Goal: Task Accomplishment & Management: Manage account settings

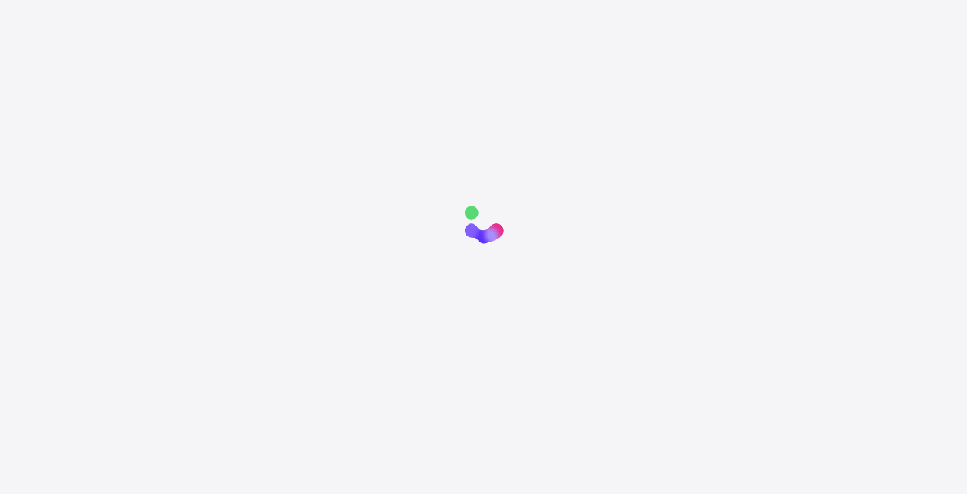
click at [463, 272] on div at bounding box center [483, 438] width 967 height 494
click at [827, 344] on div at bounding box center [483, 438] width 967 height 494
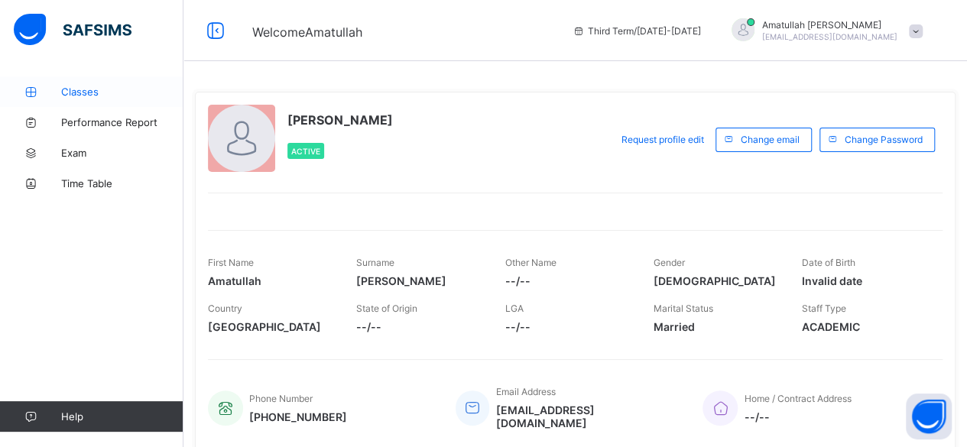
click at [57, 89] on icon at bounding box center [30, 91] width 61 height 11
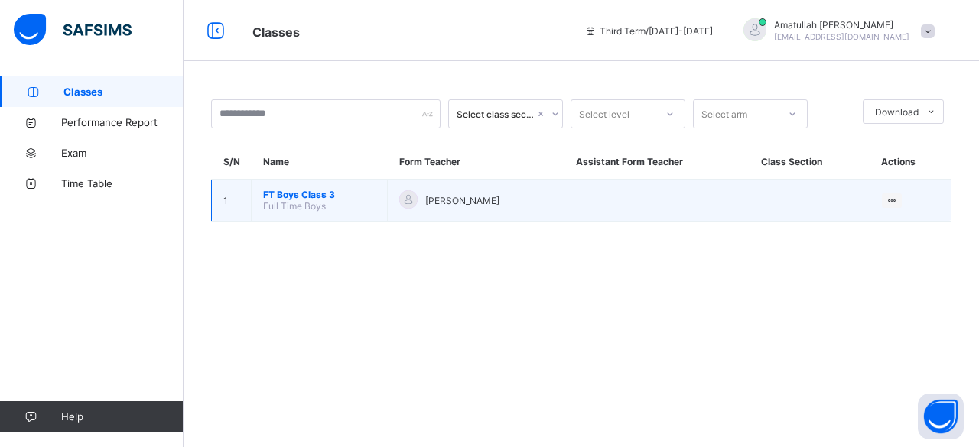
click at [301, 189] on span "FT Boys Class 3" at bounding box center [319, 194] width 112 height 11
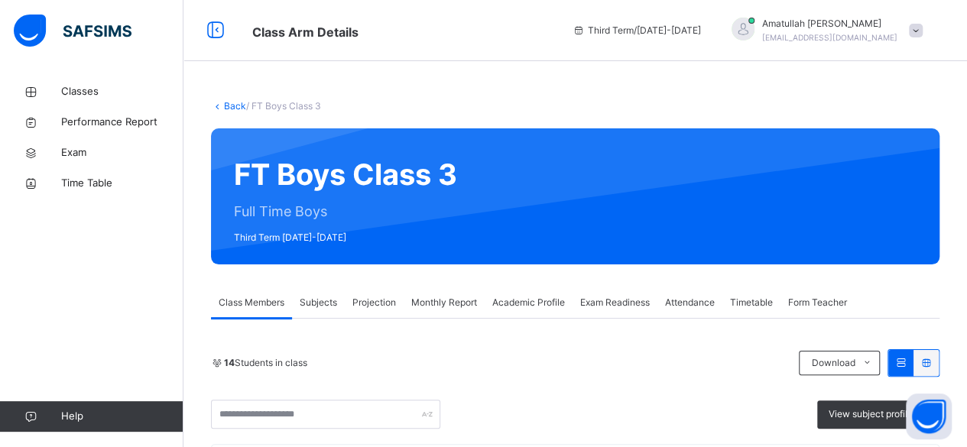
click at [395, 313] on div "Projection" at bounding box center [374, 303] width 59 height 31
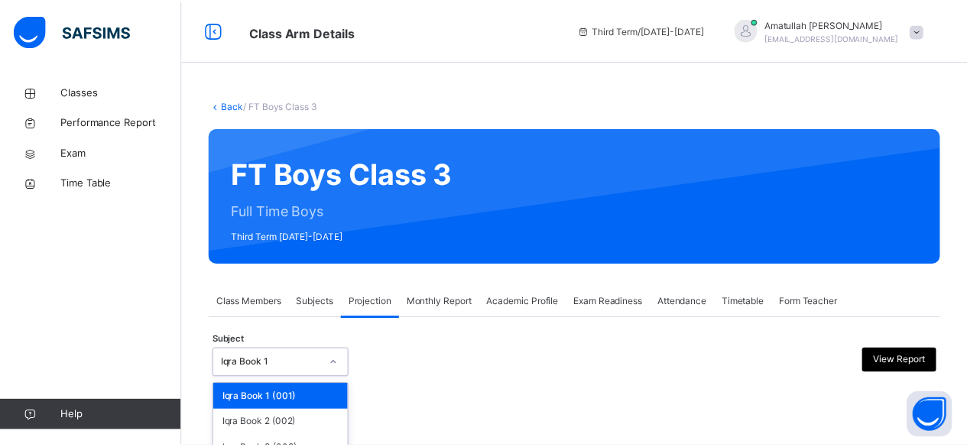
scroll to position [145, 0]
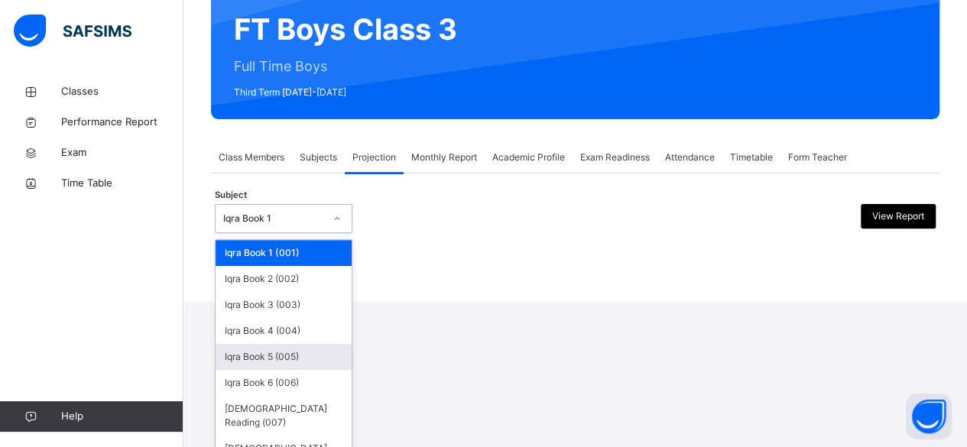
click at [249, 233] on div "option Iqra Book 5 (005) focused, 5 of 8. 8 results available. Use Up and Down …" at bounding box center [284, 218] width 138 height 29
click at [244, 385] on div "Iqra Book 6 (006)" at bounding box center [284, 383] width 136 height 26
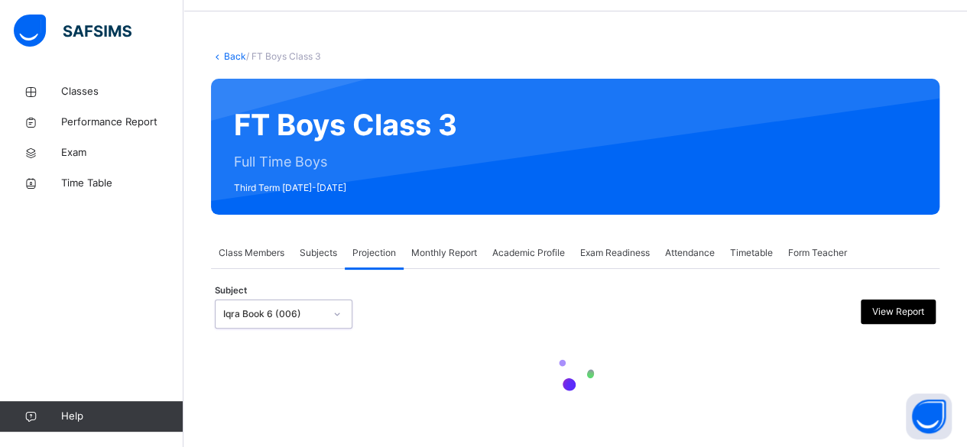
scroll to position [0, 0]
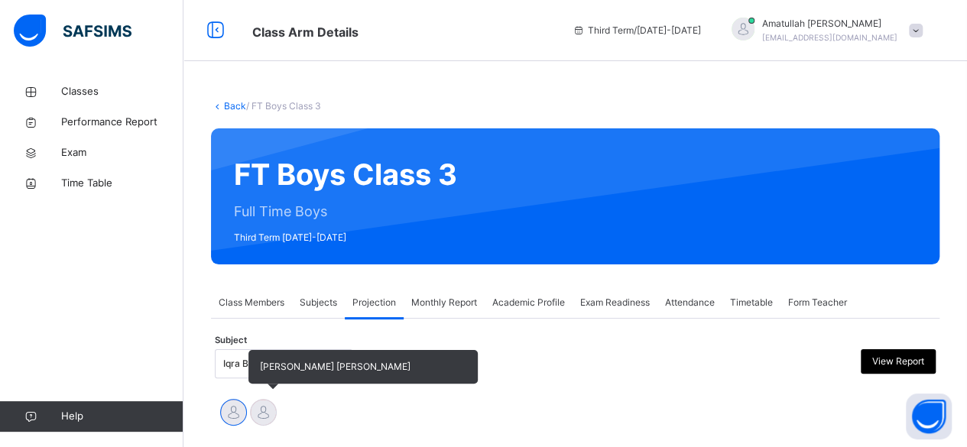
click at [268, 418] on div at bounding box center [263, 412] width 27 height 27
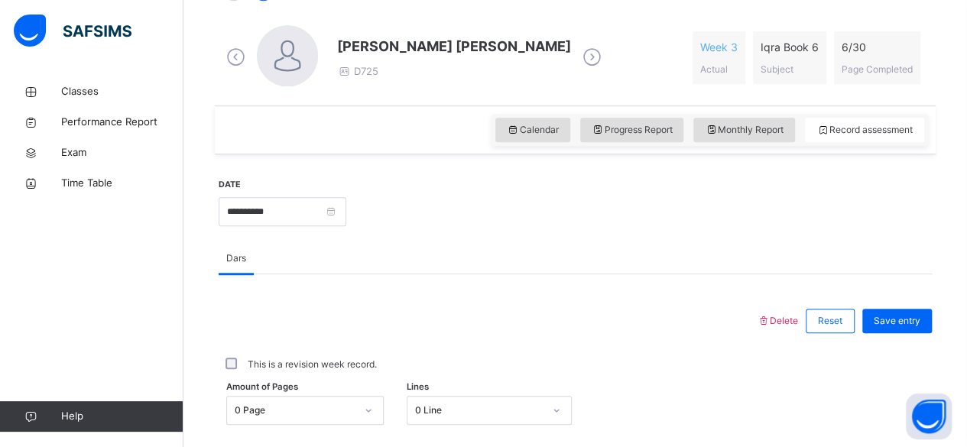
scroll to position [459, 0]
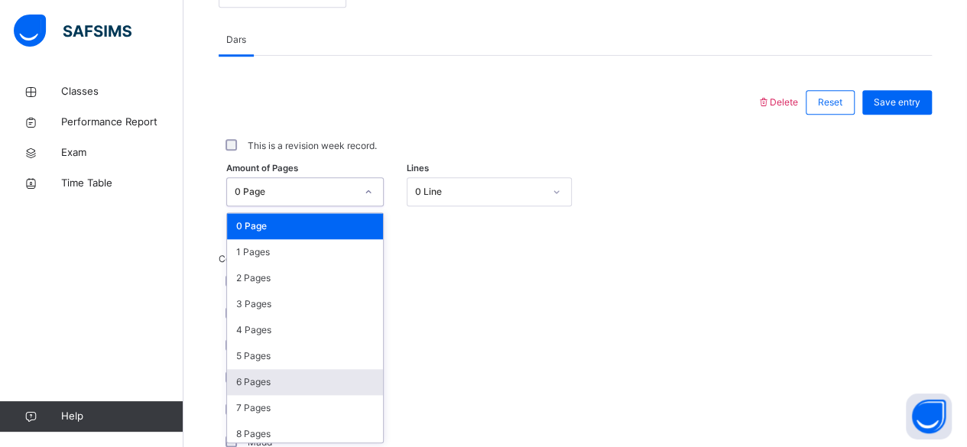
click at [317, 206] on div "option 6 Pages focused, 7 of 31. 31 results available. Use Up and Down to choos…" at bounding box center [305, 191] width 158 height 29
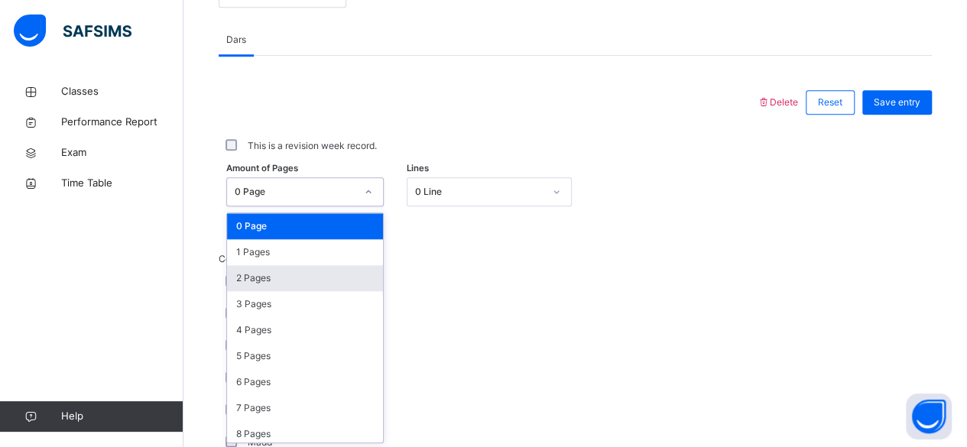
click at [280, 281] on div "2 Pages" at bounding box center [305, 278] width 156 height 26
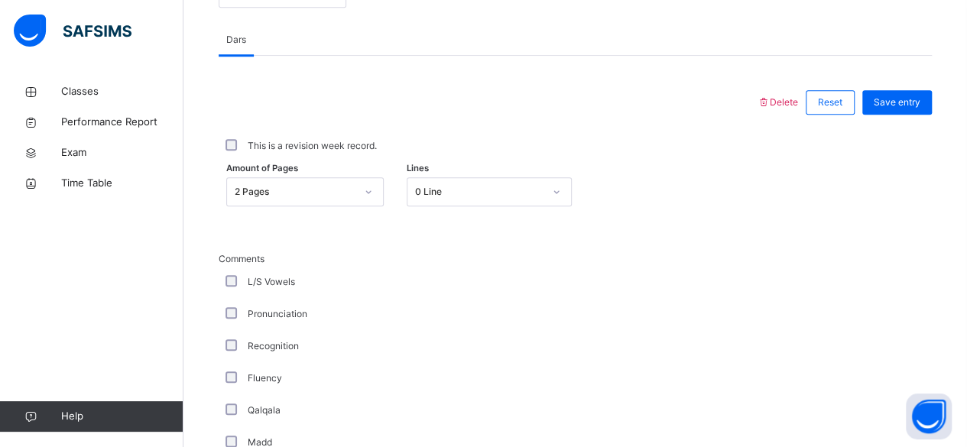
click at [525, 294] on div "L/S Vowels" at bounding box center [410, 282] width 382 height 32
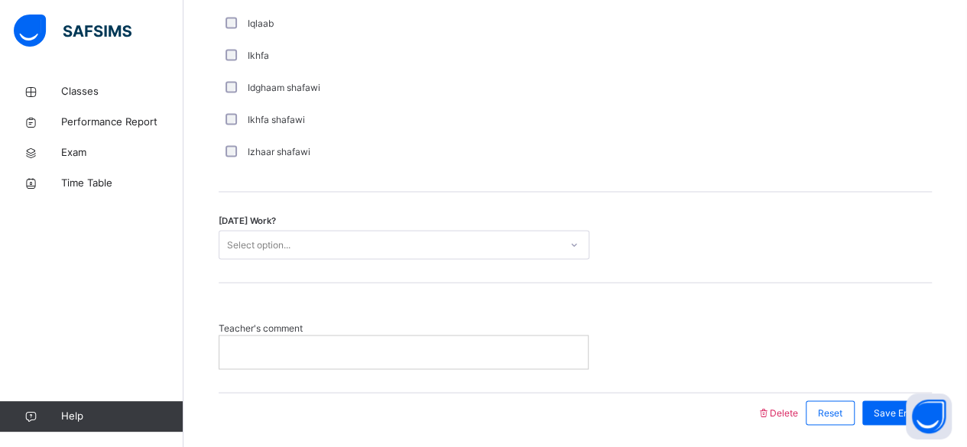
scroll to position [1225, 0]
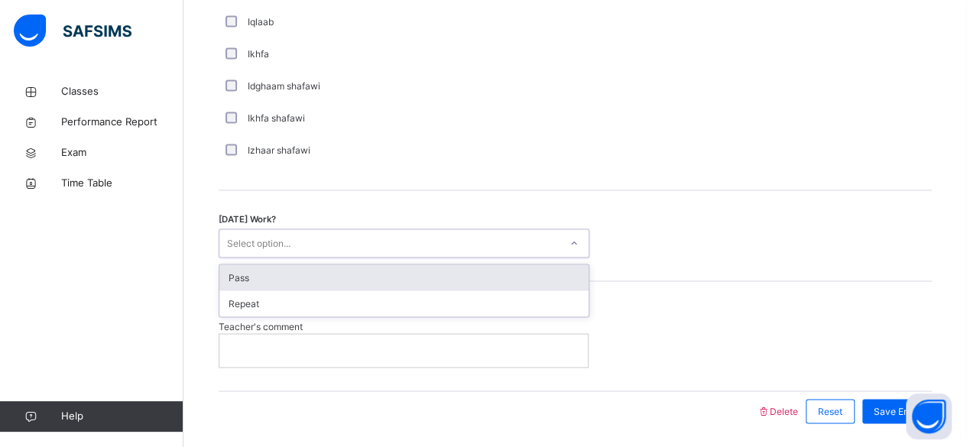
click at [312, 232] on div "Select option..." at bounding box center [389, 244] width 340 height 24
click at [313, 276] on div "Pass" at bounding box center [403, 278] width 369 height 26
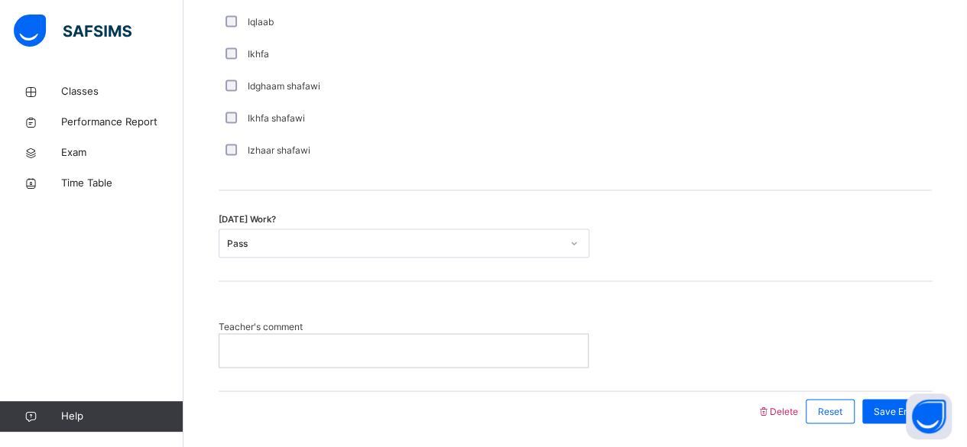
click at [273, 344] on p at bounding box center [404, 350] width 346 height 14
click at [890, 405] on span "Save Entry" at bounding box center [897, 412] width 47 height 14
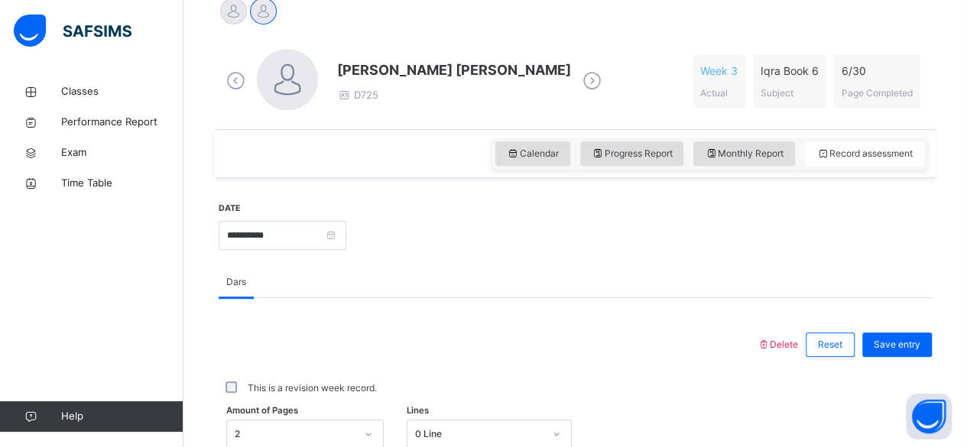
scroll to position [399, 0]
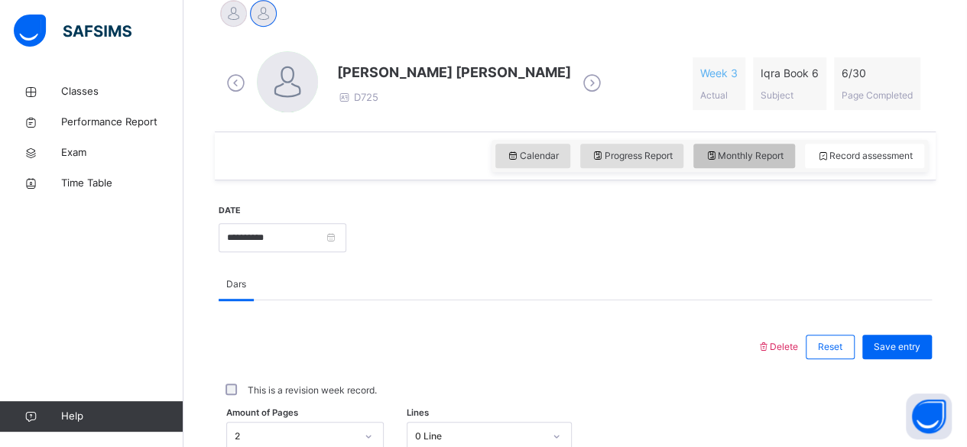
click at [769, 150] on span "Monthly Report" at bounding box center [744, 156] width 79 height 14
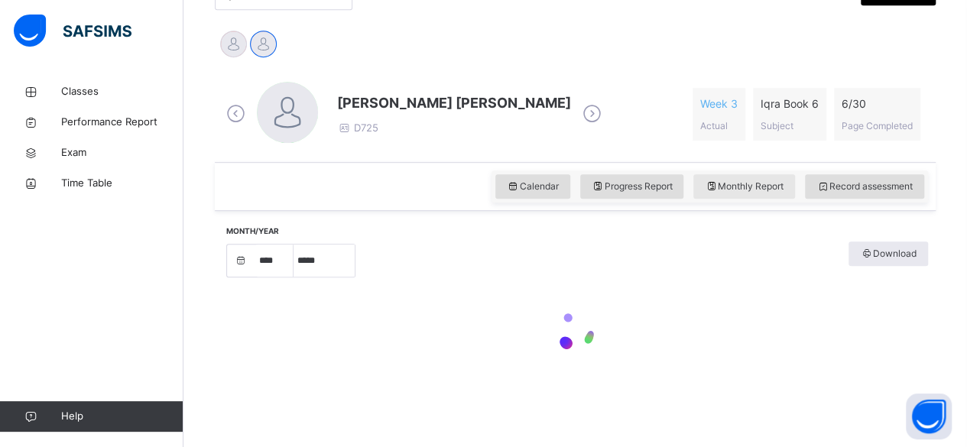
select select "****"
select select "*"
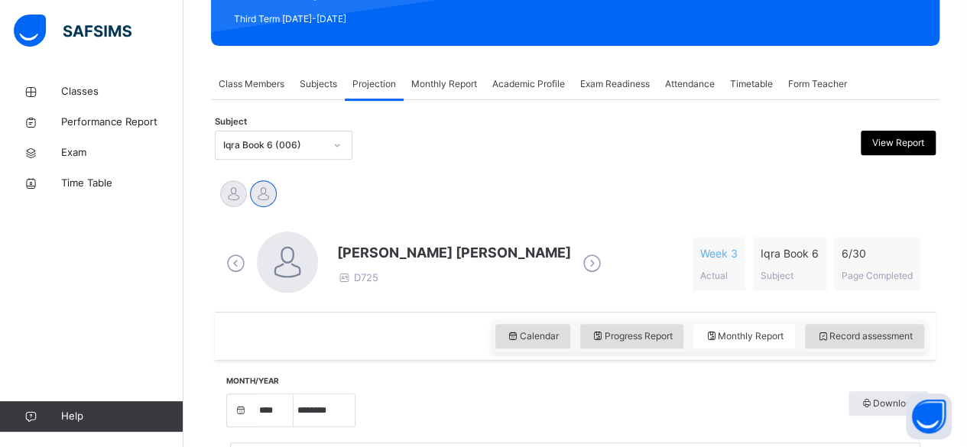
scroll to position [216, 0]
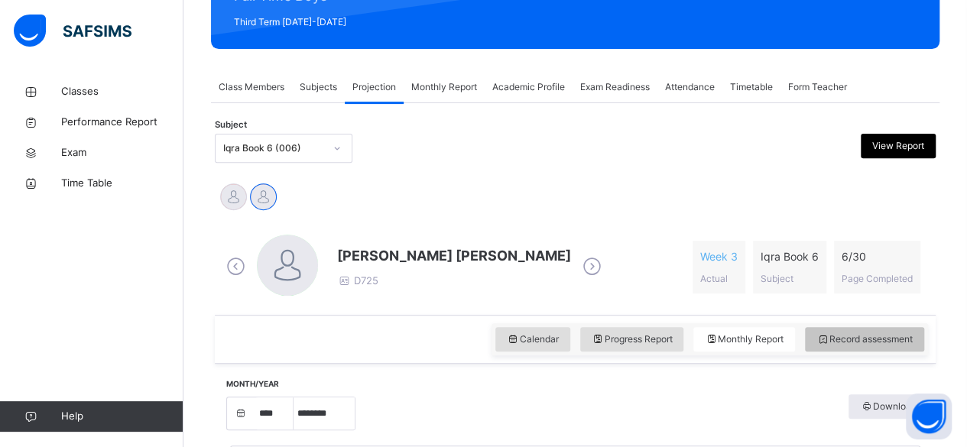
click at [900, 340] on span "Record assessment" at bounding box center [865, 340] width 96 height 14
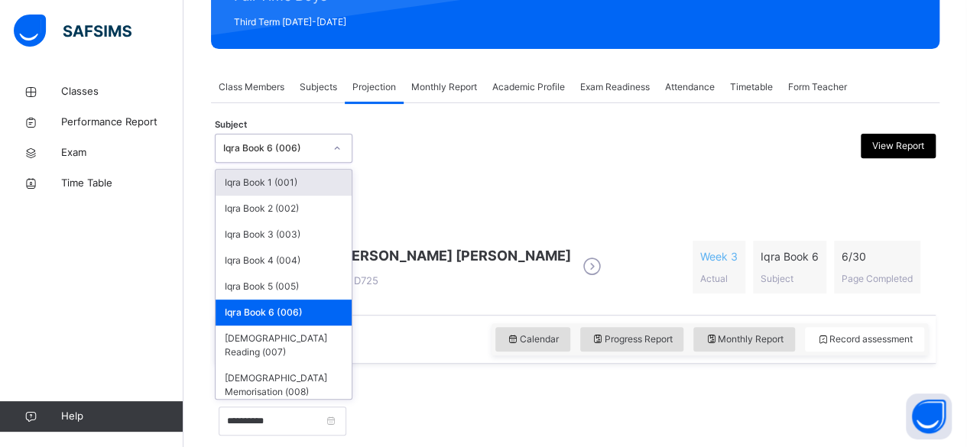
click at [301, 150] on div "Iqra Book 6 (006)" at bounding box center [273, 148] width 101 height 14
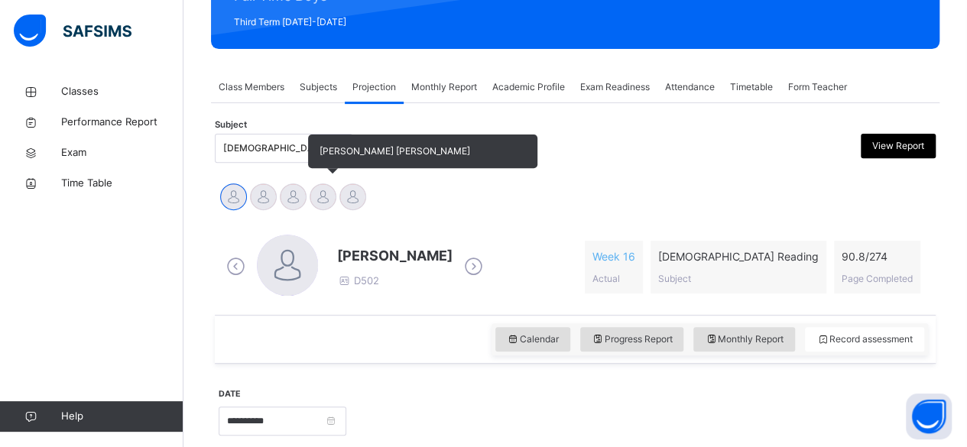
click at [318, 193] on div at bounding box center [323, 197] width 27 height 27
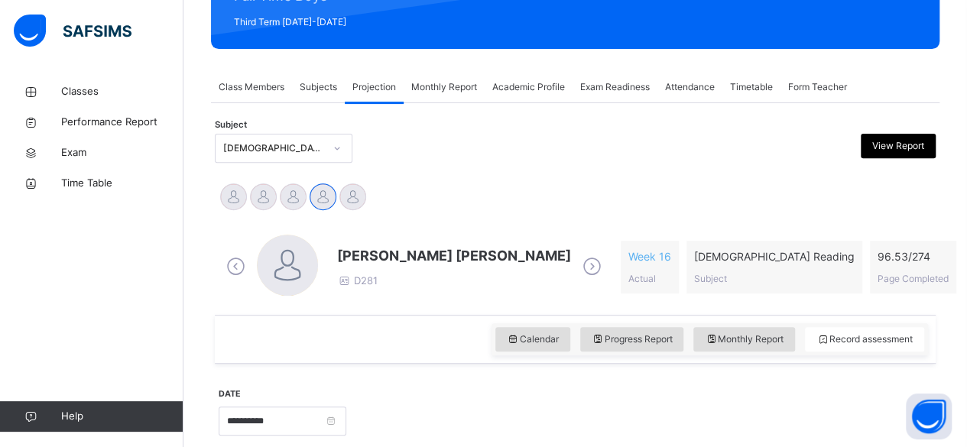
click at [382, 253] on span "[PERSON_NAME] [PERSON_NAME]" at bounding box center [454, 256] width 234 height 21
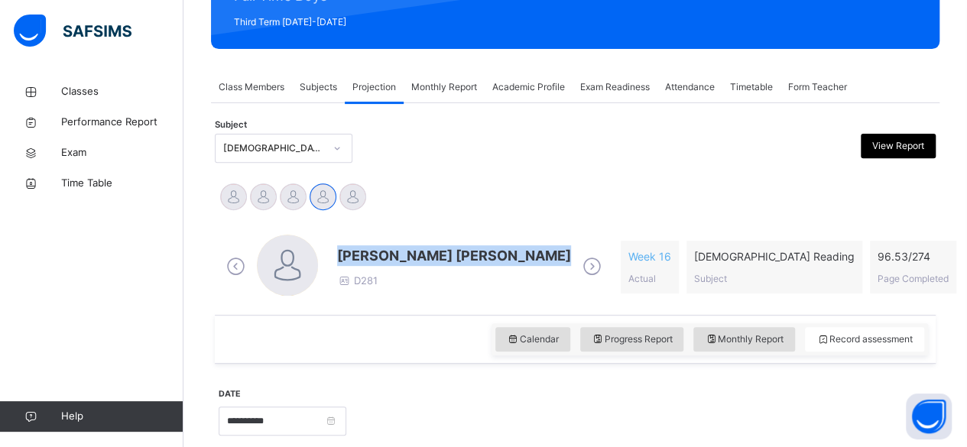
click at [382, 253] on span "[PERSON_NAME] [PERSON_NAME]" at bounding box center [454, 256] width 234 height 21
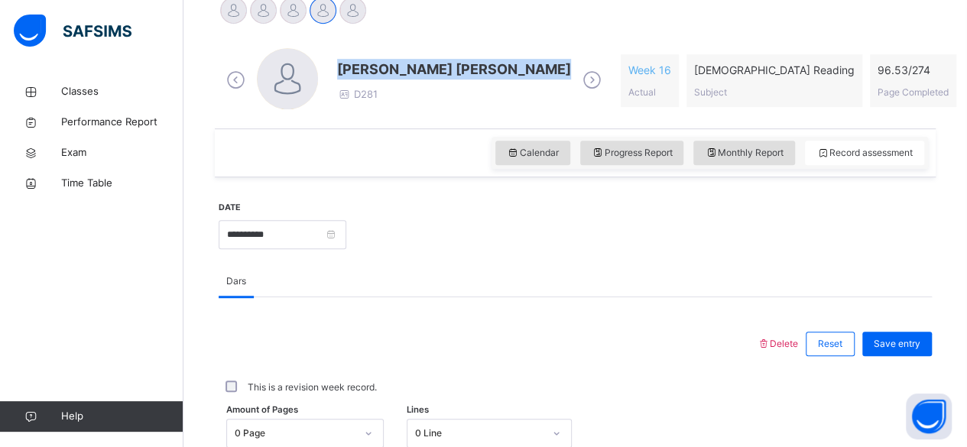
scroll to position [402, 0]
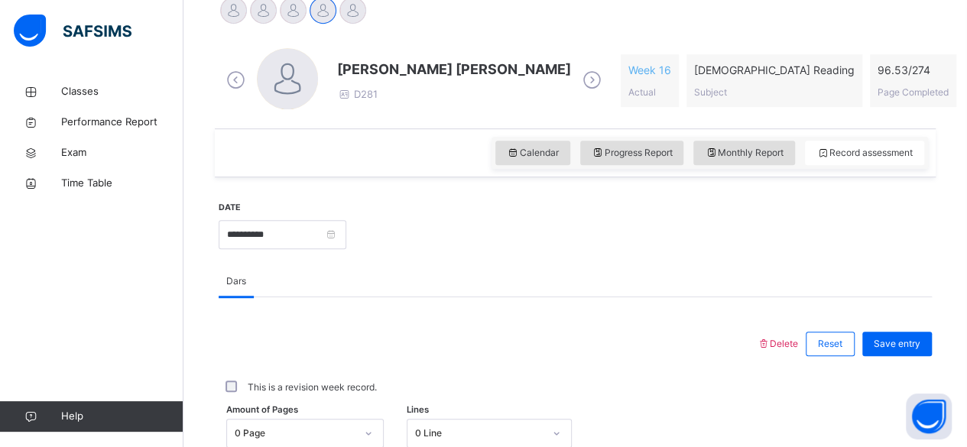
click at [410, 233] on div at bounding box center [639, 233] width 571 height 66
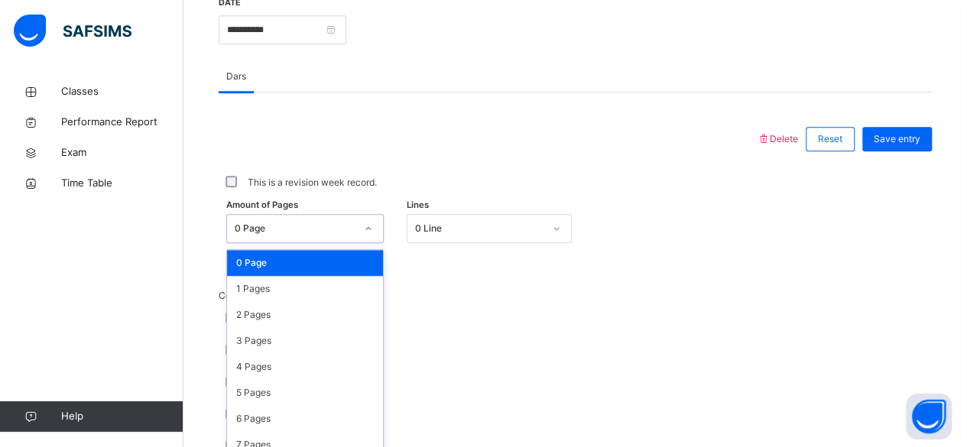
scroll to position [644, 0]
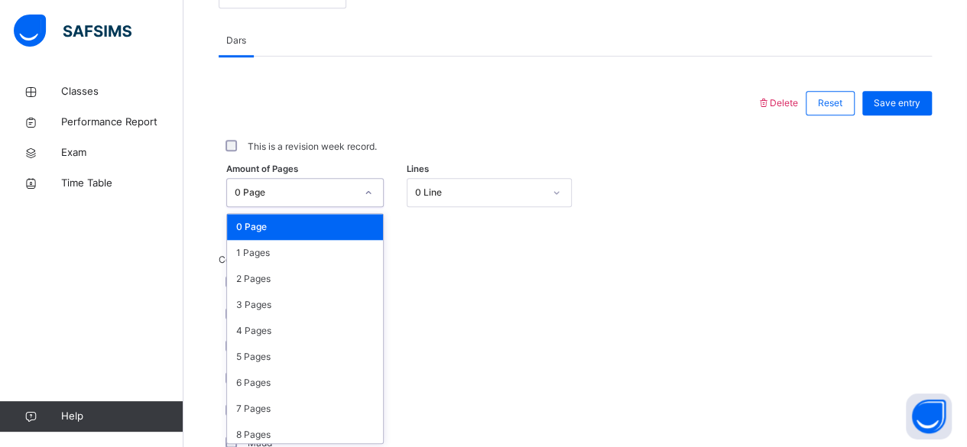
click at [313, 207] on div "option 0 Page focused, 1 of 275. 275 results available. Use Up and Down to choo…" at bounding box center [305, 192] width 158 height 29
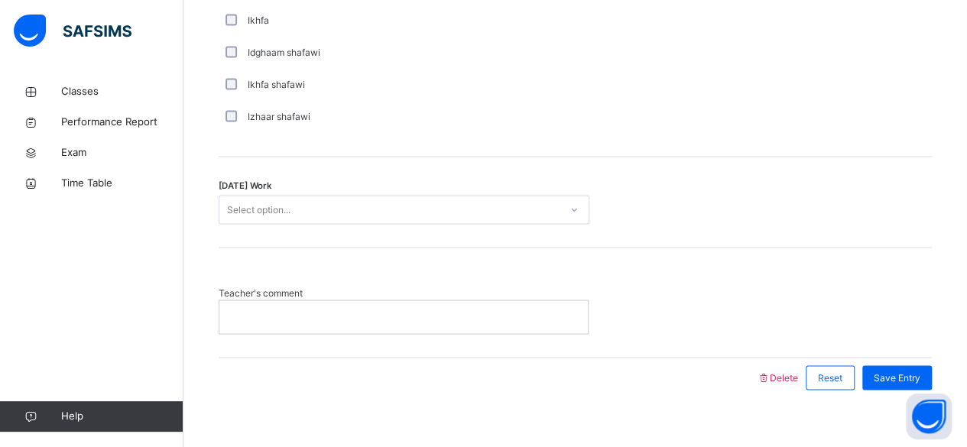
scroll to position [1274, 0]
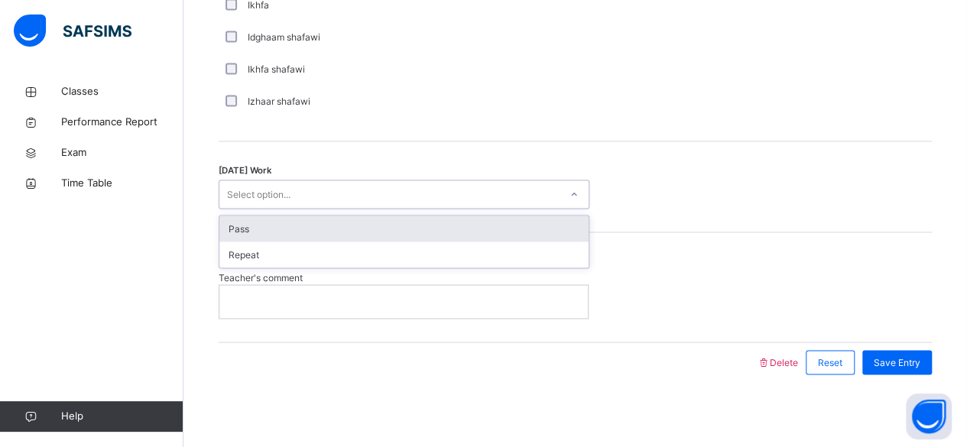
click at [317, 186] on div "Select option..." at bounding box center [389, 195] width 340 height 24
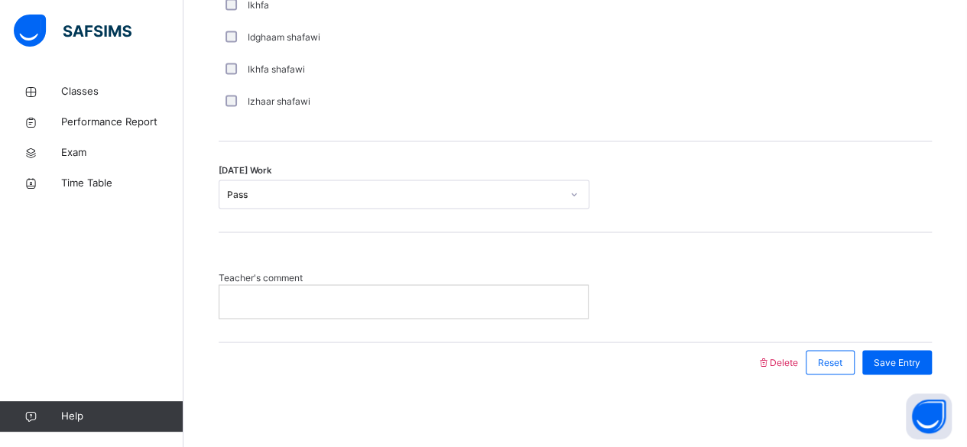
drag, startPoint x: 353, startPoint y: 291, endPoint x: 392, endPoint y: 136, distance: 159.5
click at [876, 358] on div "Save Entry" at bounding box center [898, 362] width 70 height 24
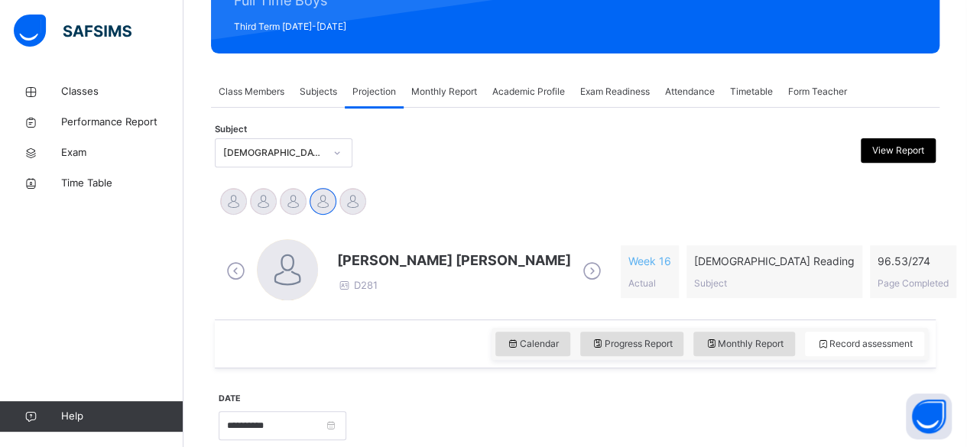
scroll to position [210, 0]
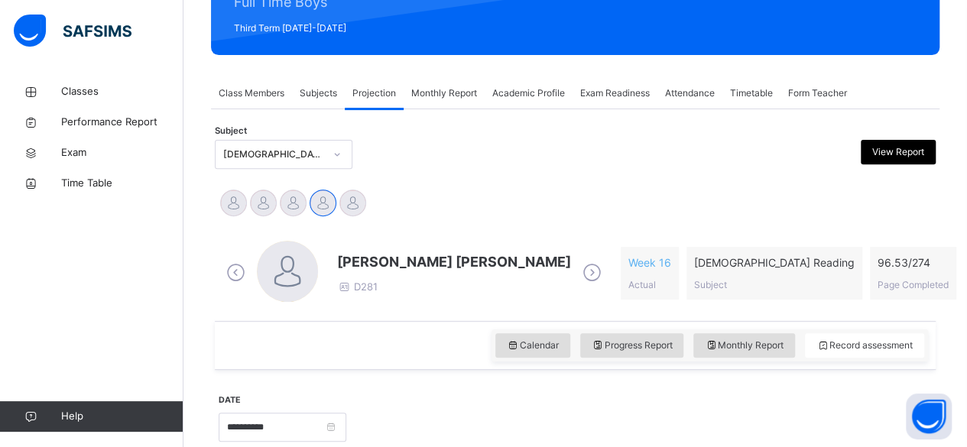
click at [388, 255] on span "[PERSON_NAME] [PERSON_NAME]" at bounding box center [454, 262] width 234 height 21
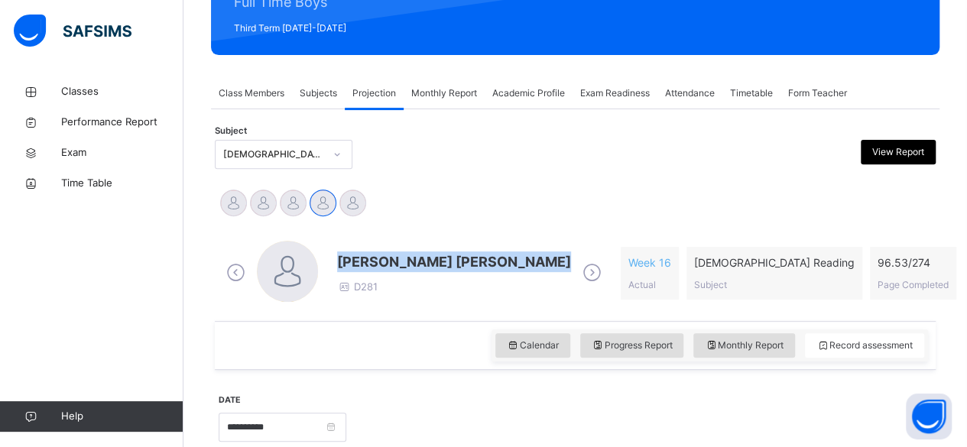
click at [388, 255] on span "[PERSON_NAME] [PERSON_NAME]" at bounding box center [454, 262] width 234 height 21
drag, startPoint x: 388, startPoint y: 255, endPoint x: 436, endPoint y: 218, distance: 60.6
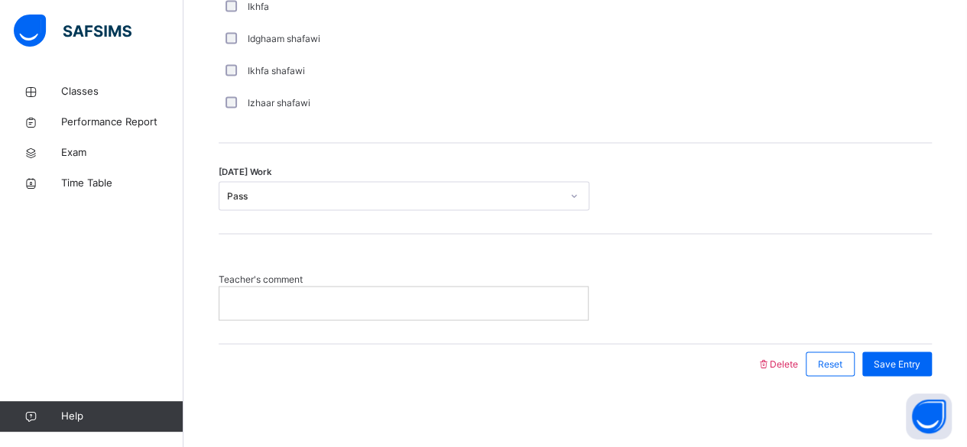
scroll to position [1274, 0]
click at [389, 294] on p at bounding box center [404, 301] width 346 height 14
click at [389, 265] on div "Teacher's comment" at bounding box center [576, 287] width 714 height 109
drag, startPoint x: 399, startPoint y: 298, endPoint x: 398, endPoint y: 187, distance: 110.9
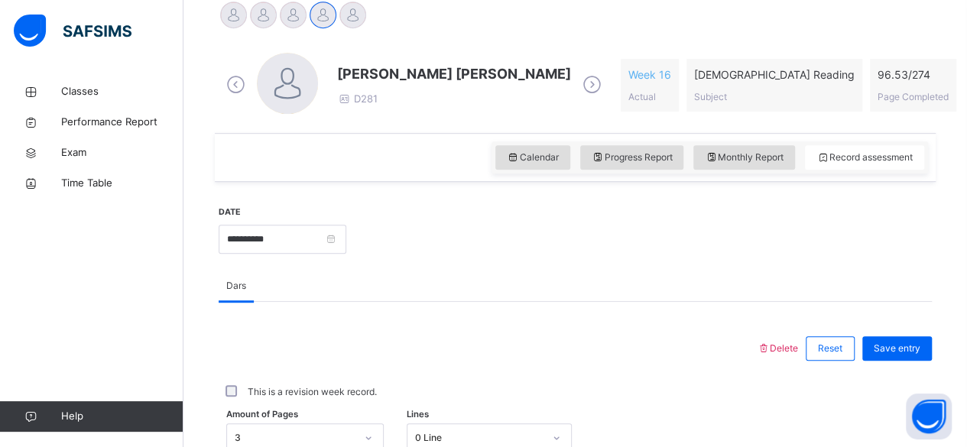
scroll to position [398, 0]
click at [899, 351] on span "Save entry" at bounding box center [897, 349] width 47 height 14
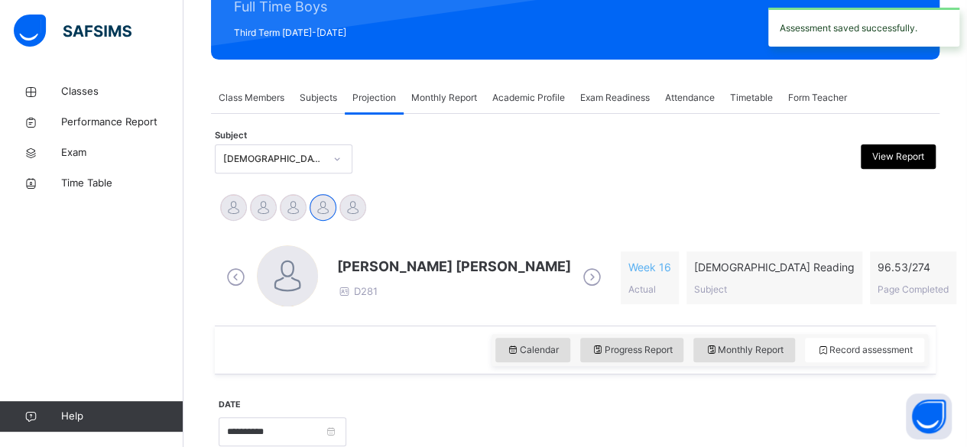
scroll to position [203, 0]
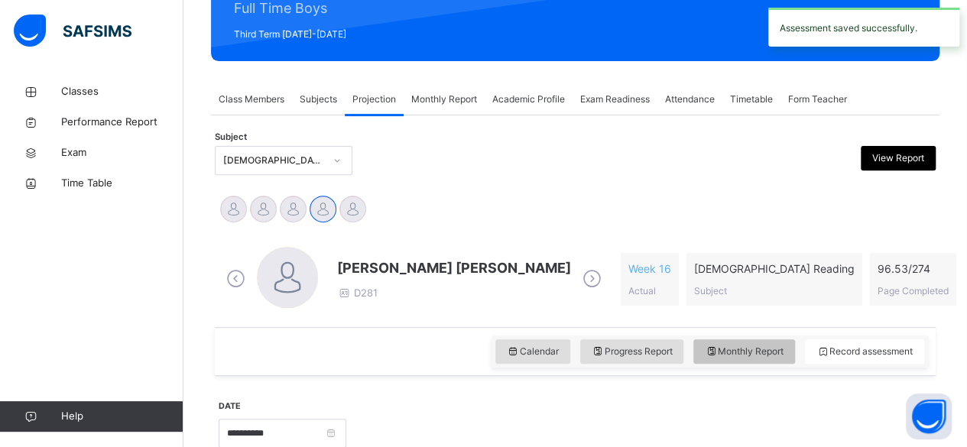
click at [731, 348] on span "Monthly Report" at bounding box center [744, 352] width 79 height 14
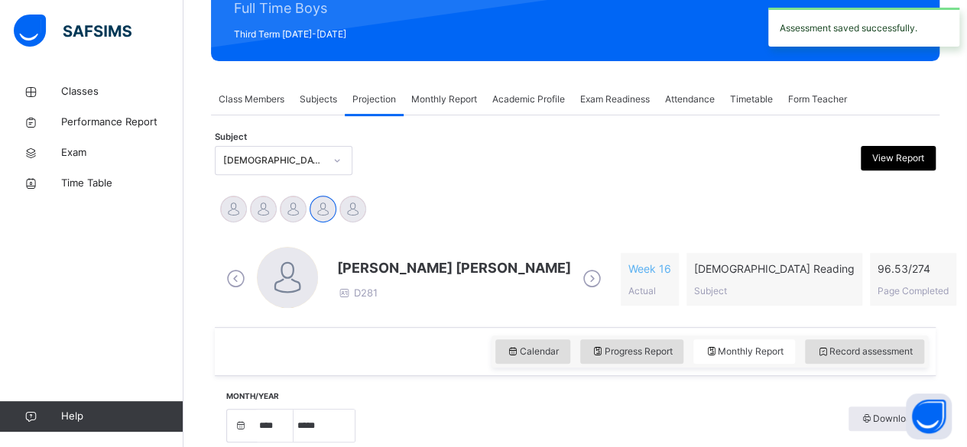
select select "****"
select select "*"
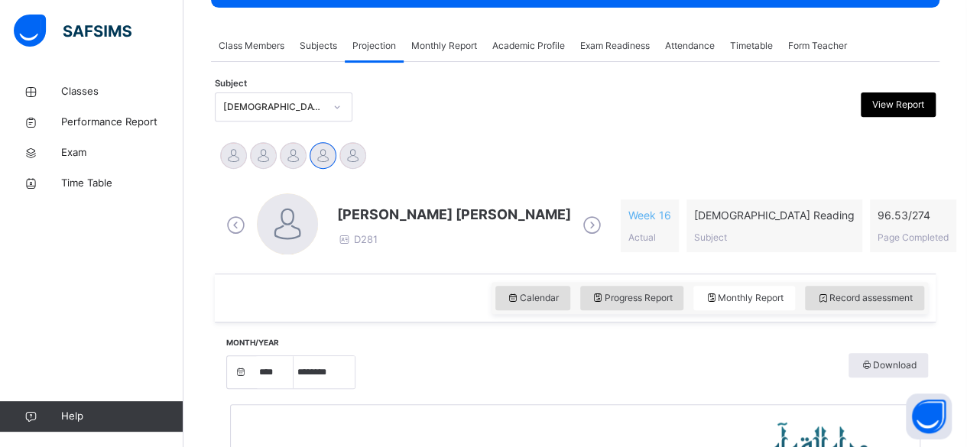
scroll to position [258, 0]
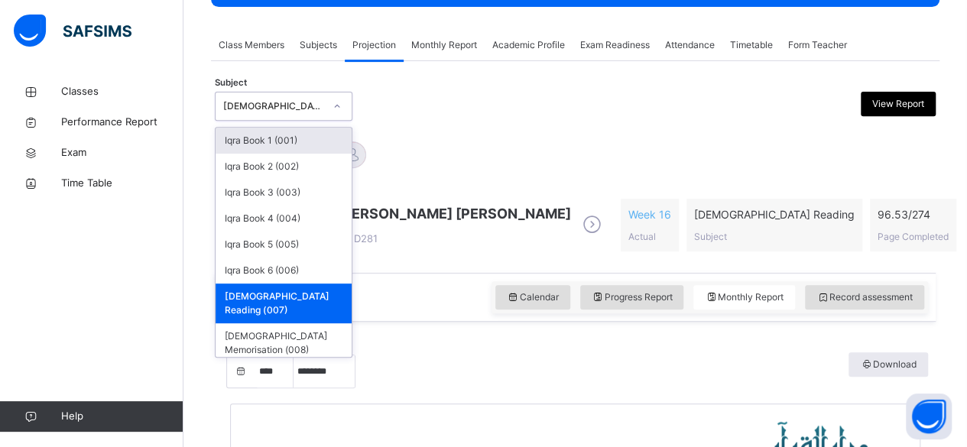
click at [275, 102] on div "[DEMOGRAPHIC_DATA] Reading (007)" at bounding box center [273, 106] width 101 height 14
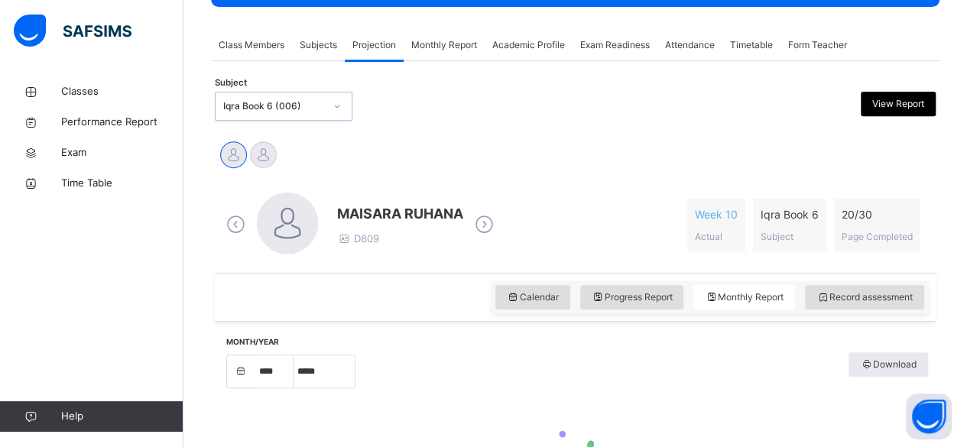
select select "****"
select select "*"
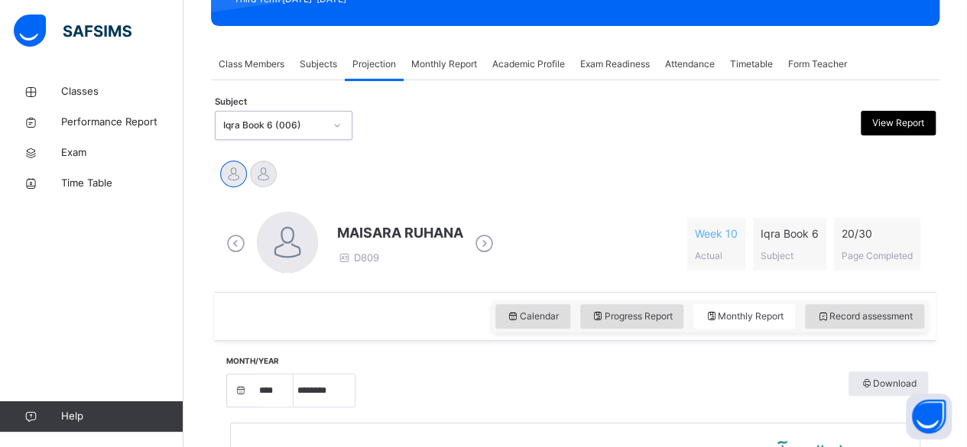
scroll to position [236, 0]
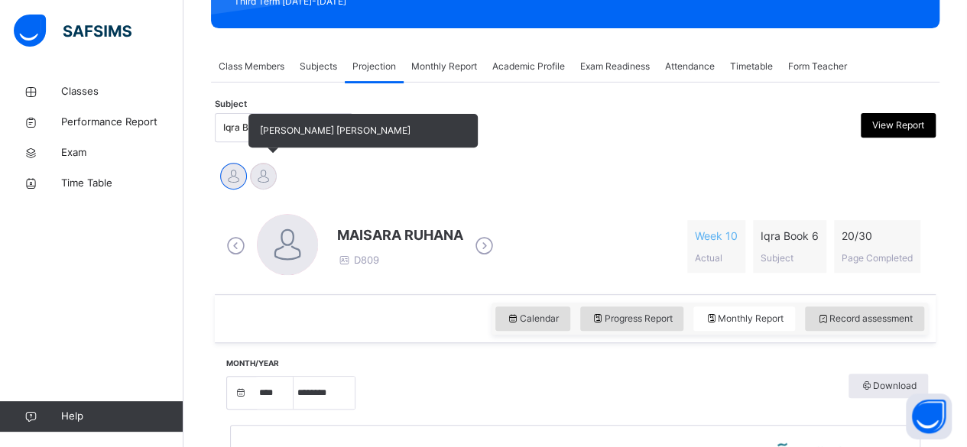
click at [269, 177] on div at bounding box center [263, 176] width 27 height 27
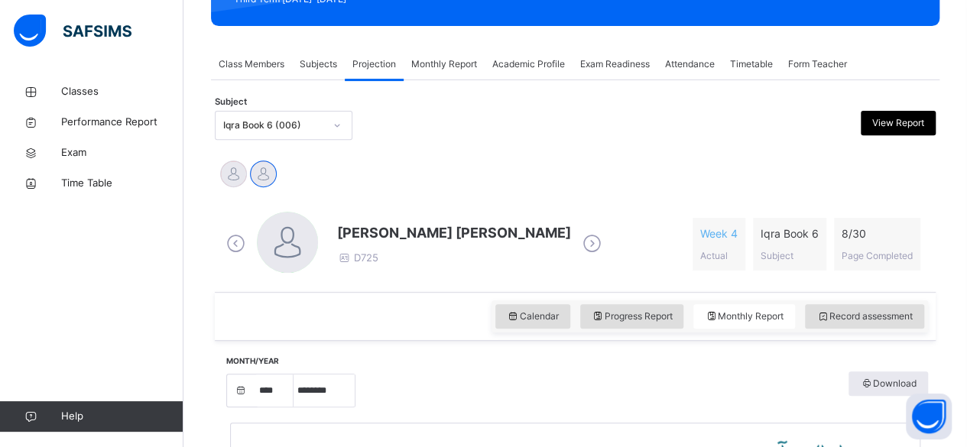
scroll to position [243, 0]
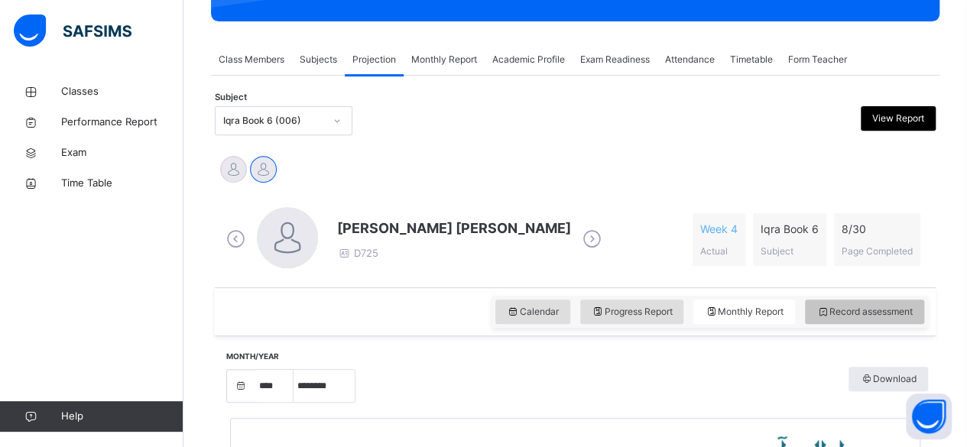
click at [824, 310] on div "Record assessment" at bounding box center [864, 312] width 119 height 24
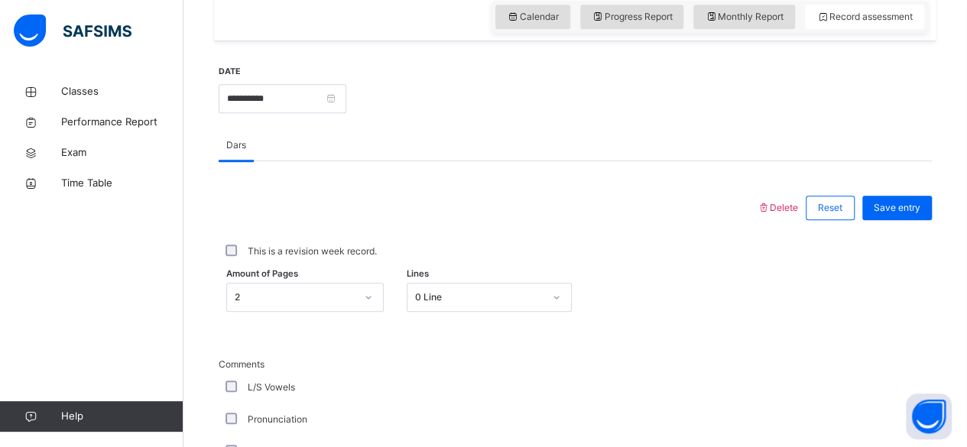
scroll to position [542, 0]
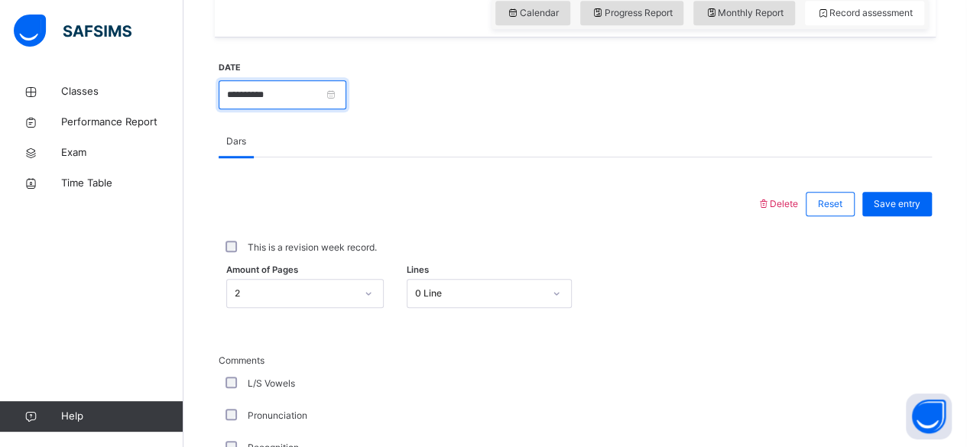
click at [261, 100] on input "**********" at bounding box center [283, 94] width 128 height 29
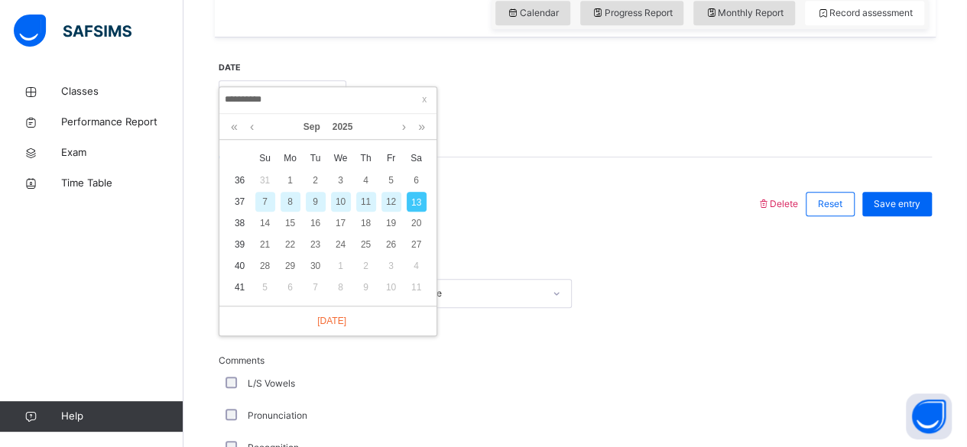
click at [390, 204] on div "12" at bounding box center [392, 202] width 20 height 20
type input "**********"
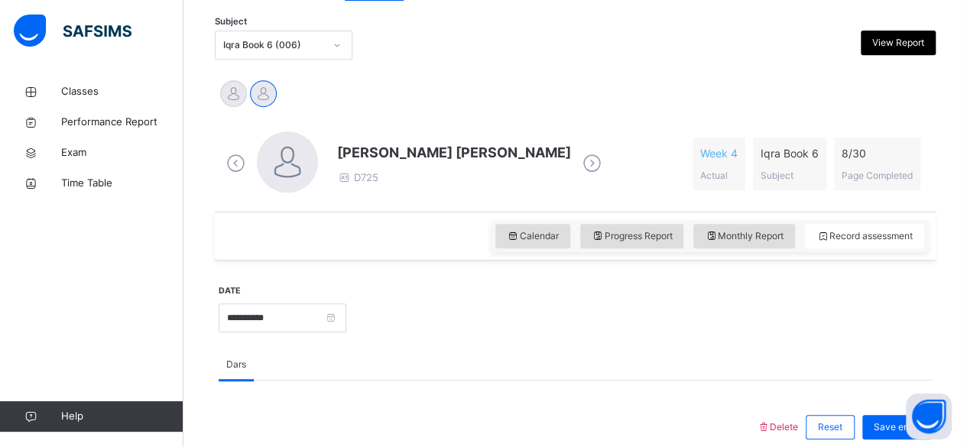
scroll to position [240, 0]
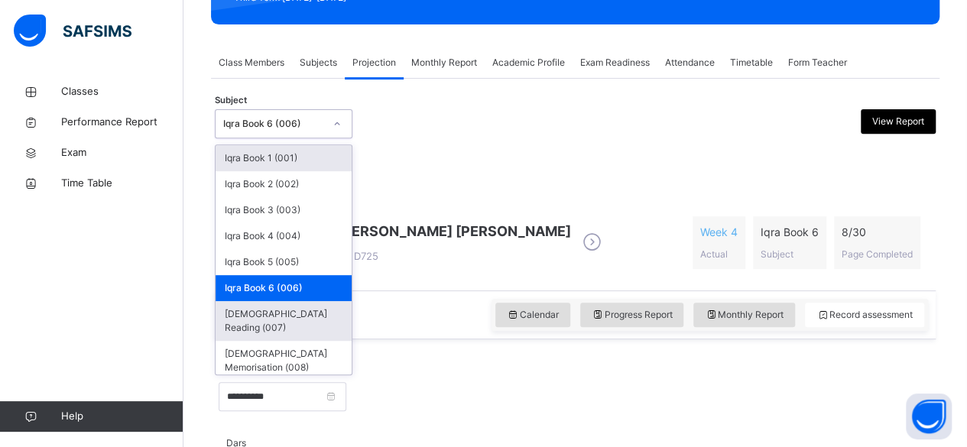
click at [312, 320] on div "[DEMOGRAPHIC_DATA] Reading (007)" at bounding box center [284, 321] width 136 height 40
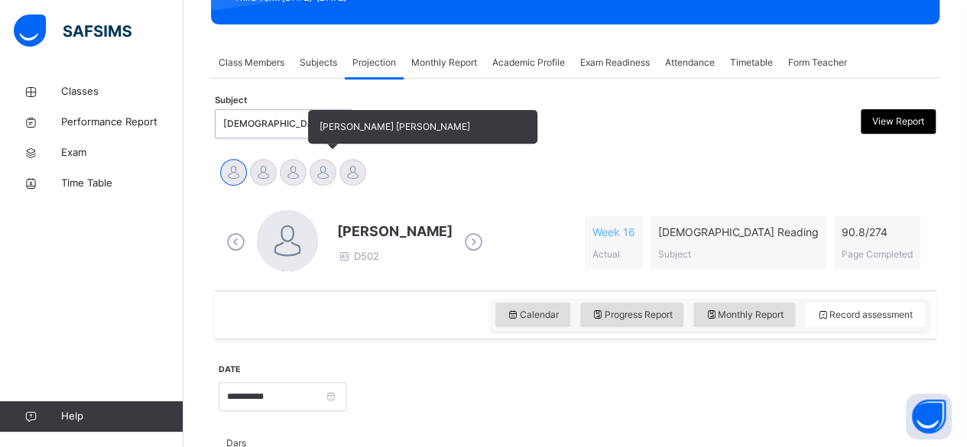
click at [326, 181] on div at bounding box center [323, 172] width 27 height 27
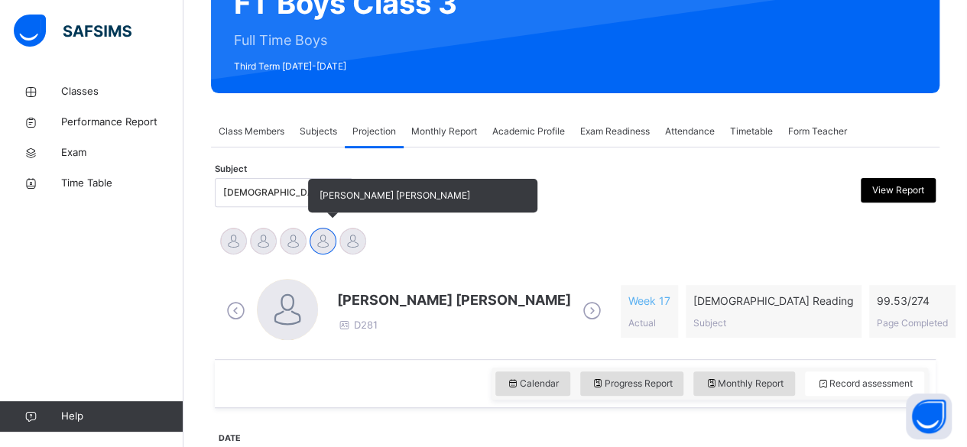
scroll to position [180, 0]
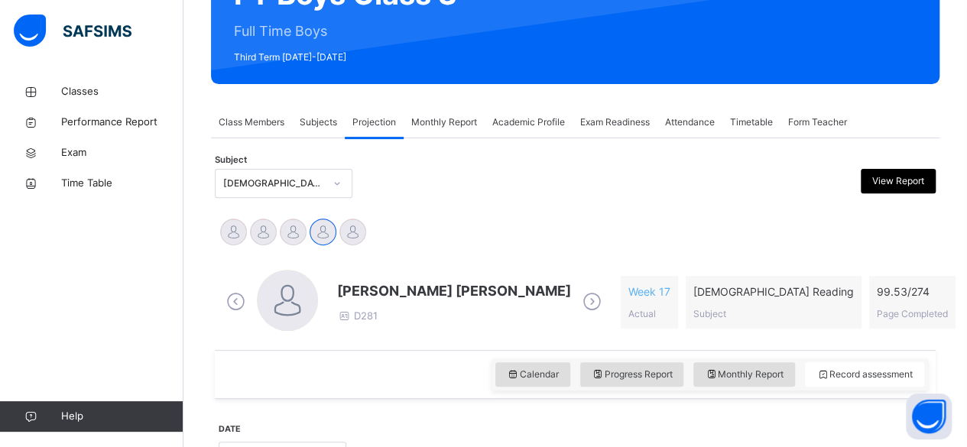
click at [491, 236] on div "[PERSON_NAME] Md [PERSON_NAME][DEMOGRAPHIC_DATA] [PERSON_NAME] [PERSON_NAME] [P…" at bounding box center [576, 234] width 714 height 34
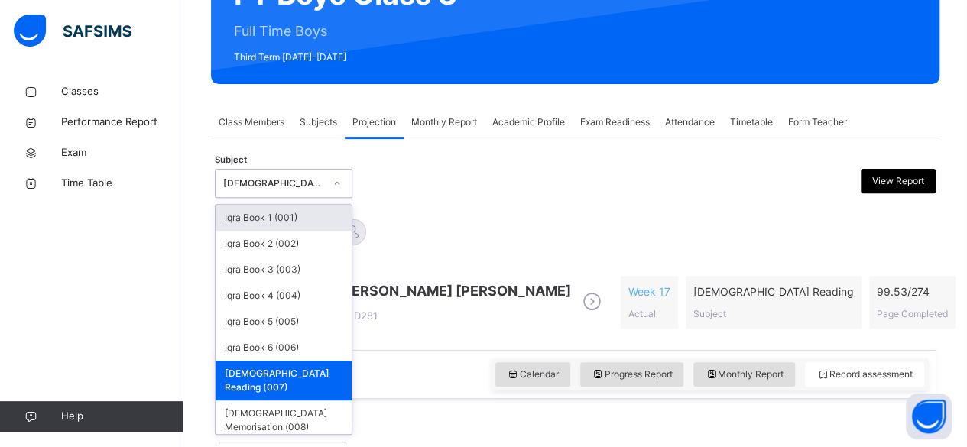
click at [428, 353] on div "Calendar Progress Report Monthly Report Record assessment" at bounding box center [575, 374] width 721 height 49
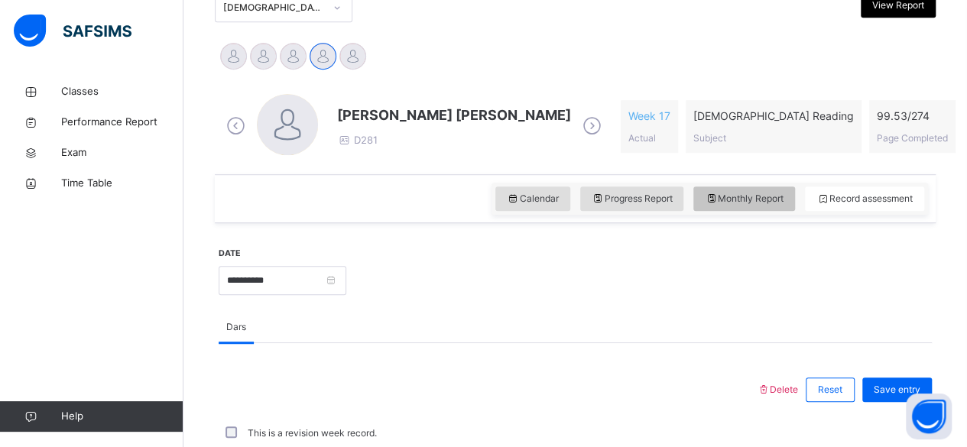
click at [757, 192] on span "Monthly Report" at bounding box center [744, 199] width 79 height 14
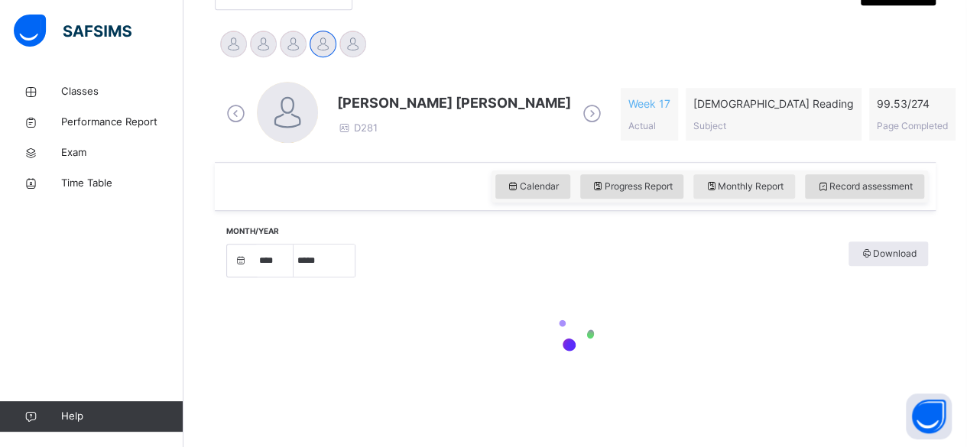
select select "****"
select select "*"
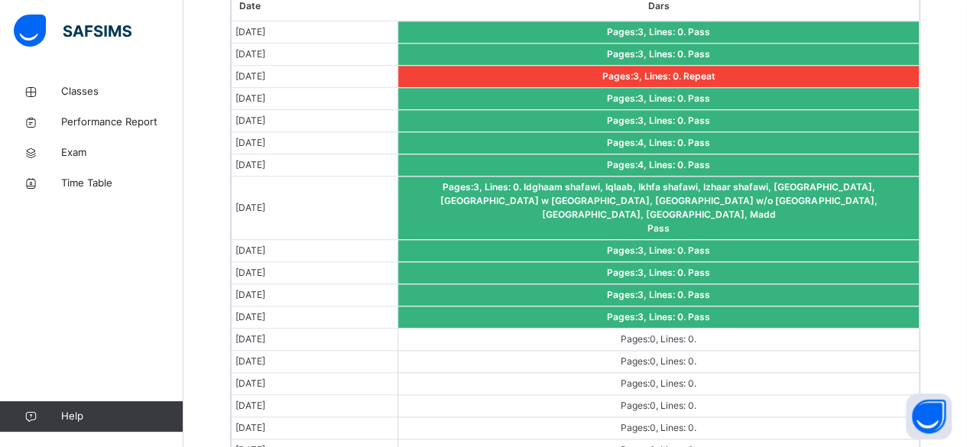
scroll to position [967, 0]
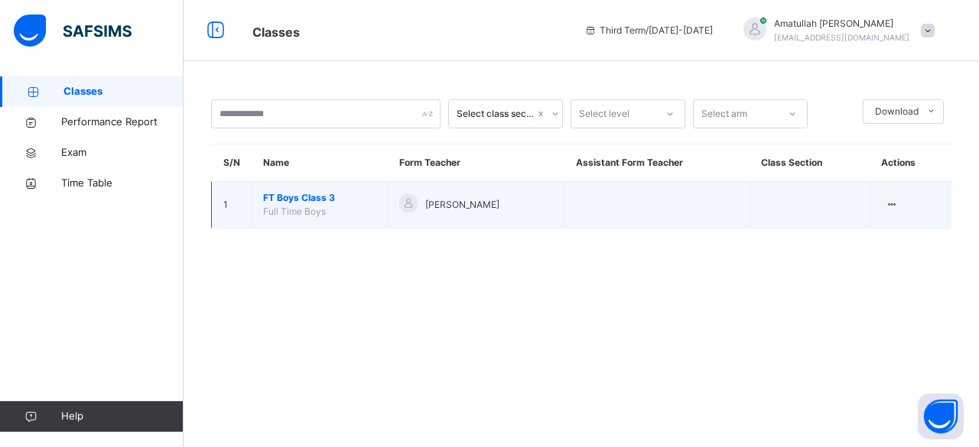
click at [307, 192] on span "FT Boys Class 3" at bounding box center [319, 198] width 112 height 14
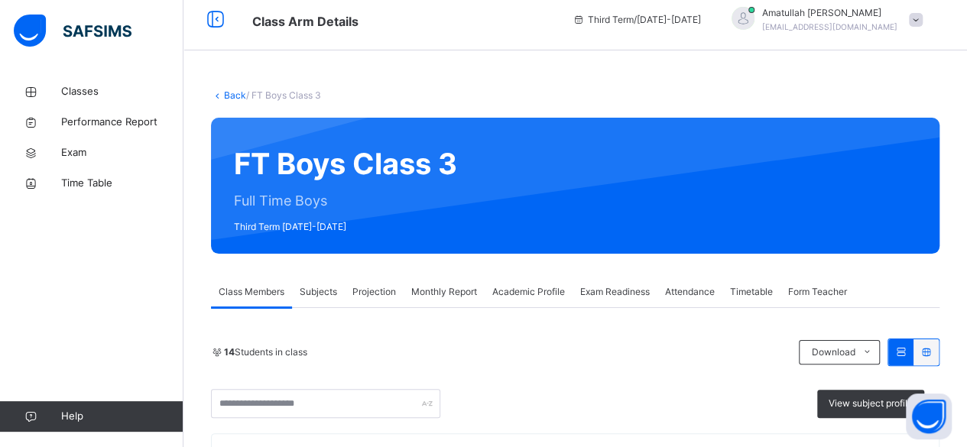
click at [389, 277] on div "Projection" at bounding box center [374, 292] width 59 height 31
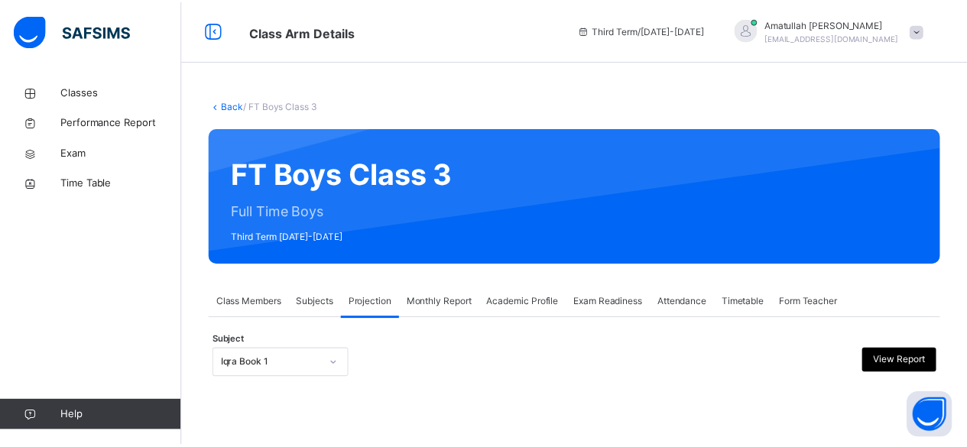
scroll to position [145, 0]
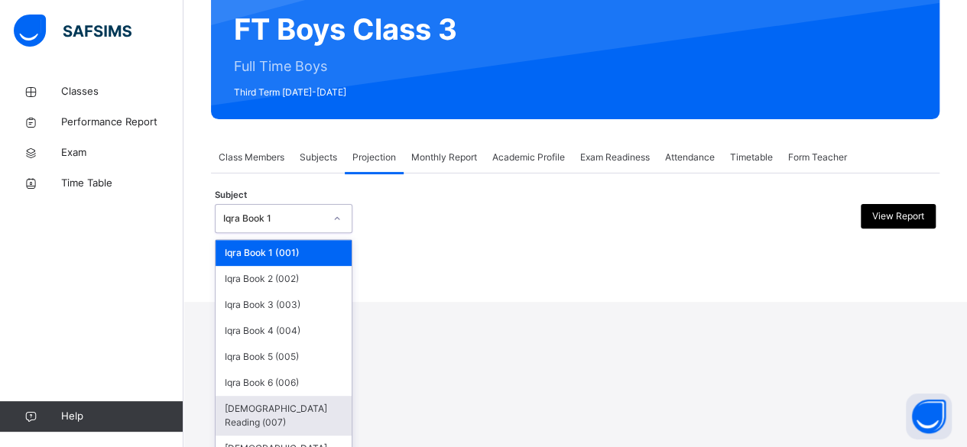
click at [312, 413] on div "[DEMOGRAPHIC_DATA] Reading (007)" at bounding box center [284, 416] width 136 height 40
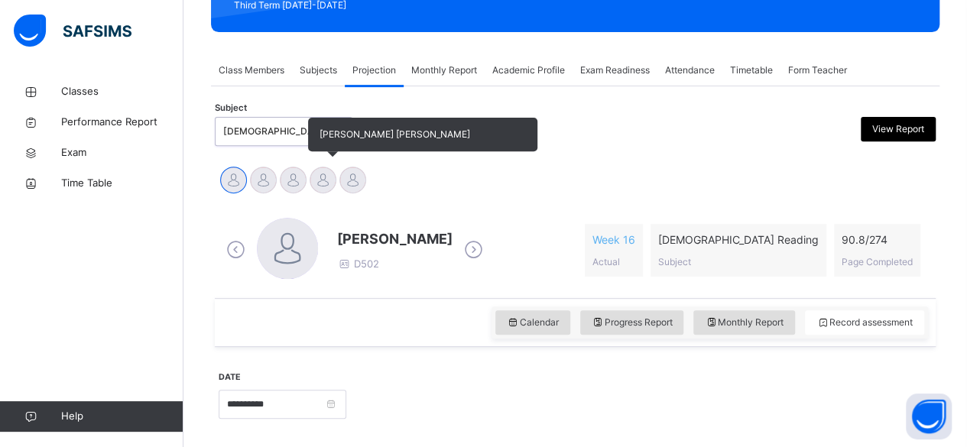
click at [326, 183] on div at bounding box center [323, 180] width 27 height 27
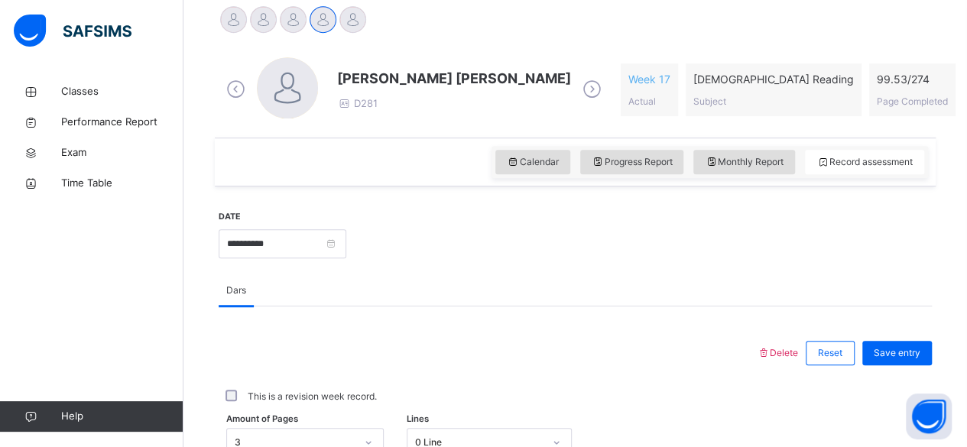
click at [755, 122] on div "[PERSON_NAME] [PERSON_NAME] D281 Week 17 Actual [DEMOGRAPHIC_DATA] Reading Subj…" at bounding box center [576, 90] width 714 height 88
click at [745, 169] on div "Monthly Report" at bounding box center [745, 162] width 102 height 24
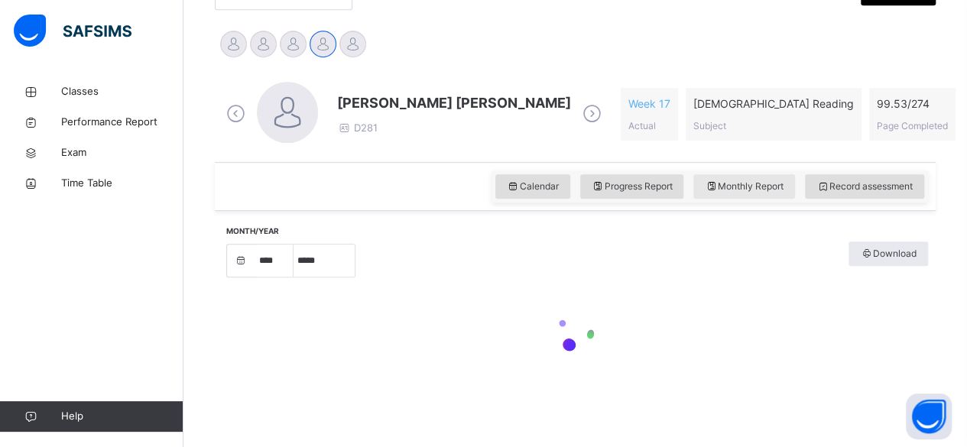
select select "****"
select select "*"
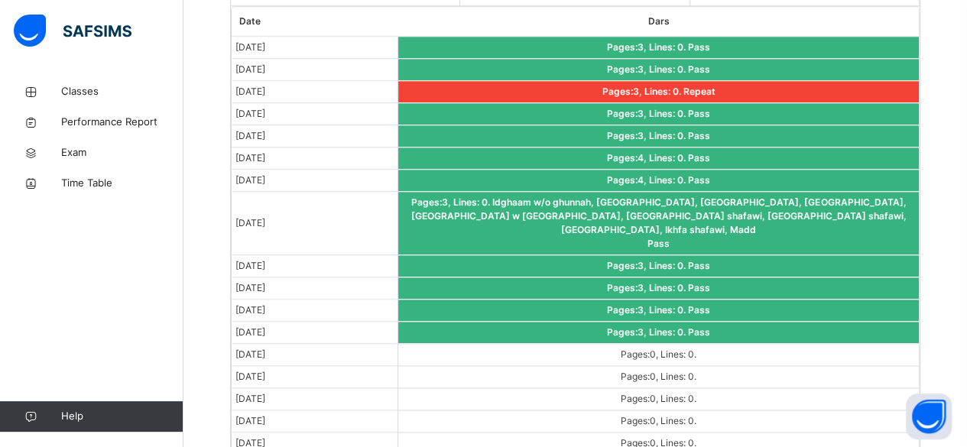
scroll to position [948, 0]
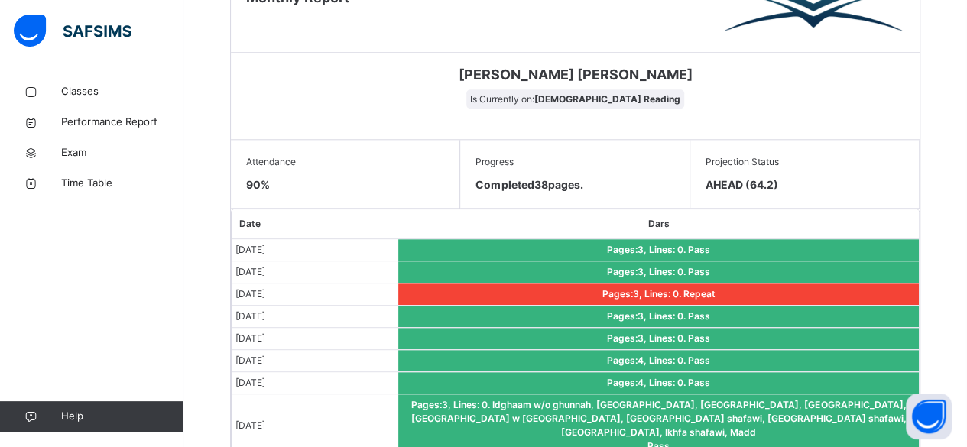
click at [422, 306] on td "Pages: 3 , Lines: 0 . Pass" at bounding box center [658, 317] width 521 height 22
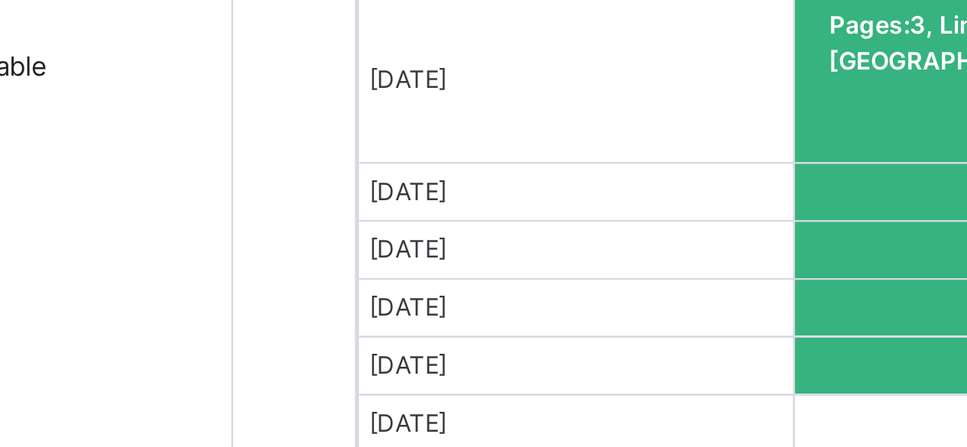
scroll to position [986, 0]
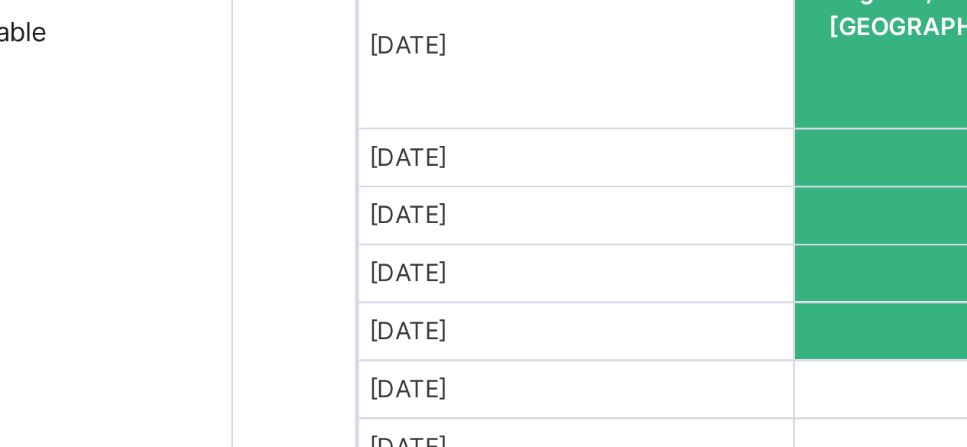
click at [265, 291] on span "[DATE]" at bounding box center [251, 296] width 30 height 11
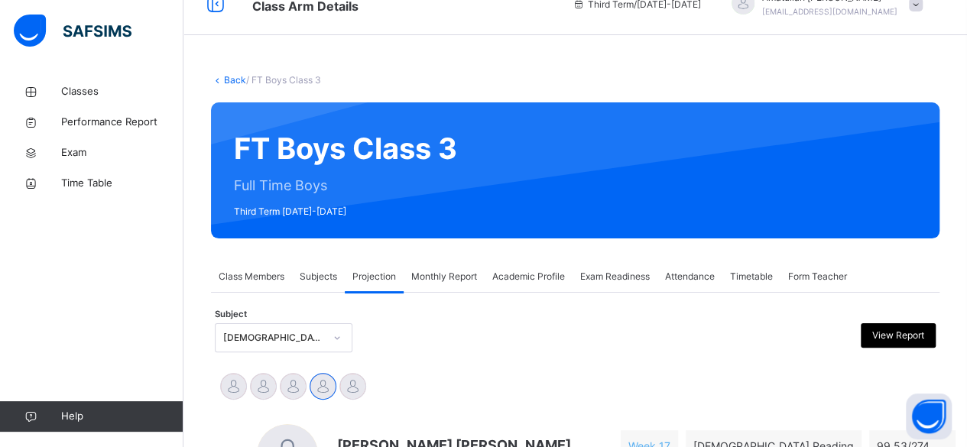
scroll to position [0, 0]
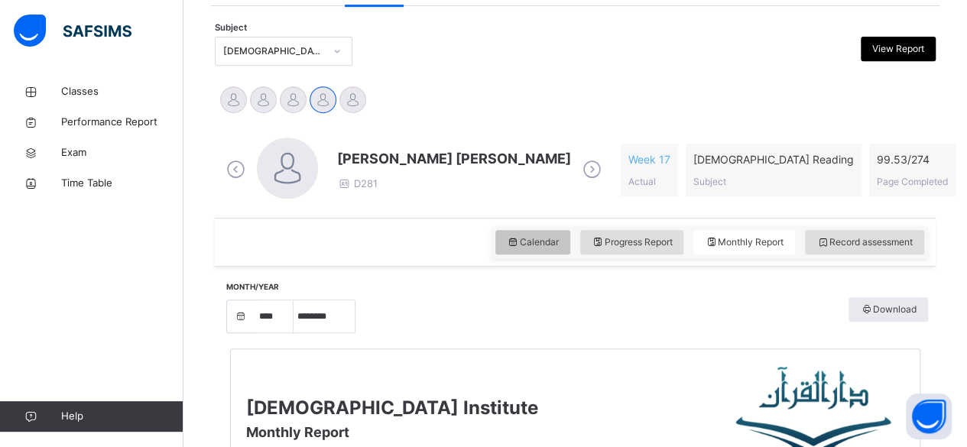
click at [545, 249] on div "Calendar" at bounding box center [533, 242] width 75 height 24
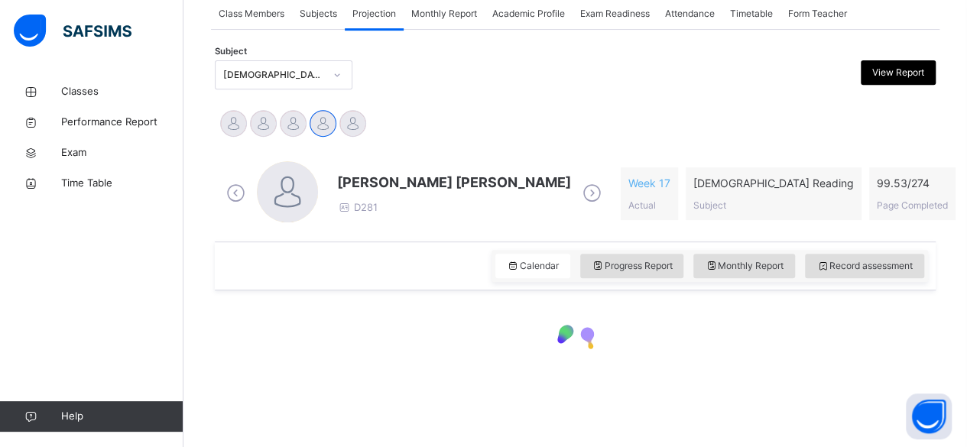
click at [658, 291] on div "× Date in Review: Close" at bounding box center [575, 346] width 721 height 111
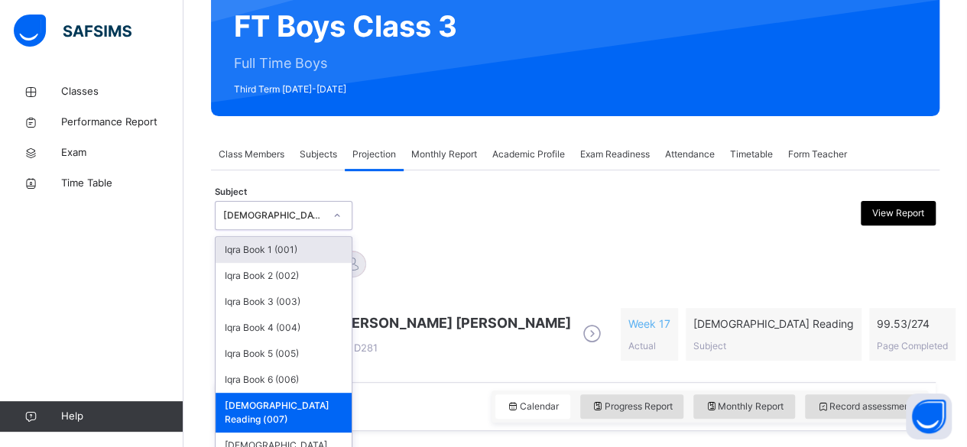
scroll to position [152, 0]
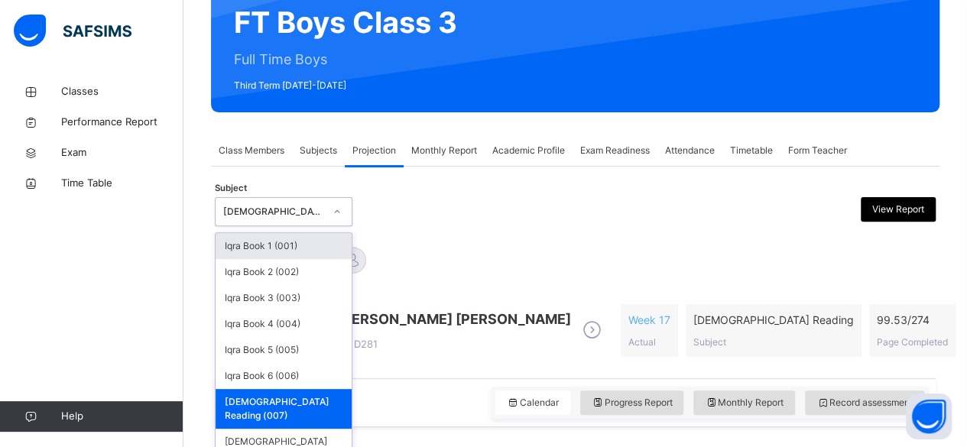
click at [603, 311] on div "[PERSON_NAME] [PERSON_NAME] D281 Week 17 Actual [DEMOGRAPHIC_DATA] Reading Subj…" at bounding box center [576, 330] width 706 height 65
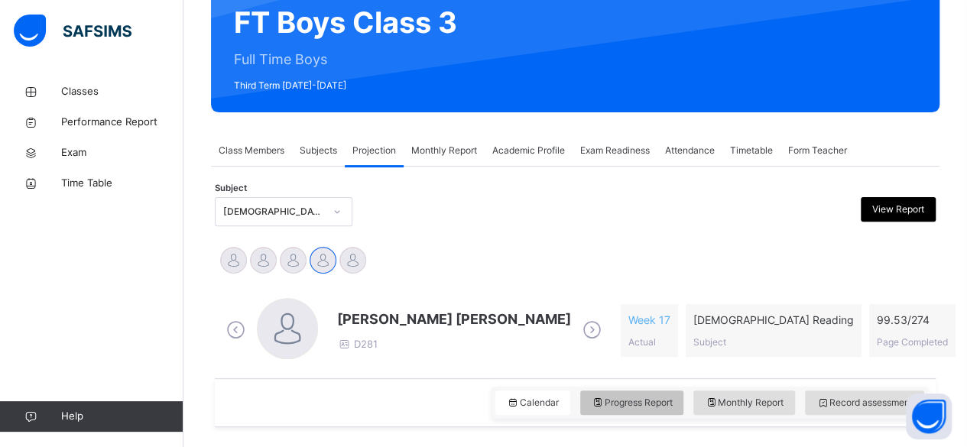
click at [613, 412] on div "Progress Report" at bounding box center [632, 403] width 104 height 24
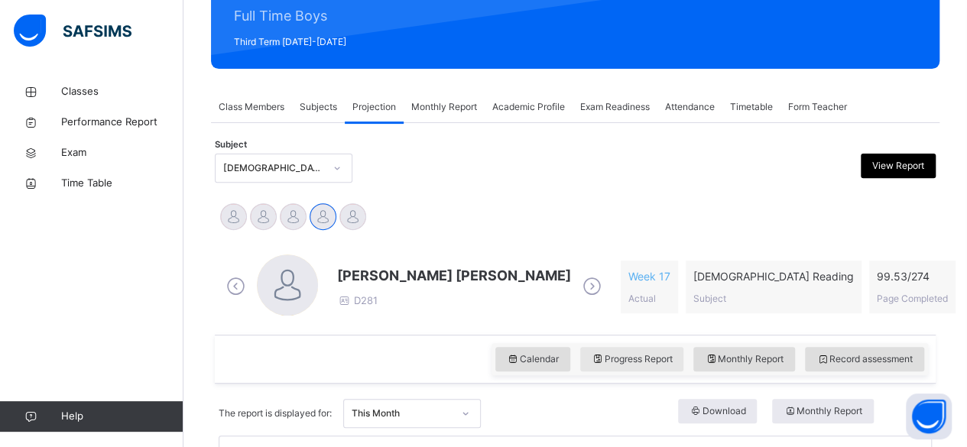
scroll to position [204, 0]
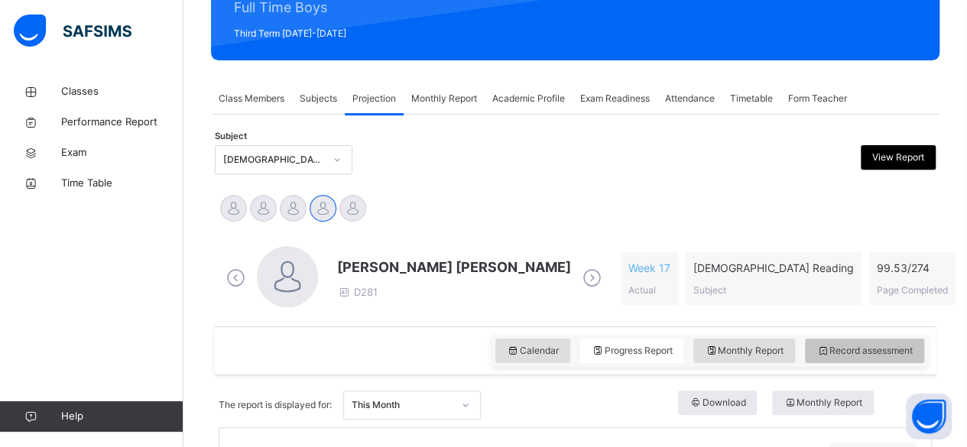
click at [898, 356] on div "Record assessment" at bounding box center [864, 351] width 119 height 24
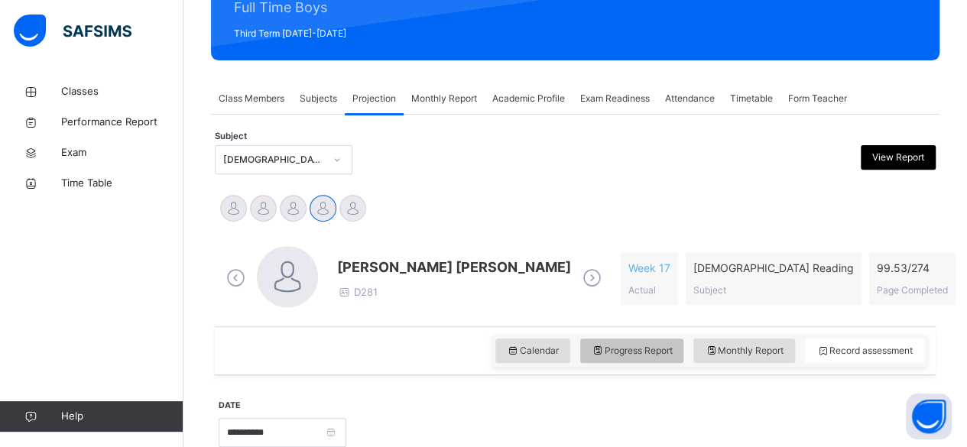
click at [656, 350] on span "Progress Report" at bounding box center [632, 351] width 81 height 14
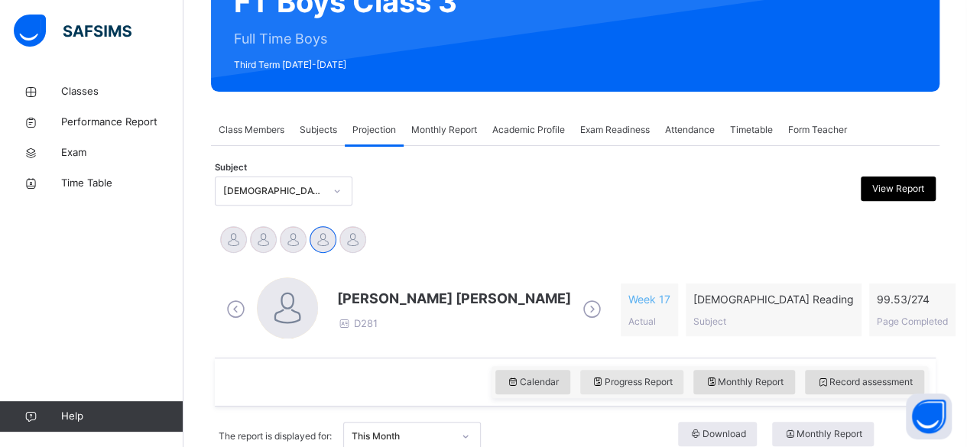
scroll to position [174, 0]
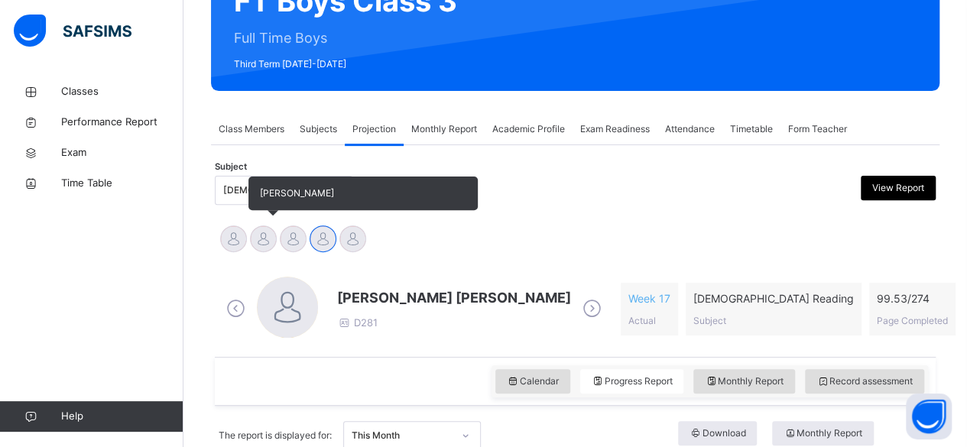
click at [254, 244] on div at bounding box center [263, 239] width 27 height 27
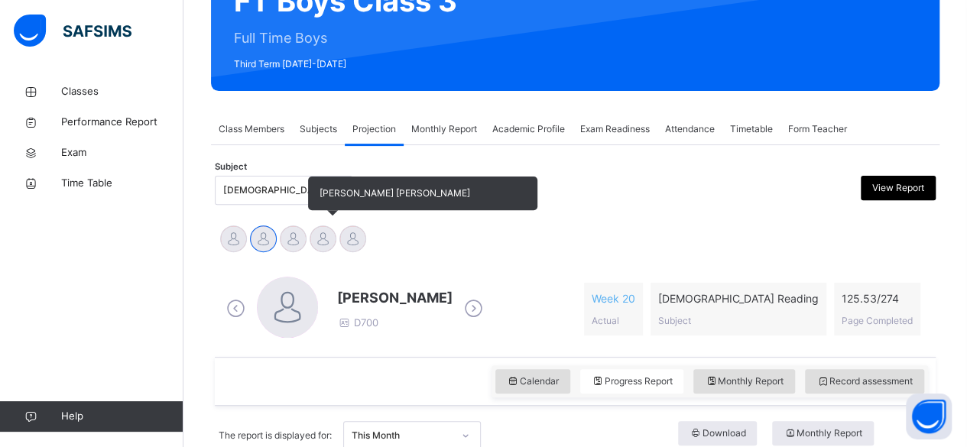
click at [323, 236] on div at bounding box center [323, 239] width 27 height 27
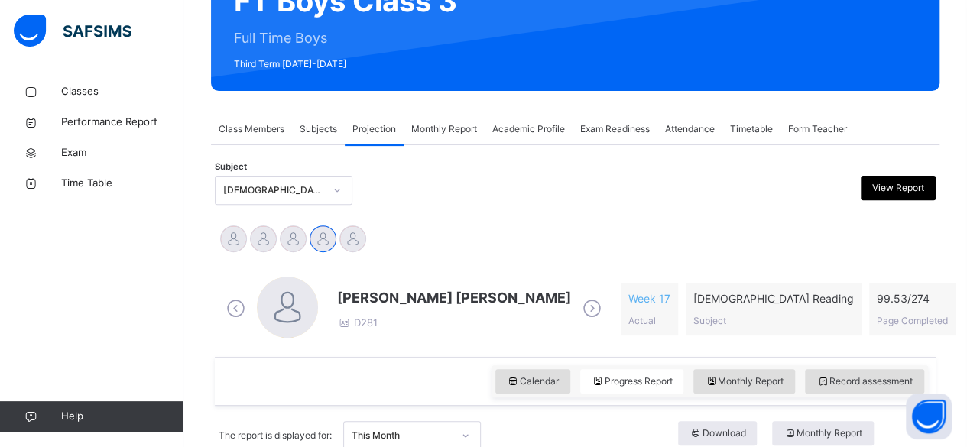
click at [376, 291] on span "[PERSON_NAME] [PERSON_NAME]" at bounding box center [454, 298] width 234 height 21
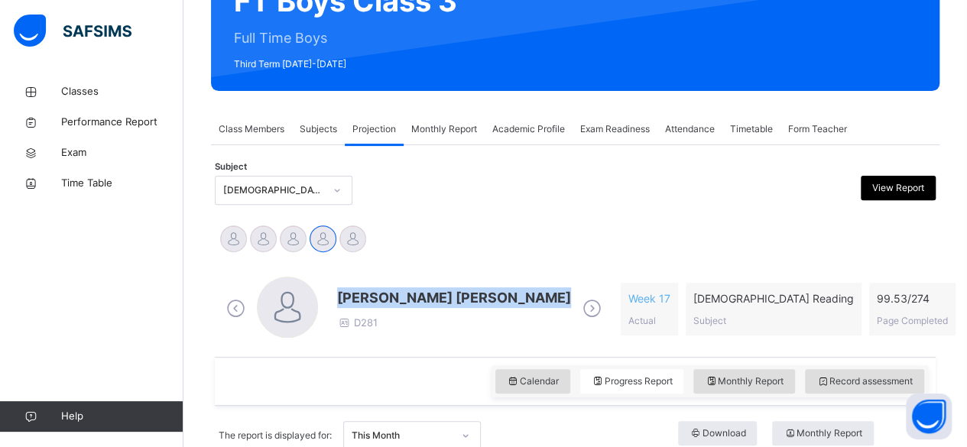
click at [376, 291] on span "[PERSON_NAME] [PERSON_NAME]" at bounding box center [454, 298] width 234 height 21
drag, startPoint x: 376, startPoint y: 291, endPoint x: 411, endPoint y: 207, distance: 91.2
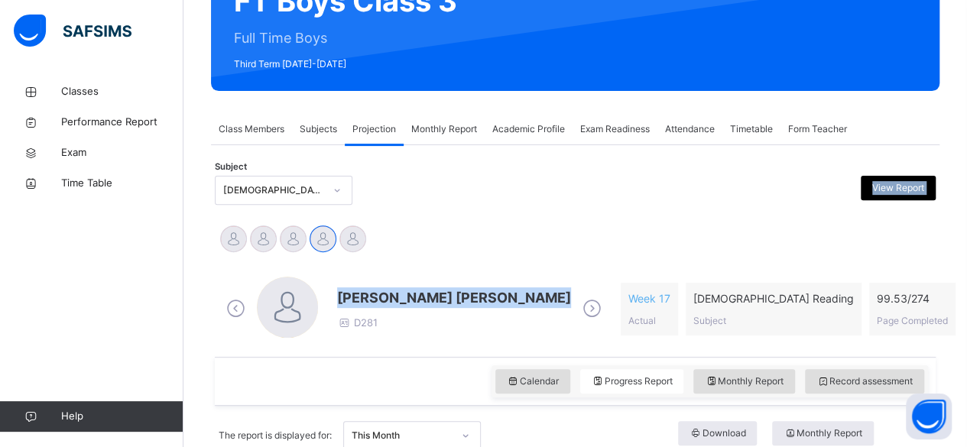
click at [411, 207] on div "Subject [DEMOGRAPHIC_DATA] Reading (007) View Report" at bounding box center [575, 190] width 721 height 44
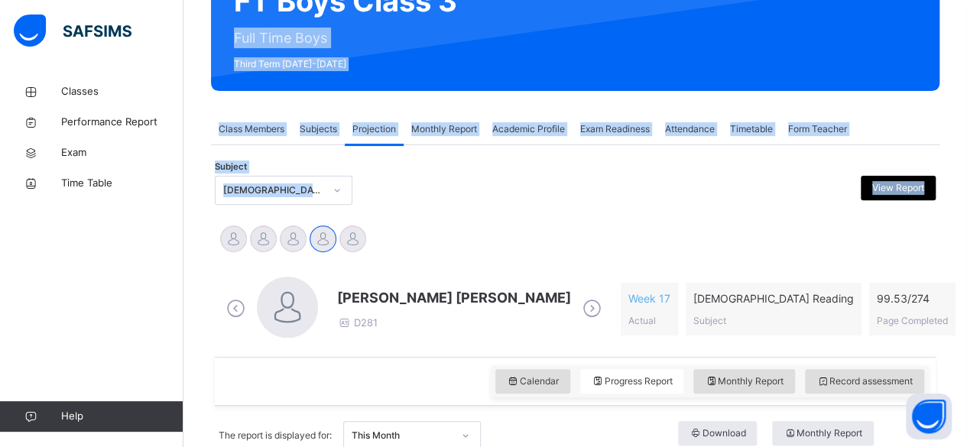
drag, startPoint x: 457, startPoint y: 213, endPoint x: 180, endPoint y: 25, distance: 334.1
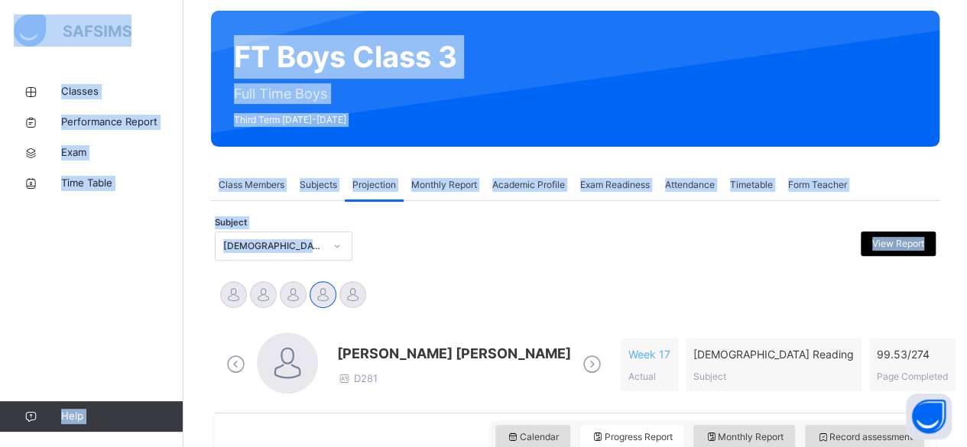
scroll to position [120, 0]
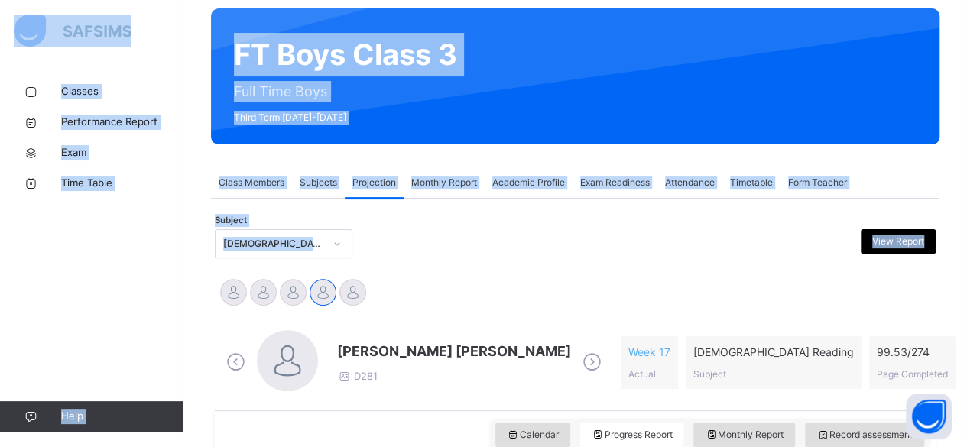
click at [483, 226] on div "Subject [DEMOGRAPHIC_DATA] Reading (007) View Report" at bounding box center [575, 244] width 721 height 44
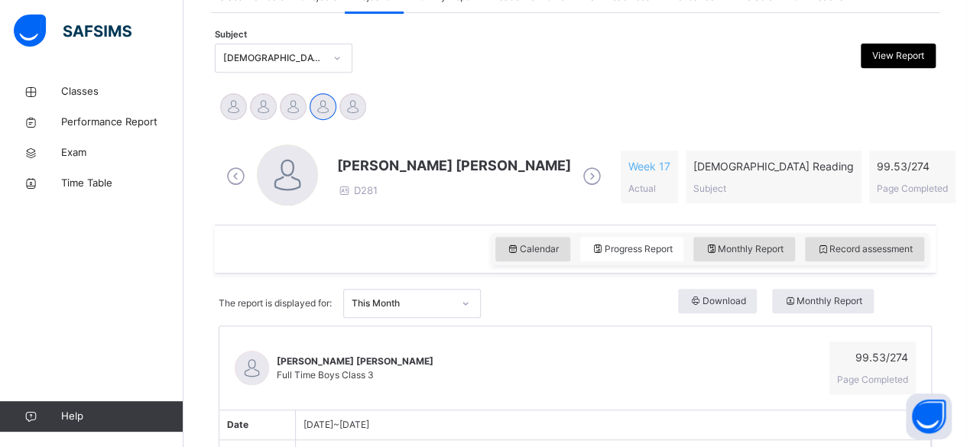
scroll to position [311, 0]
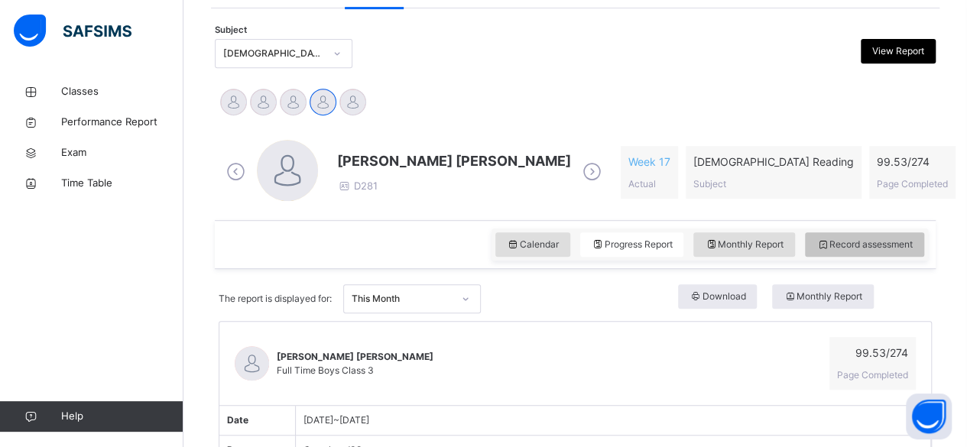
click at [895, 249] on span "Record assessment" at bounding box center [865, 245] width 96 height 14
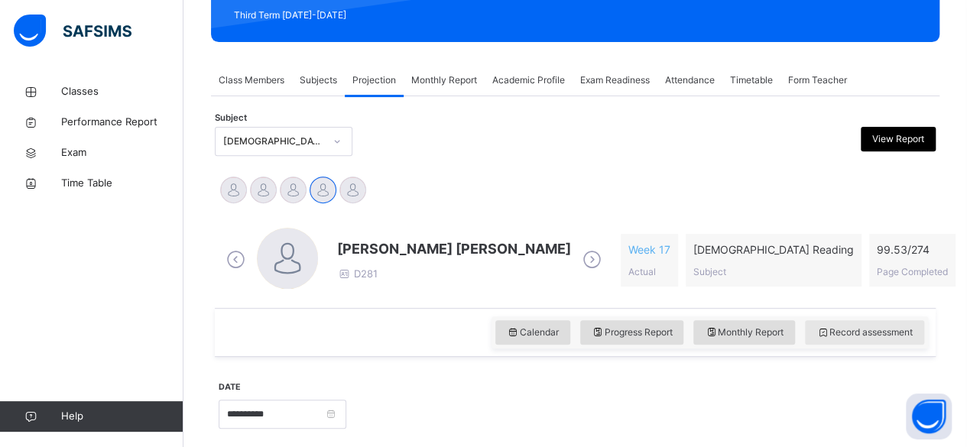
scroll to position [225, 0]
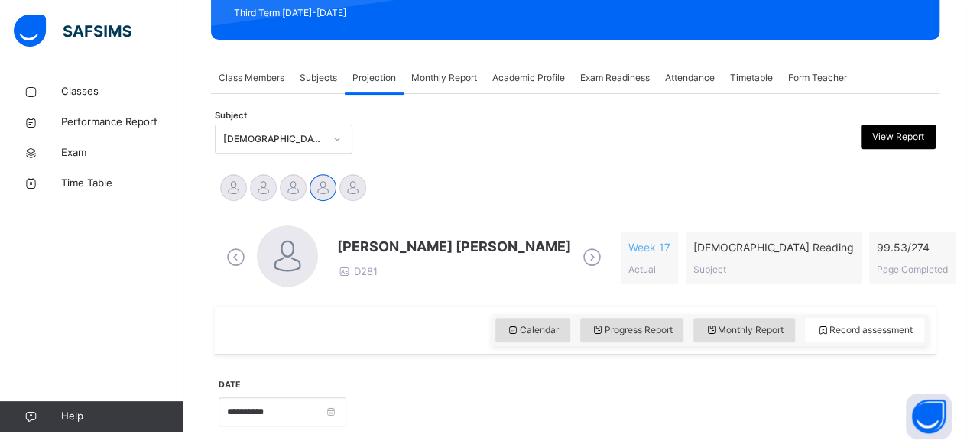
click at [633, 90] on div "Exam Readiness" at bounding box center [615, 78] width 85 height 31
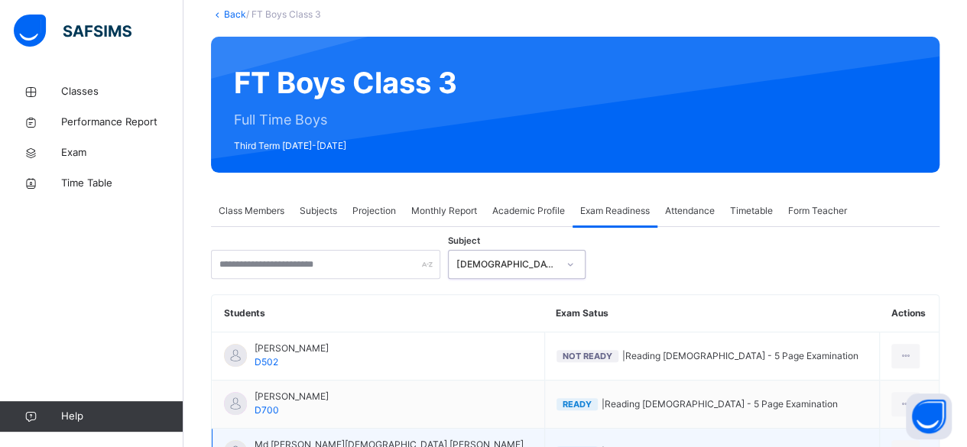
scroll to position [0, 0]
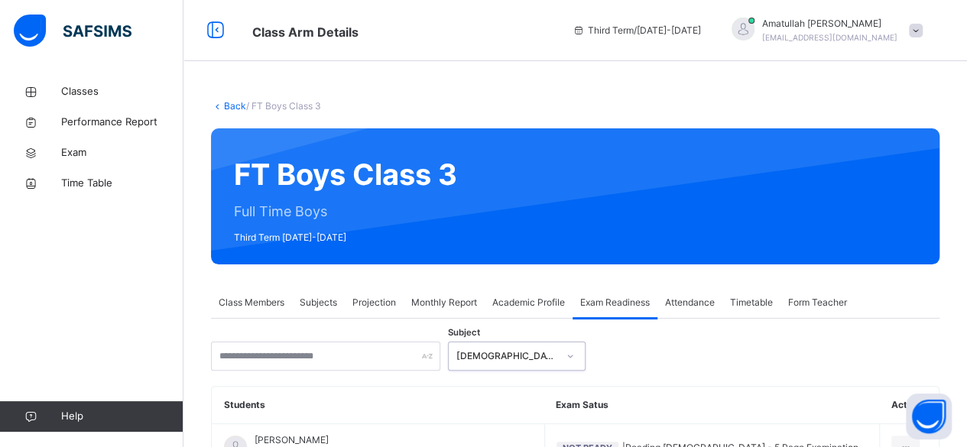
click at [385, 304] on span "Projection" at bounding box center [375, 303] width 44 height 14
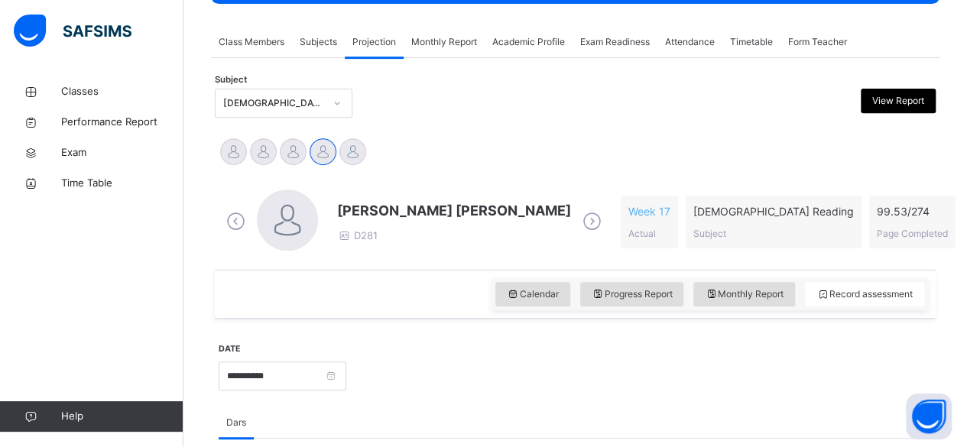
scroll to position [262, 0]
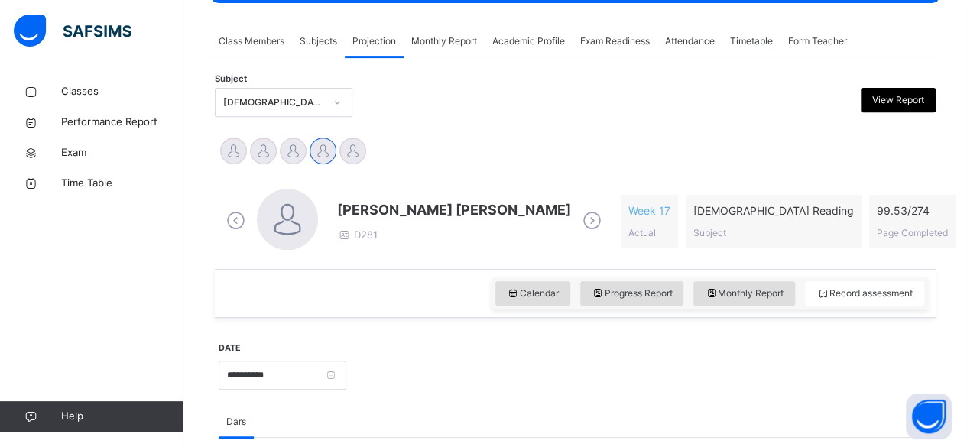
click at [610, 49] on div "Exam Readiness" at bounding box center [615, 41] width 85 height 31
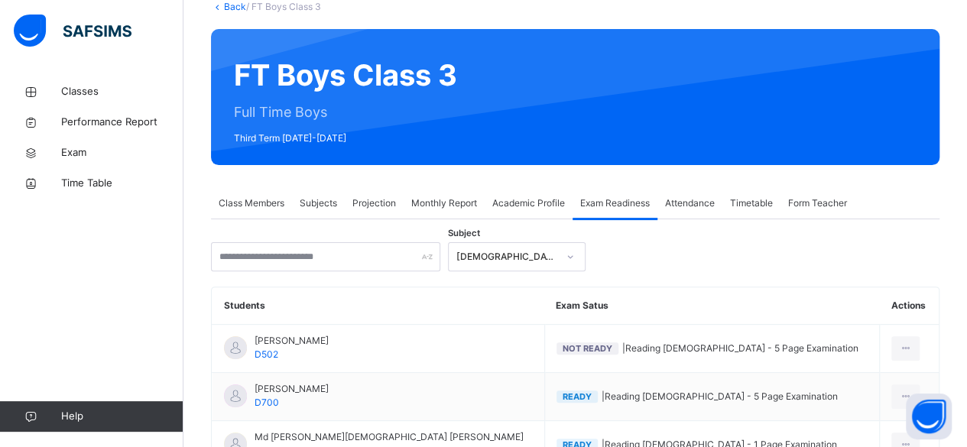
scroll to position [99, 0]
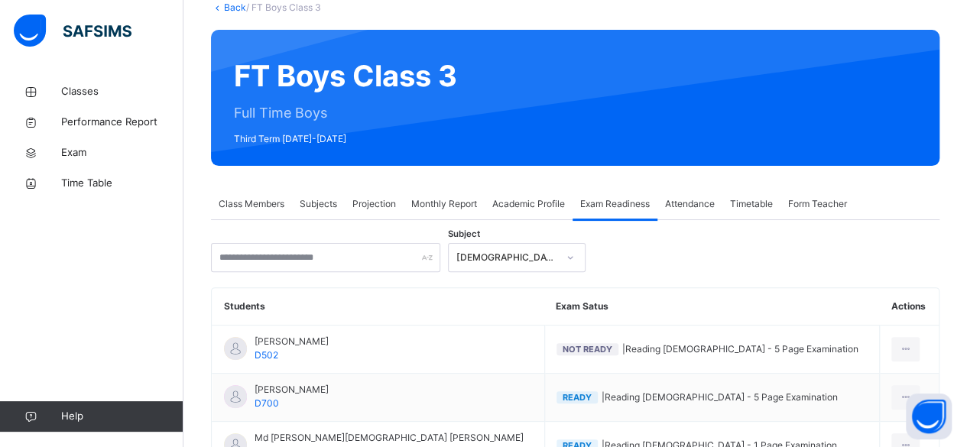
click at [746, 217] on div "Timetable" at bounding box center [752, 204] width 58 height 31
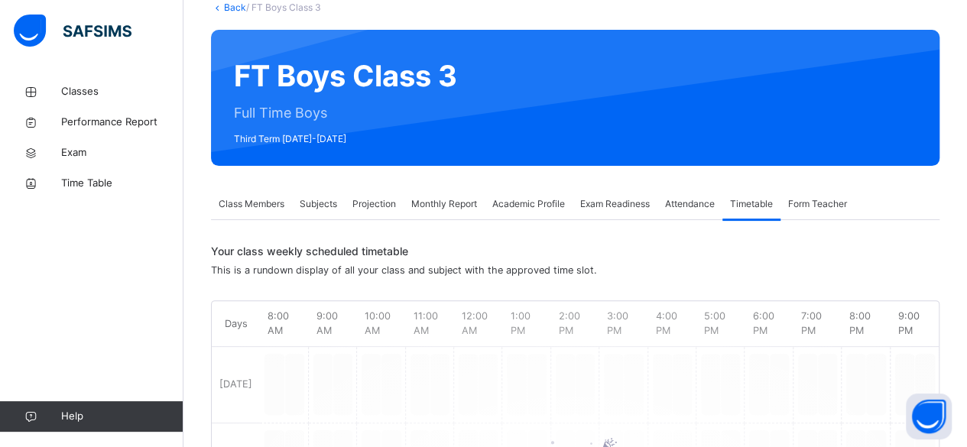
click at [701, 203] on span "Attendance" at bounding box center [690, 204] width 50 height 14
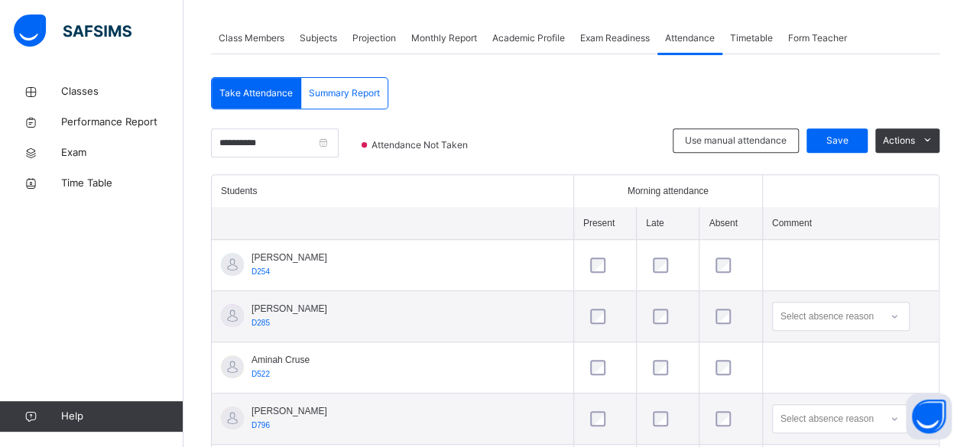
scroll to position [262, 0]
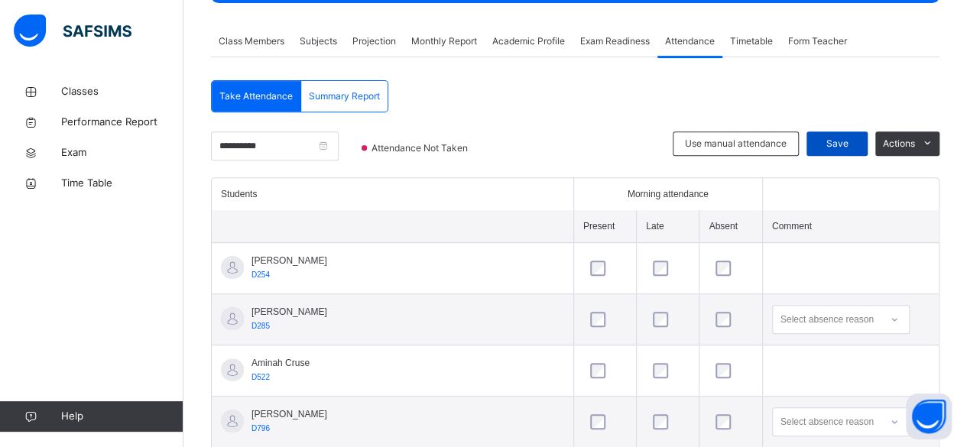
click at [831, 140] on span "Save" at bounding box center [837, 144] width 38 height 14
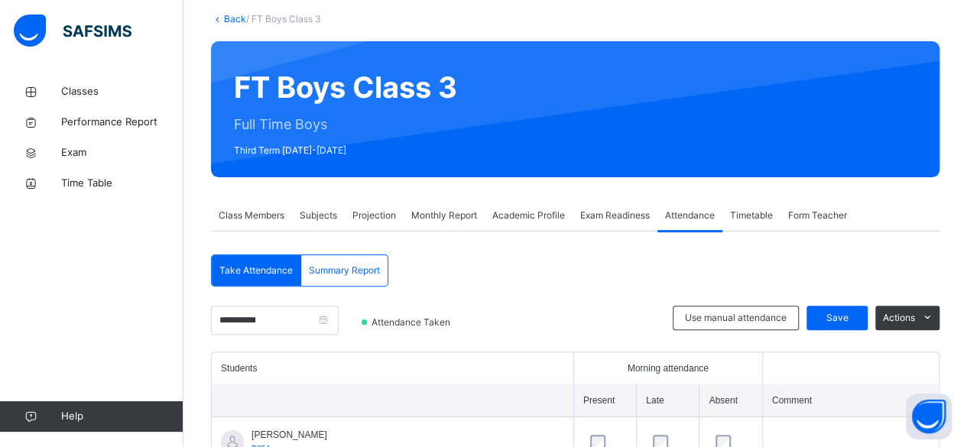
scroll to position [91, 0]
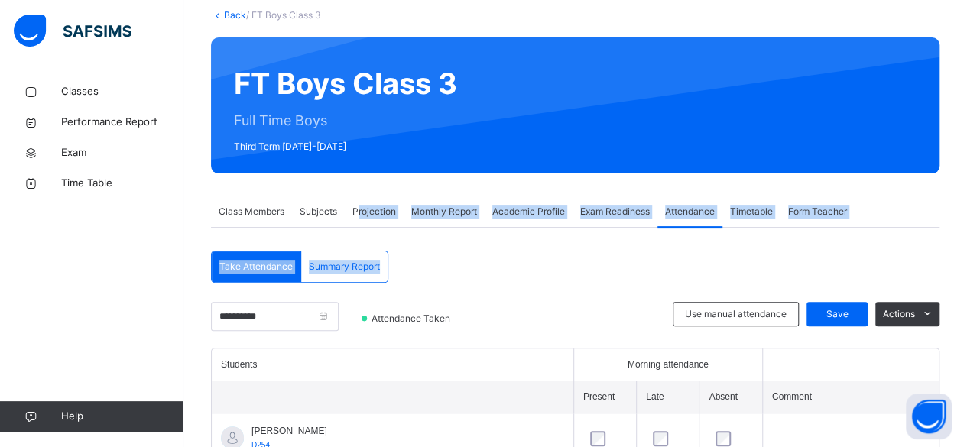
drag, startPoint x: 554, startPoint y: 265, endPoint x: 361, endPoint y: 213, distance: 199.6
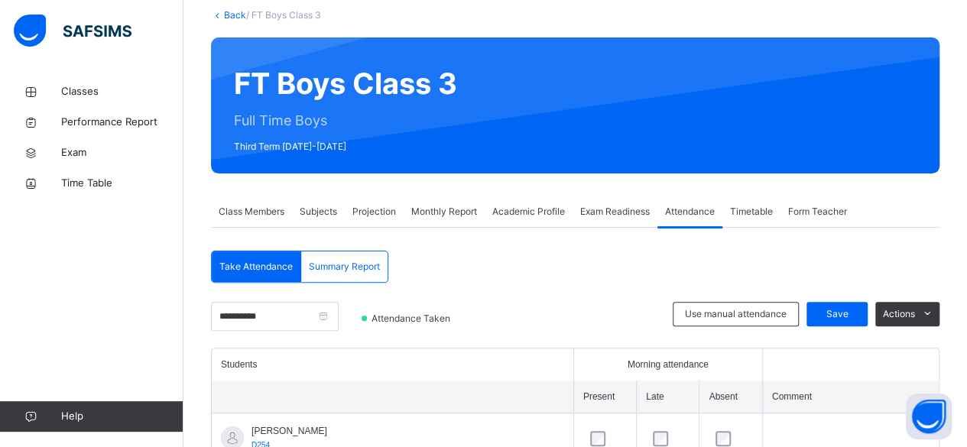
click at [361, 207] on span "Projection" at bounding box center [375, 212] width 44 height 14
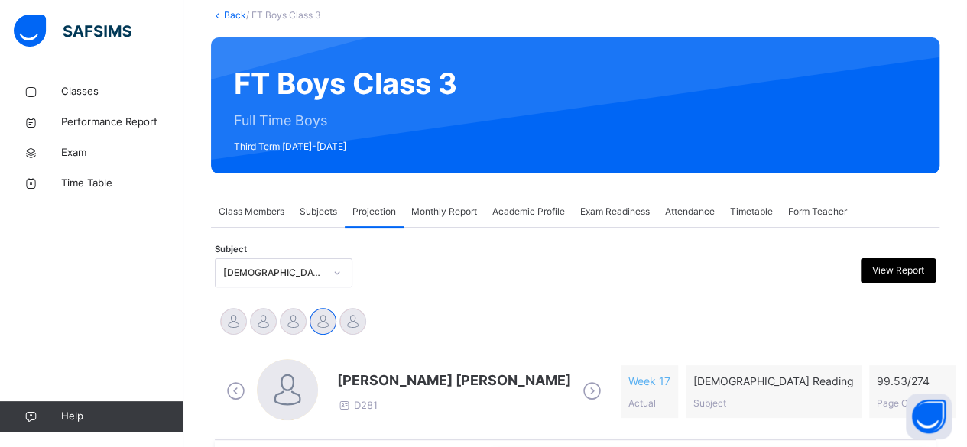
scroll to position [157, 0]
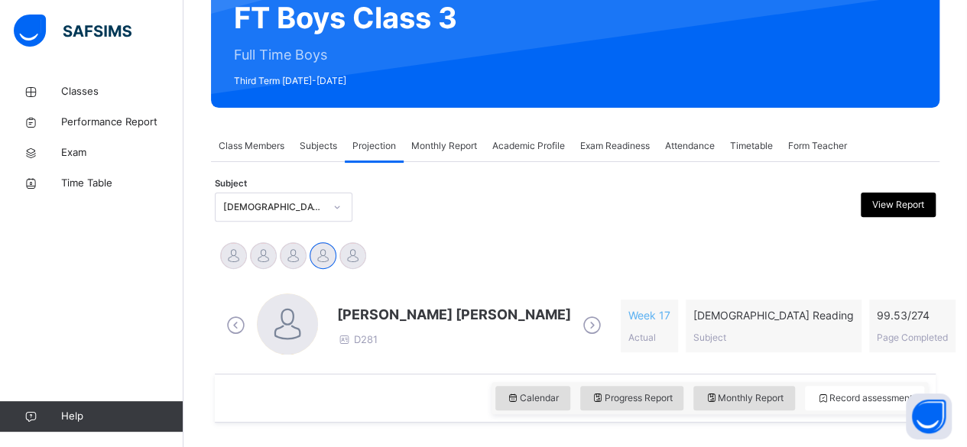
click at [372, 321] on span "[PERSON_NAME] [PERSON_NAME]" at bounding box center [454, 314] width 234 height 21
click at [421, 312] on span "[PERSON_NAME] [PERSON_NAME]" at bounding box center [454, 314] width 234 height 21
click at [515, 317] on span "[PERSON_NAME] [PERSON_NAME]" at bounding box center [454, 314] width 234 height 21
click at [402, 330] on span at bounding box center [454, 329] width 234 height 8
click at [476, 310] on span "[PERSON_NAME] [PERSON_NAME]" at bounding box center [454, 314] width 234 height 21
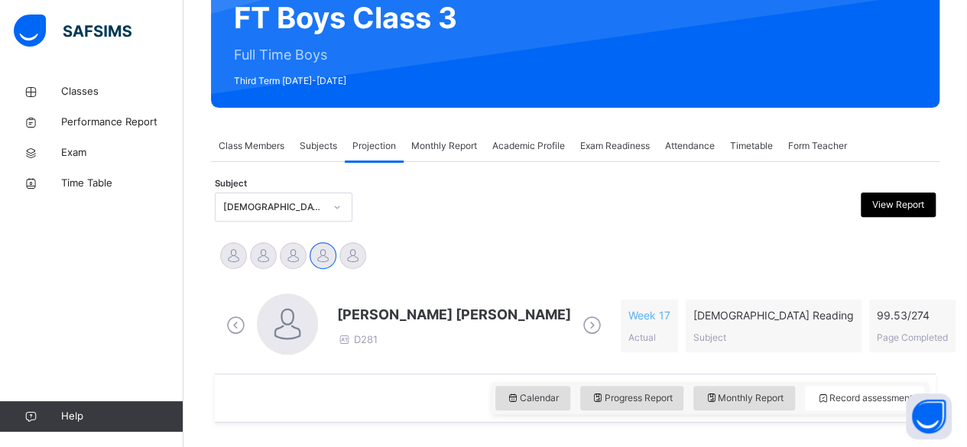
click at [513, 291] on div "[PERSON_NAME] [PERSON_NAME] D281 Week 17 Actual [DEMOGRAPHIC_DATA] Reading Subj…" at bounding box center [576, 326] width 714 height 88
click at [474, 292] on div "[PERSON_NAME] [PERSON_NAME] D281 Week 17 Actual [DEMOGRAPHIC_DATA] Reading Subj…" at bounding box center [576, 326] width 714 height 88
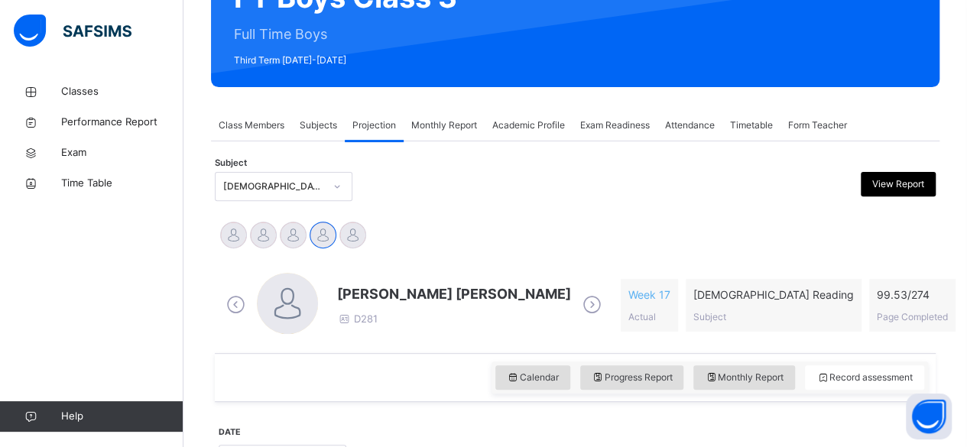
scroll to position [172, 0]
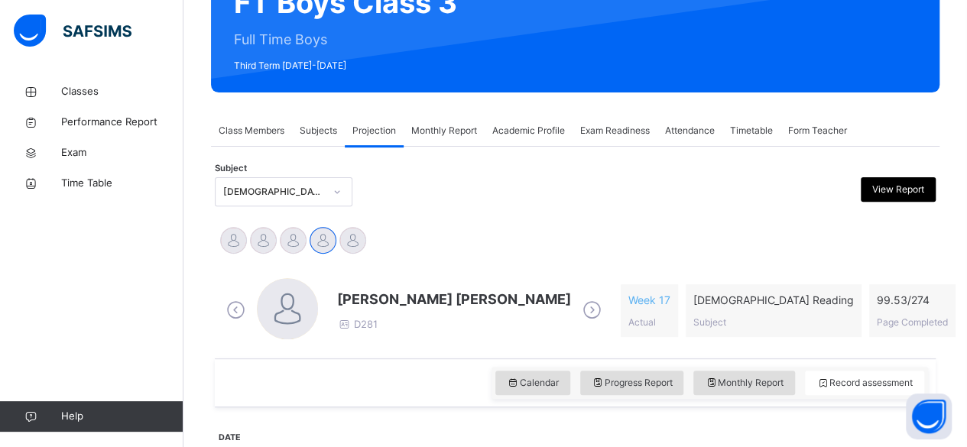
click at [378, 301] on span "[PERSON_NAME] [PERSON_NAME]" at bounding box center [454, 299] width 234 height 21
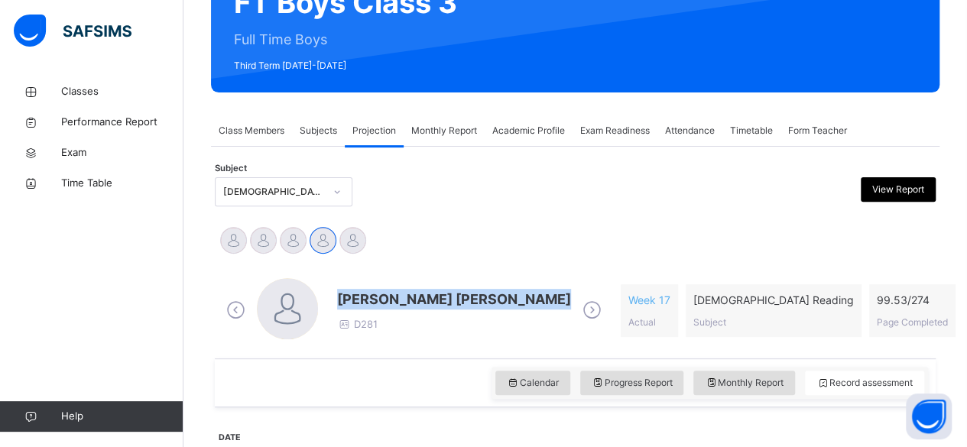
click at [378, 301] on span "[PERSON_NAME] [PERSON_NAME]" at bounding box center [454, 299] width 234 height 21
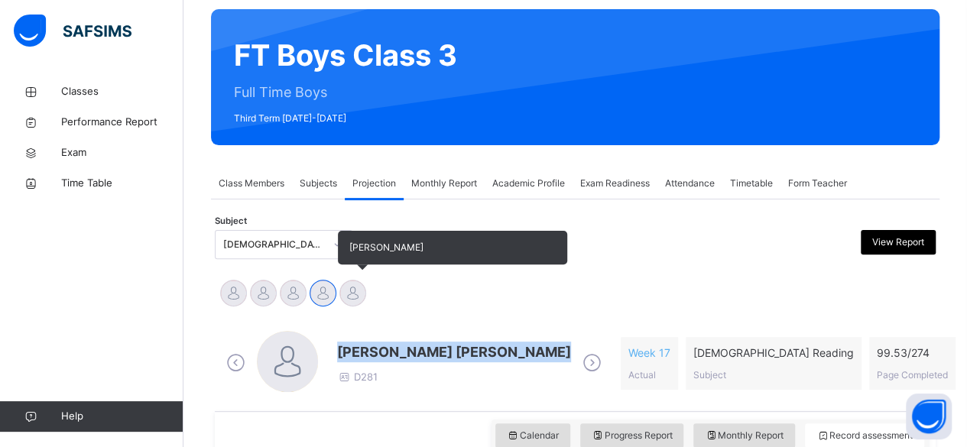
click at [344, 295] on div at bounding box center [353, 293] width 27 height 27
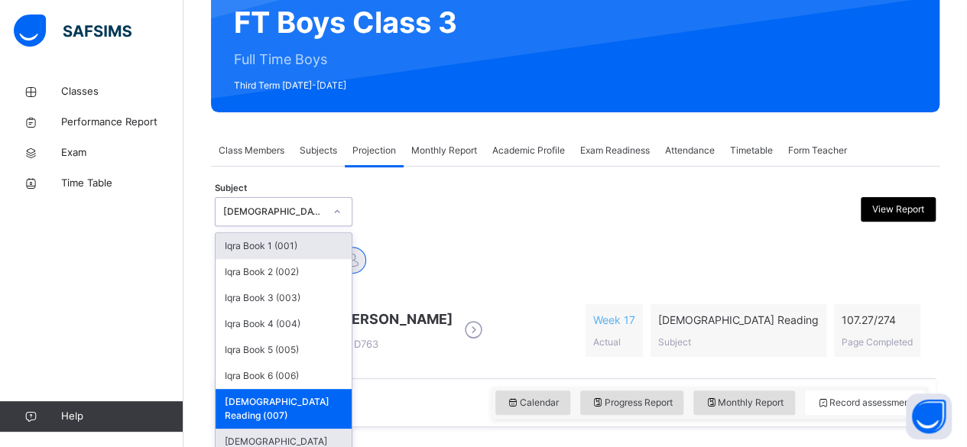
click at [297, 429] on div "[DEMOGRAPHIC_DATA] Memorisation (008)" at bounding box center [284, 449] width 136 height 40
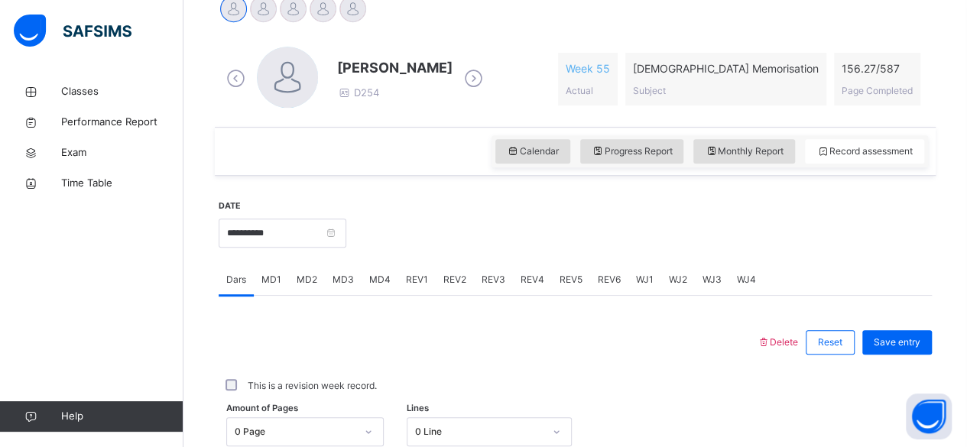
scroll to position [404, 0]
click at [388, 289] on div "MD4" at bounding box center [380, 280] width 37 height 31
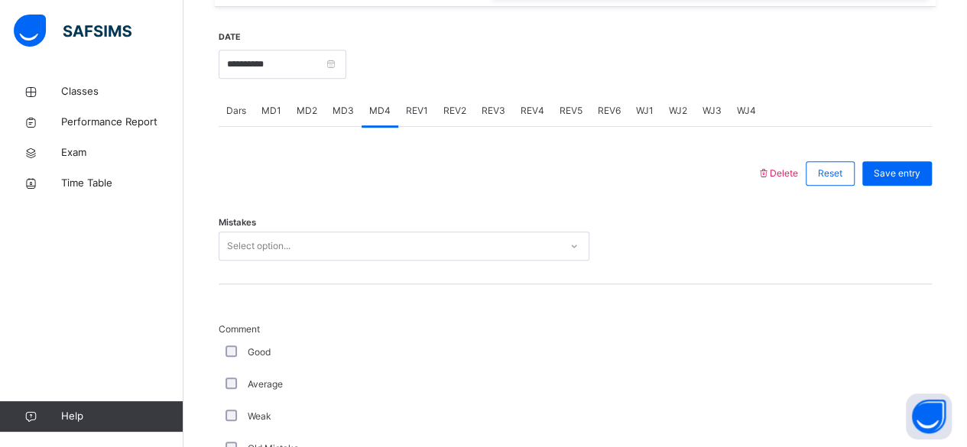
click at [427, 272] on div "Mistakes Select option..." at bounding box center [576, 238] width 714 height 91
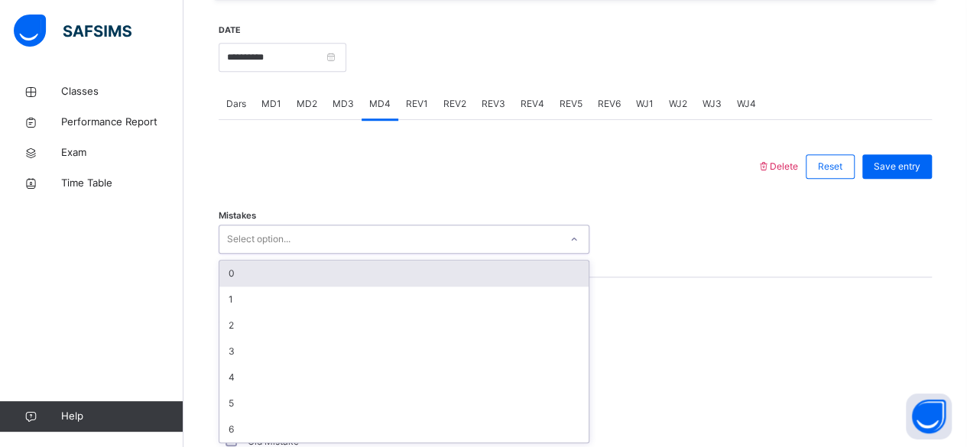
scroll to position [580, 0]
click at [491, 272] on div "0" at bounding box center [403, 274] width 369 height 26
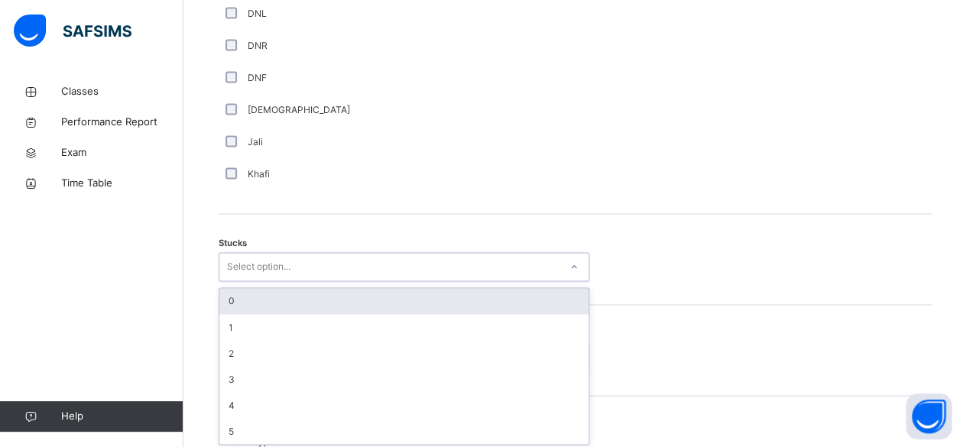
scroll to position [1138, 0]
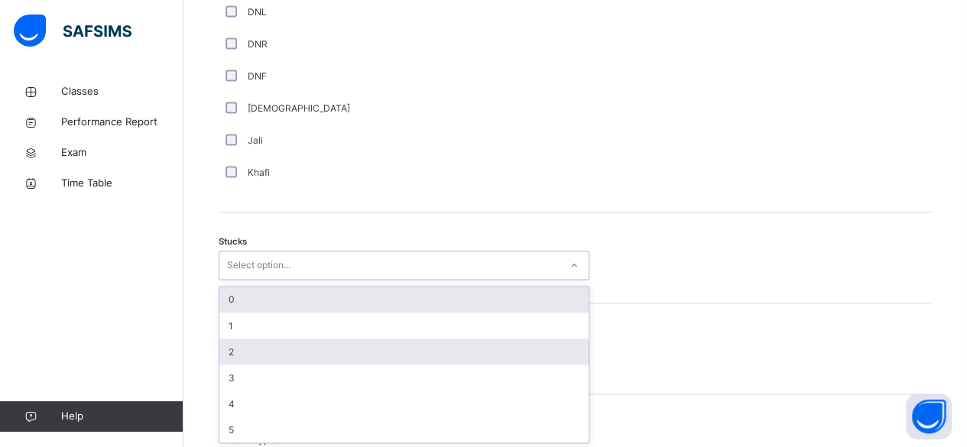
click at [272, 351] on div "2" at bounding box center [403, 352] width 369 height 26
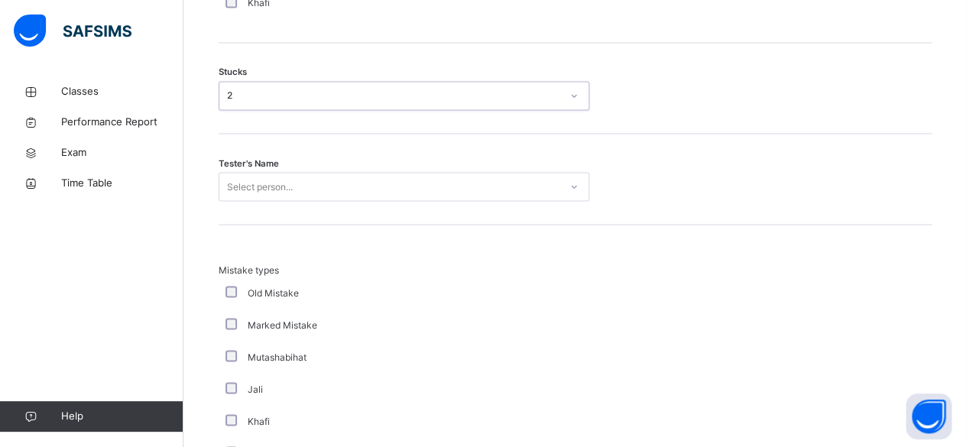
scroll to position [1309, 0]
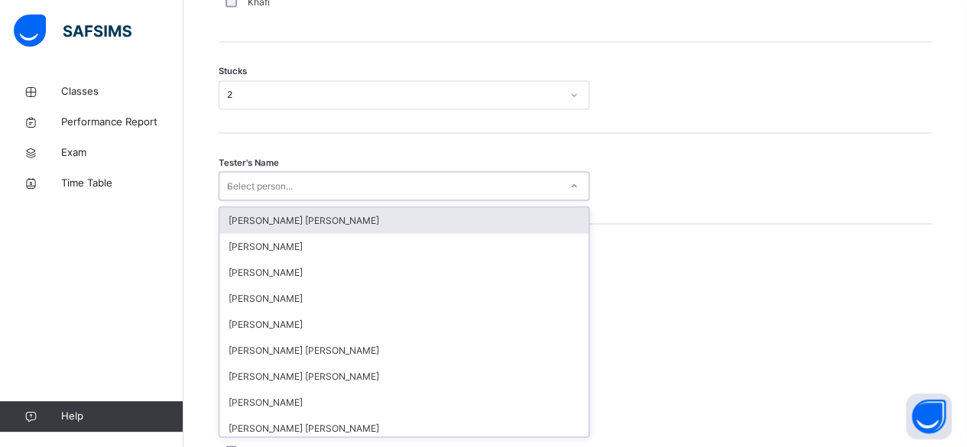
type input "**"
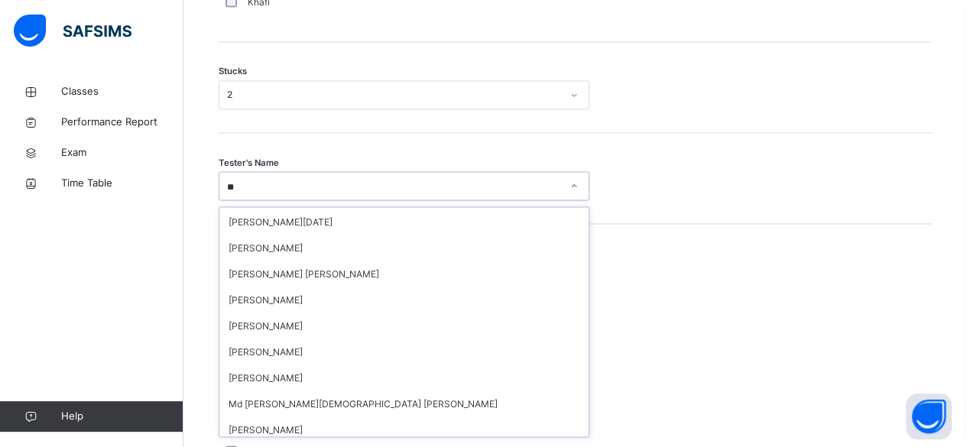
scroll to position [104, 0]
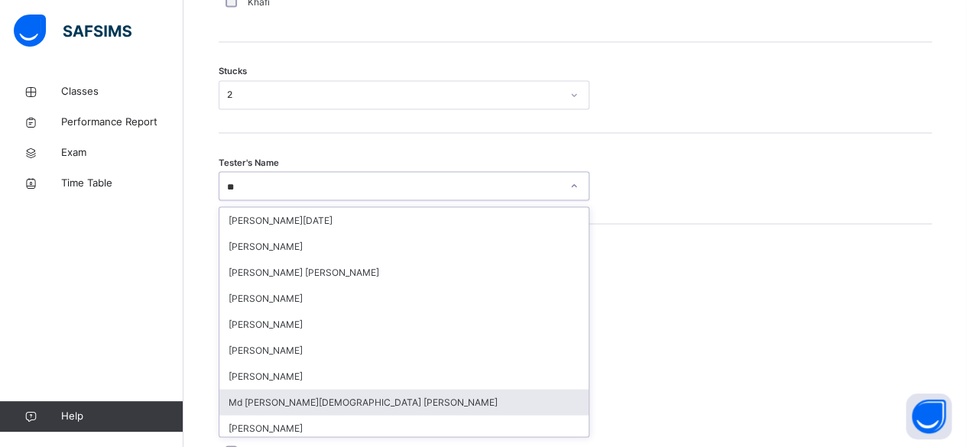
click at [315, 389] on div "Md [PERSON_NAME][DEMOGRAPHIC_DATA] [PERSON_NAME]" at bounding box center [403, 402] width 369 height 26
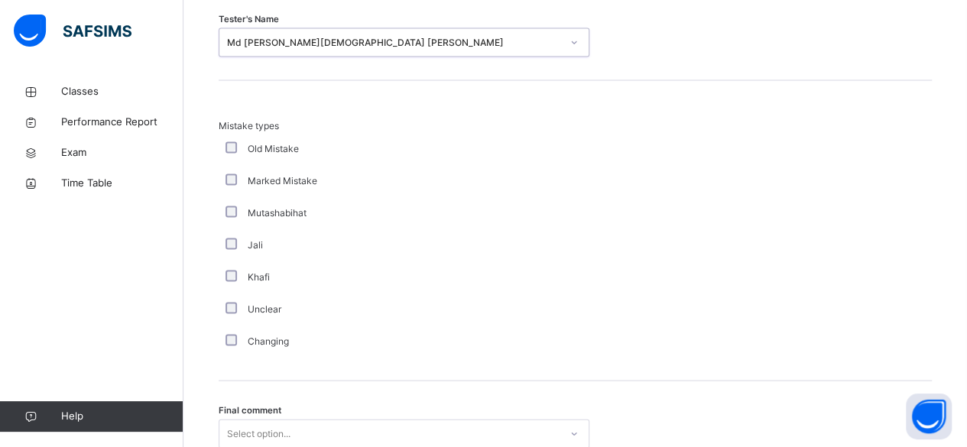
scroll to position [1405, 0]
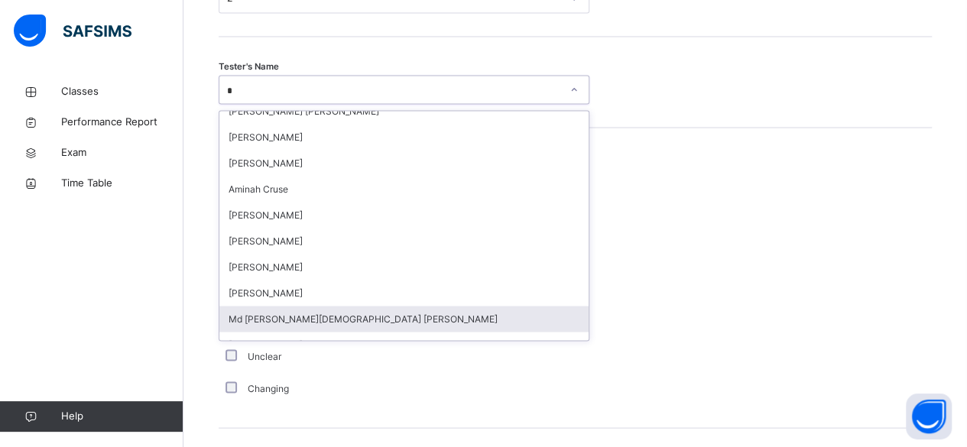
type input "**"
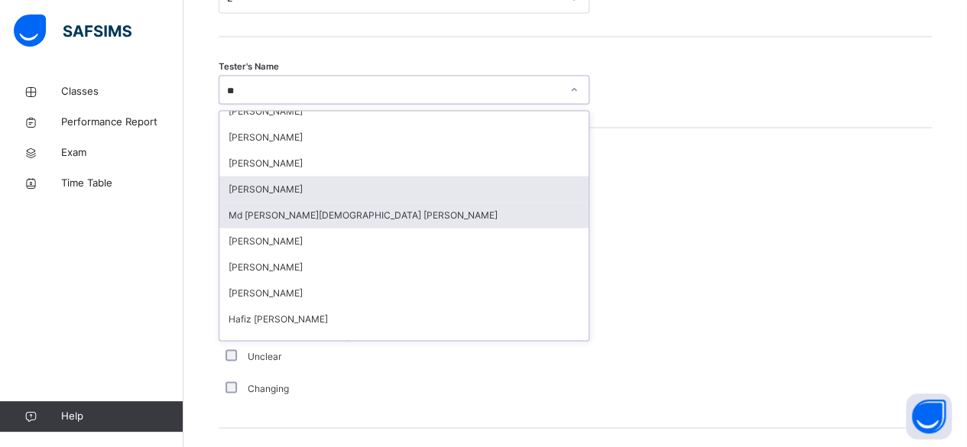
click at [375, 191] on div "[PERSON_NAME]" at bounding box center [403, 189] width 369 height 26
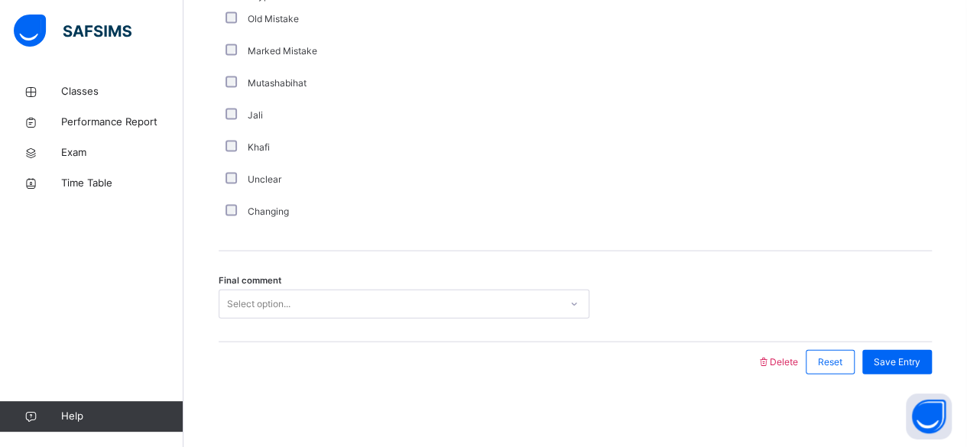
scroll to position [1582, 0]
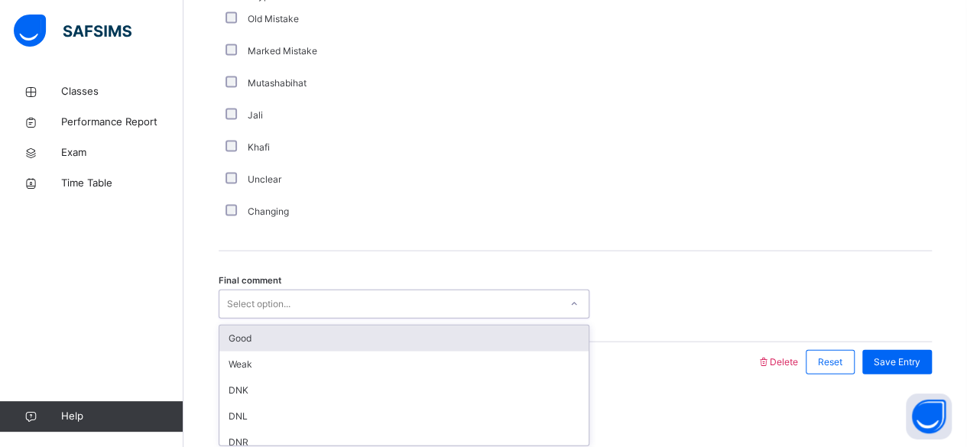
click at [300, 327] on div "Good" at bounding box center [403, 339] width 369 height 26
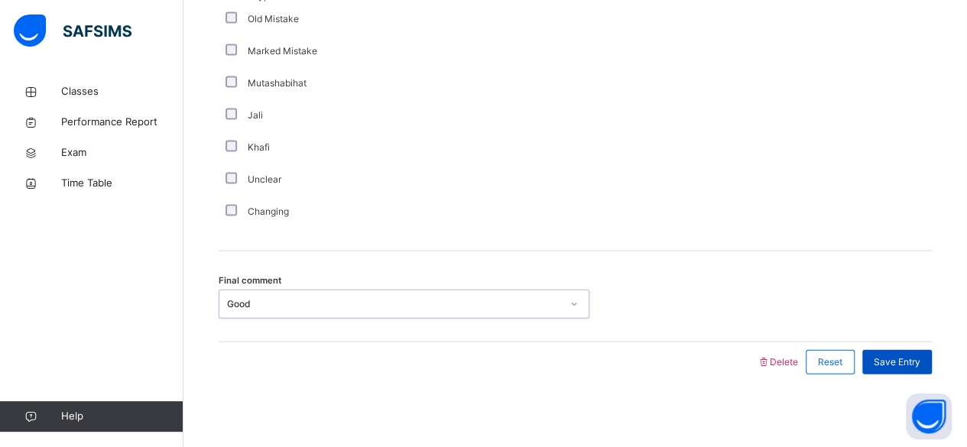
click at [907, 357] on span "Save Entry" at bounding box center [897, 363] width 47 height 14
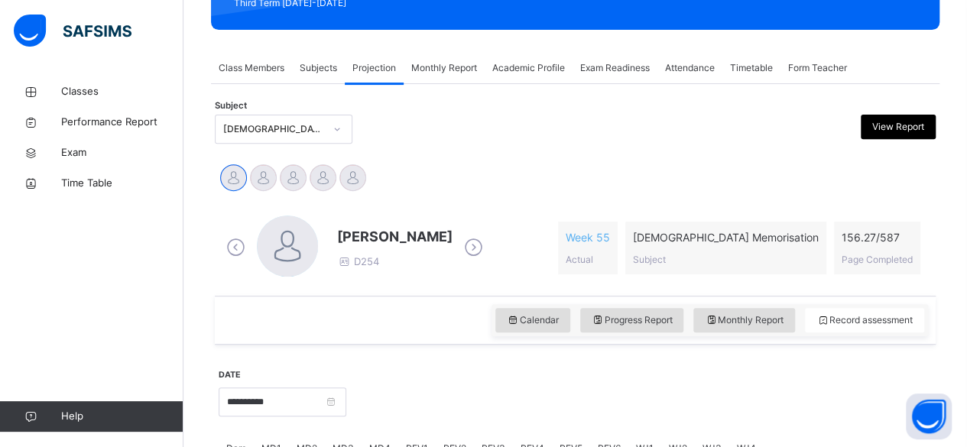
scroll to position [233, 0]
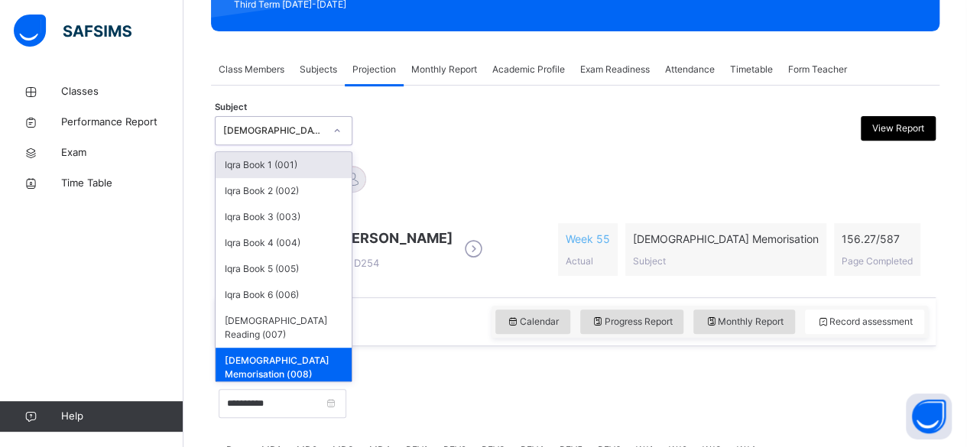
click at [253, 124] on div "[DEMOGRAPHIC_DATA] Memorisation (008)" at bounding box center [273, 131] width 101 height 14
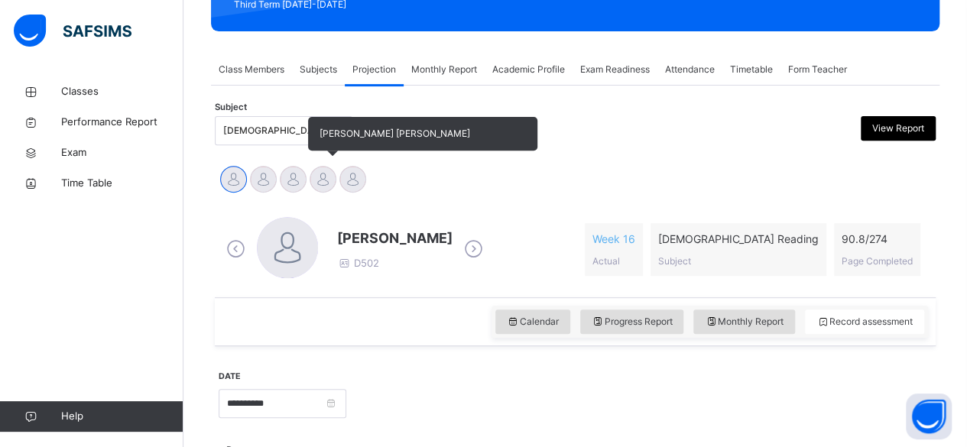
click at [315, 186] on div at bounding box center [323, 179] width 27 height 27
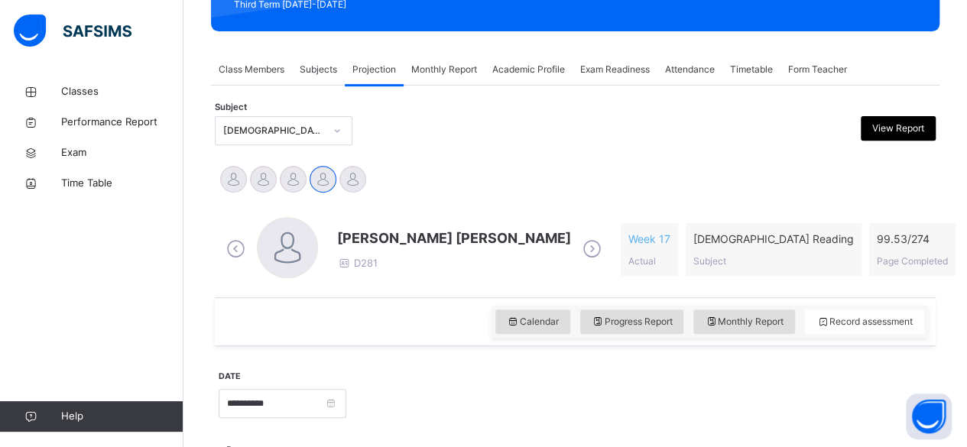
click at [402, 234] on span "[PERSON_NAME] [PERSON_NAME]" at bounding box center [454, 238] width 234 height 21
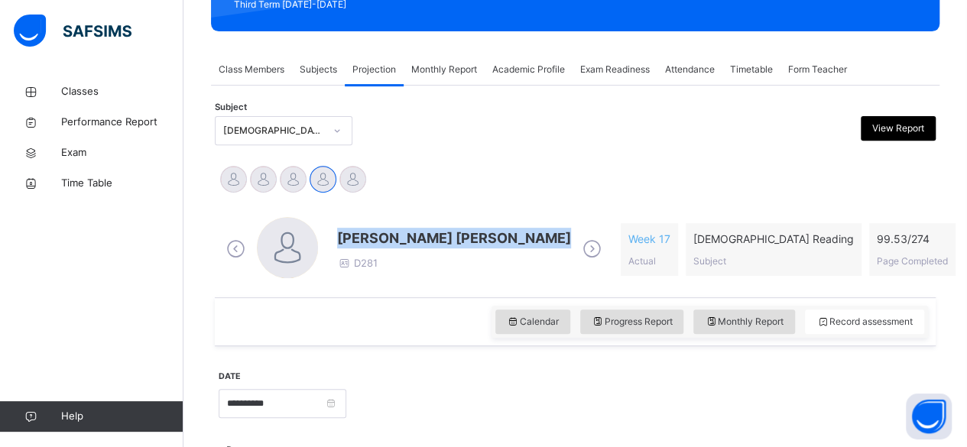
click at [402, 234] on span "[PERSON_NAME] [PERSON_NAME]" at bounding box center [454, 238] width 234 height 21
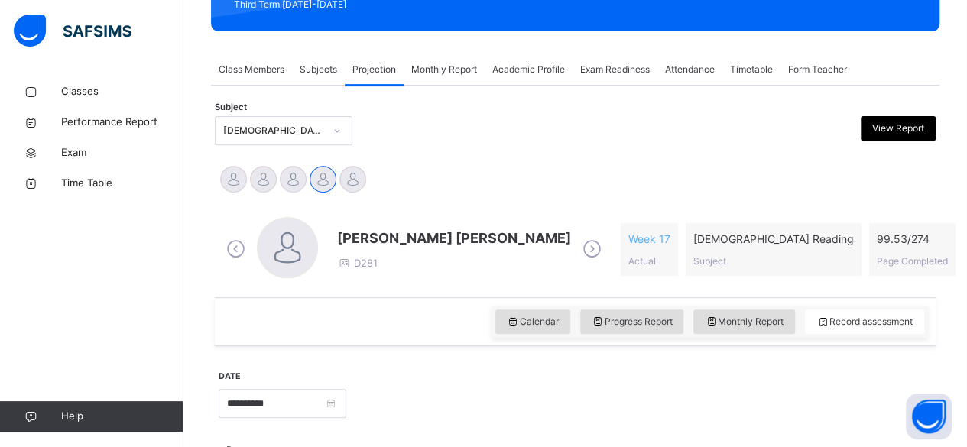
click at [466, 182] on div "[PERSON_NAME] Md [PERSON_NAME][DEMOGRAPHIC_DATA] [PERSON_NAME] [PERSON_NAME] [P…" at bounding box center [576, 181] width 714 height 34
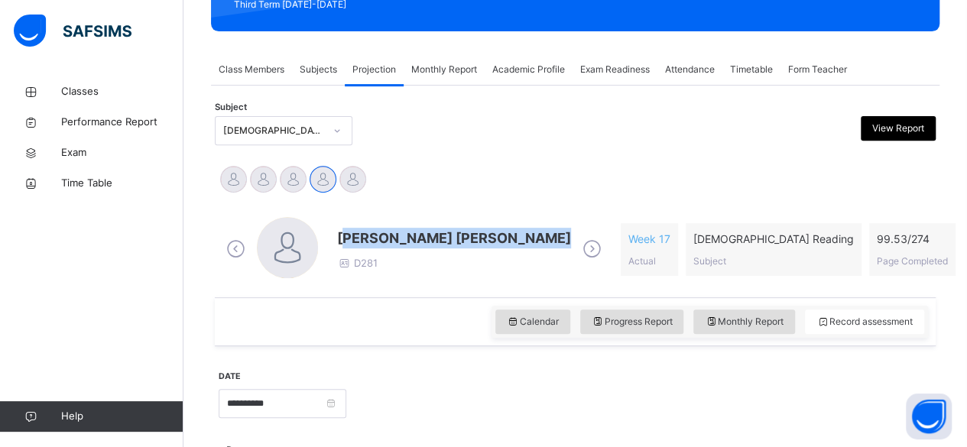
drag, startPoint x: 348, startPoint y: 239, endPoint x: 544, endPoint y: 217, distance: 197.0
click at [544, 217] on div "[PERSON_NAME] [PERSON_NAME] D281" at bounding box center [414, 249] width 383 height 65
drag, startPoint x: 342, startPoint y: 235, endPoint x: 541, endPoint y: 237, distance: 199.6
click at [541, 237] on div "[PERSON_NAME] [PERSON_NAME] D281" at bounding box center [414, 249] width 383 height 65
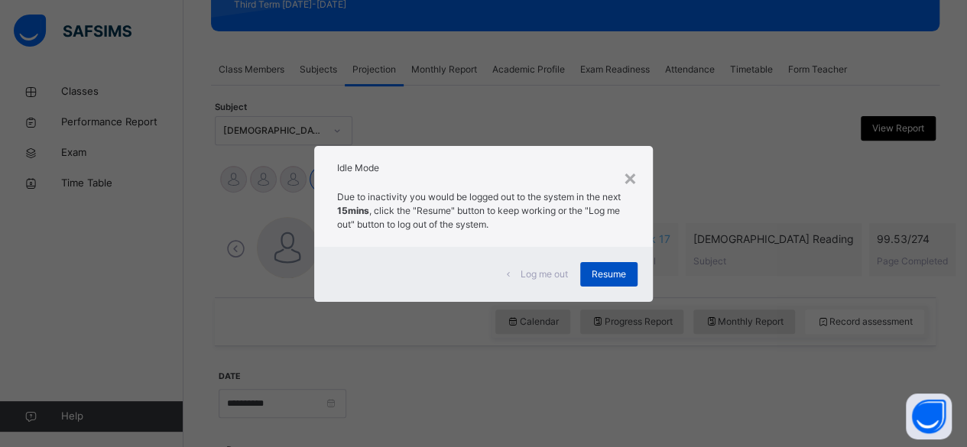
click at [632, 280] on div "Resume" at bounding box center [608, 274] width 57 height 24
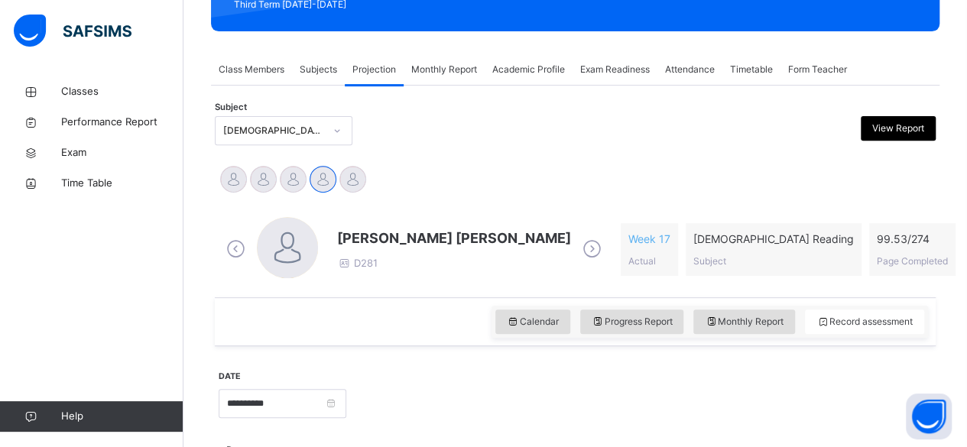
click at [384, 239] on span "[PERSON_NAME] [PERSON_NAME]" at bounding box center [454, 238] width 234 height 21
click at [401, 244] on span "[PERSON_NAME] [PERSON_NAME]" at bounding box center [454, 238] width 234 height 21
click at [494, 230] on span "[PERSON_NAME] [PERSON_NAME]" at bounding box center [454, 238] width 234 height 21
click at [398, 241] on span "[PERSON_NAME] [PERSON_NAME]" at bounding box center [454, 238] width 234 height 21
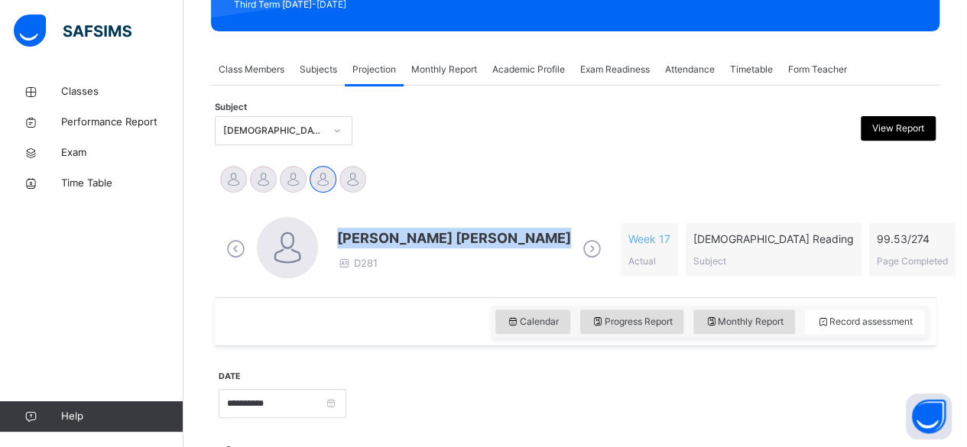
click at [398, 241] on span "[PERSON_NAME] [PERSON_NAME]" at bounding box center [454, 238] width 234 height 21
drag, startPoint x: 398, startPoint y: 241, endPoint x: 454, endPoint y: 195, distance: 72.3
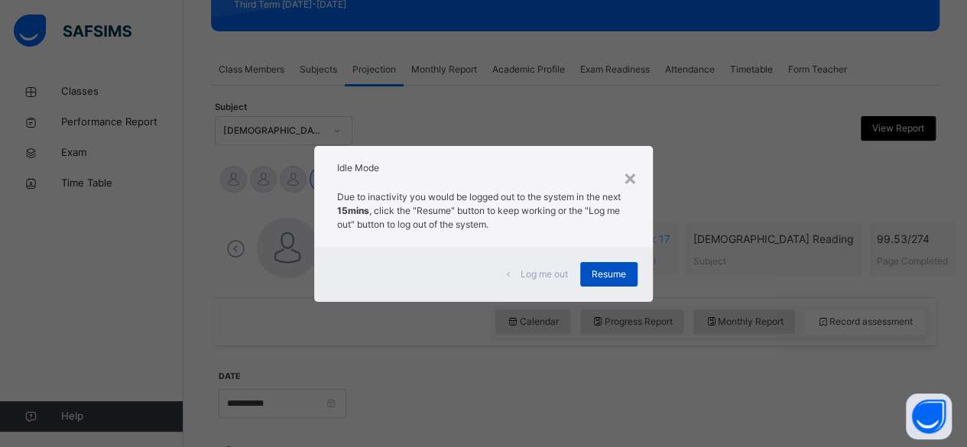
click at [595, 280] on span "Resume" at bounding box center [609, 275] width 34 height 14
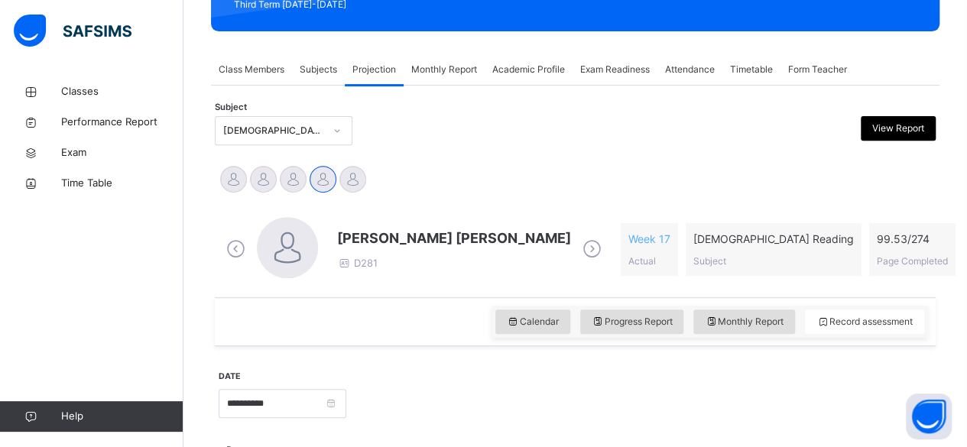
click at [398, 239] on span "[PERSON_NAME] [PERSON_NAME]" at bounding box center [454, 238] width 234 height 21
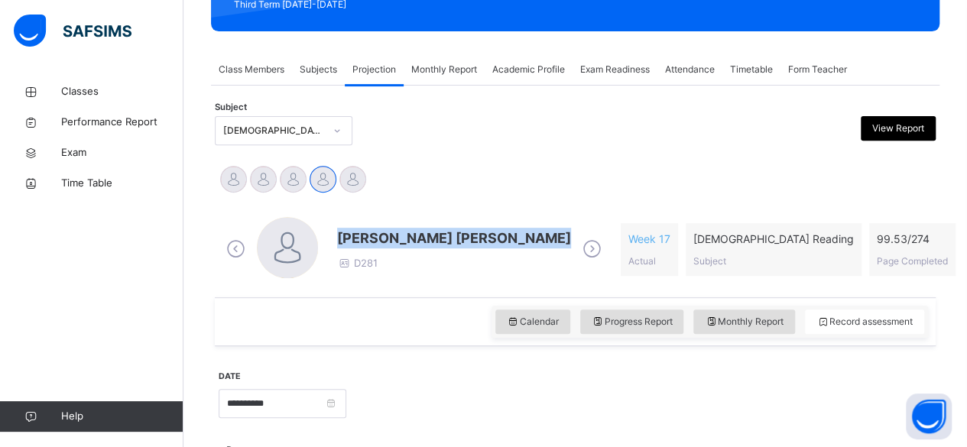
drag, startPoint x: 398, startPoint y: 239, endPoint x: 467, endPoint y: 177, distance: 93.1
click at [467, 177] on div "[PERSON_NAME] Md [PERSON_NAME][DEMOGRAPHIC_DATA] [PERSON_NAME] [PERSON_NAME] [P…" at bounding box center [576, 181] width 714 height 34
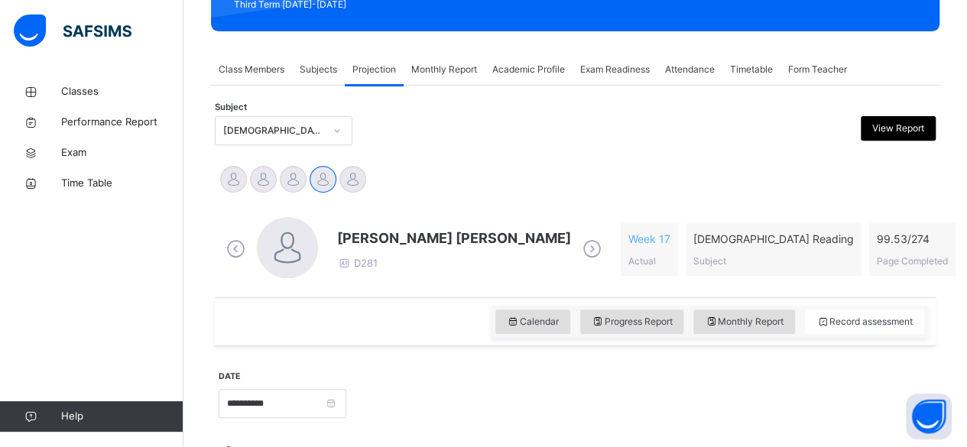
click at [343, 241] on span "[PERSON_NAME] [PERSON_NAME]" at bounding box center [454, 238] width 234 height 21
click at [347, 233] on span "[PERSON_NAME] [PERSON_NAME]" at bounding box center [454, 238] width 234 height 21
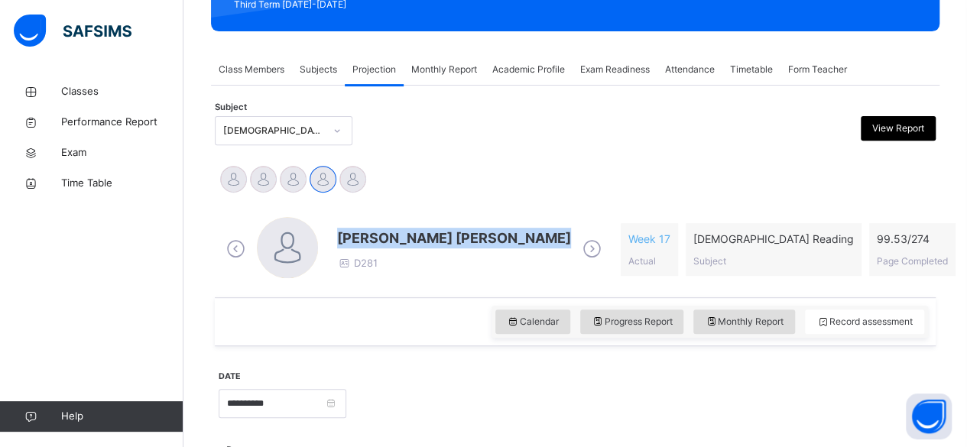
drag, startPoint x: 343, startPoint y: 236, endPoint x: 539, endPoint y: 236, distance: 196.6
click at [539, 236] on span "[PERSON_NAME] [PERSON_NAME]" at bounding box center [454, 238] width 234 height 21
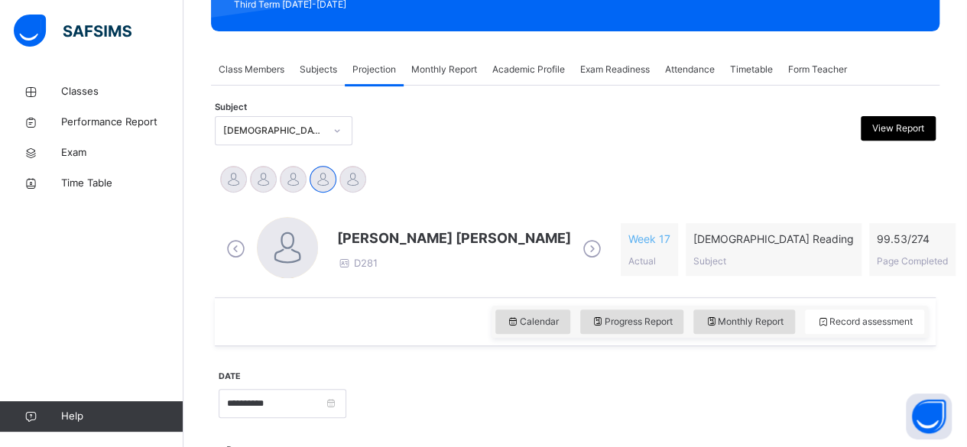
click at [373, 235] on span "[PERSON_NAME] [PERSON_NAME]" at bounding box center [454, 238] width 234 height 21
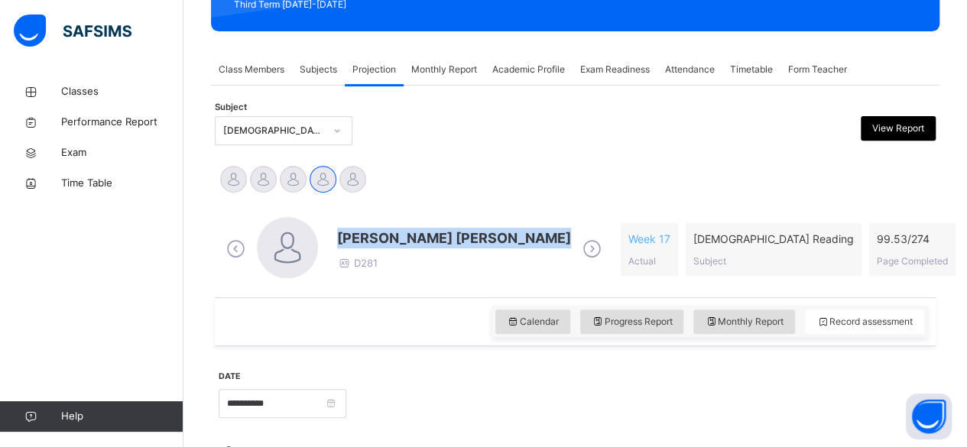
drag, startPoint x: 373, startPoint y: 235, endPoint x: 457, endPoint y: 179, distance: 101.0
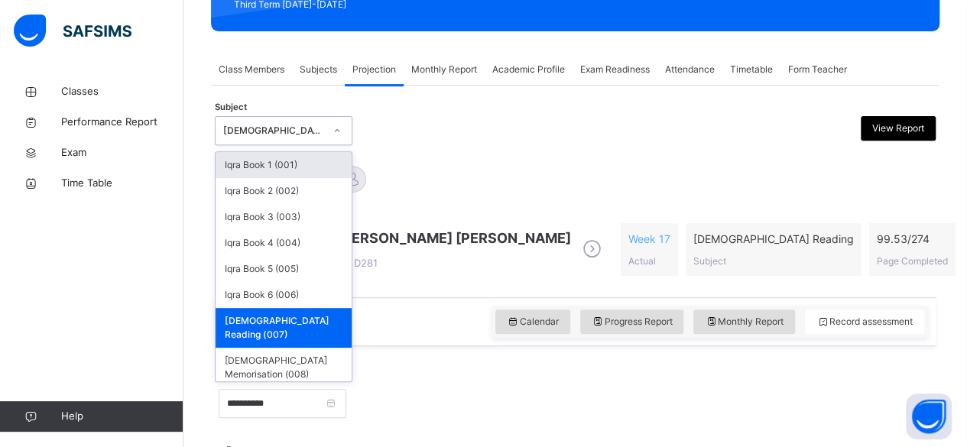
click at [255, 320] on div "[DEMOGRAPHIC_DATA] Reading (007)" at bounding box center [284, 328] width 136 height 40
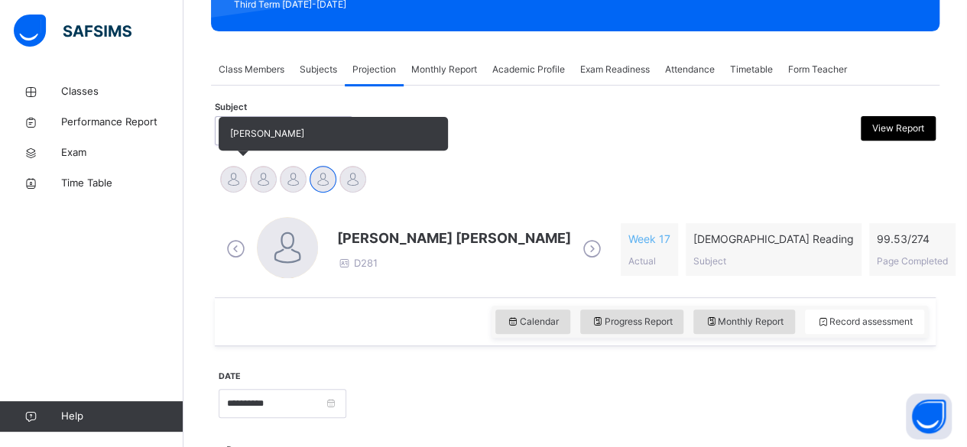
click at [236, 184] on div at bounding box center [233, 179] width 27 height 27
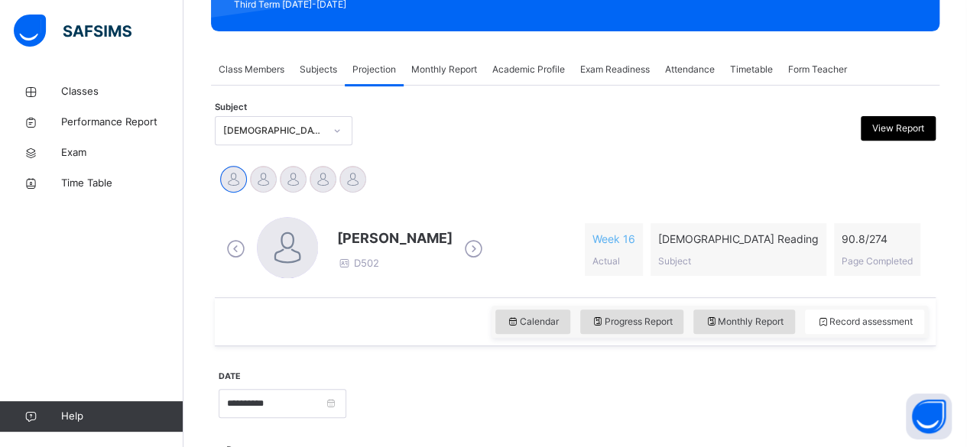
drag, startPoint x: 338, startPoint y: 234, endPoint x: 434, endPoint y: 233, distance: 95.6
click at [434, 233] on div "[PERSON_NAME] D502" at bounding box center [355, 249] width 265 height 65
click at [521, 146] on div "Subject [DEMOGRAPHIC_DATA] Reading (007) View Report" at bounding box center [575, 131] width 721 height 44
click at [353, 239] on span "[PERSON_NAME]" at bounding box center [394, 238] width 115 height 21
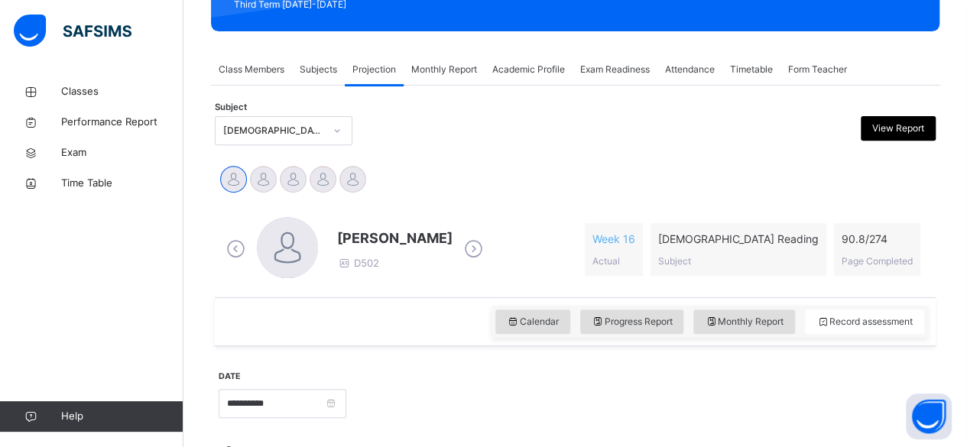
click at [353, 239] on span "[PERSON_NAME]" at bounding box center [394, 238] width 115 height 21
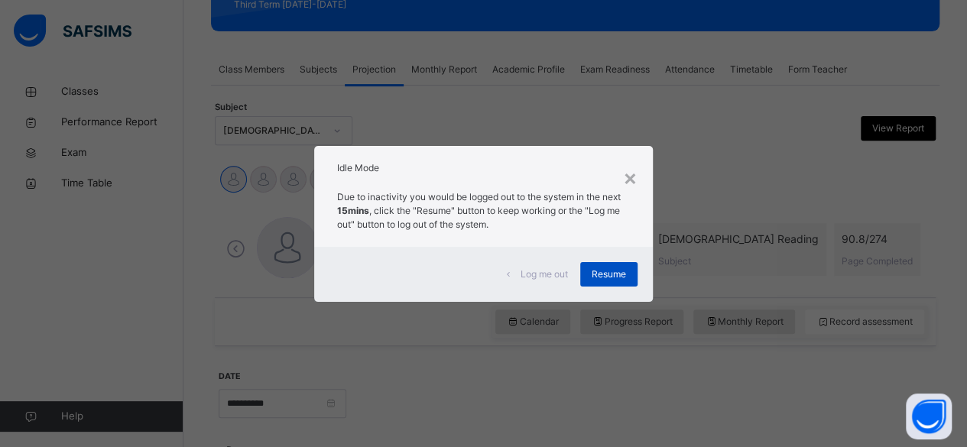
click at [611, 281] on div "Resume" at bounding box center [608, 274] width 57 height 24
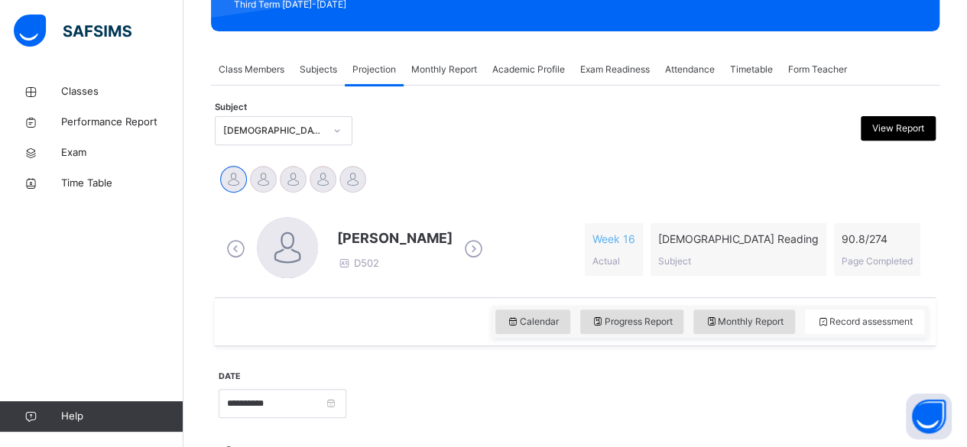
click at [353, 233] on span "[PERSON_NAME]" at bounding box center [394, 238] width 115 height 21
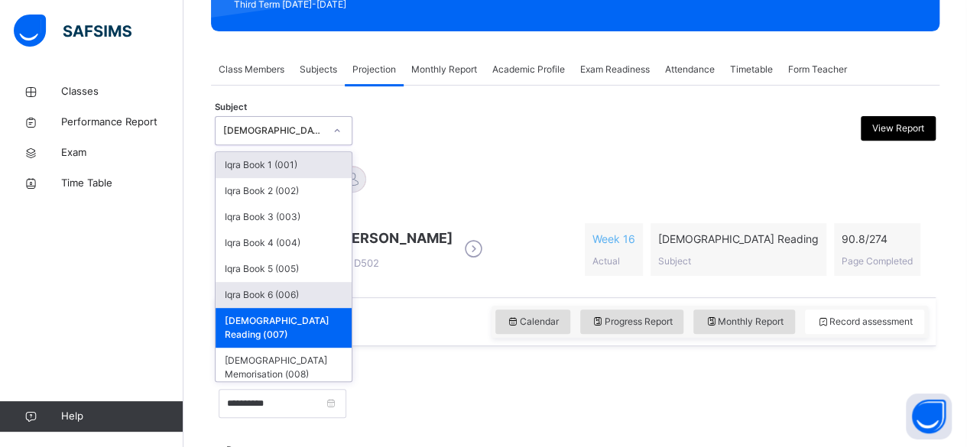
click at [255, 295] on div "Iqra Book 6 (006)" at bounding box center [284, 295] width 136 height 26
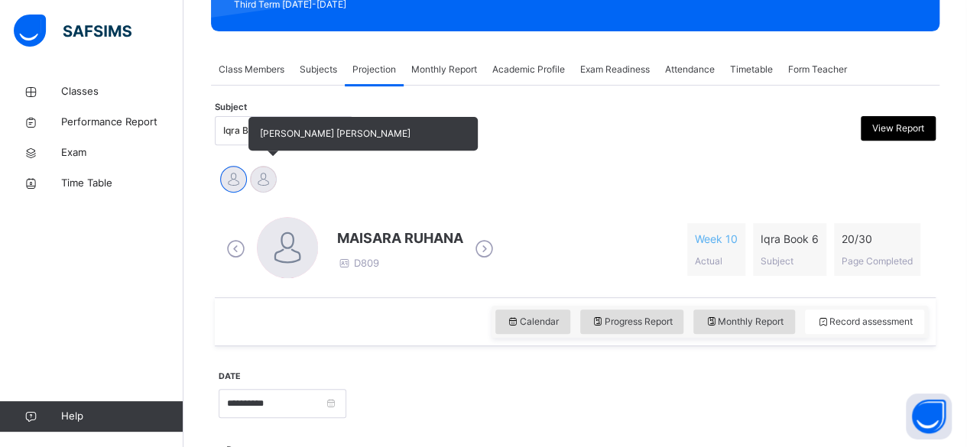
click at [262, 175] on div at bounding box center [263, 179] width 27 height 27
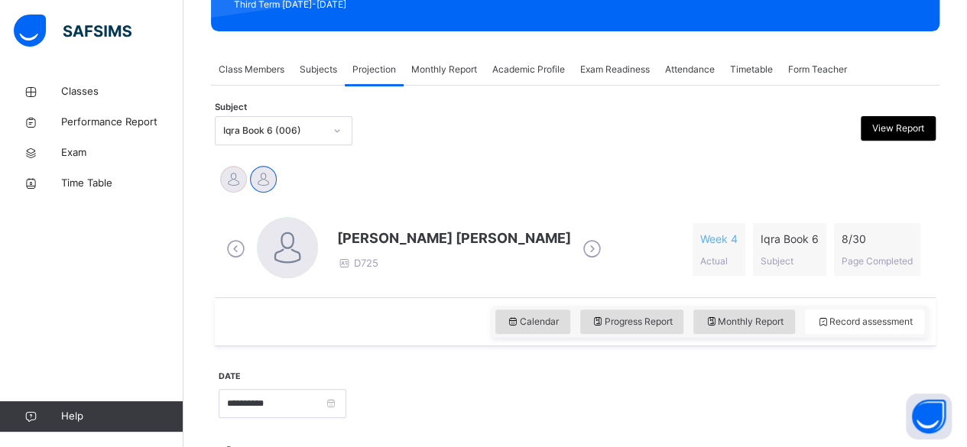
click at [372, 241] on span "[PERSON_NAME] [PERSON_NAME]" at bounding box center [454, 238] width 234 height 21
click at [615, 71] on span "Exam Readiness" at bounding box center [615, 70] width 70 height 14
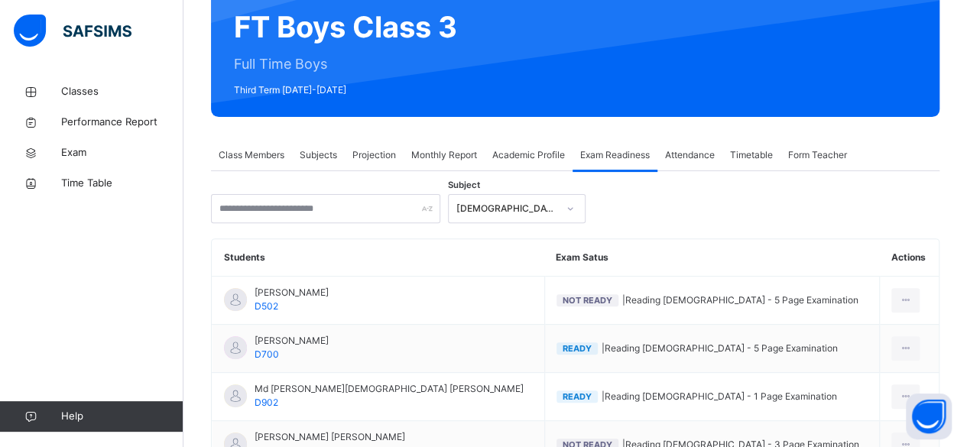
scroll to position [61, 0]
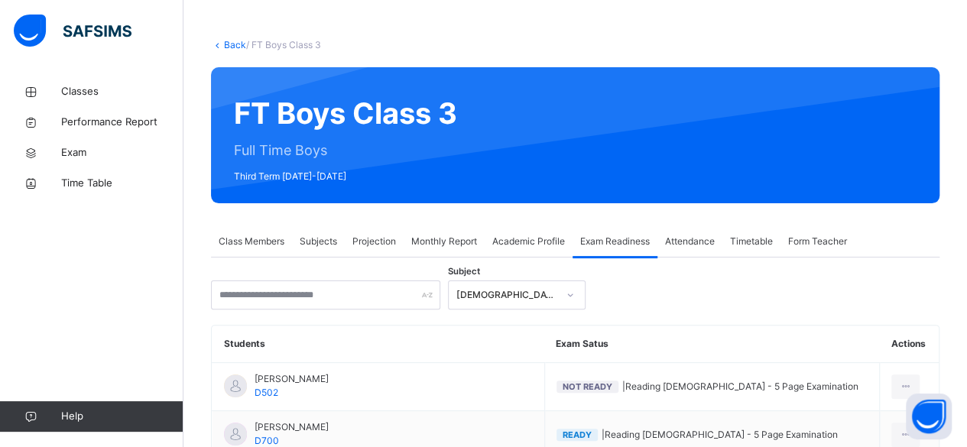
click at [5, 265] on div "Classes Performance Report Exam Time Table Help" at bounding box center [92, 254] width 184 height 386
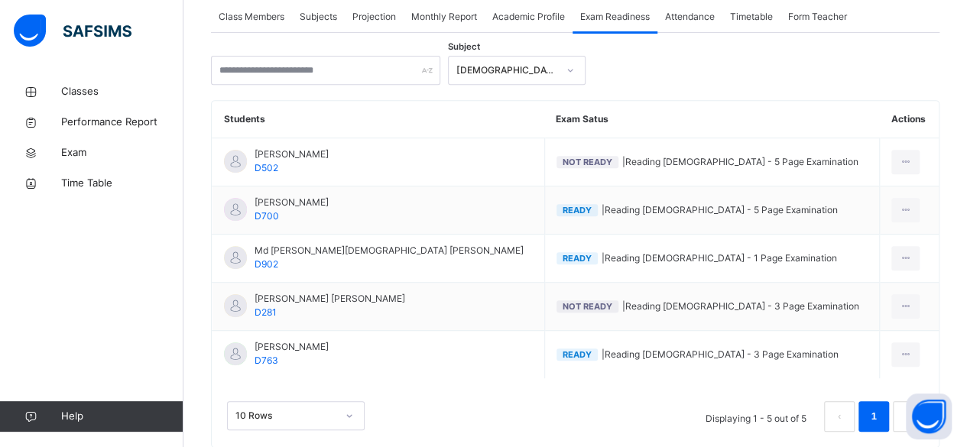
scroll to position [286, 0]
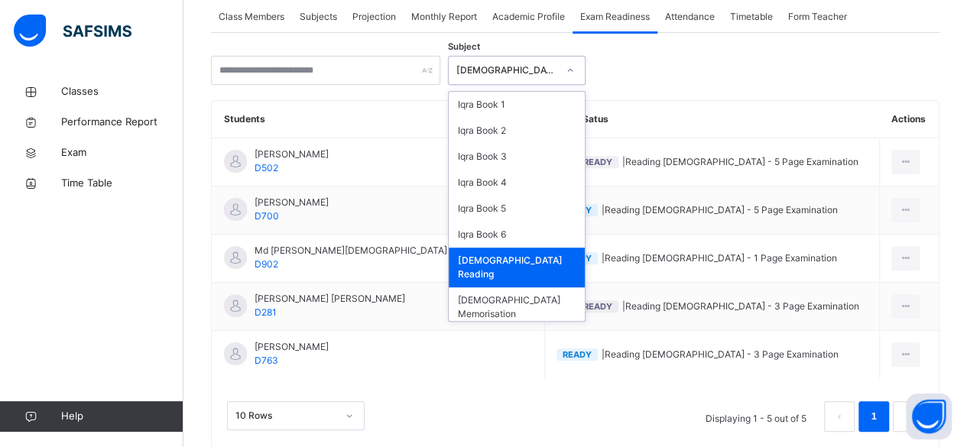
click at [574, 72] on icon at bounding box center [570, 70] width 9 height 15
click at [545, 161] on div "Iqra Book 3" at bounding box center [517, 157] width 136 height 26
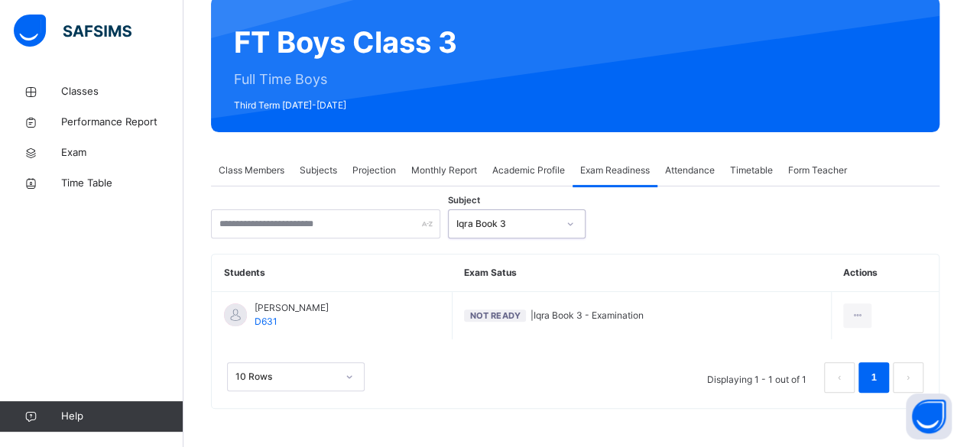
scroll to position [131, 0]
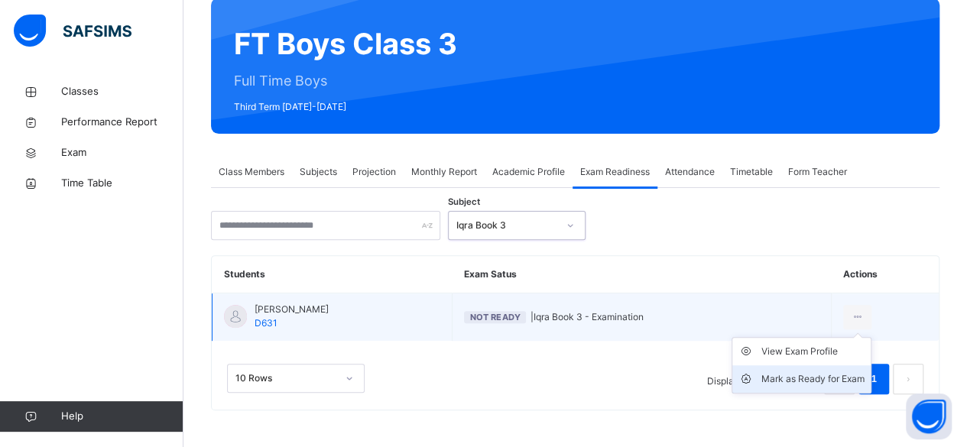
click at [814, 388] on li "Mark as Ready for Exam" at bounding box center [802, 380] width 138 height 28
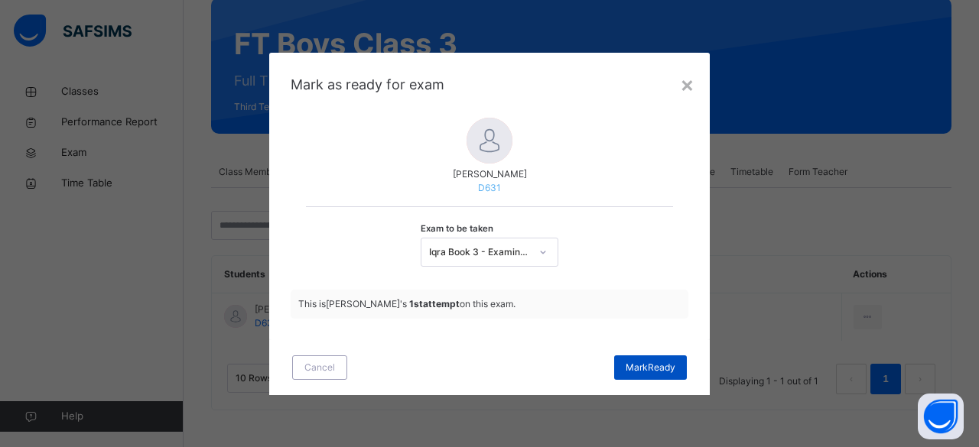
click at [659, 371] on span "[PERSON_NAME]" at bounding box center [651, 368] width 50 height 14
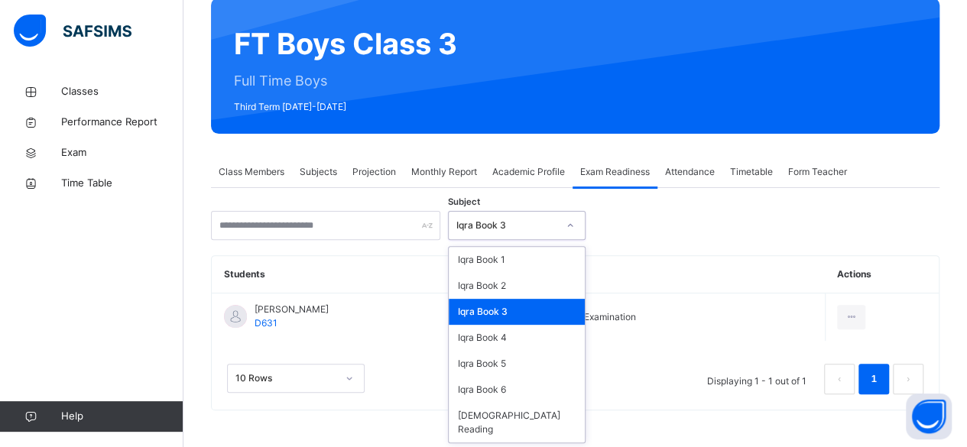
click at [574, 223] on icon at bounding box center [570, 225] width 9 height 15
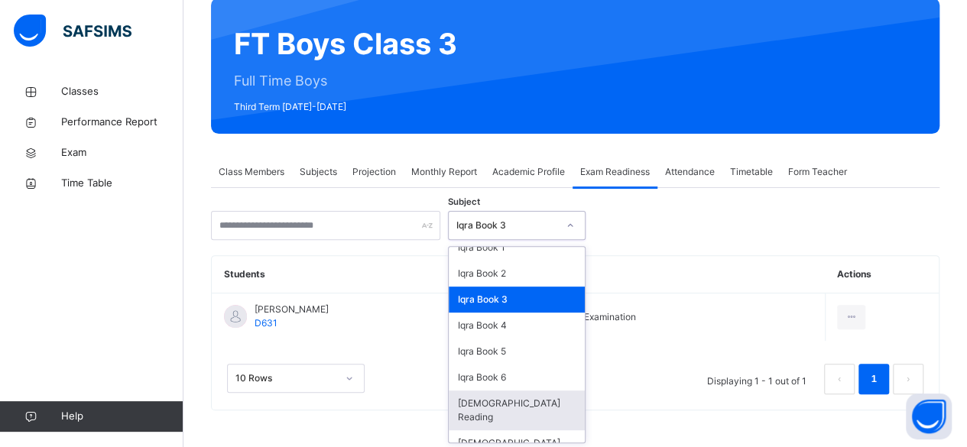
click at [551, 408] on div "[DEMOGRAPHIC_DATA] Reading" at bounding box center [517, 411] width 136 height 40
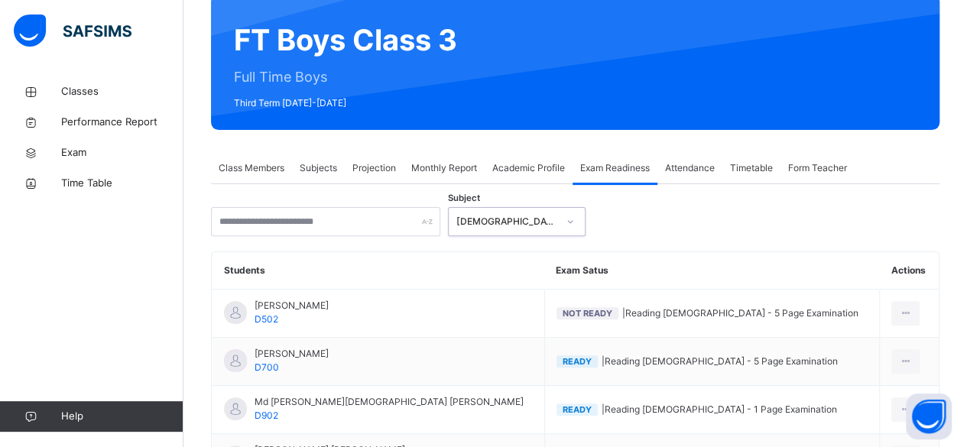
scroll to position [136, 0]
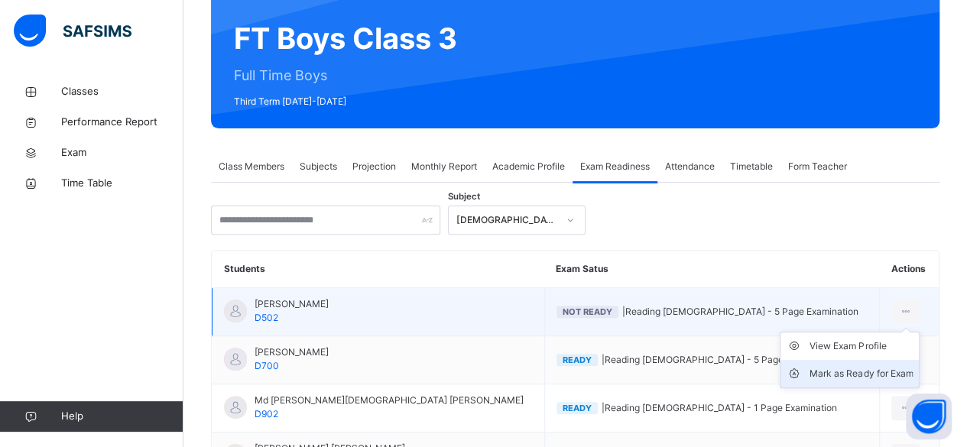
click at [866, 372] on div "Mark as Ready for Exam" at bounding box center [861, 373] width 103 height 15
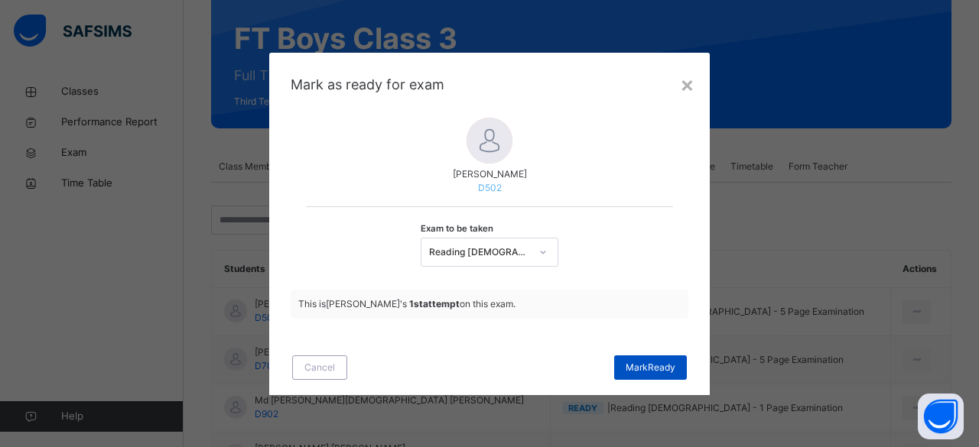
click at [659, 365] on span "[PERSON_NAME]" at bounding box center [651, 368] width 50 height 14
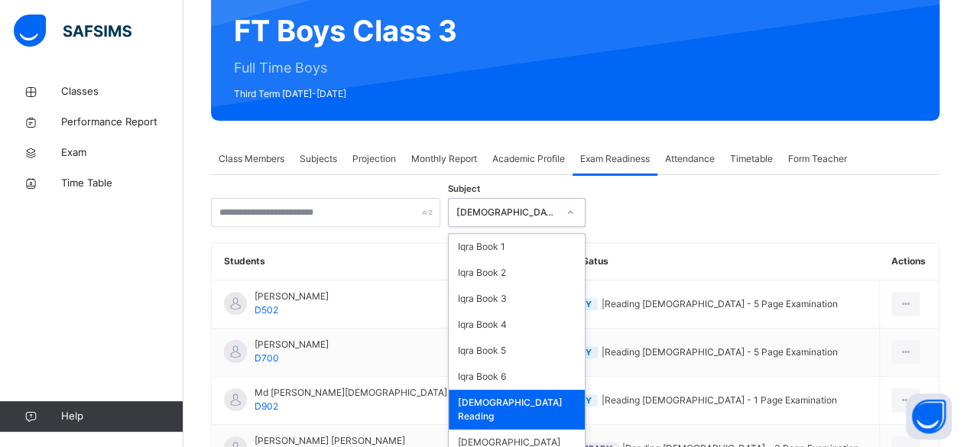
click at [567, 219] on div at bounding box center [571, 212] width 26 height 24
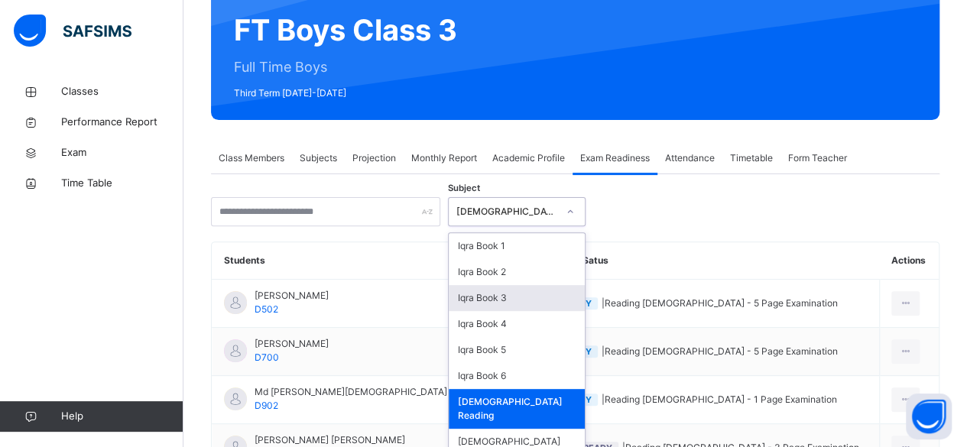
click at [520, 301] on div "Iqra Book 3" at bounding box center [517, 298] width 136 height 26
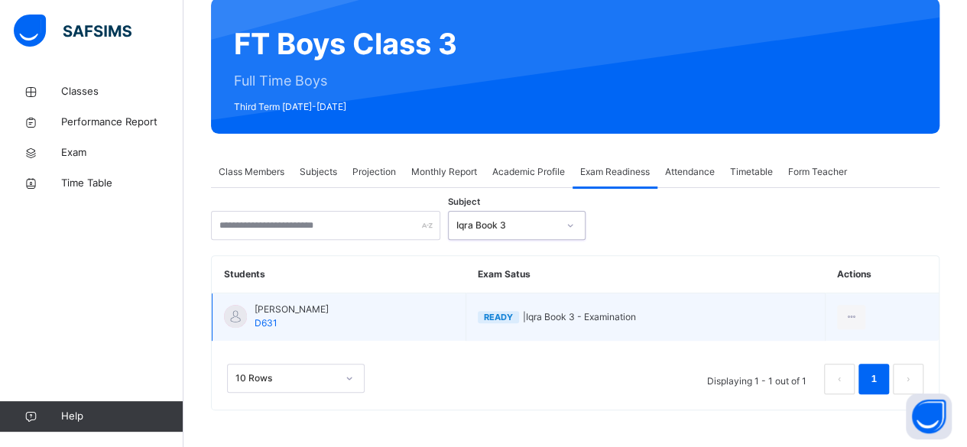
scroll to position [129, 0]
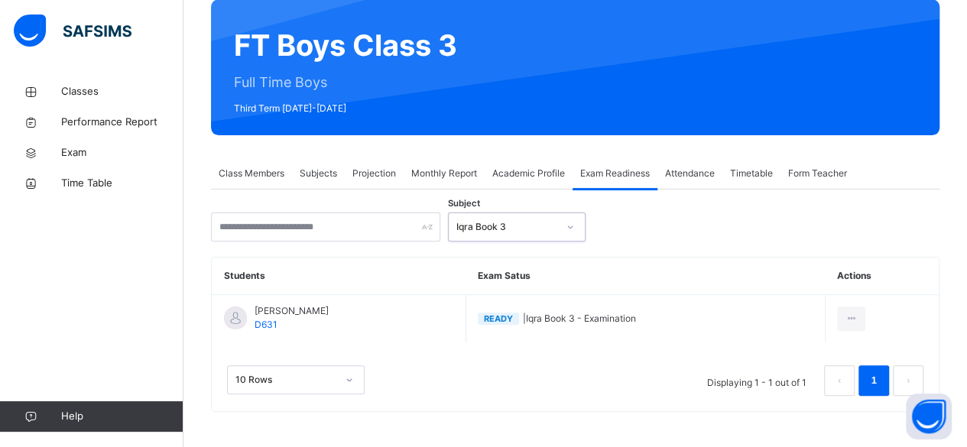
click at [364, 171] on span "Projection" at bounding box center [375, 174] width 44 height 14
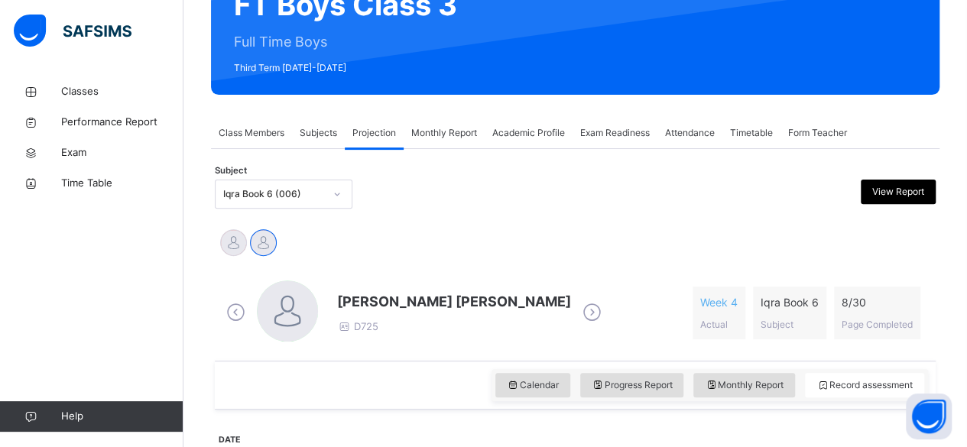
scroll to position [167, 0]
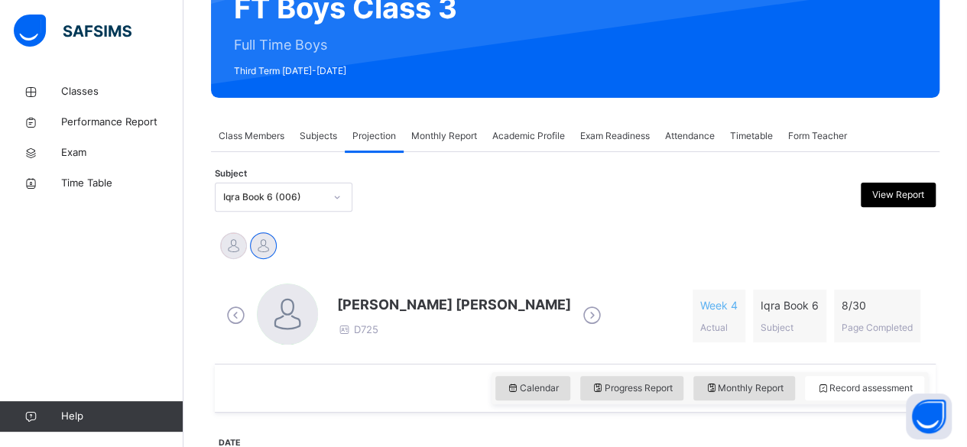
click at [547, 132] on span "Academic Profile" at bounding box center [529, 136] width 73 height 14
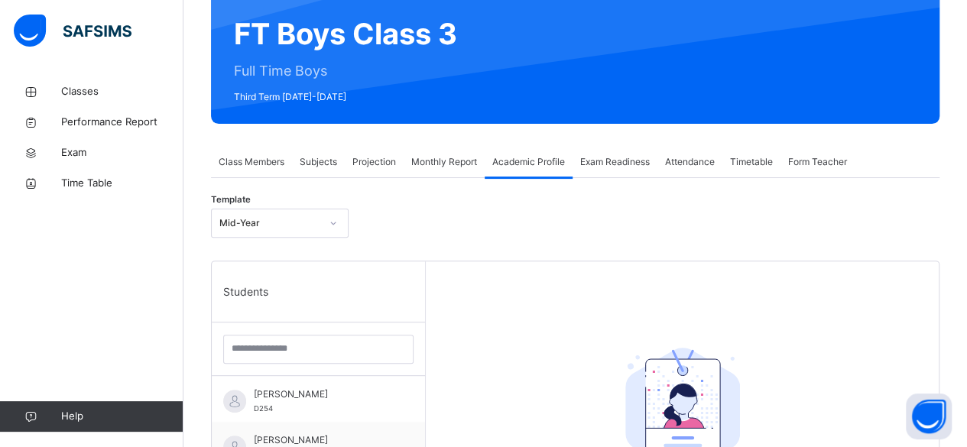
scroll to position [148, 0]
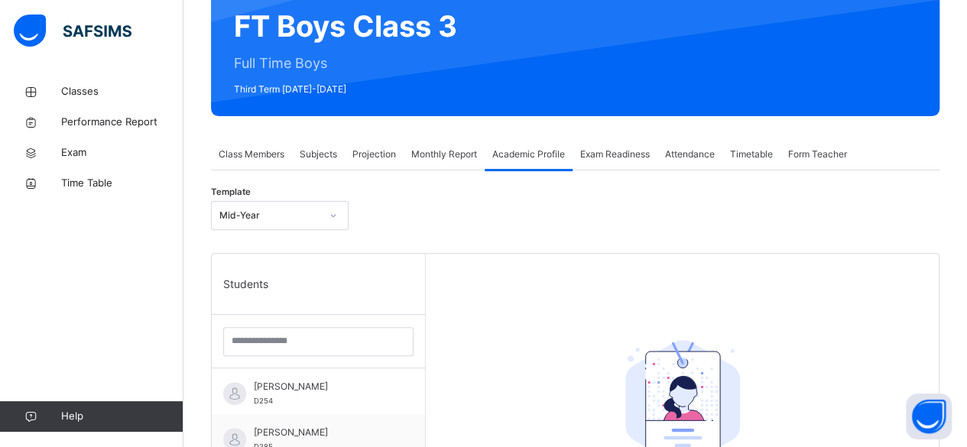
click at [239, 154] on span "Class Members" at bounding box center [252, 155] width 66 height 14
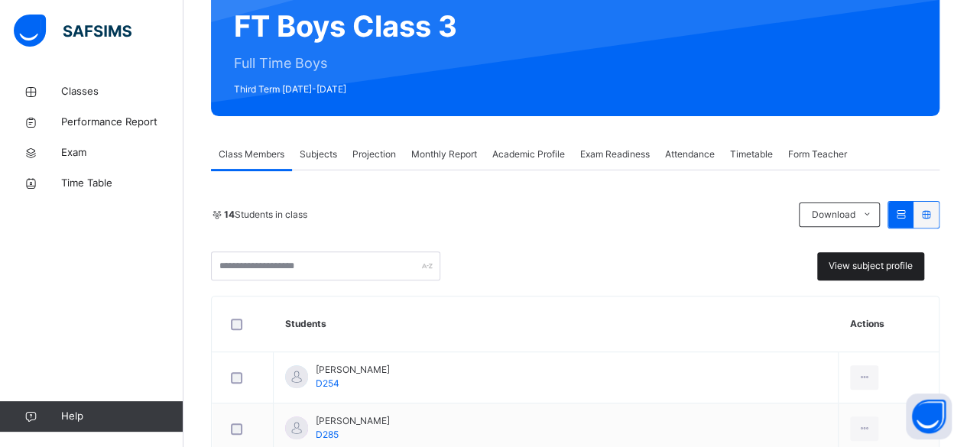
click at [894, 271] on span "View subject profile" at bounding box center [871, 266] width 84 height 14
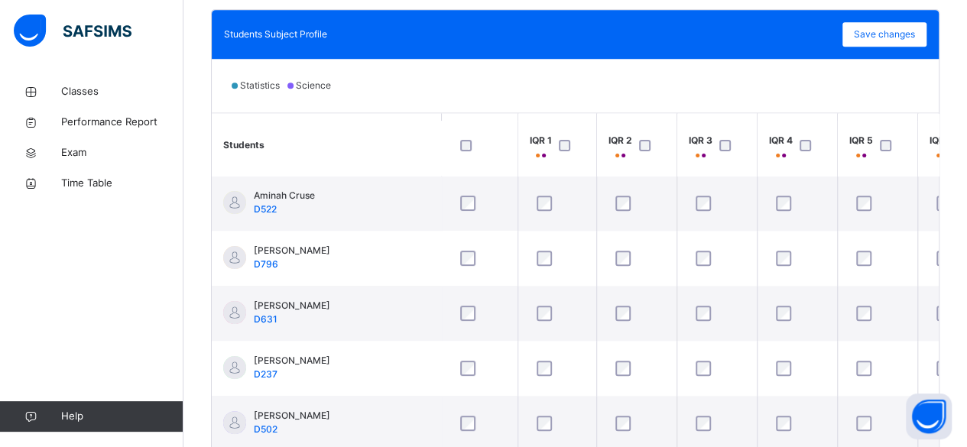
scroll to position [110, 0]
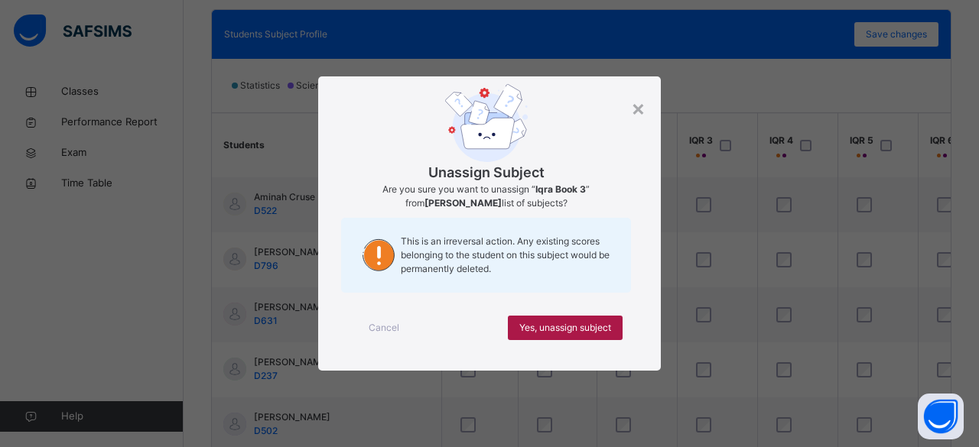
click at [593, 330] on span "Yes, unassign subject" at bounding box center [565, 328] width 92 height 14
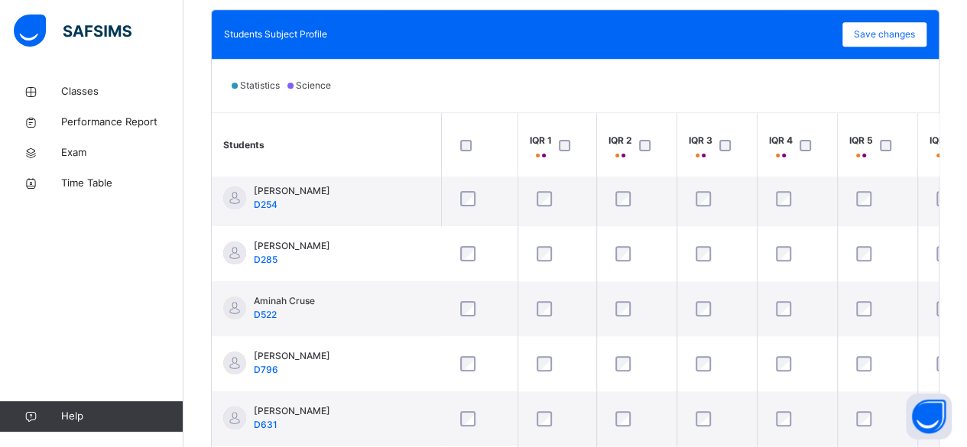
scroll to position [0, 0]
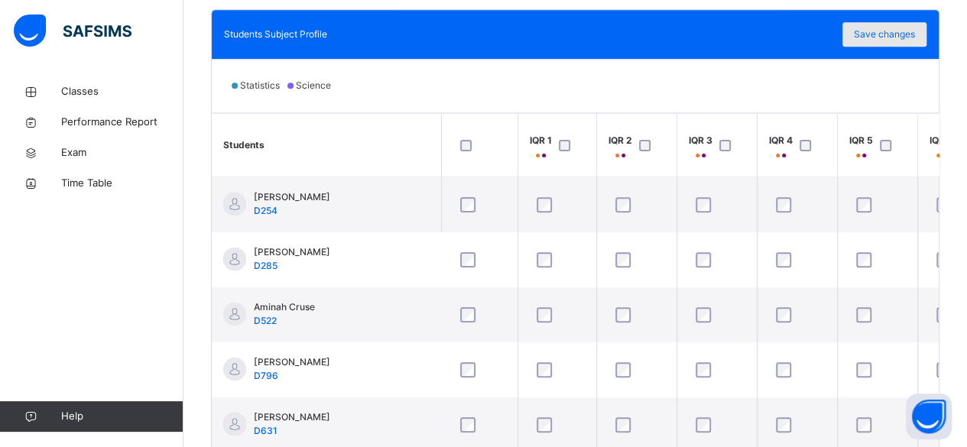
click at [912, 36] on span "Save changes" at bounding box center [884, 35] width 61 height 14
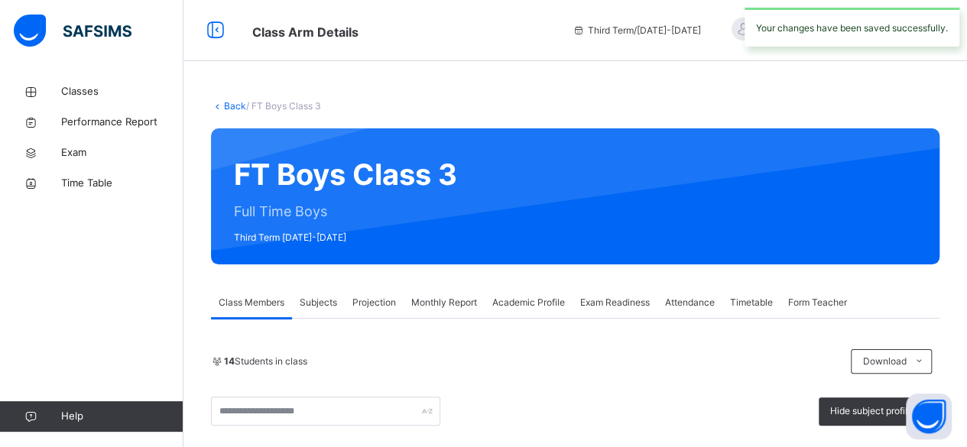
scroll to position [4, 0]
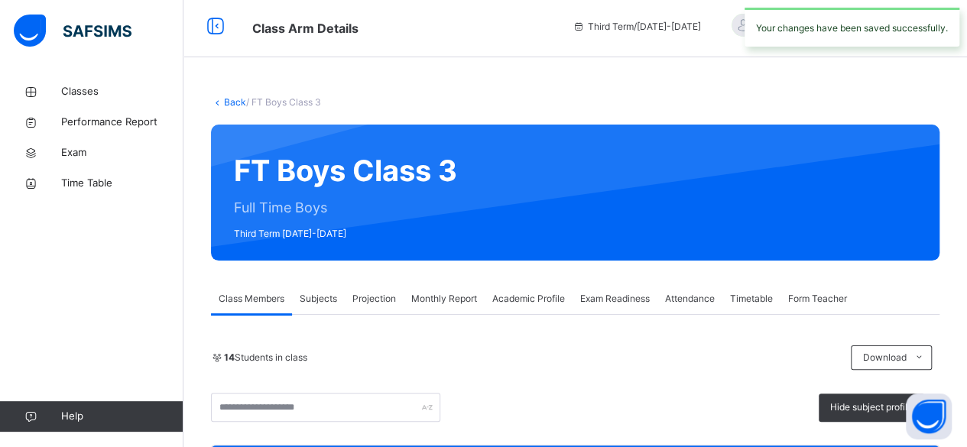
click at [388, 289] on div "Projection" at bounding box center [374, 299] width 59 height 31
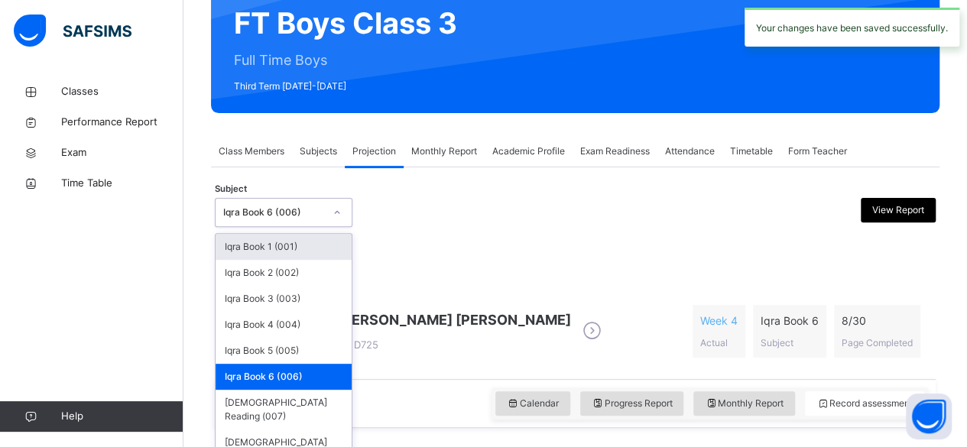
scroll to position [152, 0]
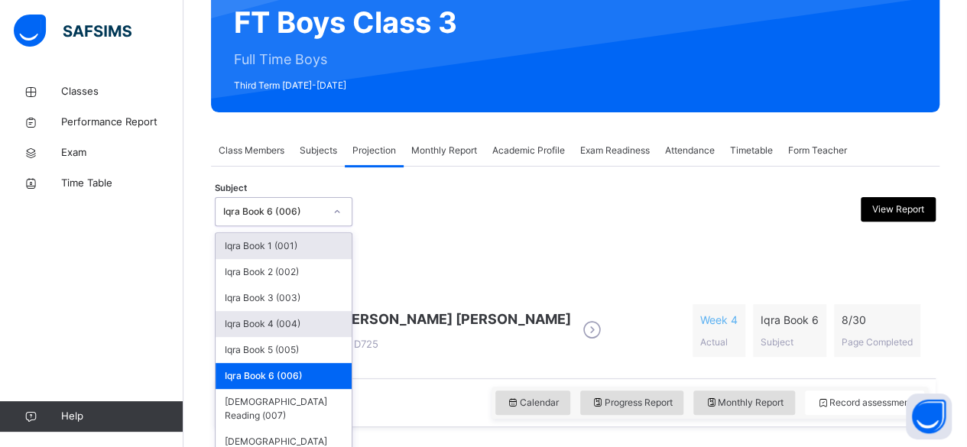
click at [291, 335] on div "Iqra Book 4 (004)" at bounding box center [284, 324] width 136 height 26
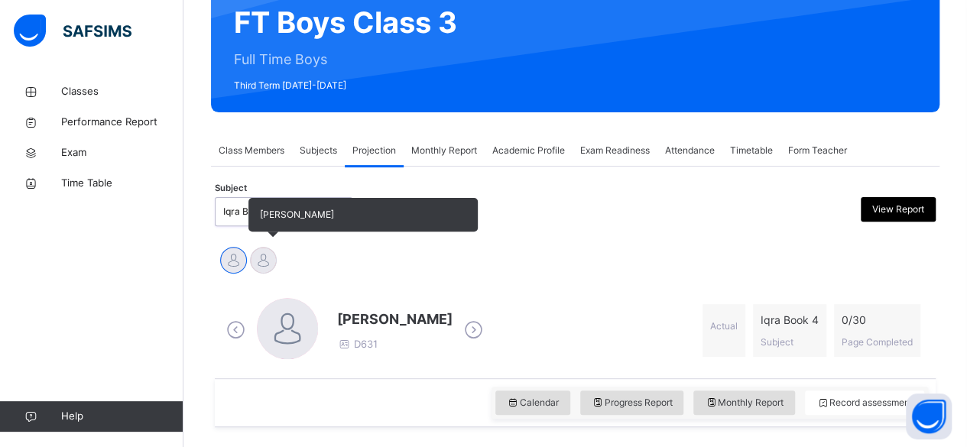
click at [258, 268] on div at bounding box center [263, 260] width 27 height 27
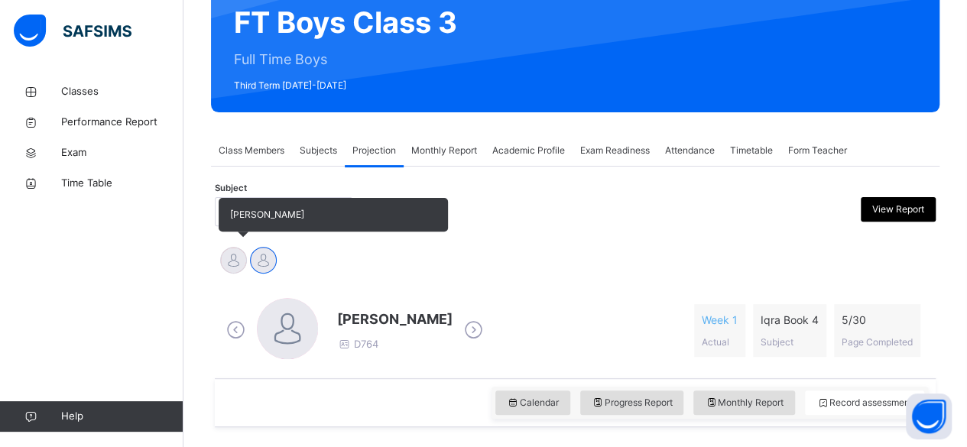
click at [237, 265] on div at bounding box center [233, 260] width 27 height 27
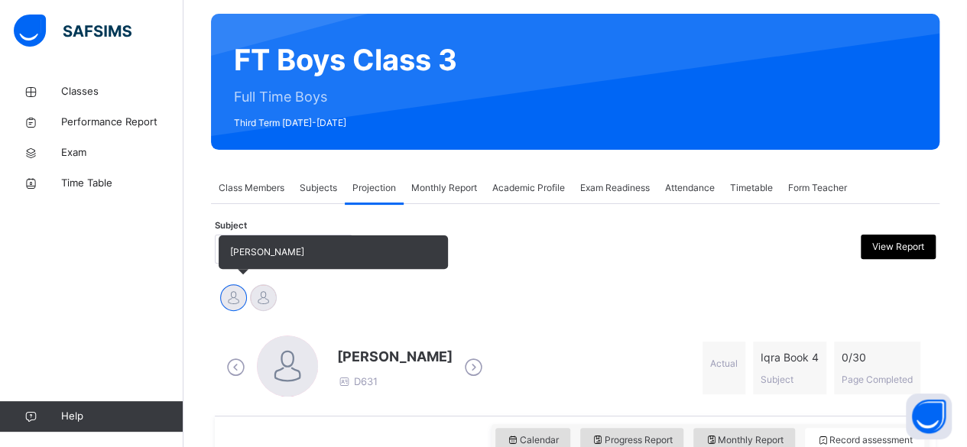
scroll to position [109, 0]
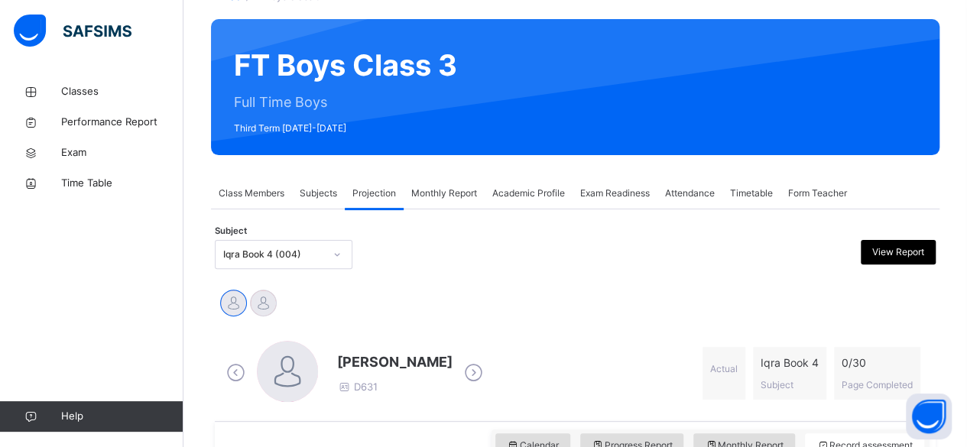
click at [370, 355] on span "[PERSON_NAME]" at bounding box center [394, 362] width 115 height 21
click at [363, 372] on span at bounding box center [394, 376] width 115 height 8
click at [362, 366] on span "[PERSON_NAME]" at bounding box center [394, 362] width 115 height 21
click at [356, 362] on span "[PERSON_NAME]" at bounding box center [394, 362] width 115 height 21
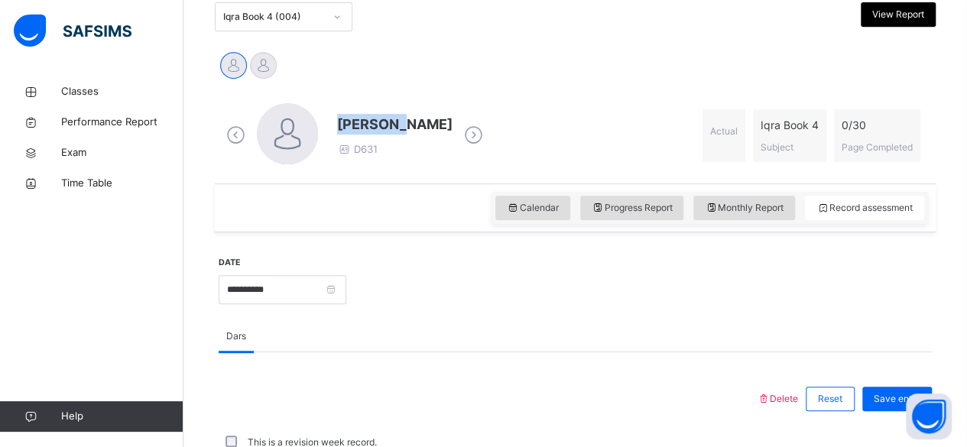
scroll to position [328, 0]
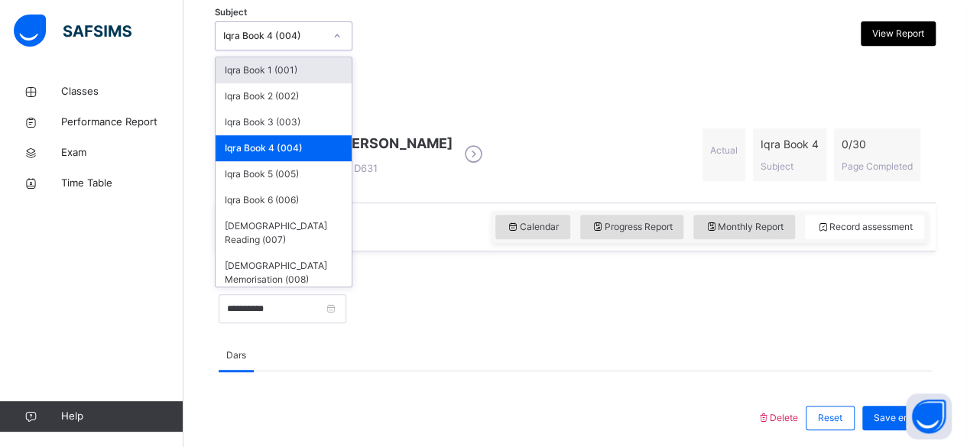
click at [255, 39] on div "Iqra Book 4 (004)" at bounding box center [273, 36] width 101 height 14
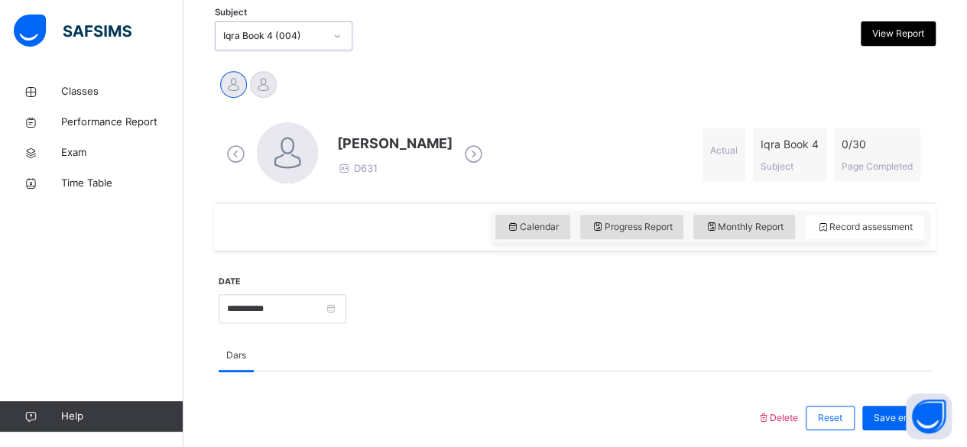
drag, startPoint x: 255, startPoint y: 39, endPoint x: 234, endPoint y: 48, distance: 23.3
click at [234, 48] on div "Iqra Book 4 (004)" at bounding box center [284, 35] width 138 height 29
click at [259, 19] on div "Subject Iqra Book 4 (004) View Report" at bounding box center [575, 36] width 721 height 44
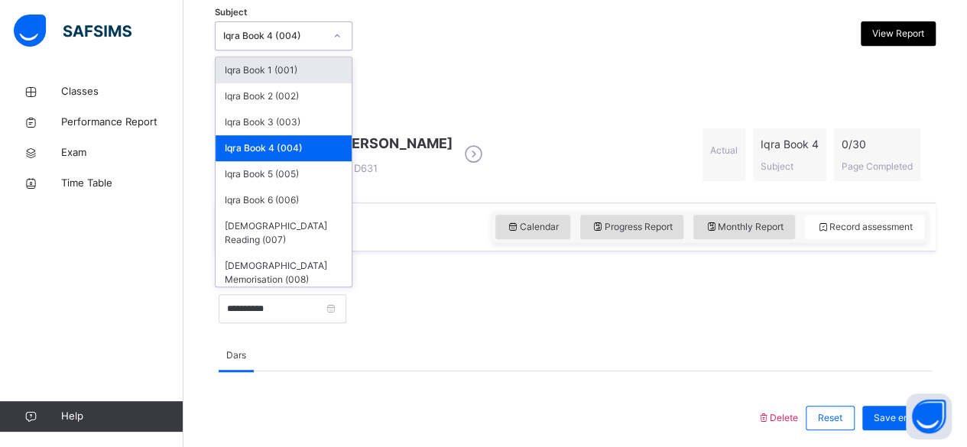
click at [270, 38] on div "Iqra Book 4 (004)" at bounding box center [273, 36] width 101 height 14
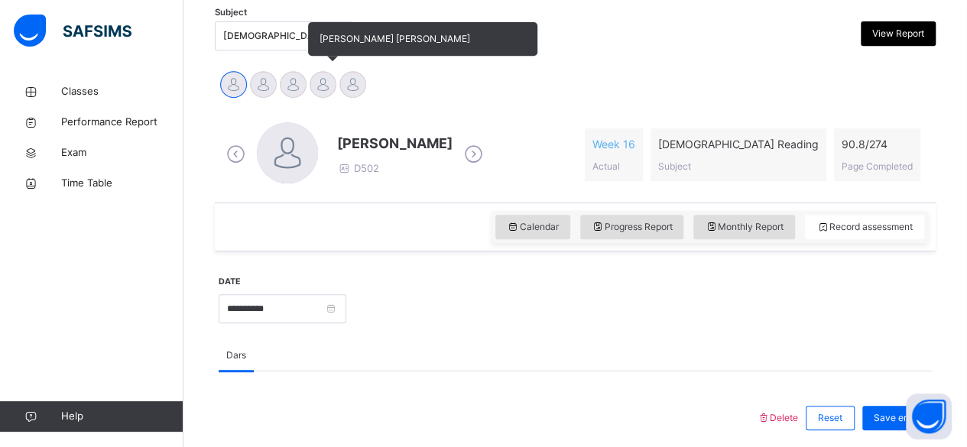
click at [311, 80] on div at bounding box center [323, 84] width 27 height 27
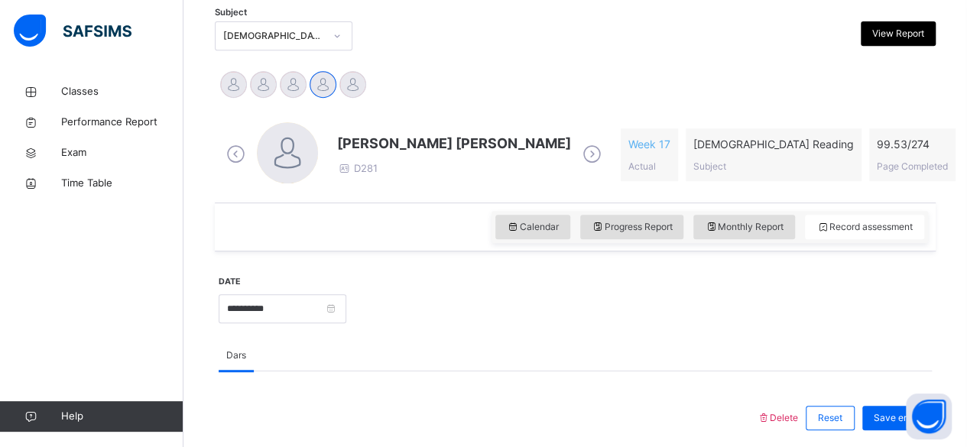
click at [373, 145] on span "[PERSON_NAME] [PERSON_NAME]" at bounding box center [454, 143] width 234 height 21
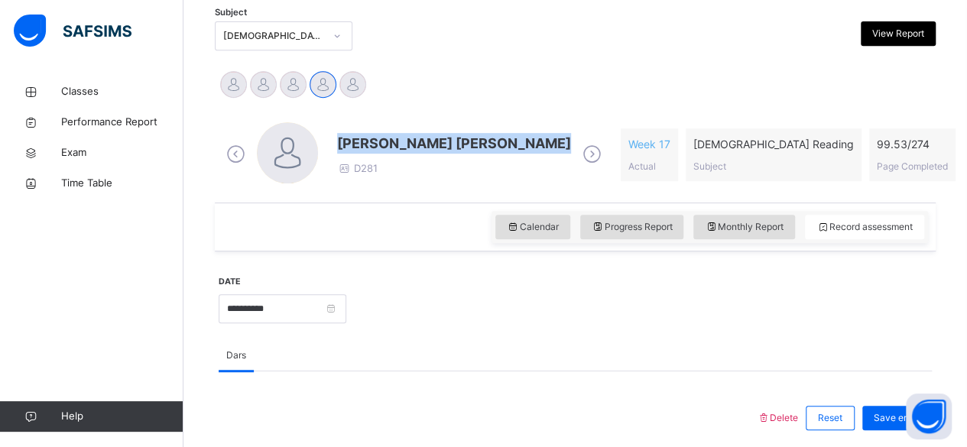
click at [373, 145] on span "[PERSON_NAME] [PERSON_NAME]" at bounding box center [454, 143] width 234 height 21
drag, startPoint x: 373, startPoint y: 145, endPoint x: 457, endPoint y: 79, distance: 107.3
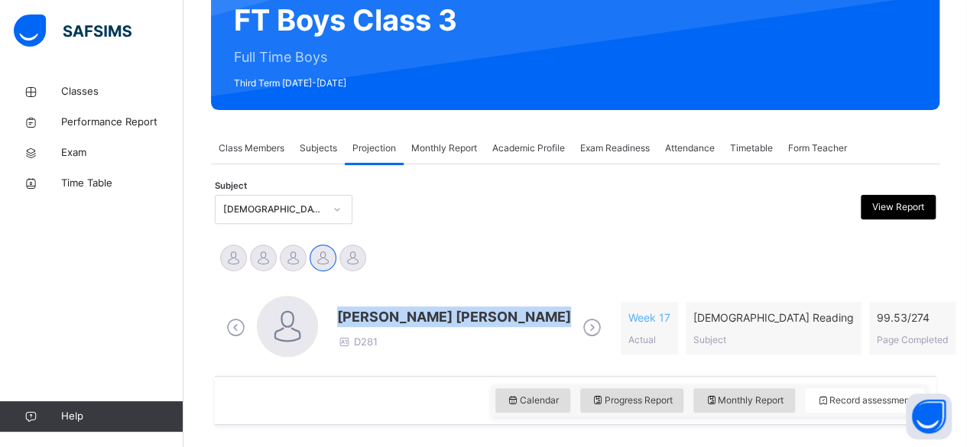
scroll to position [164, 0]
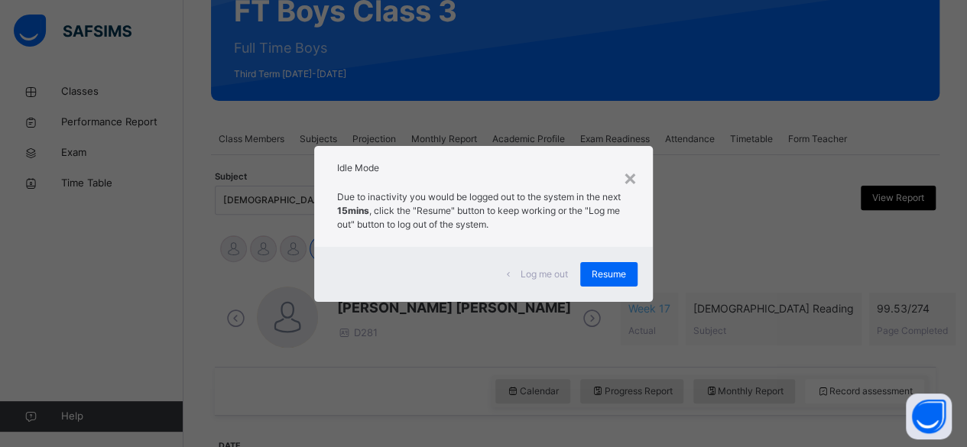
click at [338, 193] on p "Due to inactivity you would be logged out to the system in the next 15mins , cl…" at bounding box center [483, 210] width 293 height 41
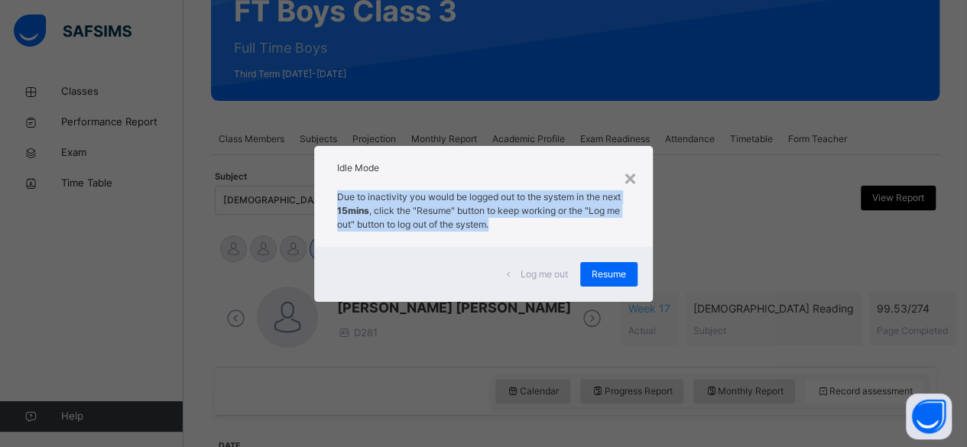
click at [338, 193] on p "Due to inactivity you would be logged out to the system in the next 15mins , cl…" at bounding box center [483, 210] width 293 height 41
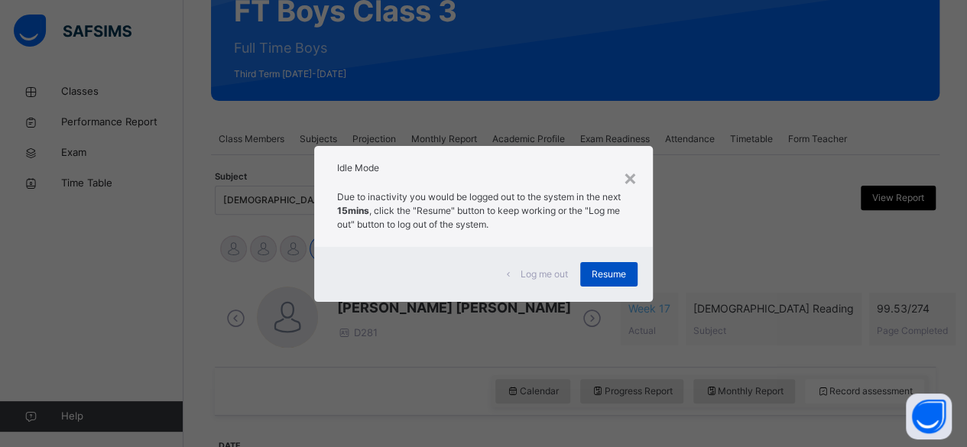
click at [626, 279] on span "Resume" at bounding box center [609, 275] width 34 height 14
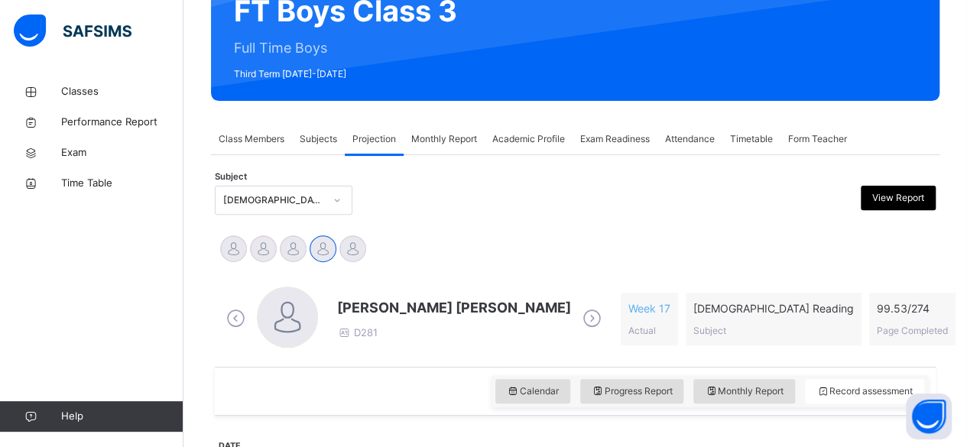
click at [450, 310] on span "[PERSON_NAME] [PERSON_NAME]" at bounding box center [454, 308] width 234 height 21
click at [603, 131] on div "Exam Readiness" at bounding box center [615, 139] width 85 height 31
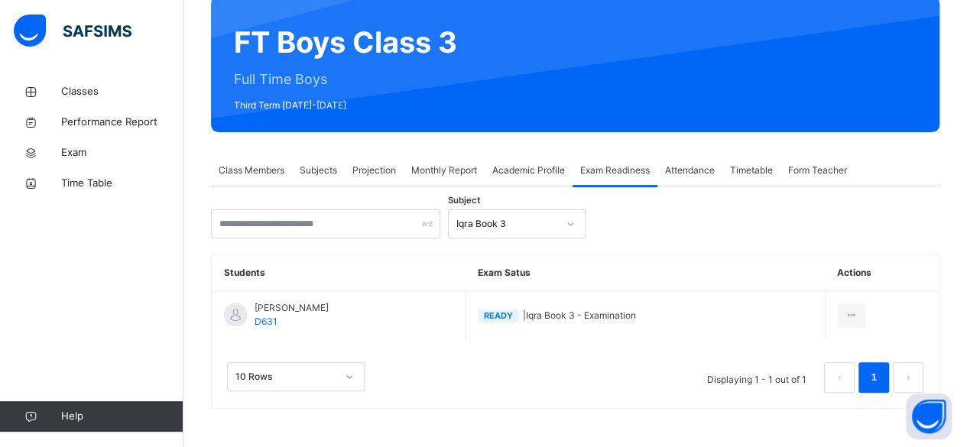
scroll to position [131, 0]
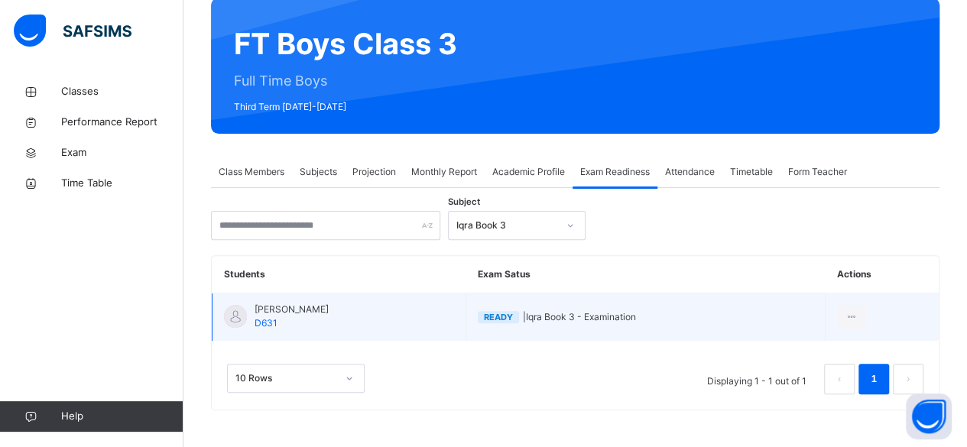
click at [489, 314] on span "Ready" at bounding box center [498, 317] width 29 height 11
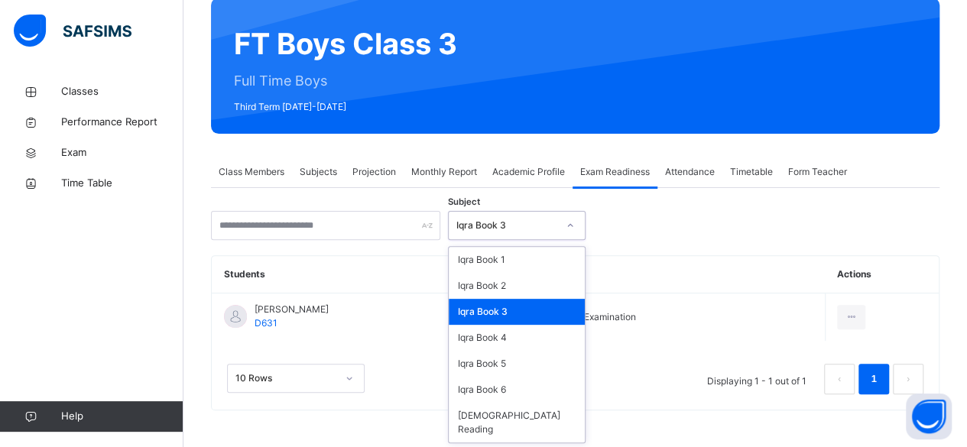
click at [508, 214] on div "Iqra Book 3" at bounding box center [502, 226] width 107 height 24
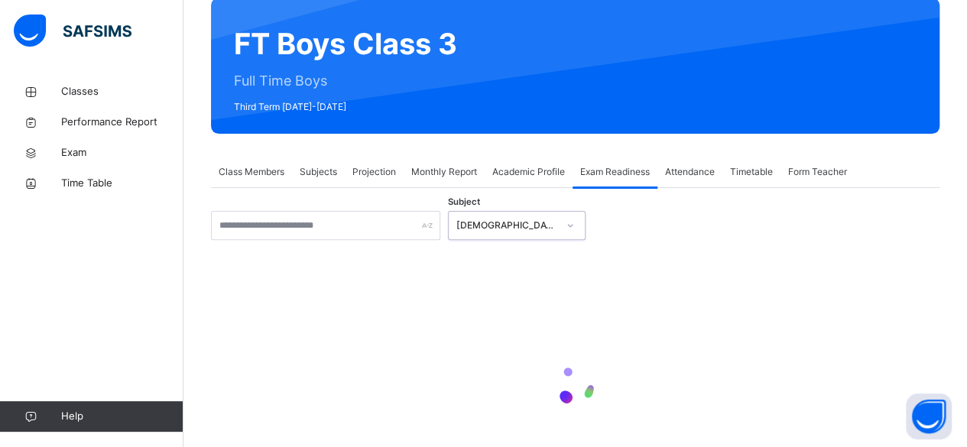
scroll to position [133, 0]
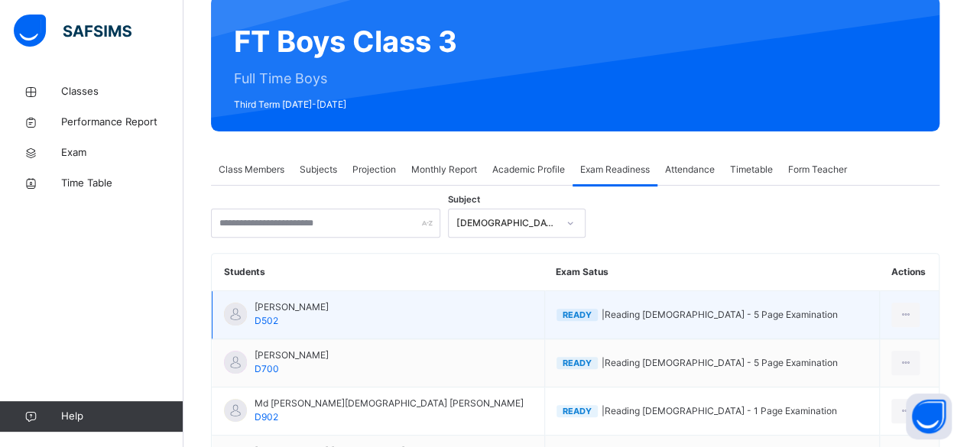
click at [563, 314] on span "Ready" at bounding box center [577, 315] width 29 height 11
click at [899, 310] on div at bounding box center [906, 315] width 28 height 24
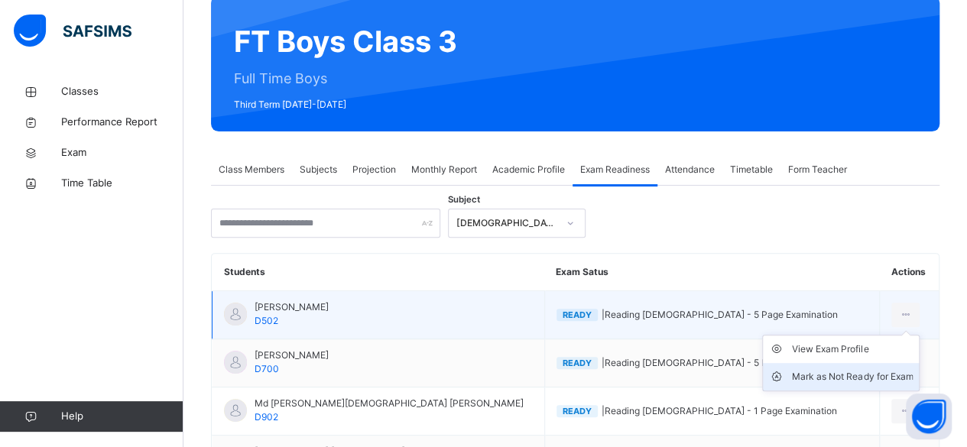
click at [824, 388] on li "Mark as Not Ready for Exam" at bounding box center [841, 377] width 156 height 28
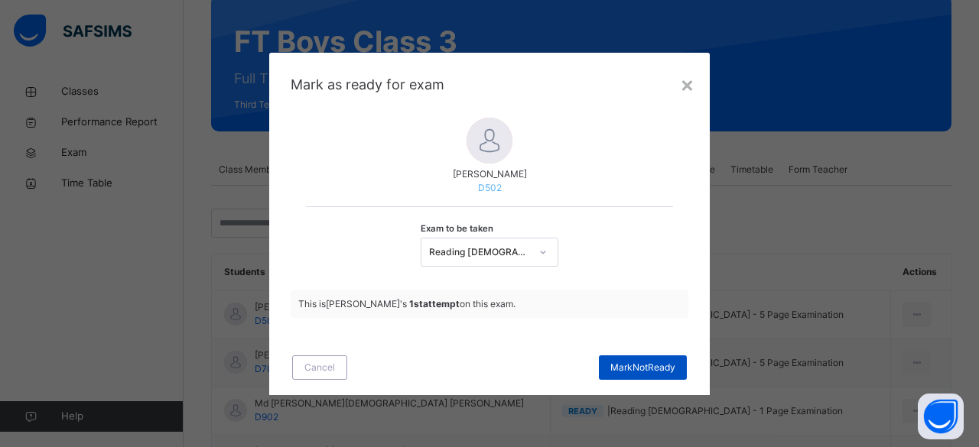
click at [665, 372] on span "Mark Not Ready" at bounding box center [642, 368] width 65 height 14
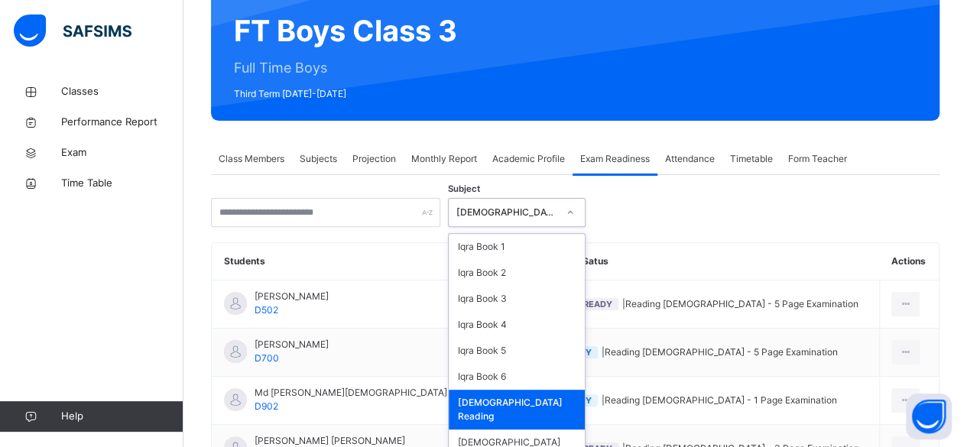
click at [556, 217] on div at bounding box center [570, 213] width 29 height 28
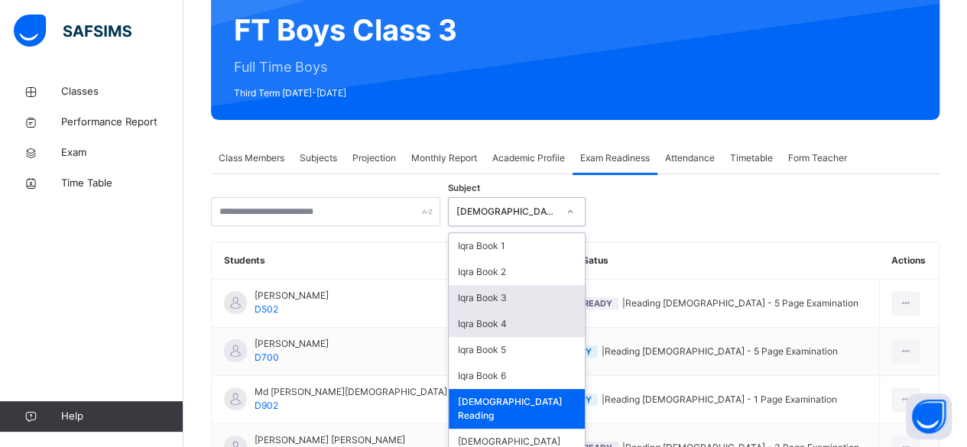
click at [530, 311] on div "Iqra Book 4" at bounding box center [517, 324] width 136 height 26
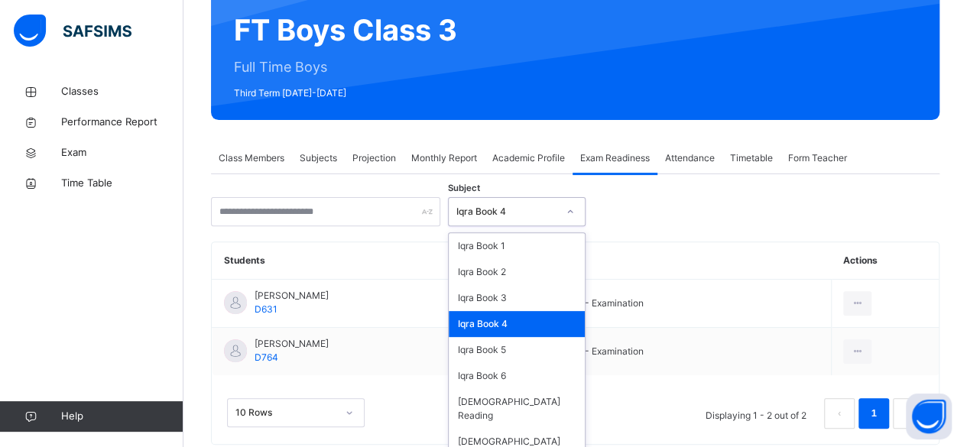
click at [532, 212] on div "Iqra Book 4" at bounding box center [507, 212] width 101 height 14
click at [534, 304] on div "Iqra Book 3" at bounding box center [517, 298] width 136 height 26
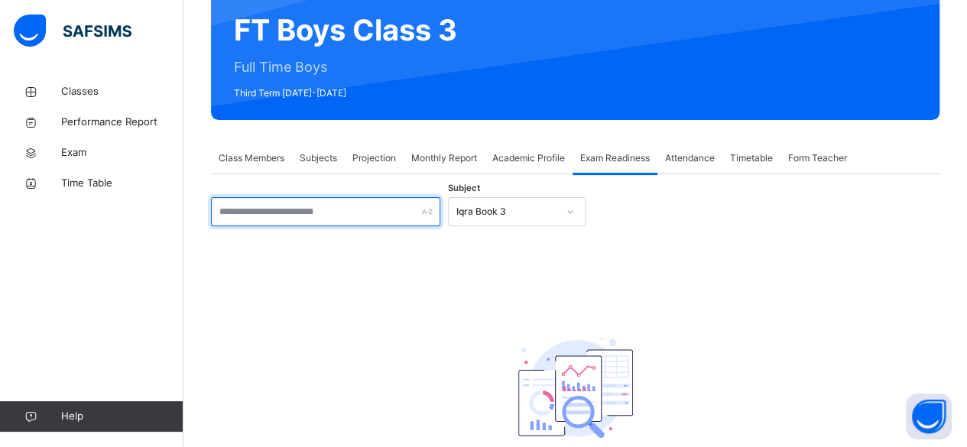
click at [308, 207] on input "text" at bounding box center [325, 211] width 229 height 29
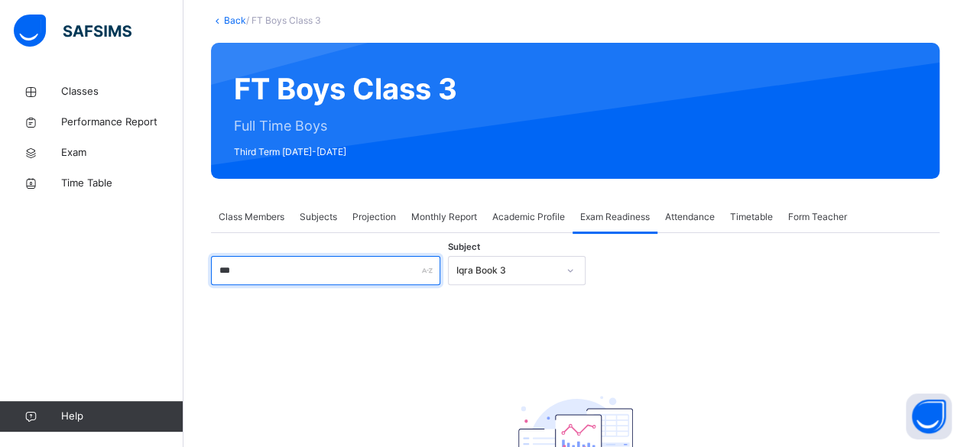
scroll to position [84, 0]
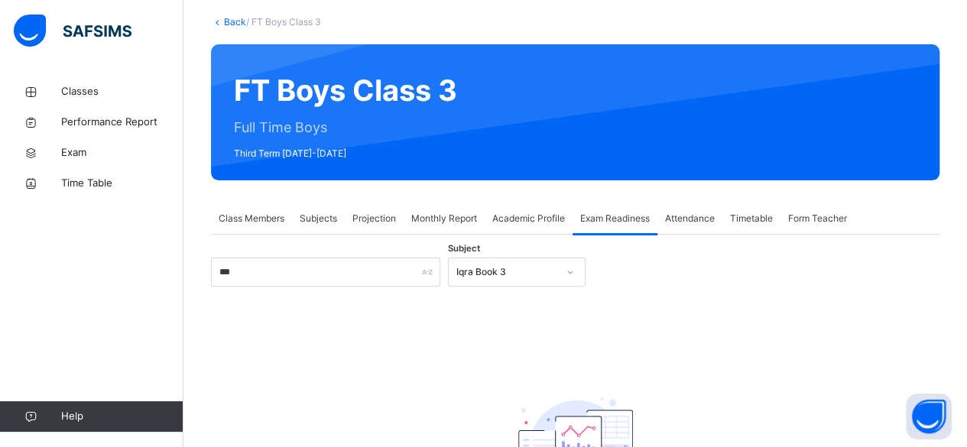
click at [387, 216] on span "Projection" at bounding box center [375, 219] width 44 height 14
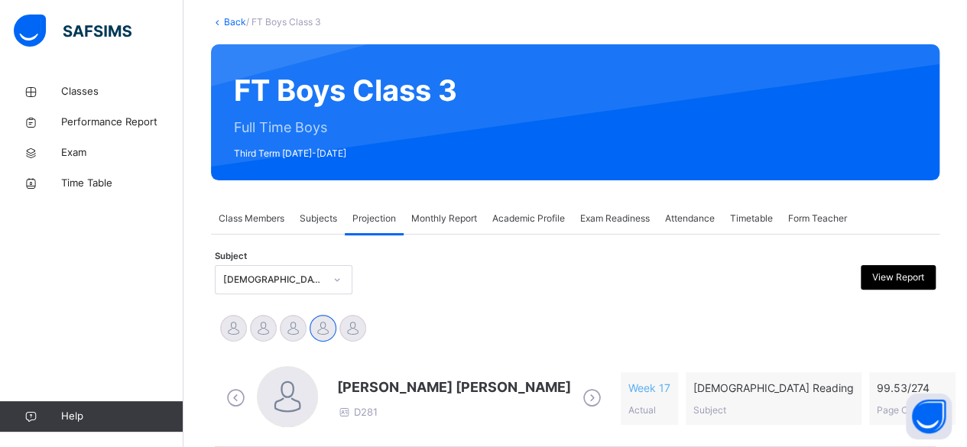
click at [603, 227] on div "Exam Readiness" at bounding box center [615, 218] width 85 height 31
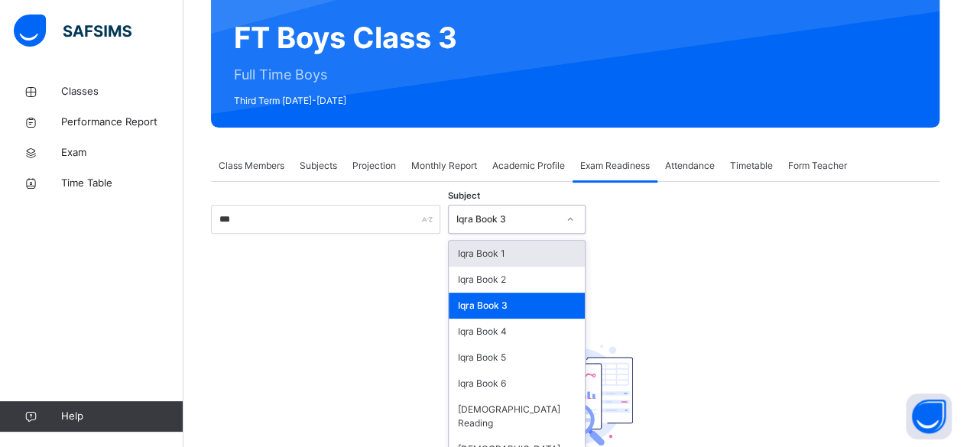
click at [525, 234] on div "option Iqra Book 3, selected. option Iqra Book 1 focused, 1 of 8. 8 results ava…" at bounding box center [517, 219] width 138 height 29
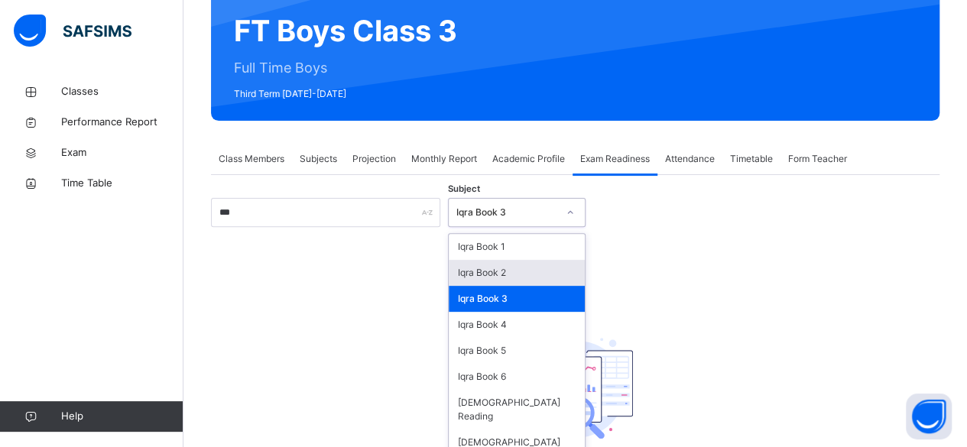
scroll to position [145, 0]
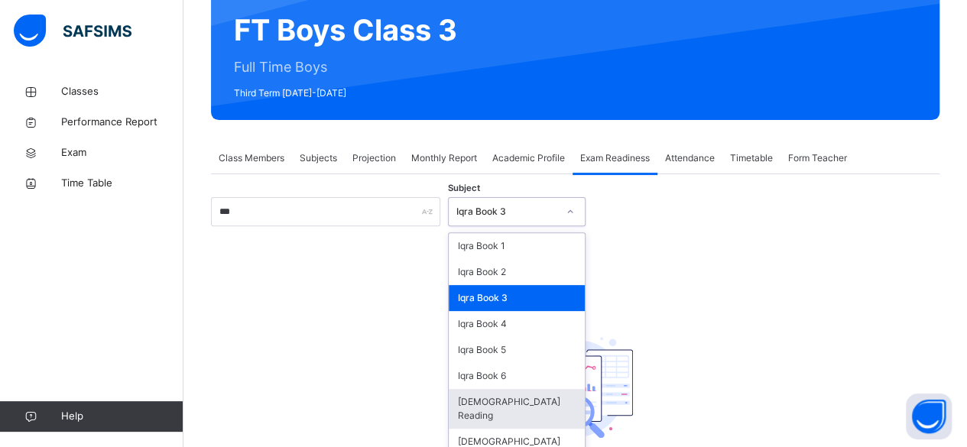
click at [526, 397] on div "[DEMOGRAPHIC_DATA] Reading" at bounding box center [517, 409] width 136 height 40
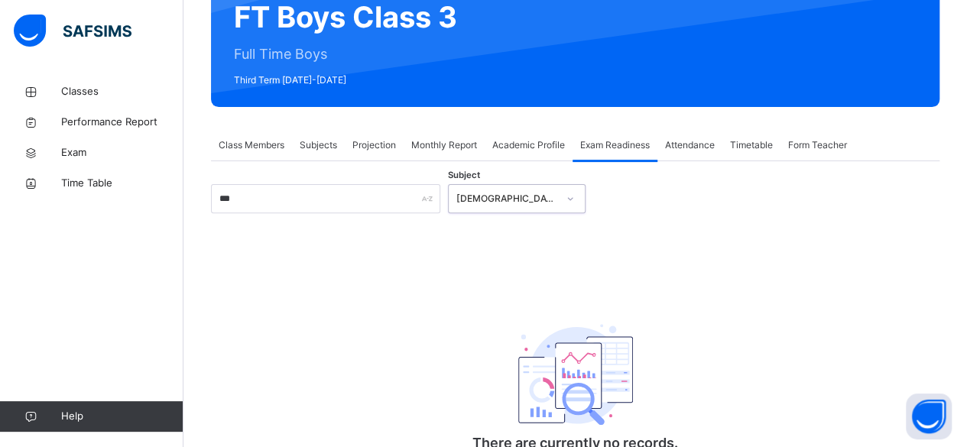
scroll to position [151, 0]
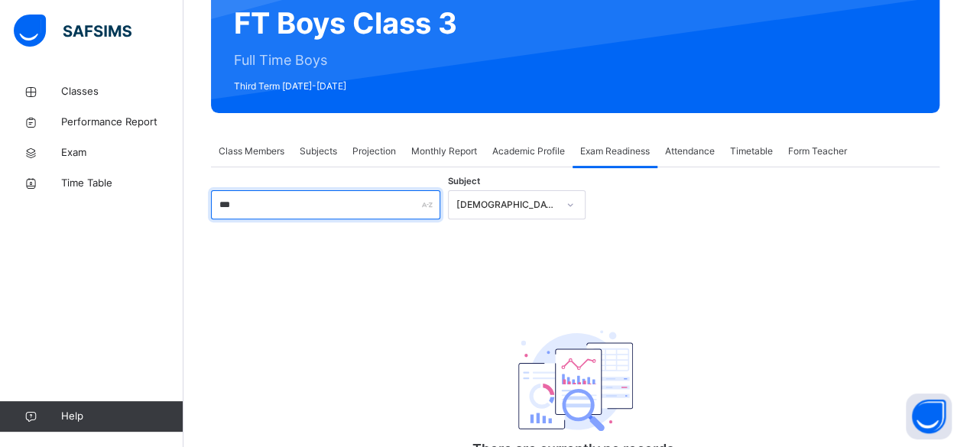
click at [439, 198] on input "***" at bounding box center [325, 204] width 229 height 29
type input "*"
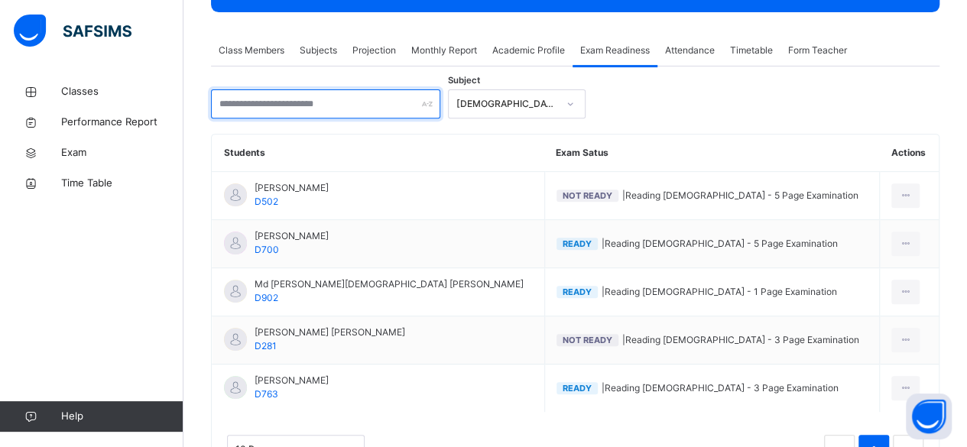
scroll to position [252, 0]
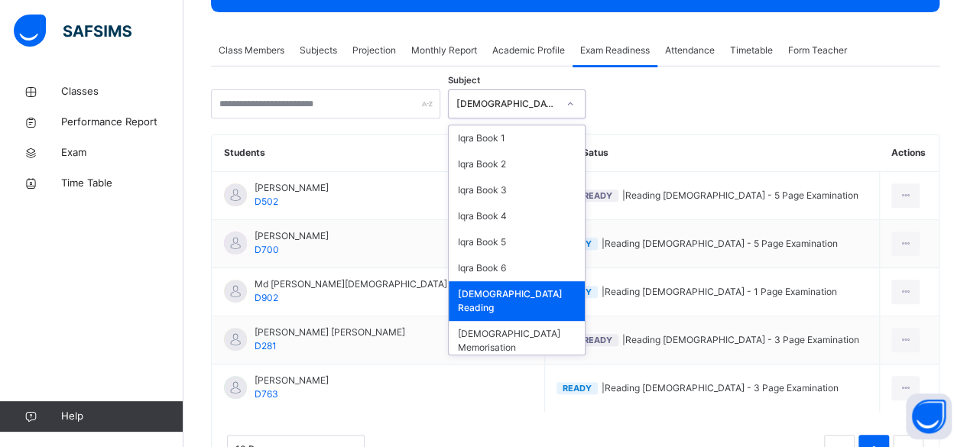
click at [497, 97] on div "[DEMOGRAPHIC_DATA] Reading" at bounding box center [507, 104] width 101 height 14
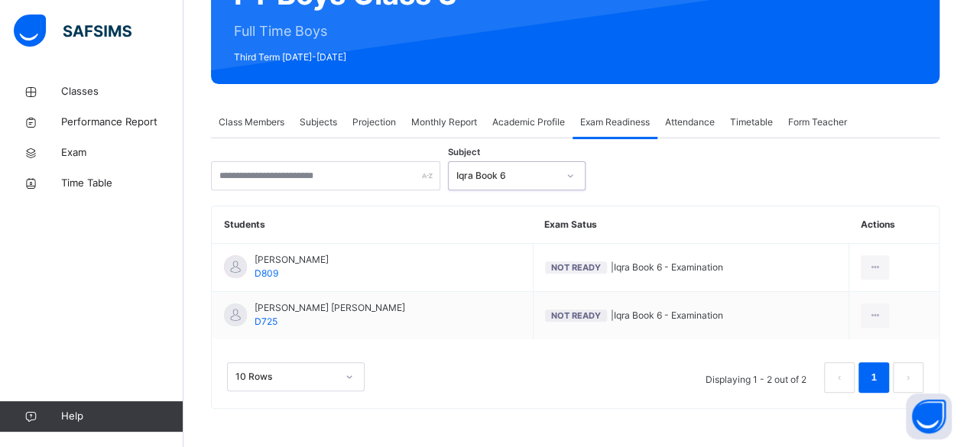
scroll to position [178, 0]
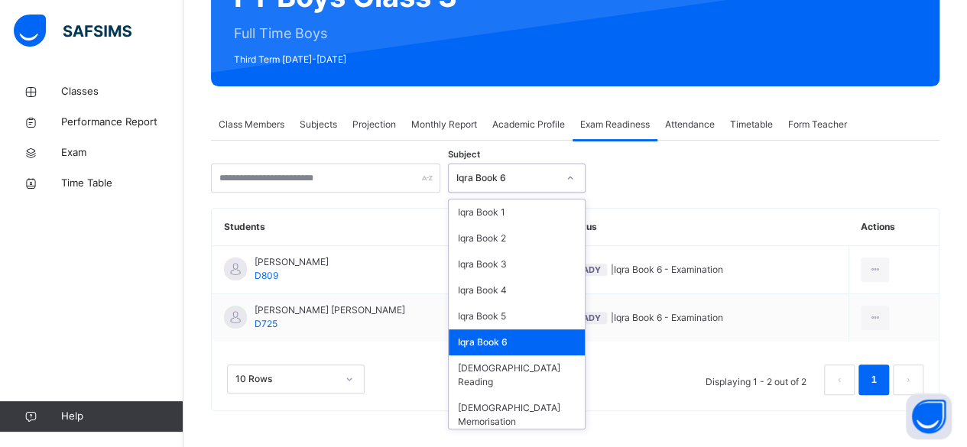
click at [548, 179] on div "Iqra Book 6" at bounding box center [507, 178] width 101 height 14
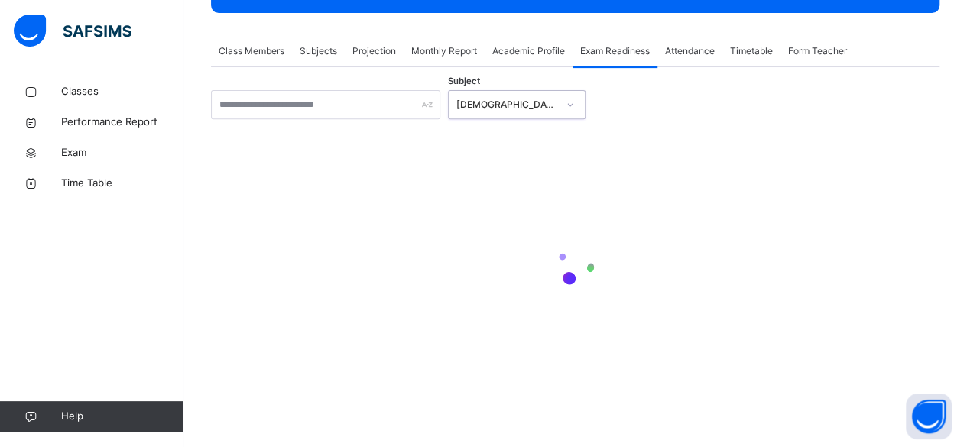
scroll to position [252, 0]
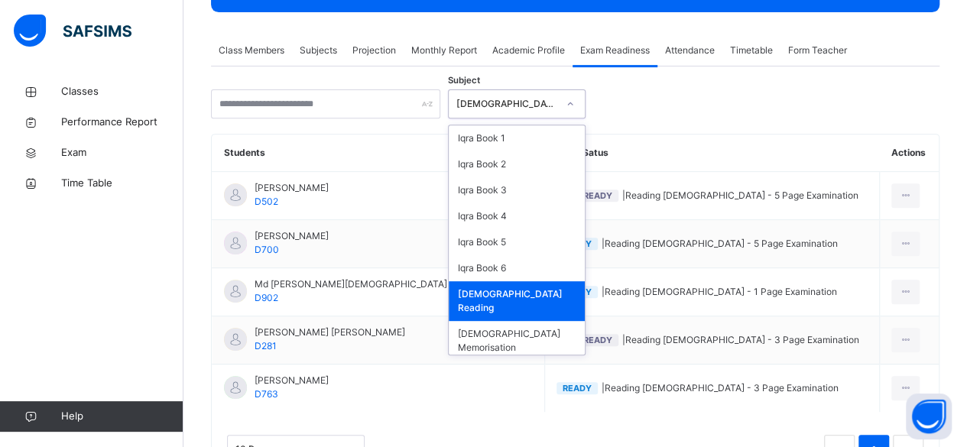
click at [523, 97] on div "[DEMOGRAPHIC_DATA] Reading" at bounding box center [507, 104] width 101 height 14
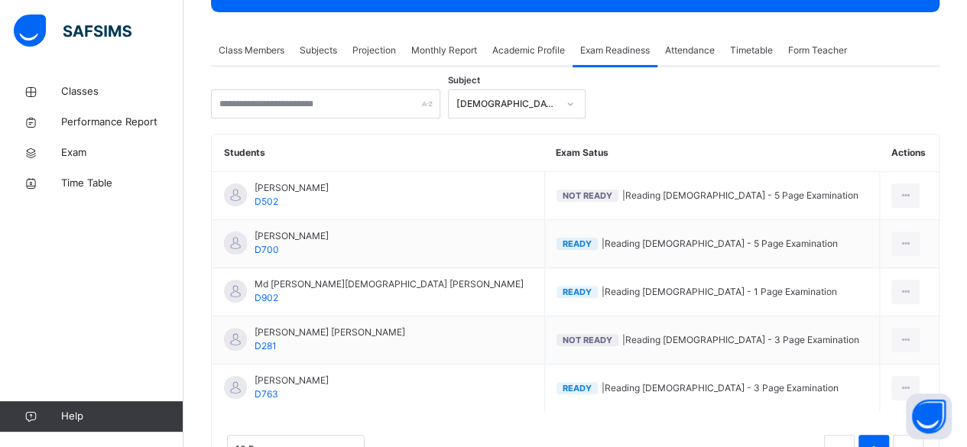
click at [368, 59] on div "Projection" at bounding box center [374, 50] width 59 height 31
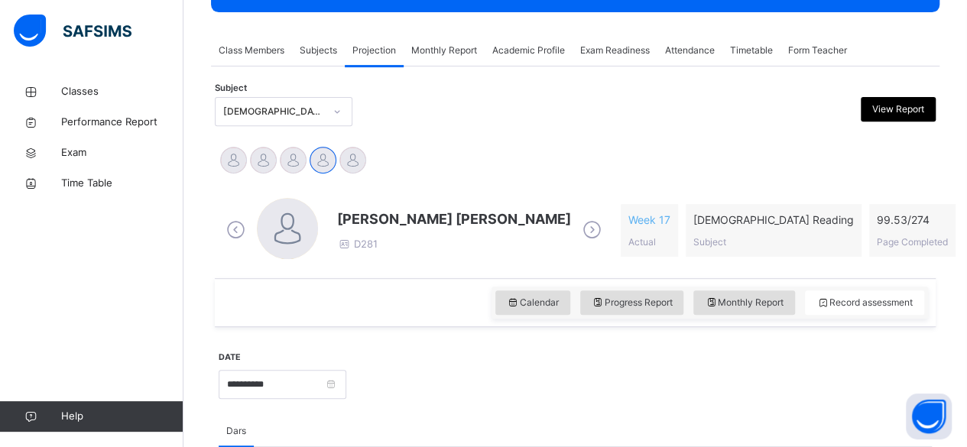
click at [391, 224] on span "[PERSON_NAME] [PERSON_NAME]" at bounding box center [454, 219] width 234 height 21
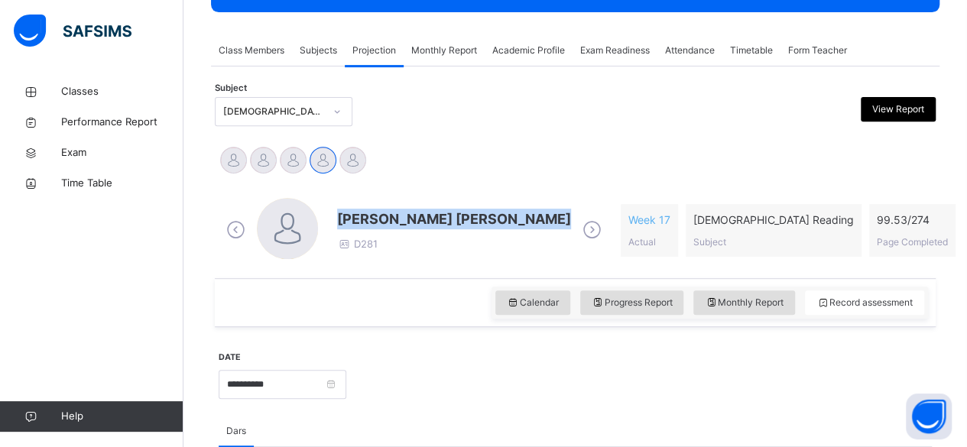
click at [391, 224] on span "[PERSON_NAME] [PERSON_NAME]" at bounding box center [454, 219] width 234 height 21
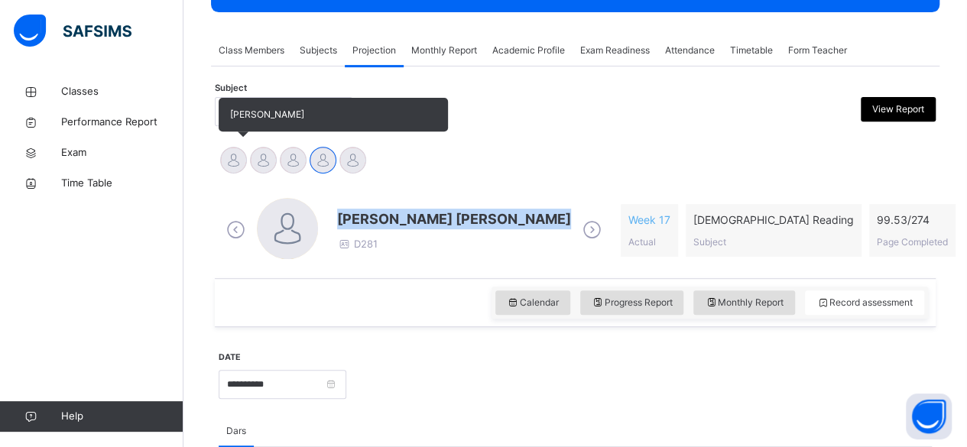
click at [239, 147] on div "[PERSON_NAME]" at bounding box center [234, 162] width 30 height 34
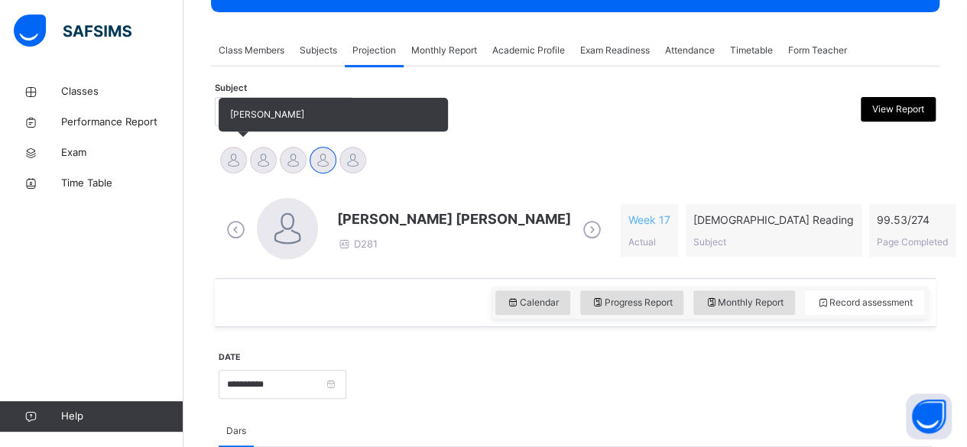
click at [234, 109] on span "[PERSON_NAME]" at bounding box center [267, 114] width 74 height 11
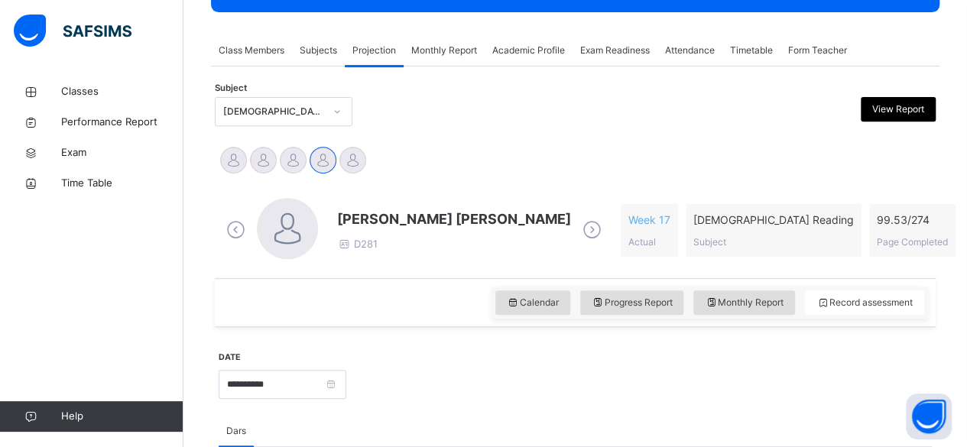
click at [418, 203] on div "[PERSON_NAME] [PERSON_NAME] D281" at bounding box center [414, 230] width 383 height 65
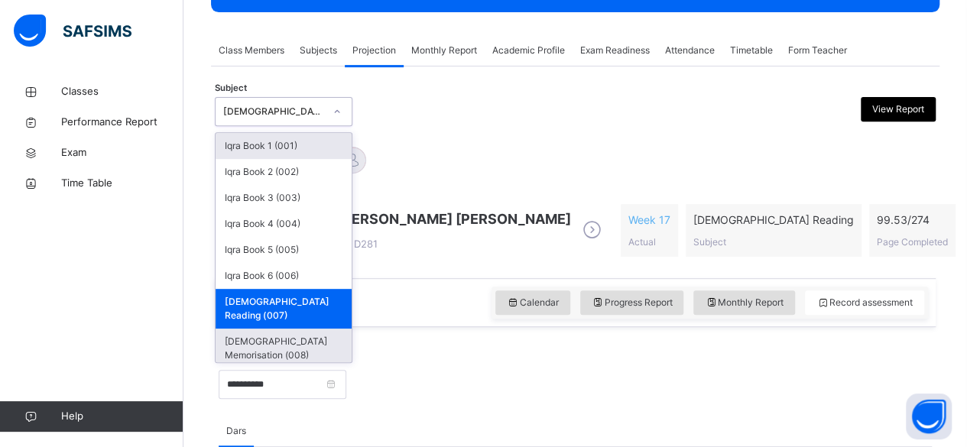
click at [260, 329] on div "[DEMOGRAPHIC_DATA] Memorisation (008)" at bounding box center [284, 349] width 136 height 40
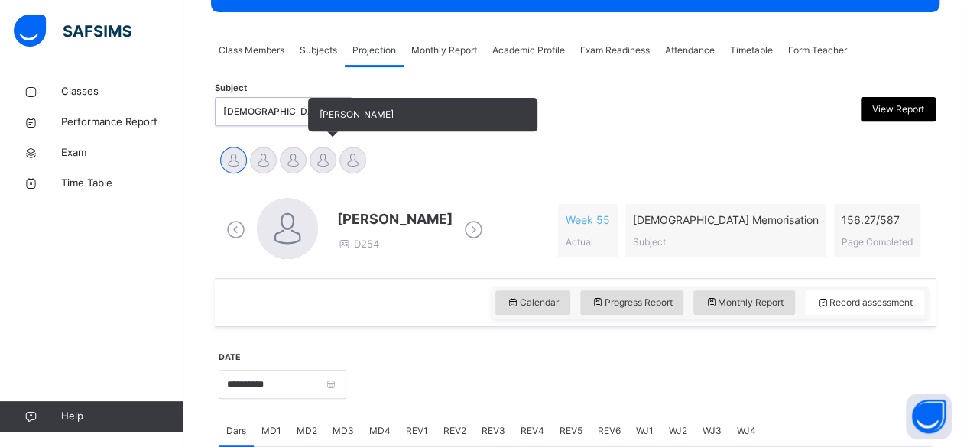
click at [315, 155] on div at bounding box center [323, 160] width 27 height 27
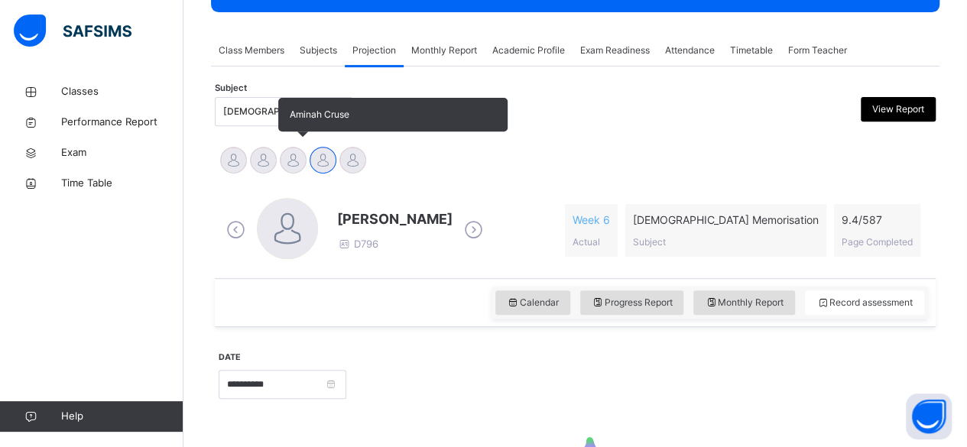
click at [285, 161] on div at bounding box center [293, 160] width 27 height 27
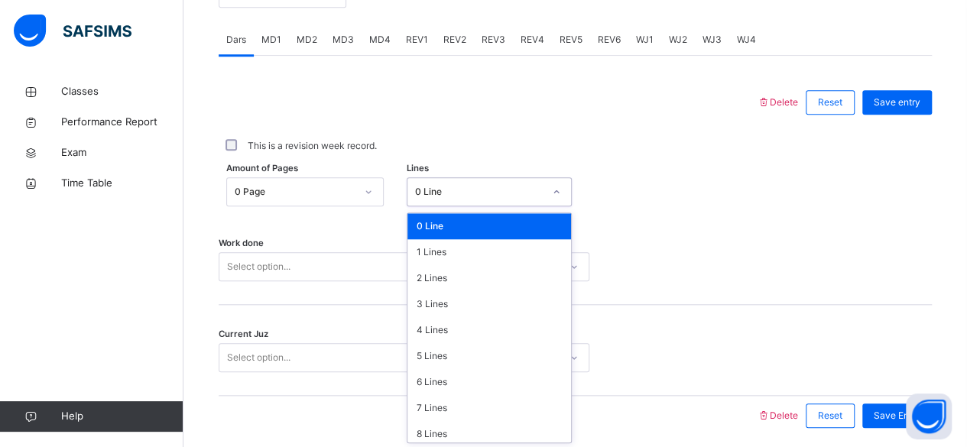
scroll to position [644, 0]
click at [433, 431] on div "8 Lines" at bounding box center [490, 434] width 164 height 26
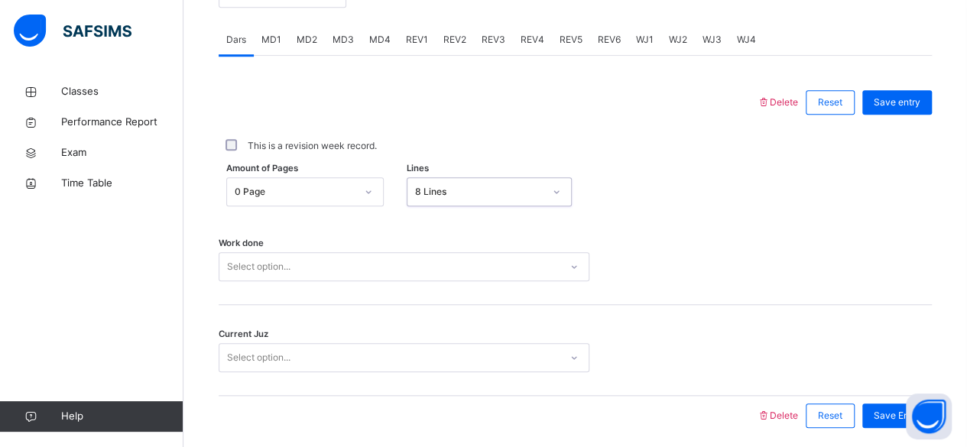
scroll to position [699, 0]
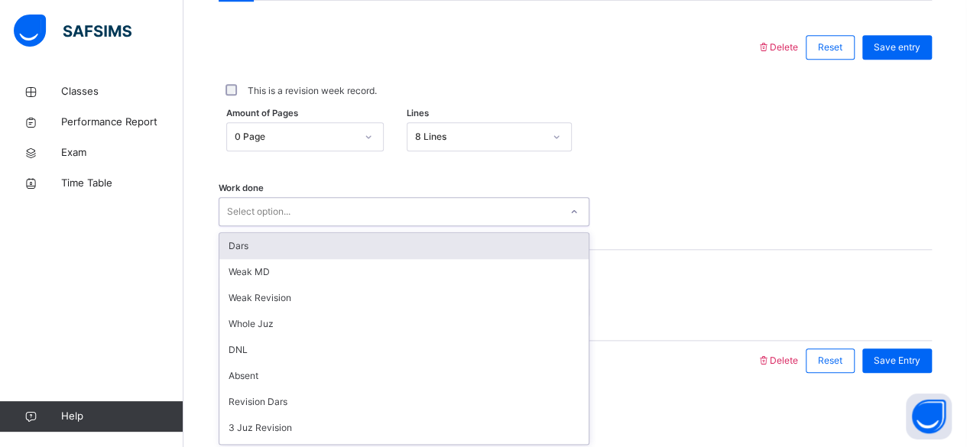
click at [227, 241] on div "Dars" at bounding box center [403, 246] width 369 height 26
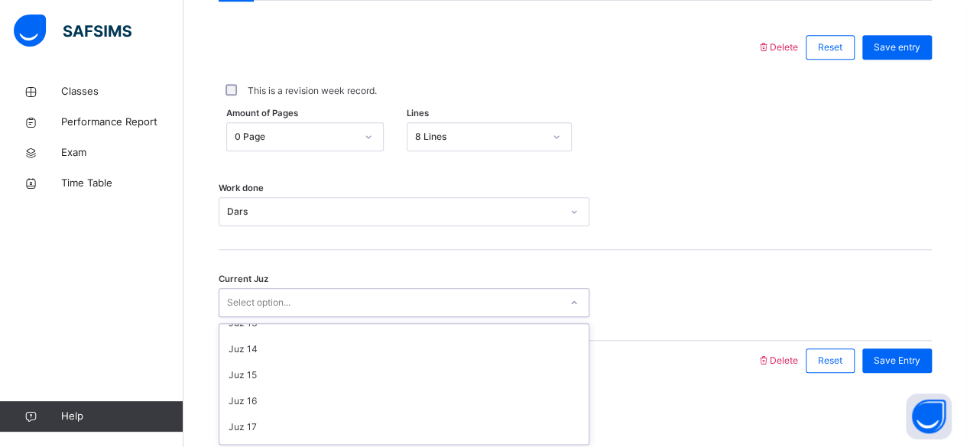
scroll to position [660, 0]
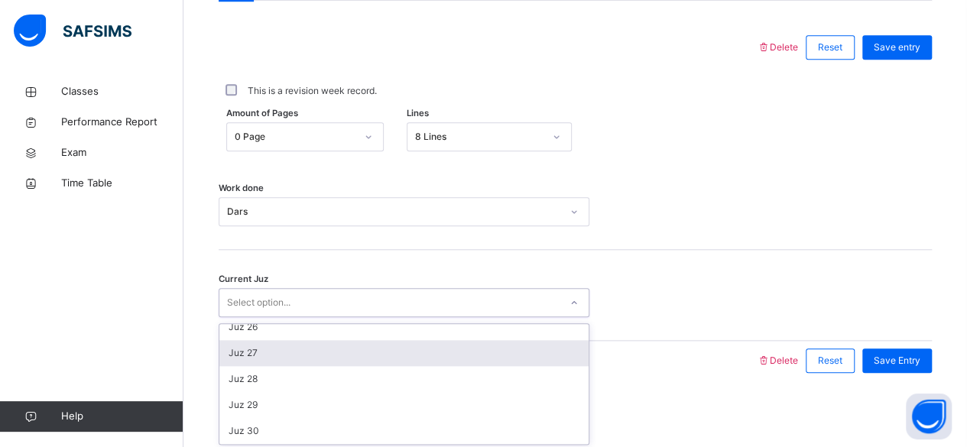
click at [283, 350] on div "Juz 27" at bounding box center [403, 353] width 369 height 26
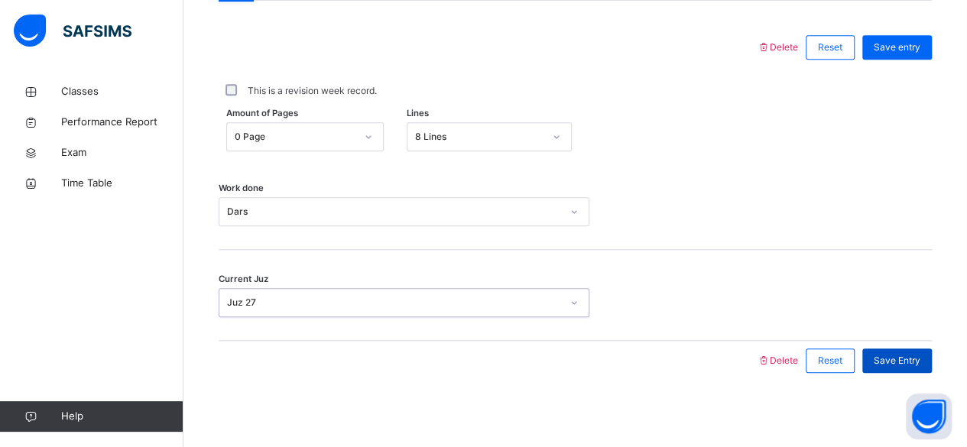
click at [919, 355] on span "Save Entry" at bounding box center [897, 361] width 47 height 14
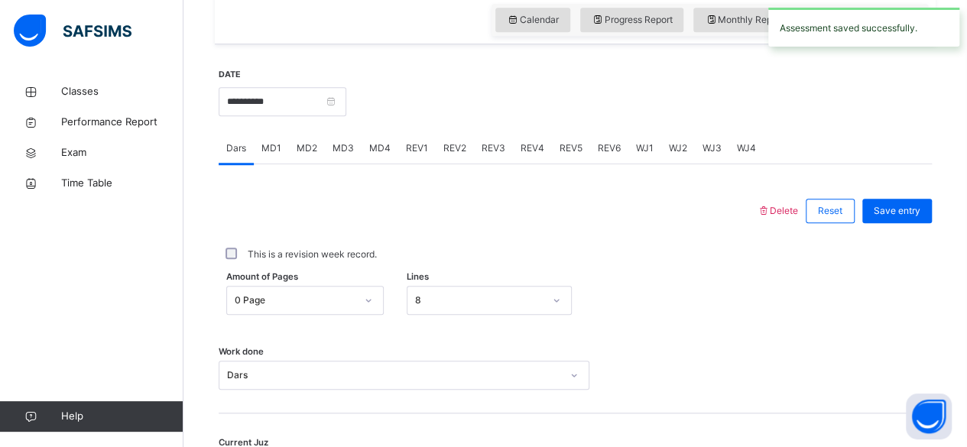
scroll to position [535, 0]
click at [378, 153] on span "MD4" at bounding box center [379, 149] width 21 height 14
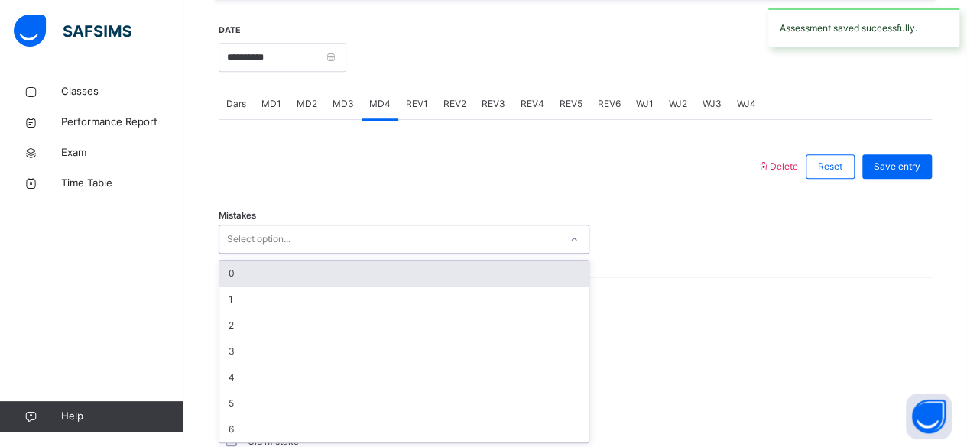
click at [231, 271] on div "0" at bounding box center [403, 274] width 369 height 26
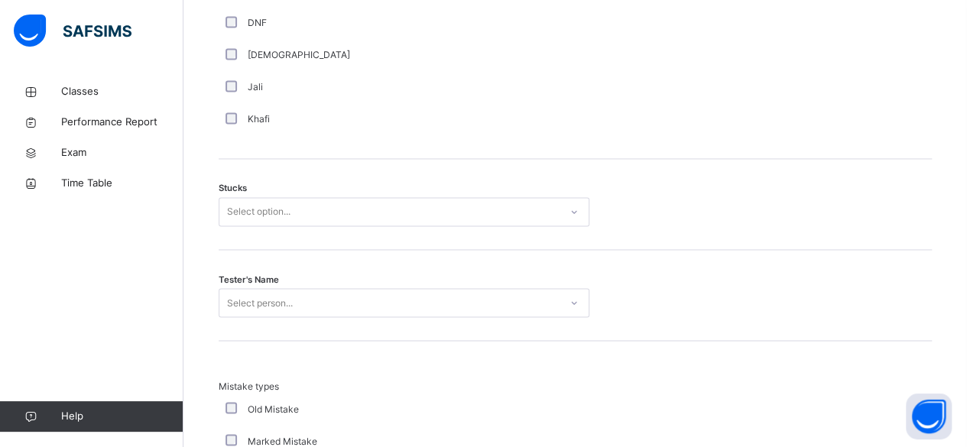
scroll to position [1195, 0]
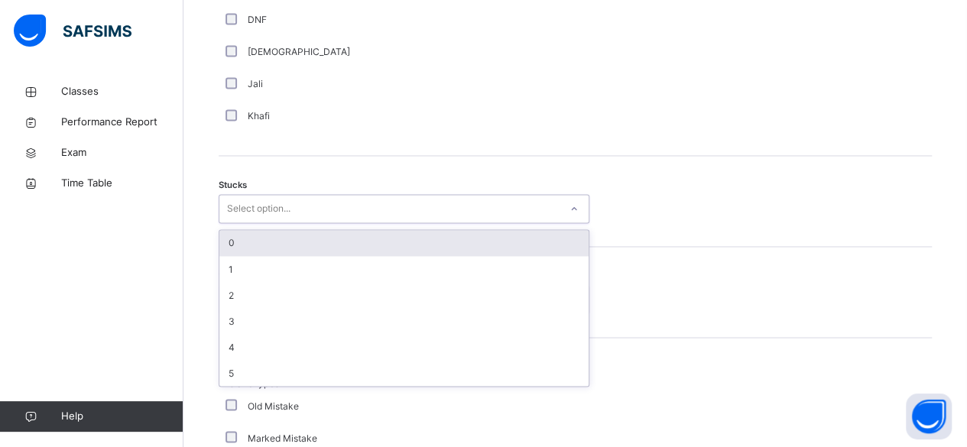
click at [231, 240] on div "0" at bounding box center [403, 243] width 369 height 26
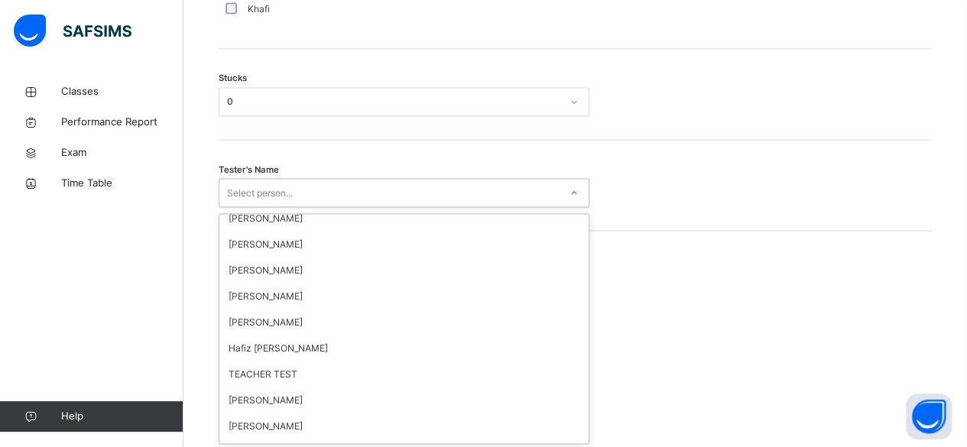
scroll to position [1442, 0]
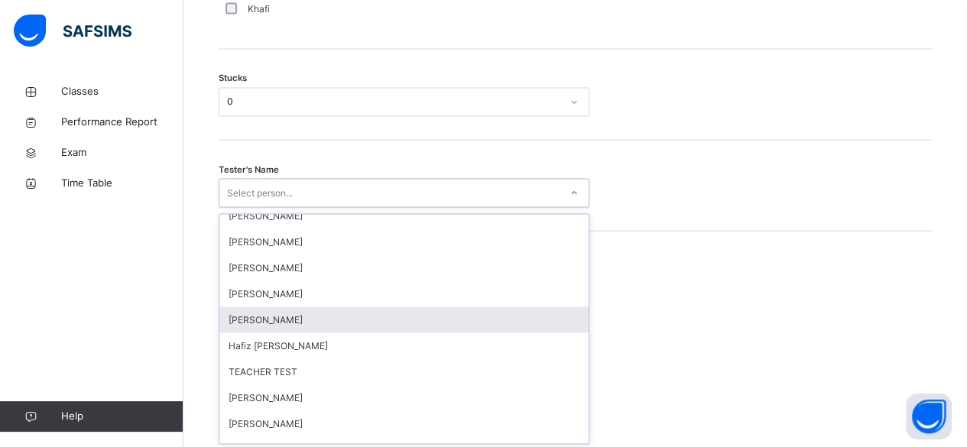
click at [276, 318] on div "[PERSON_NAME]" at bounding box center [403, 320] width 369 height 26
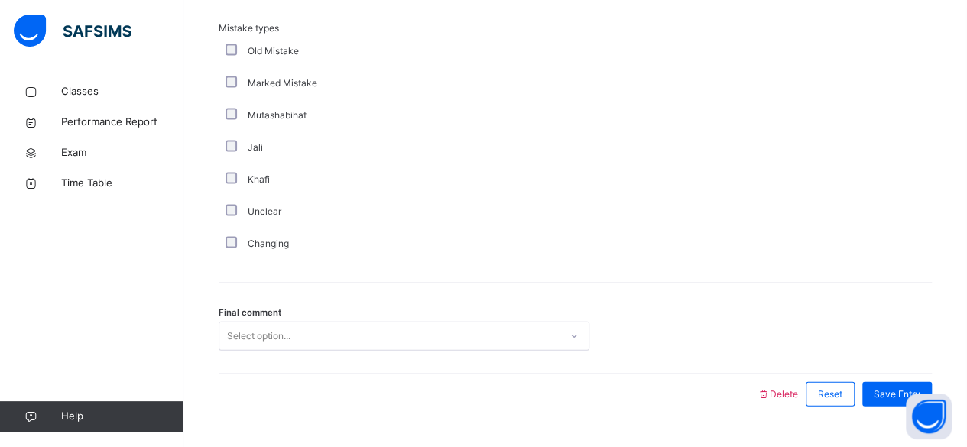
scroll to position [1582, 0]
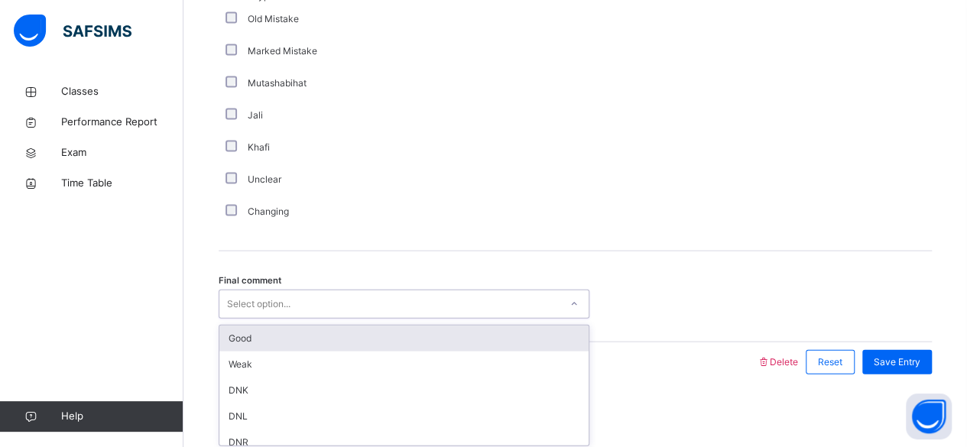
click at [252, 333] on div "Good" at bounding box center [403, 339] width 369 height 26
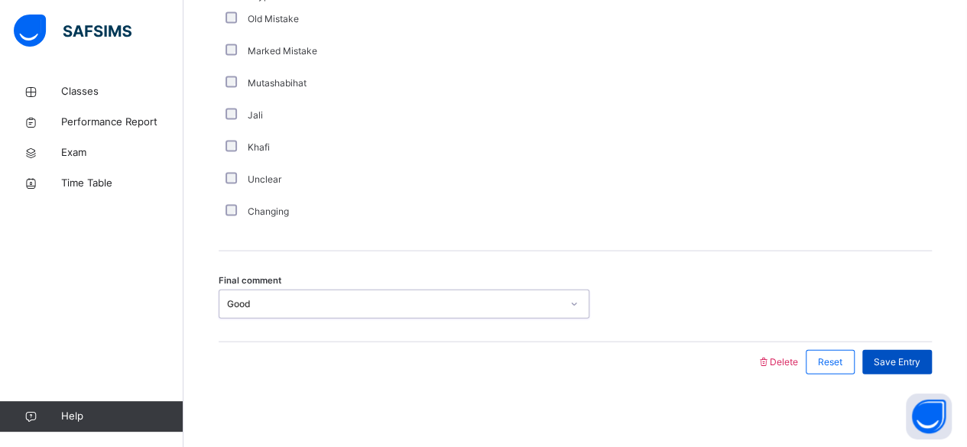
click at [912, 359] on span "Save Entry" at bounding box center [897, 363] width 47 height 14
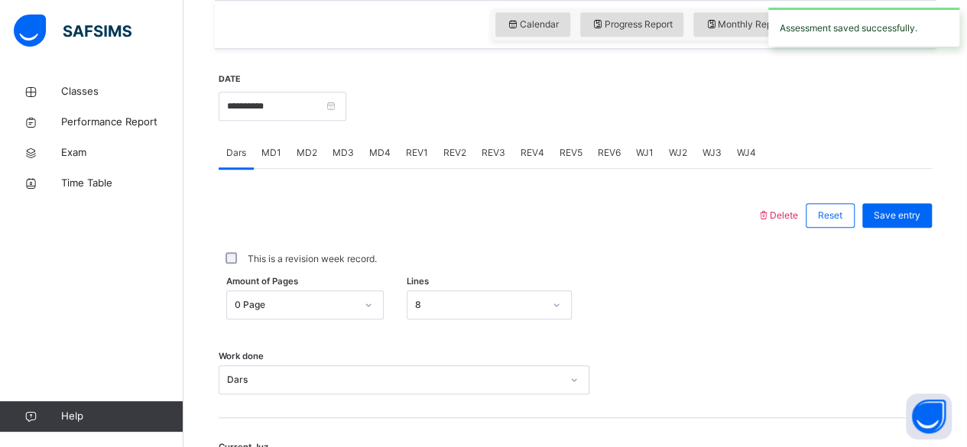
scroll to position [531, 0]
click at [336, 152] on span "MD3" at bounding box center [343, 153] width 21 height 14
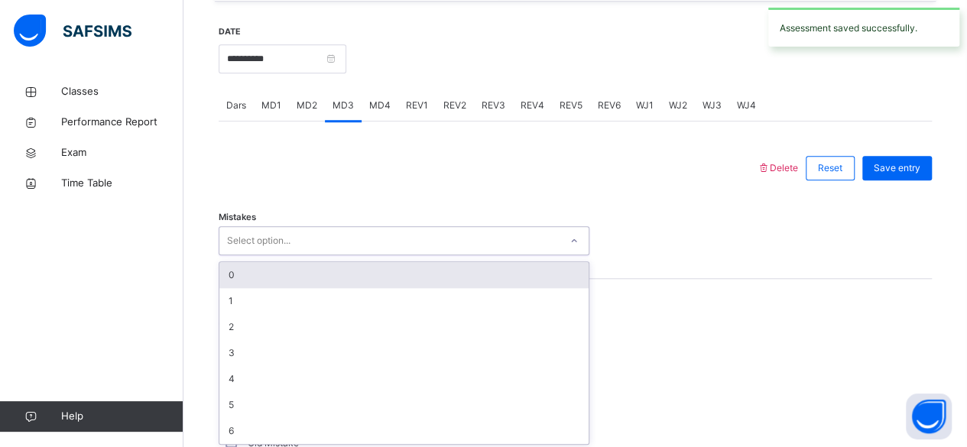
scroll to position [580, 0]
click at [229, 271] on div "0" at bounding box center [403, 274] width 369 height 26
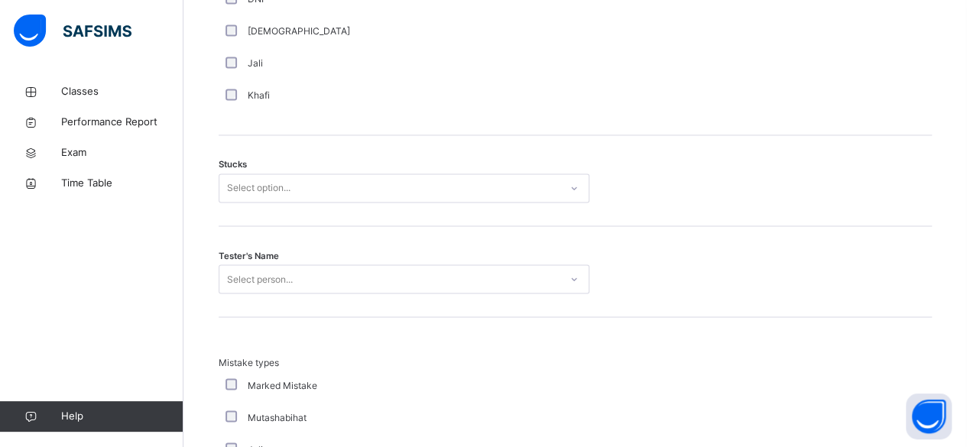
scroll to position [1216, 0]
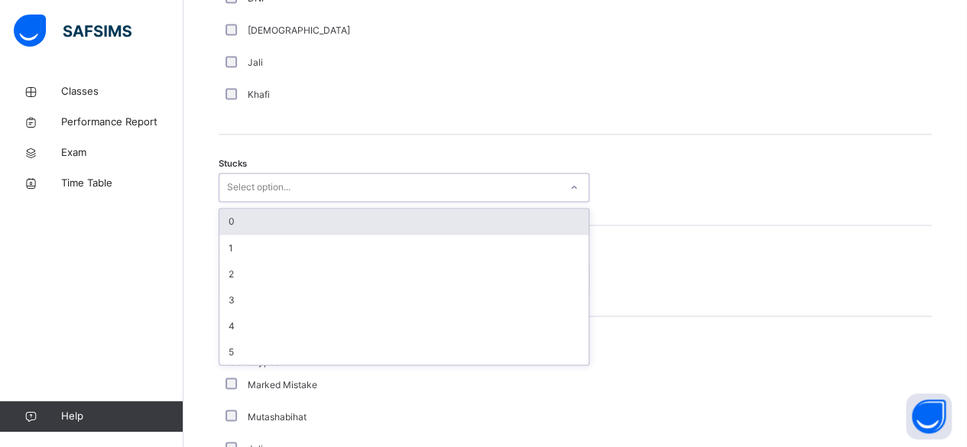
click at [223, 216] on div "0" at bounding box center [403, 222] width 369 height 26
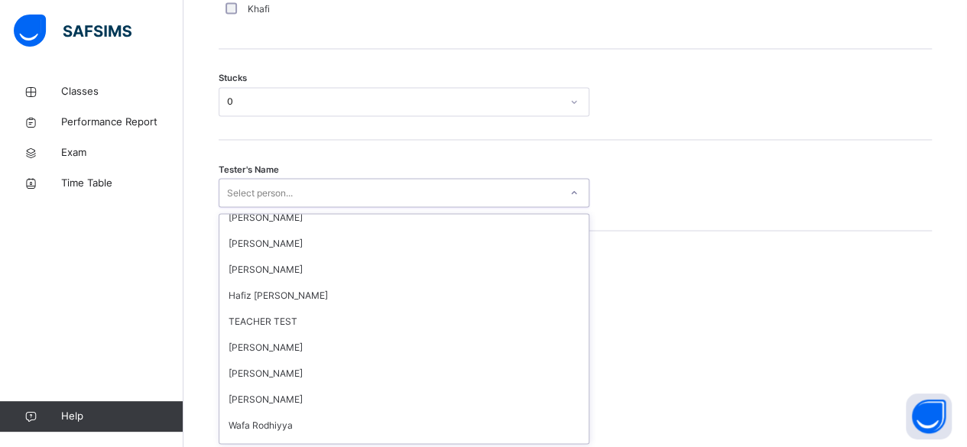
scroll to position [1491, 0]
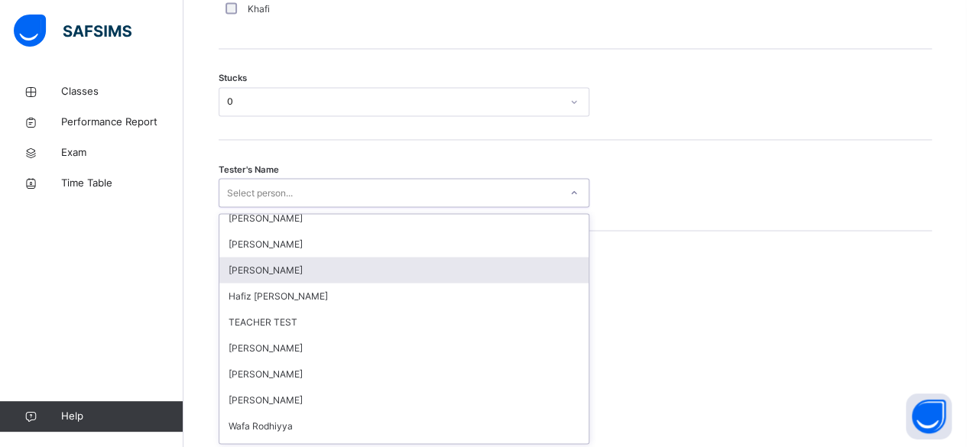
click at [240, 271] on div "[PERSON_NAME]" at bounding box center [403, 270] width 369 height 26
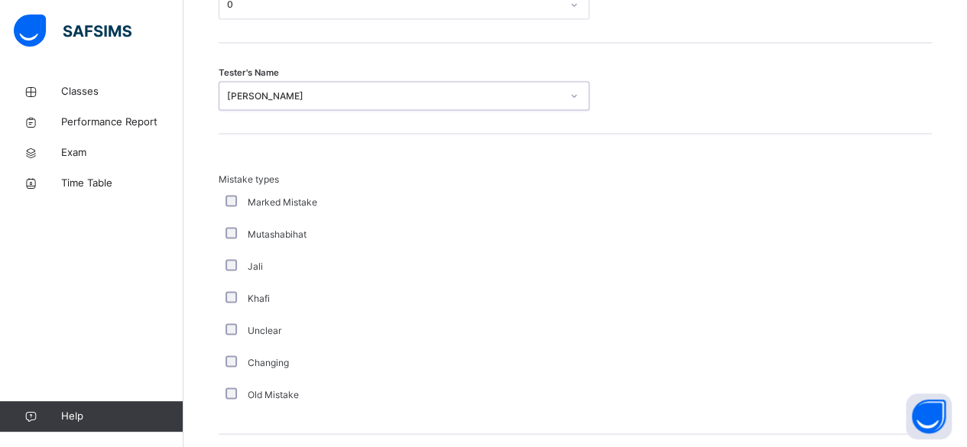
scroll to position [1582, 0]
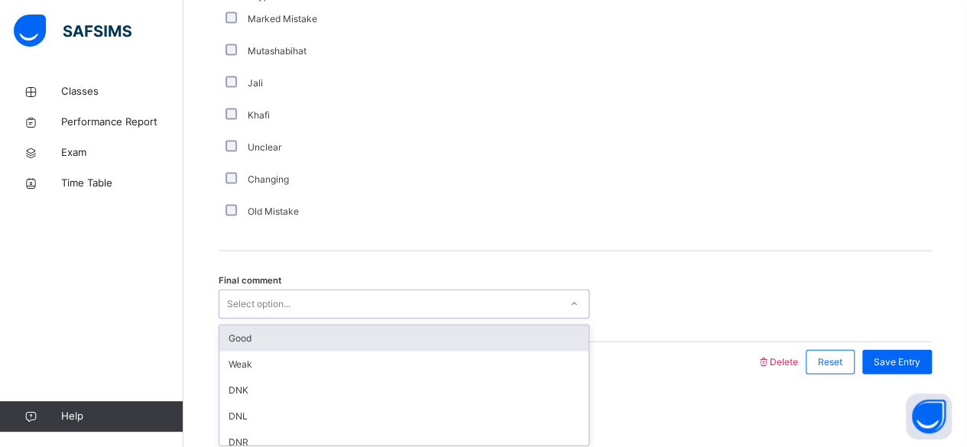
click at [250, 333] on div "Good" at bounding box center [403, 339] width 369 height 26
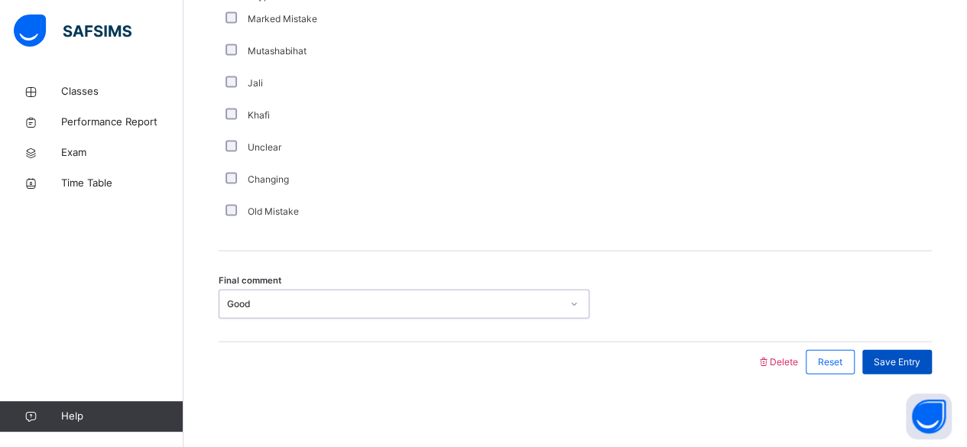
click at [887, 356] on span "Save Entry" at bounding box center [897, 363] width 47 height 14
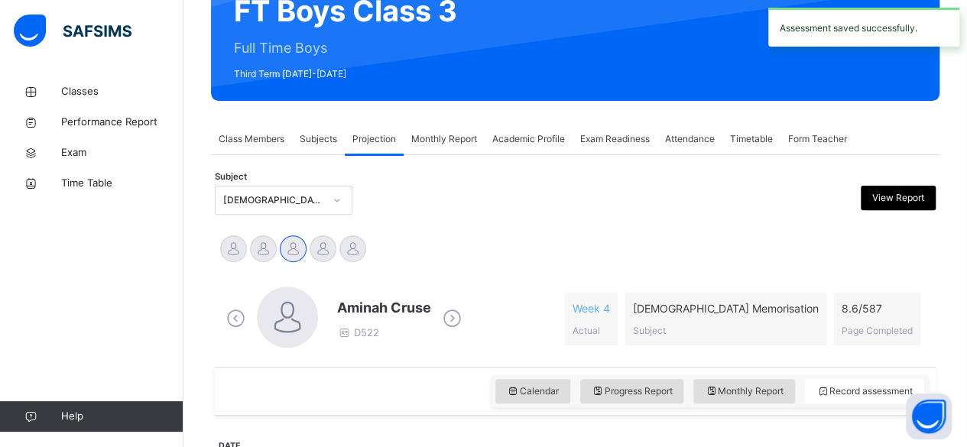
scroll to position [163, 0]
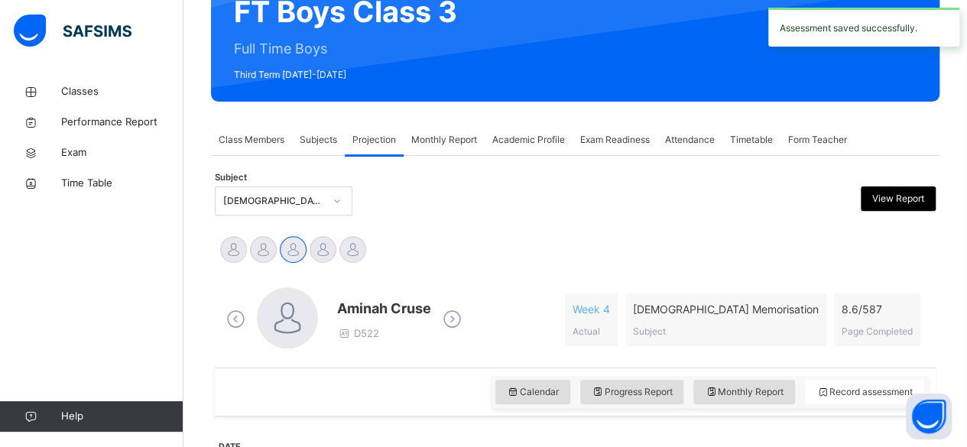
click at [425, 150] on div "Monthly Report" at bounding box center [444, 140] width 81 height 31
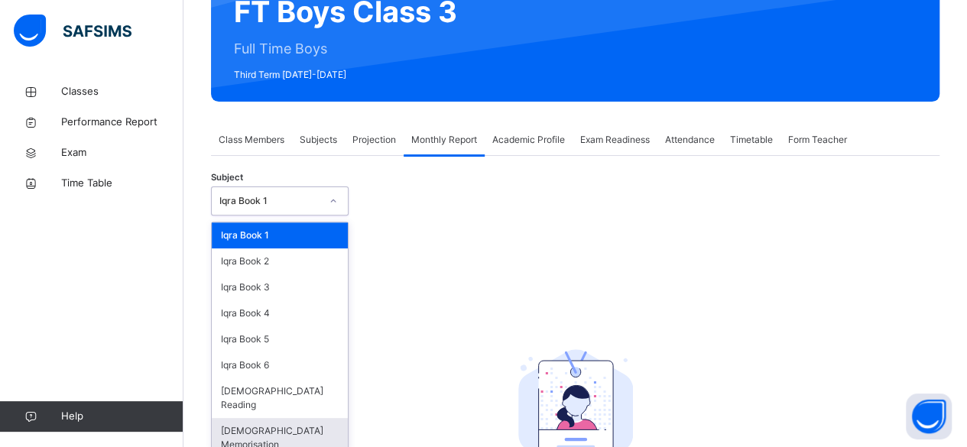
click at [232, 418] on div "[DEMOGRAPHIC_DATA] Memorisation" at bounding box center [280, 438] width 136 height 40
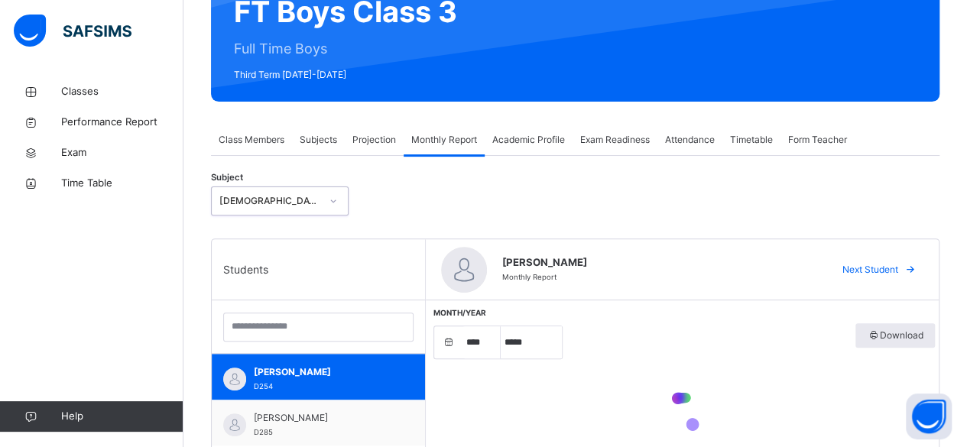
select select "****"
select select "*"
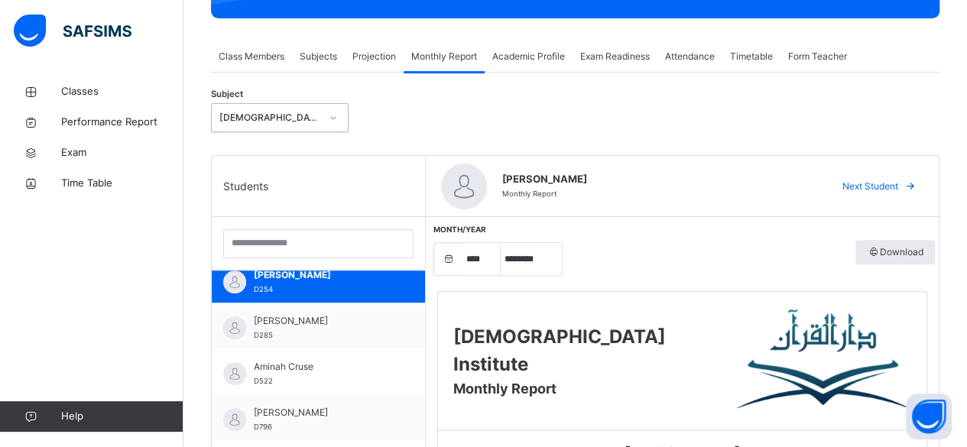
scroll to position [247, 0]
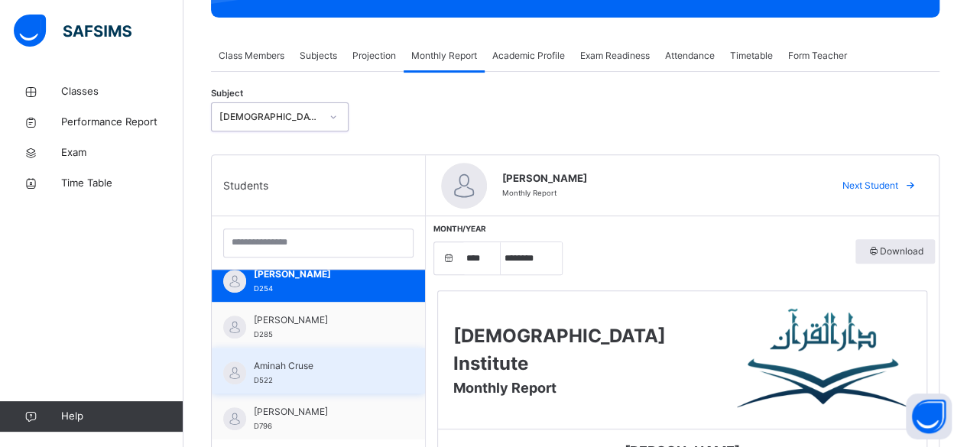
click at [277, 387] on div "[PERSON_NAME] D522" at bounding box center [318, 371] width 213 height 46
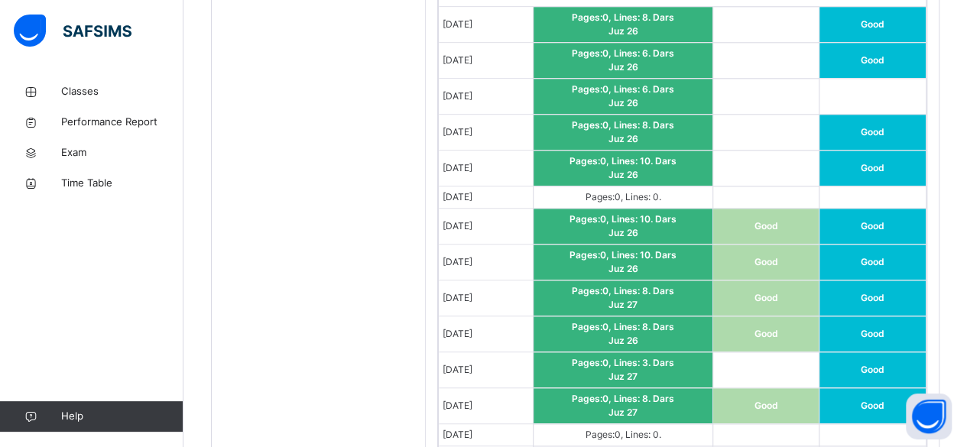
scroll to position [866, 0]
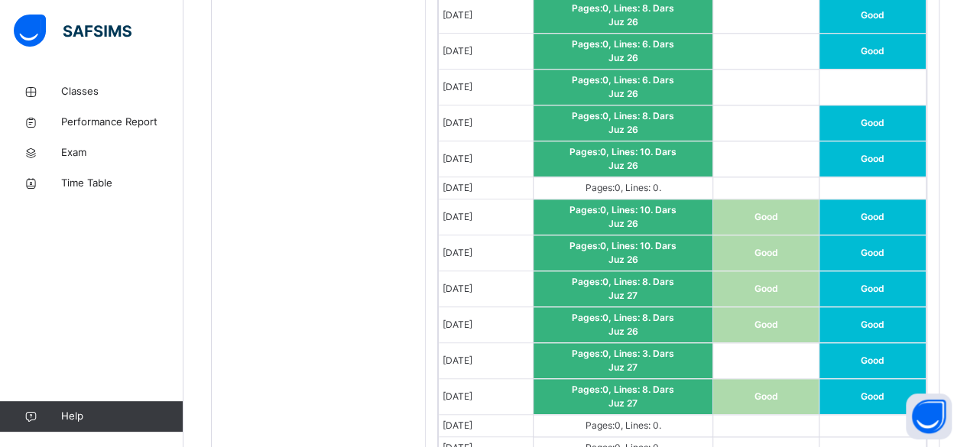
click at [610, 314] on span "Pages: 0 , Lines: 8 ." at bounding box center [612, 317] width 81 height 11
click at [597, 323] on td "Pages: 0 , Lines: 8 . Dars Juz 26" at bounding box center [623, 325] width 179 height 36
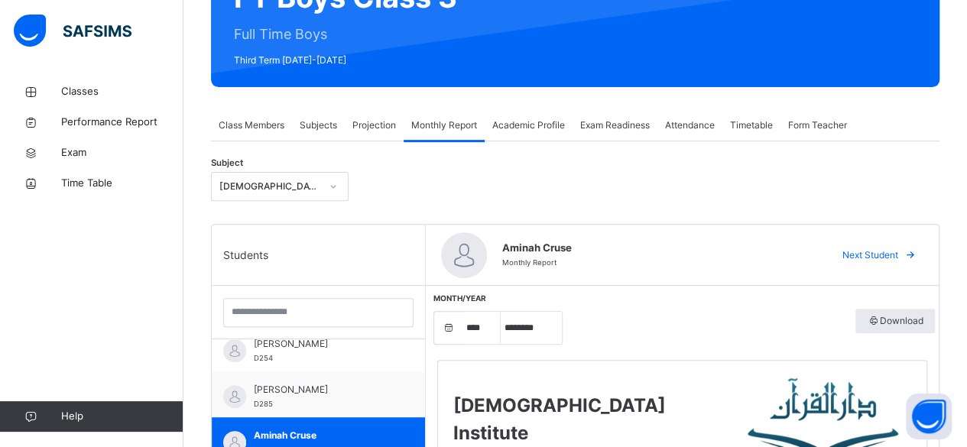
scroll to position [169, 0]
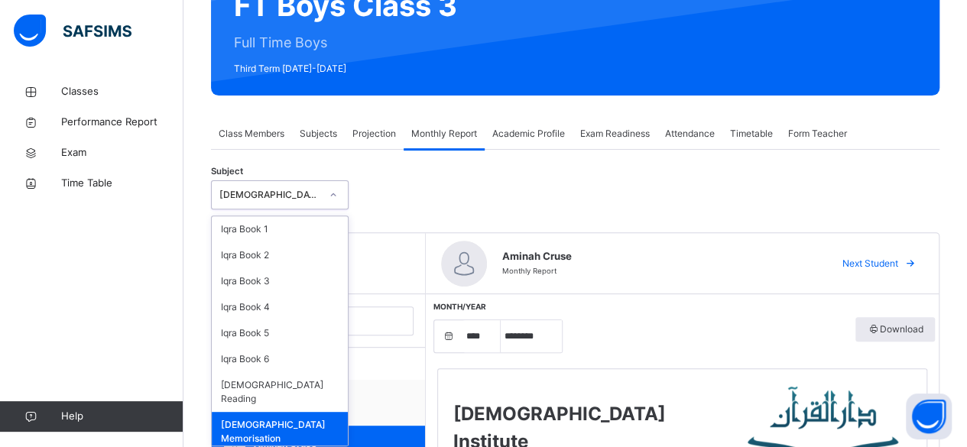
click at [375, 132] on span "Projection" at bounding box center [375, 134] width 44 height 14
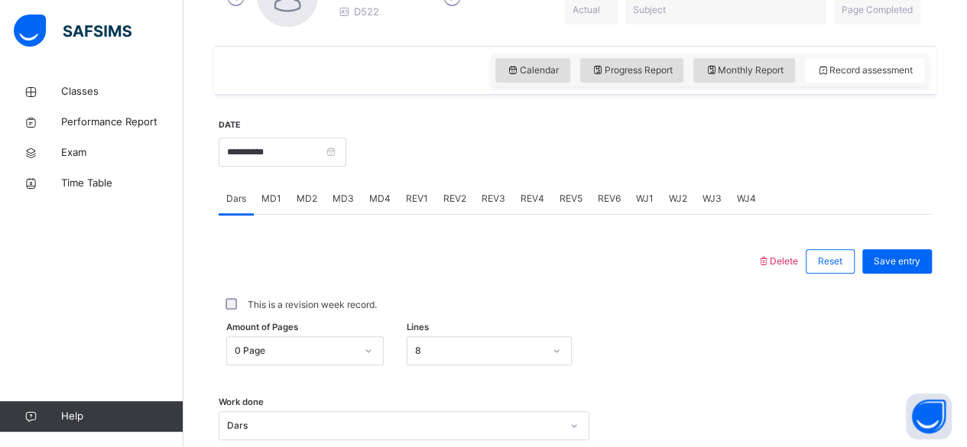
scroll to position [462, 0]
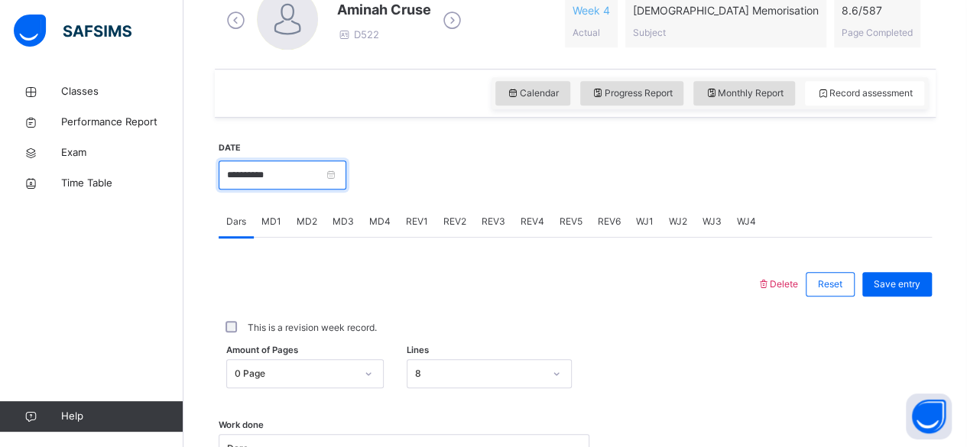
click at [237, 176] on input "**********" at bounding box center [283, 175] width 128 height 29
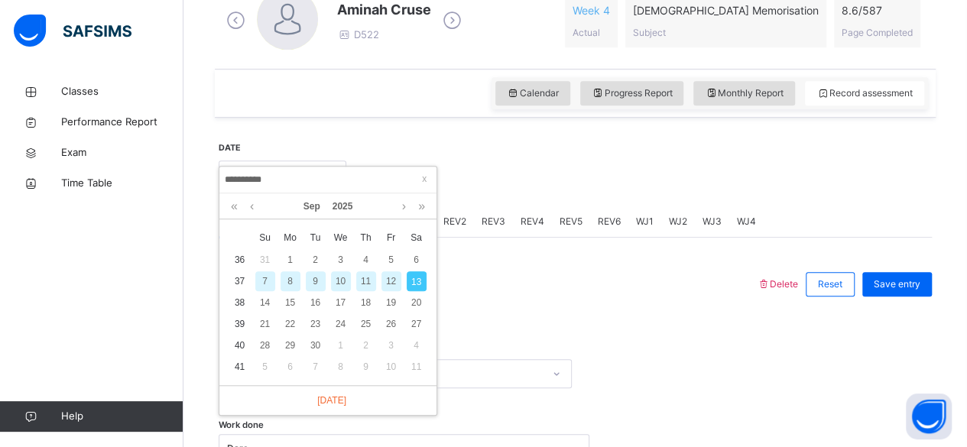
click at [365, 281] on div "11" at bounding box center [366, 282] width 20 height 20
type input "**********"
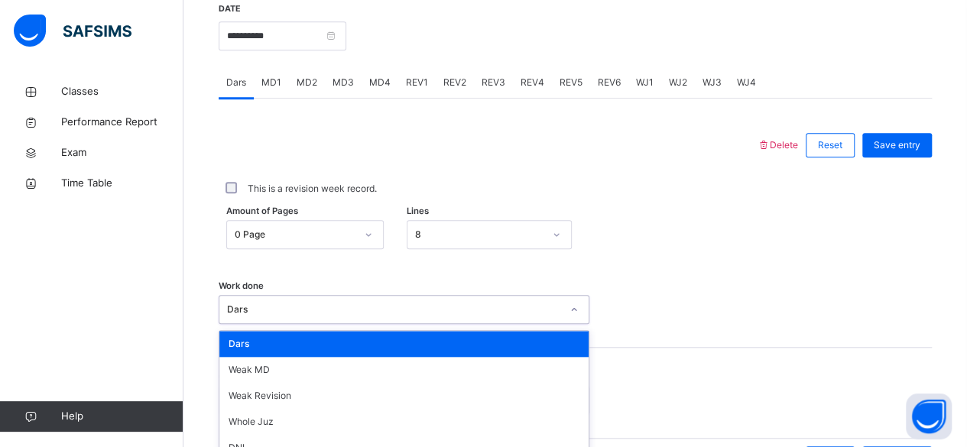
scroll to position [699, 0]
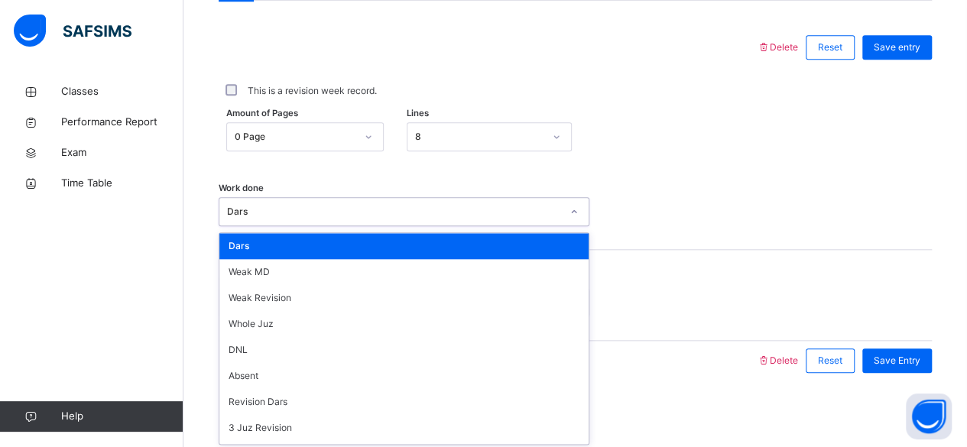
click at [237, 255] on div "Dars" at bounding box center [403, 246] width 369 height 26
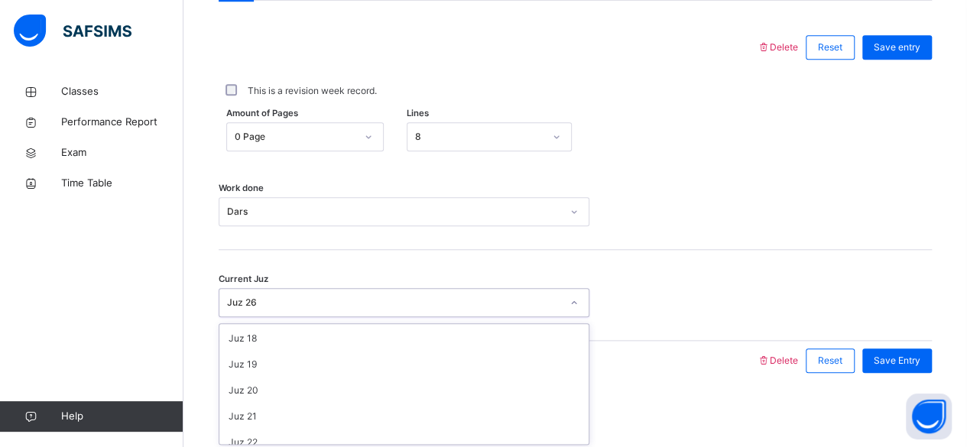
scroll to position [660, 0]
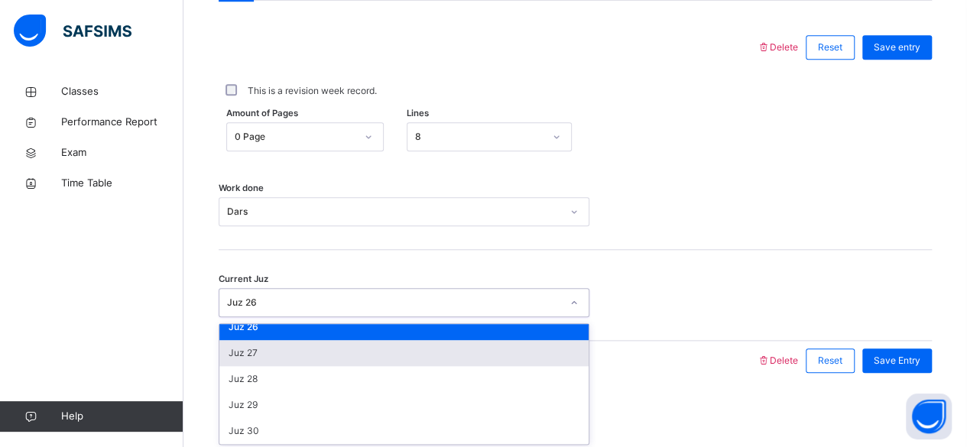
click at [249, 355] on div "Juz 27" at bounding box center [403, 353] width 369 height 26
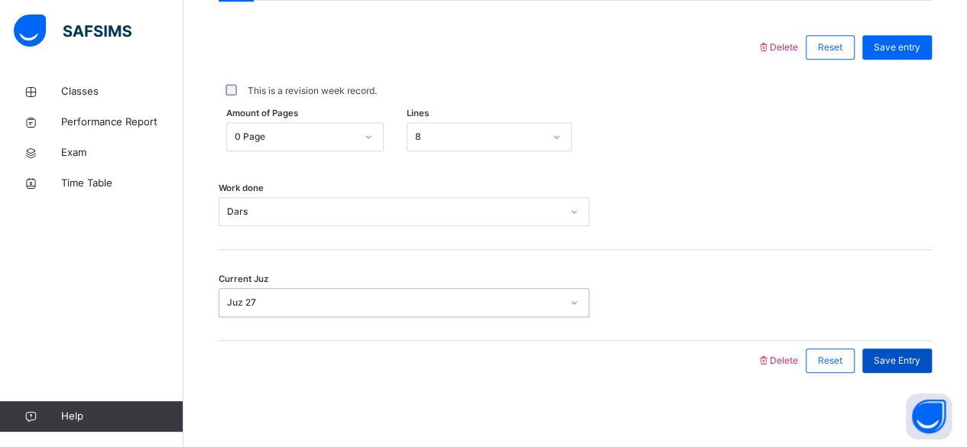
click at [910, 358] on span "Save Entry" at bounding box center [897, 361] width 47 height 14
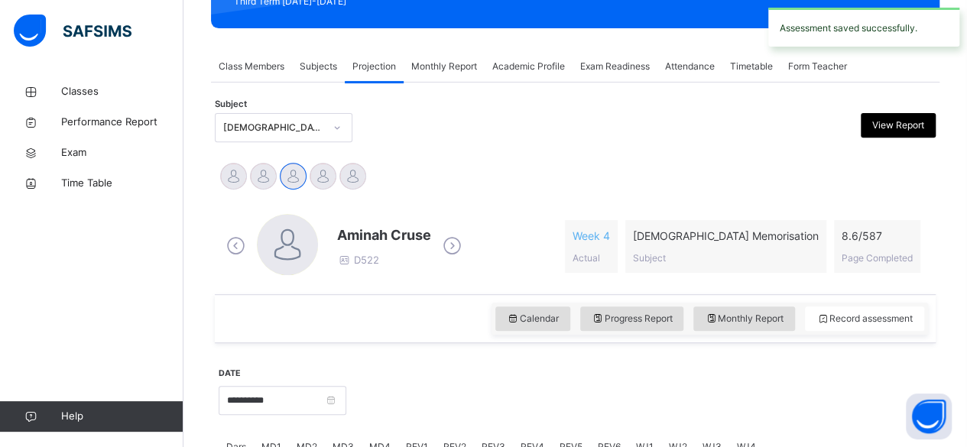
scroll to position [235, 0]
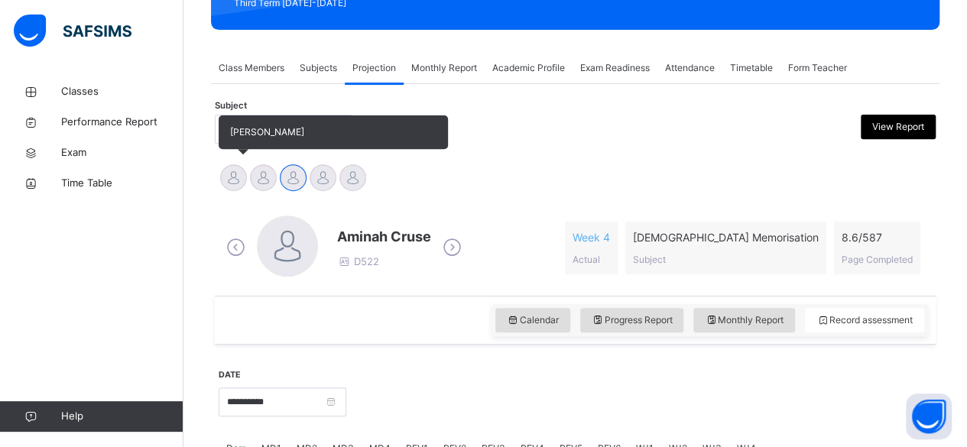
click at [238, 181] on div at bounding box center [233, 177] width 27 height 27
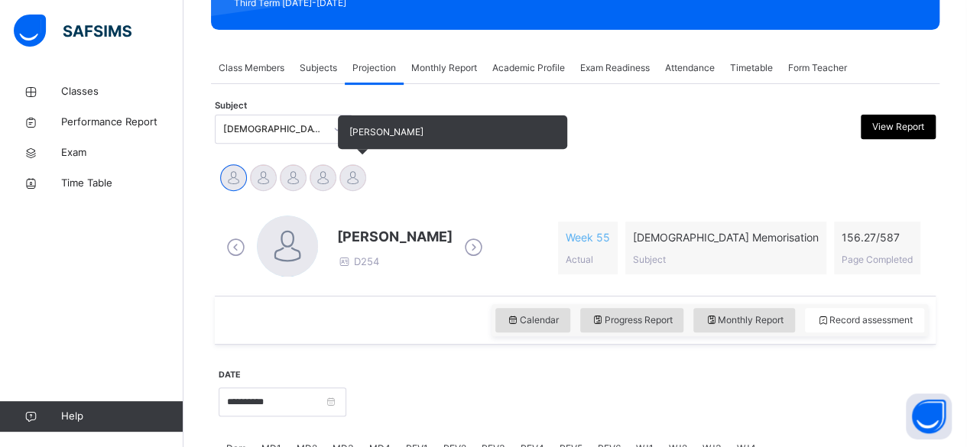
click at [341, 176] on div at bounding box center [353, 177] width 27 height 27
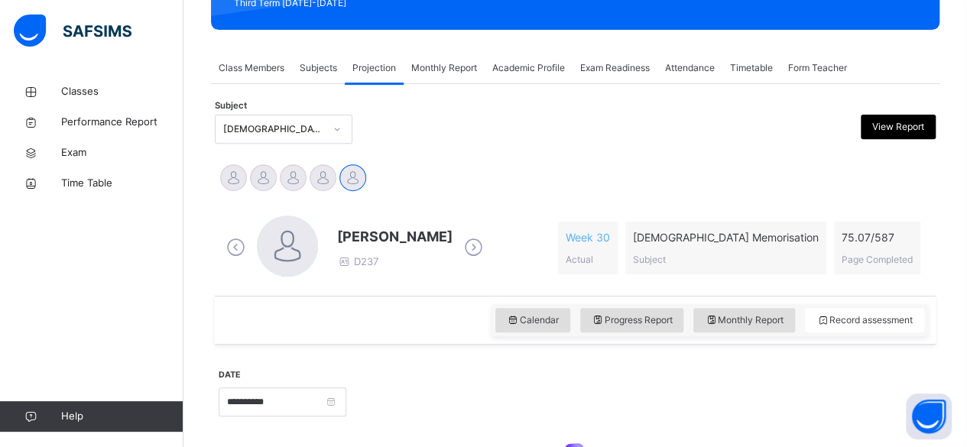
click at [224, 130] on div "[DEMOGRAPHIC_DATA] Memorisation (008)" at bounding box center [273, 129] width 101 height 14
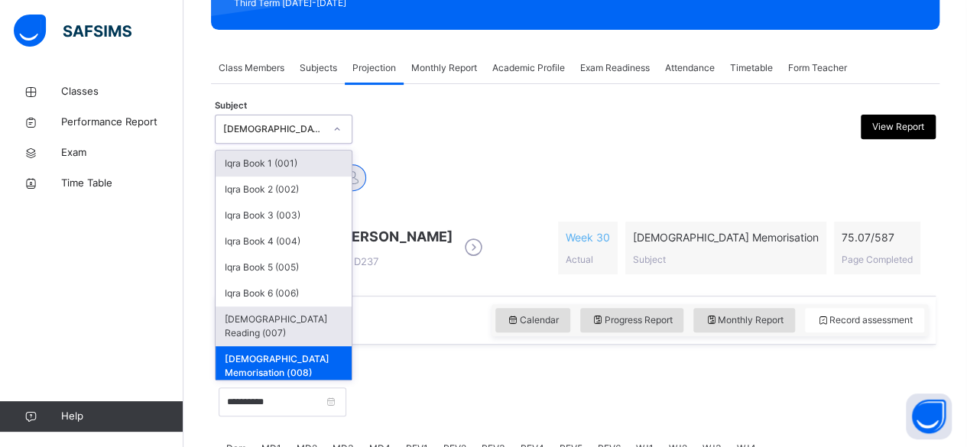
click at [302, 320] on div "[DEMOGRAPHIC_DATA] Reading (007)" at bounding box center [284, 327] width 136 height 40
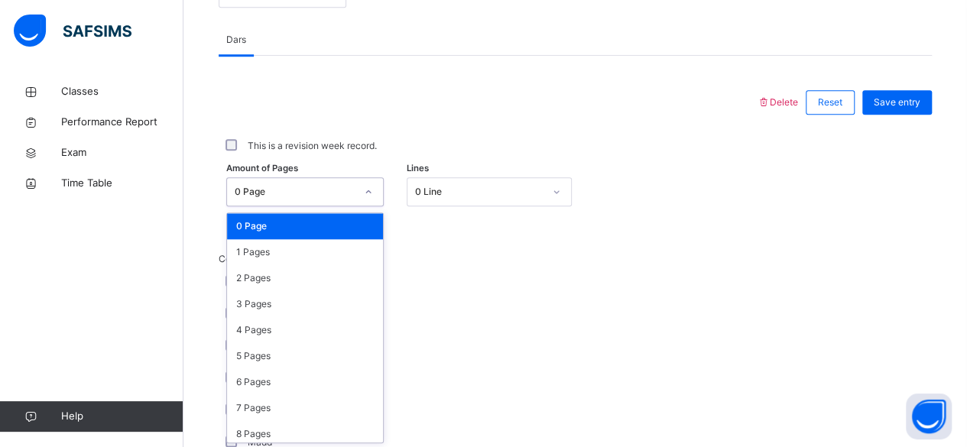
scroll to position [15, 0]
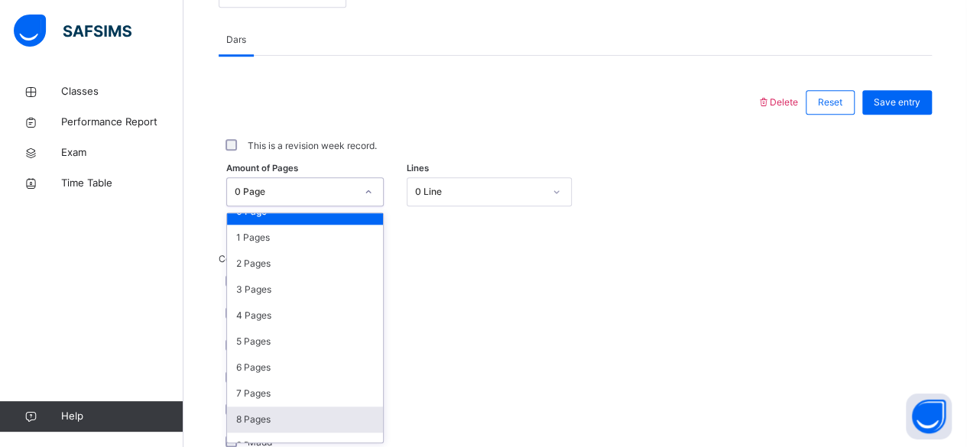
click at [252, 428] on div "8 Pages" at bounding box center [305, 420] width 156 height 26
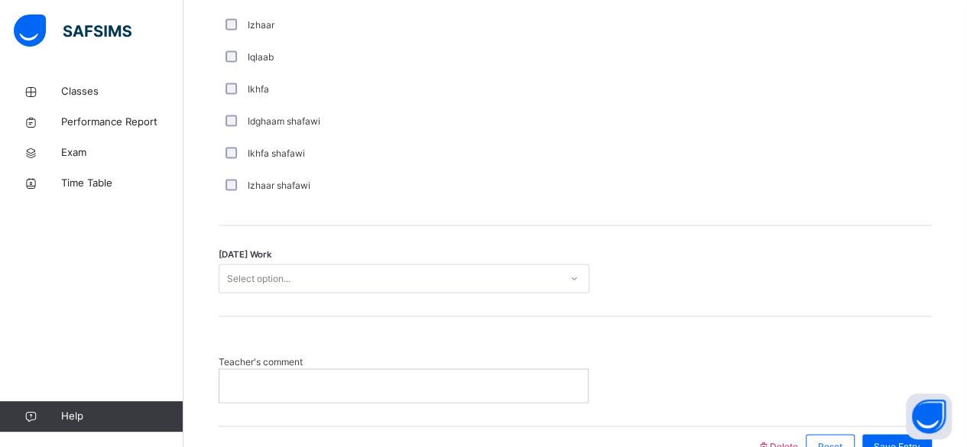
scroll to position [1274, 0]
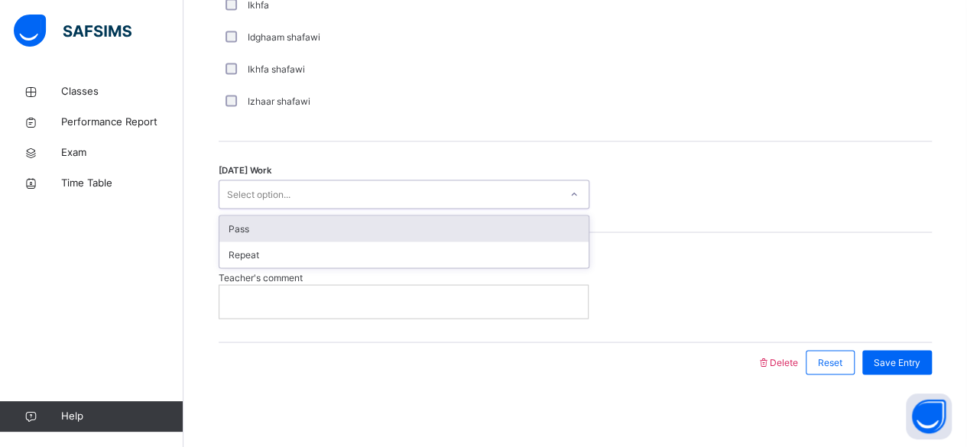
click at [374, 224] on div "Pass" at bounding box center [403, 229] width 369 height 26
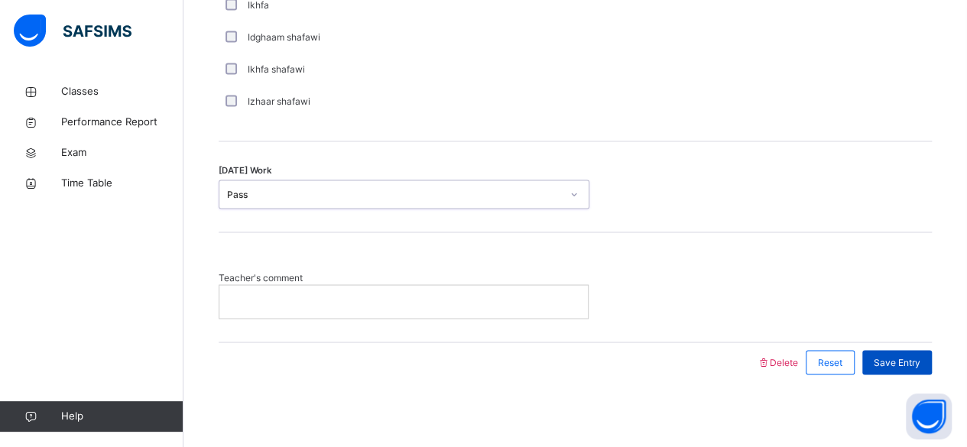
click at [912, 361] on span "Save Entry" at bounding box center [897, 363] width 47 height 14
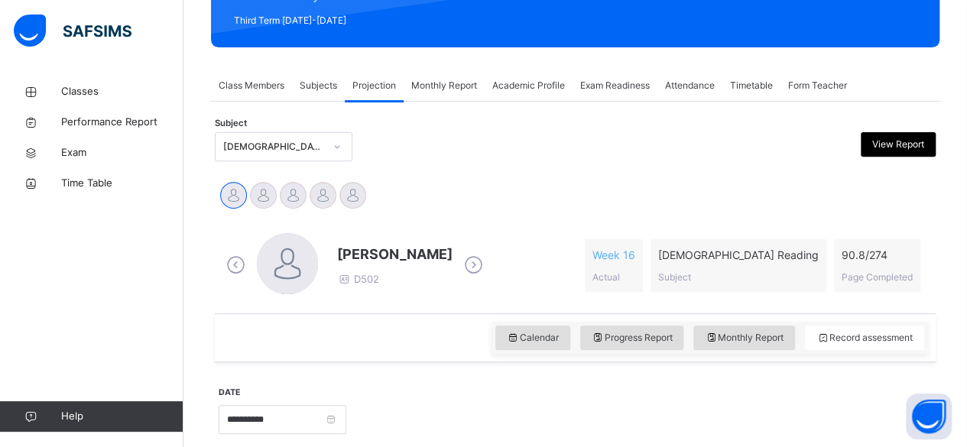
scroll to position [206, 0]
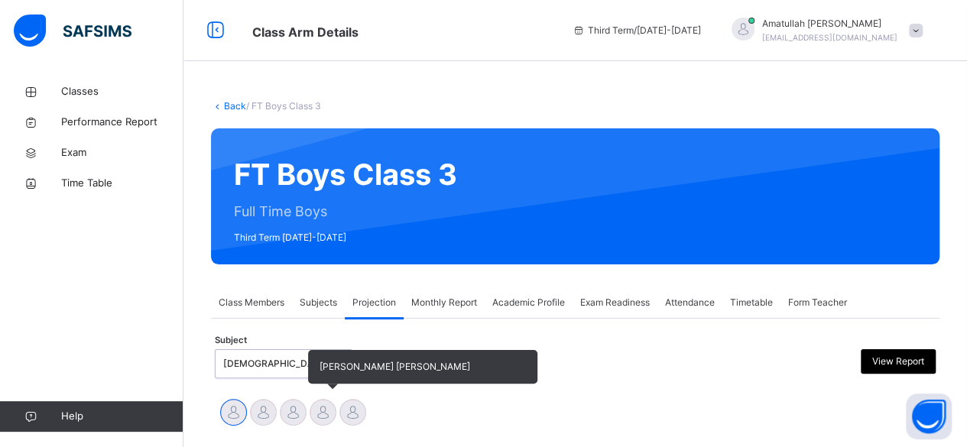
click at [324, 416] on div at bounding box center [323, 412] width 27 height 27
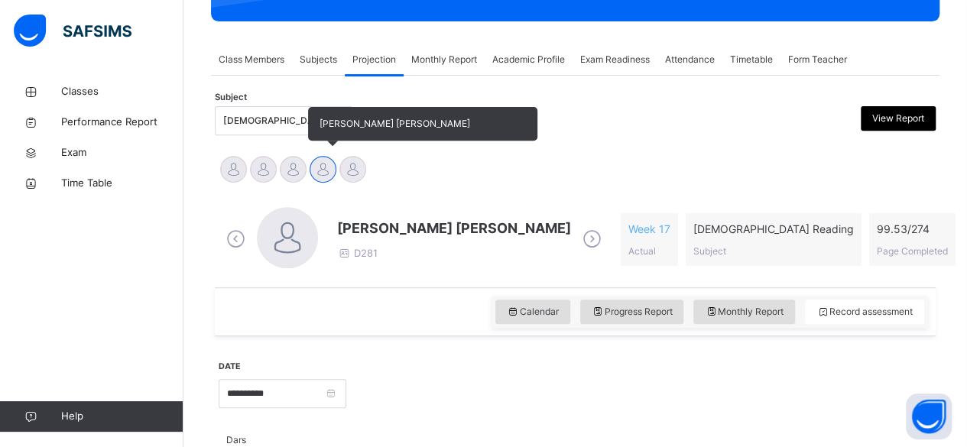
scroll to position [246, 0]
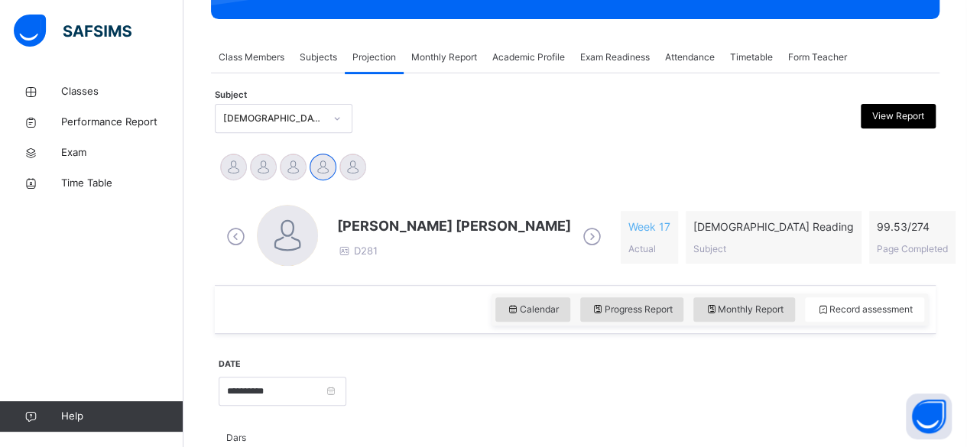
click at [384, 221] on span "[PERSON_NAME] [PERSON_NAME]" at bounding box center [454, 226] width 234 height 21
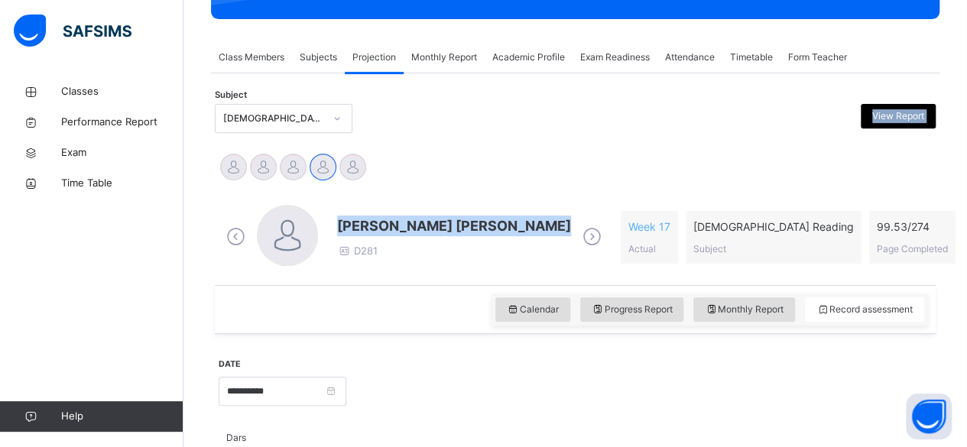
drag, startPoint x: 384, startPoint y: 221, endPoint x: 476, endPoint y: 112, distance: 142.2
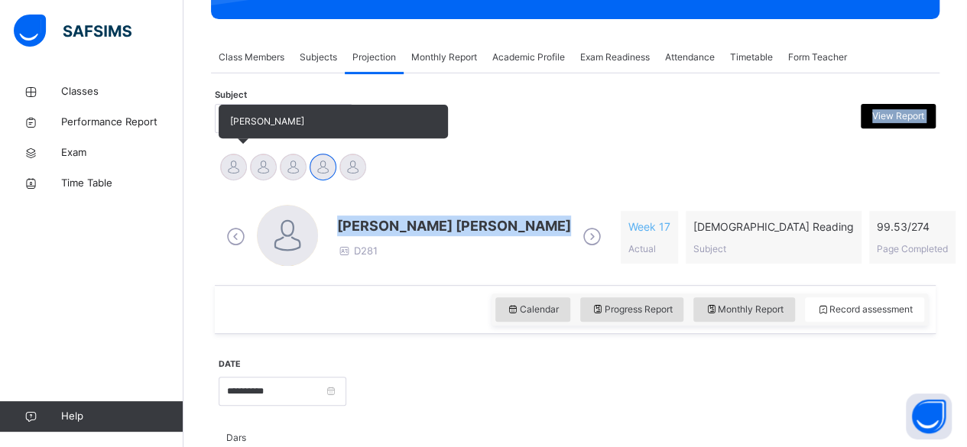
click at [240, 165] on div at bounding box center [233, 167] width 27 height 27
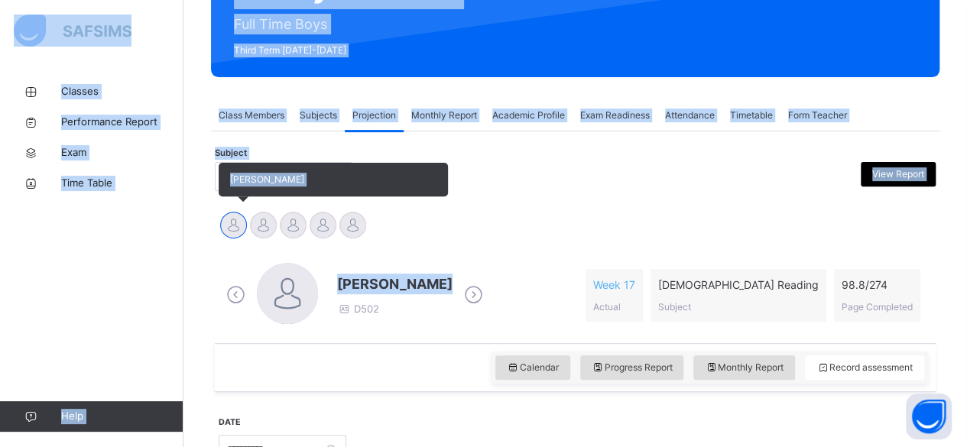
scroll to position [190, 0]
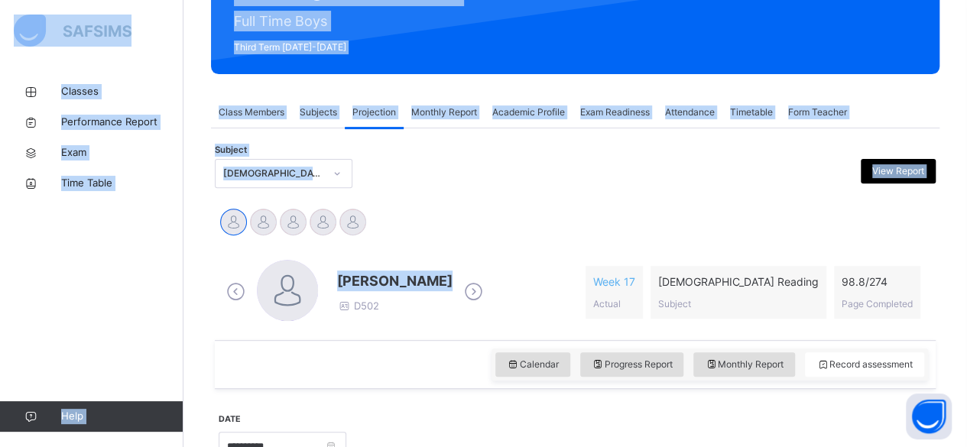
drag, startPoint x: 240, startPoint y: 165, endPoint x: 476, endPoint y: 112, distance: 241.4
click at [476, 112] on span "Monthly Report" at bounding box center [444, 113] width 66 height 14
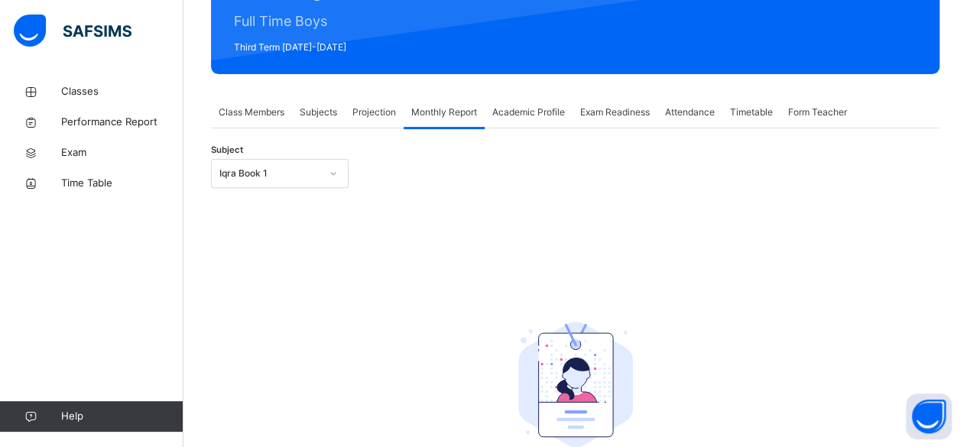
click at [366, 108] on span "Projection" at bounding box center [375, 113] width 44 height 14
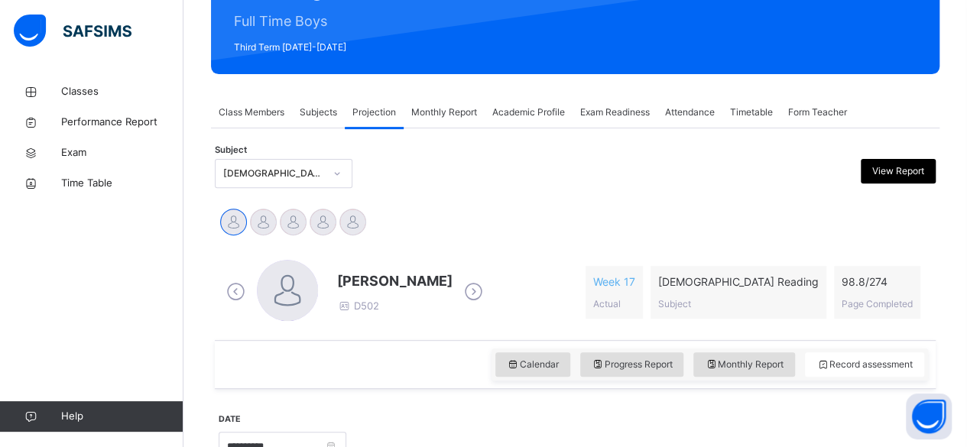
click at [481, 235] on div "[PERSON_NAME] Md [PERSON_NAME][DEMOGRAPHIC_DATA] [PERSON_NAME] [PERSON_NAME] [P…" at bounding box center [576, 224] width 714 height 34
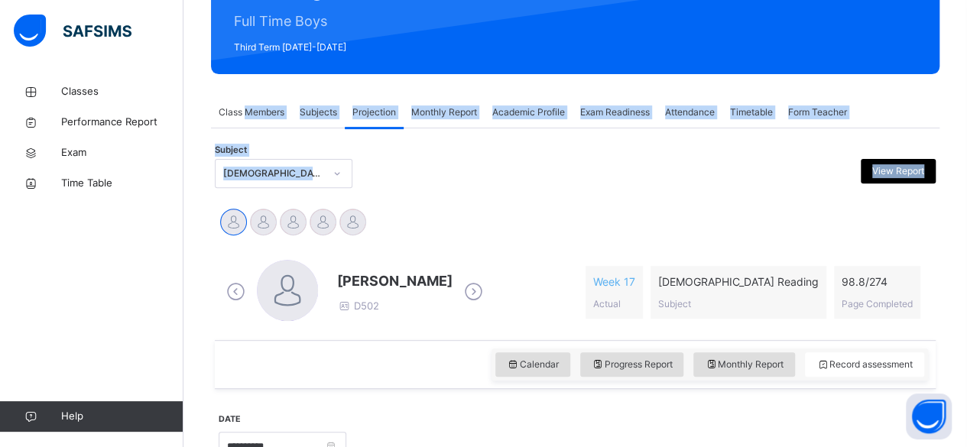
drag, startPoint x: 481, startPoint y: 235, endPoint x: 220, endPoint y: 84, distance: 301.2
click at [442, 207] on div "[PERSON_NAME] Md [PERSON_NAME][DEMOGRAPHIC_DATA] [PERSON_NAME] [PERSON_NAME] [P…" at bounding box center [576, 224] width 714 height 34
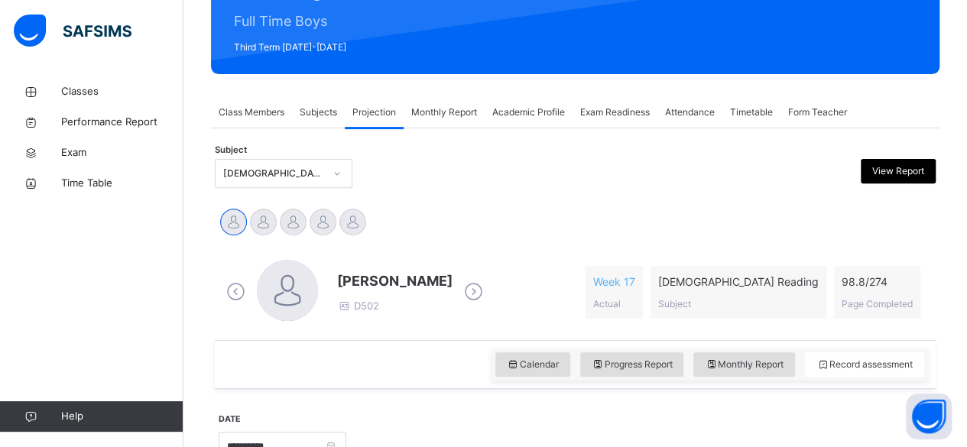
click at [442, 207] on div "[PERSON_NAME] Md [PERSON_NAME][DEMOGRAPHIC_DATA] [PERSON_NAME] [PERSON_NAME] [P…" at bounding box center [576, 224] width 714 height 34
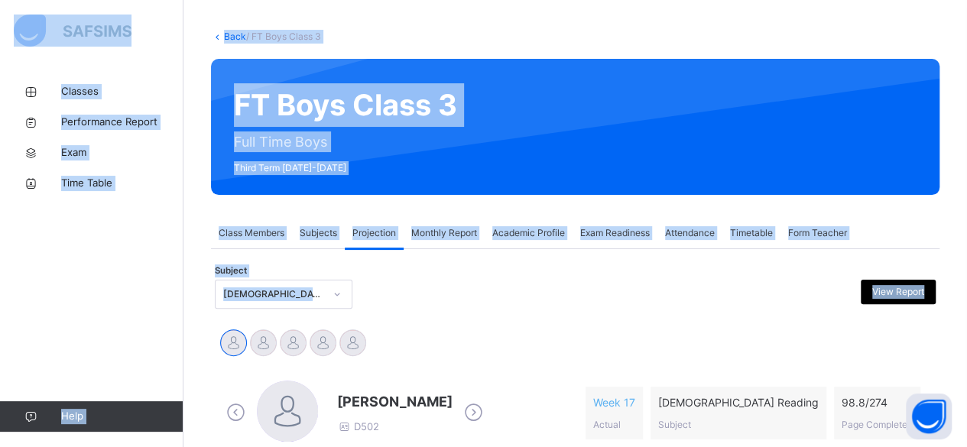
scroll to position [0, 0]
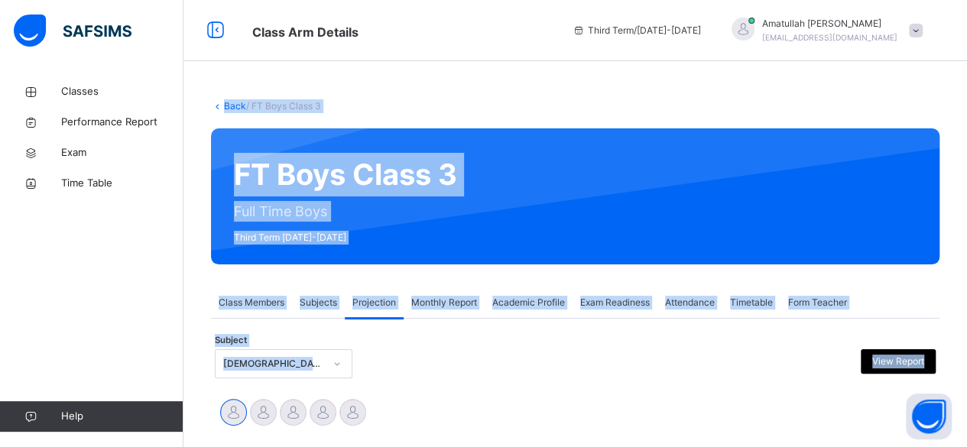
drag, startPoint x: 442, startPoint y: 207, endPoint x: 99, endPoint y: -23, distance: 412.8
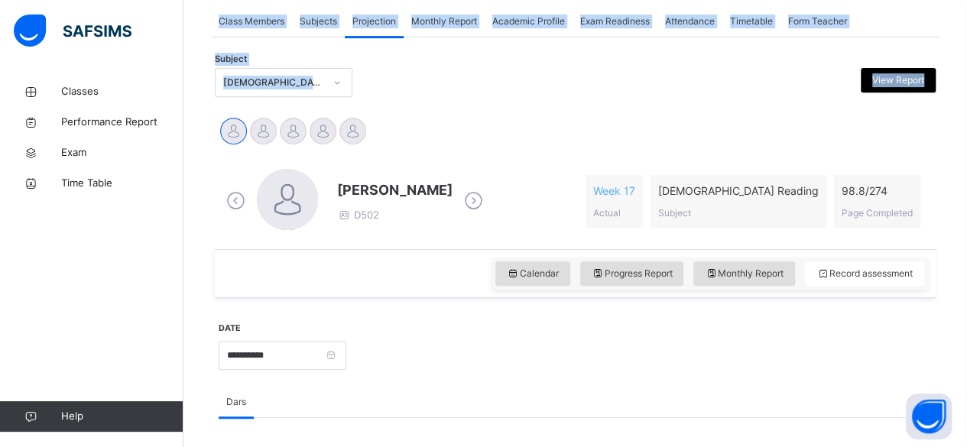
scroll to position [288, 0]
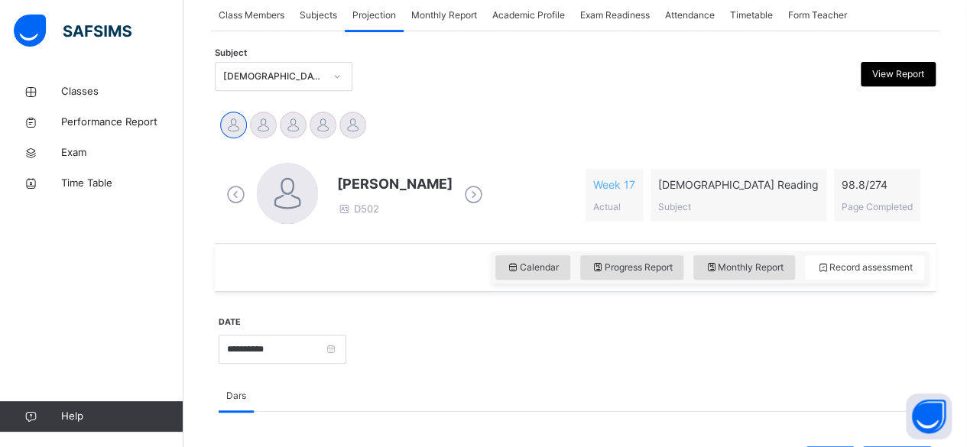
click at [353, 186] on span "[PERSON_NAME]" at bounding box center [394, 184] width 115 height 21
click at [376, 189] on span "[PERSON_NAME]" at bounding box center [394, 184] width 115 height 21
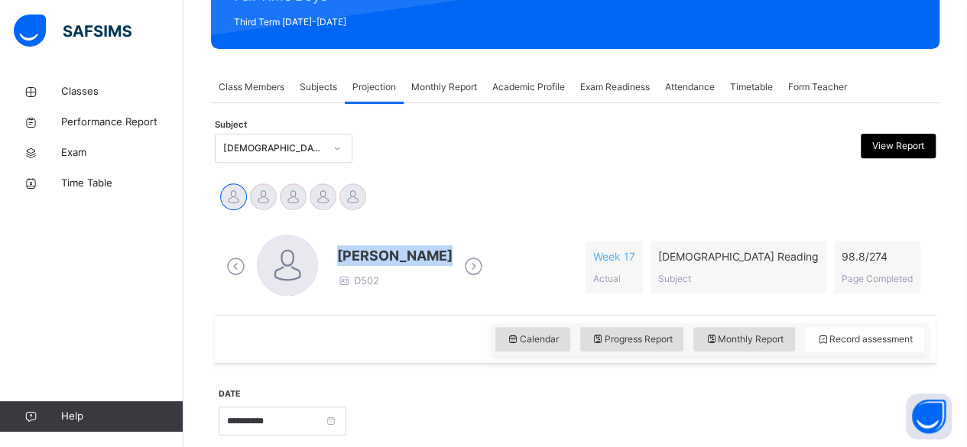
scroll to position [214, 0]
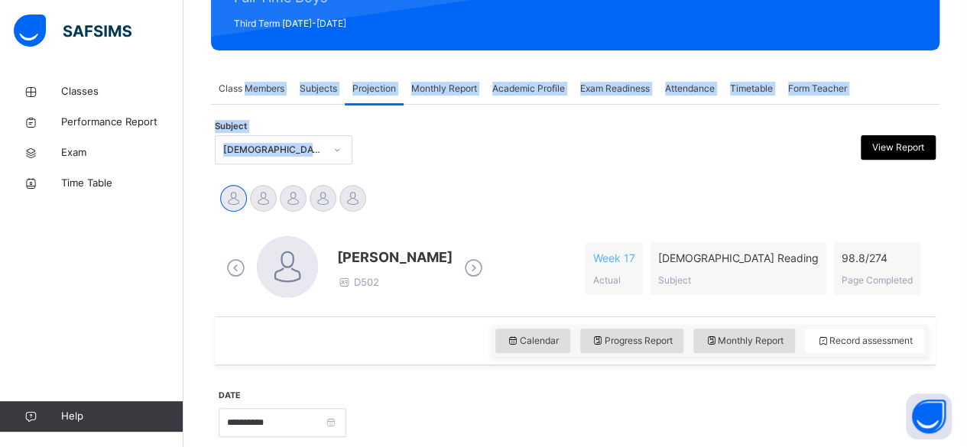
drag, startPoint x: 436, startPoint y: 123, endPoint x: 217, endPoint y: 70, distance: 225.0
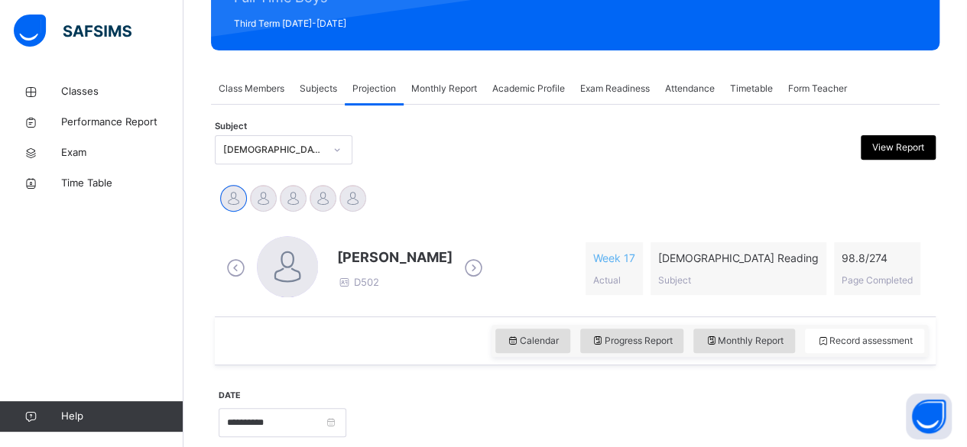
drag, startPoint x: 301, startPoint y: 187, endPoint x: 483, endPoint y: 177, distance: 182.3
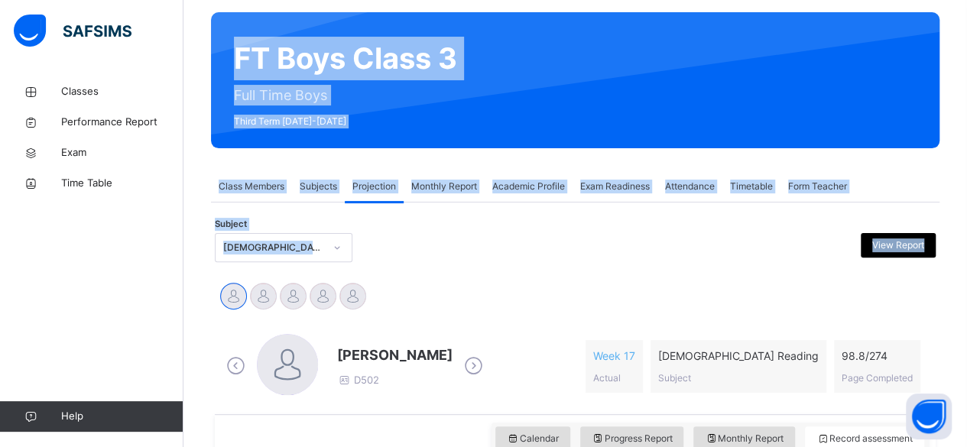
scroll to position [0, 0]
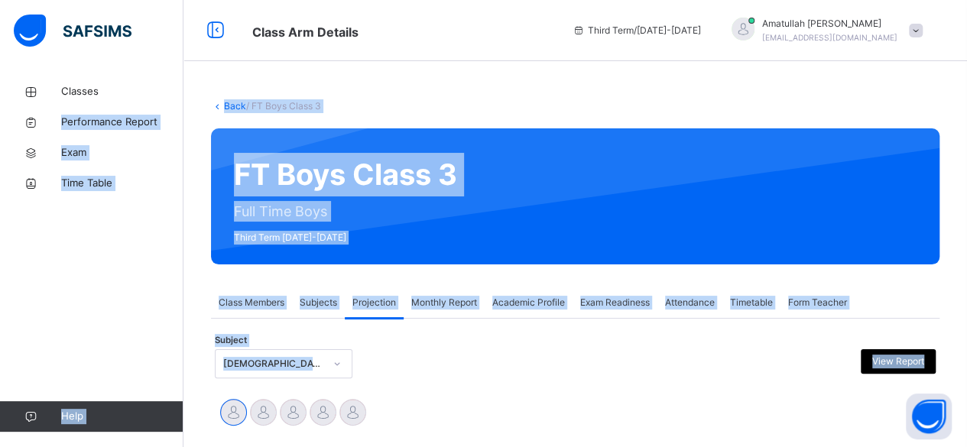
drag, startPoint x: 483, startPoint y: 177, endPoint x: 169, endPoint y: 60, distance: 335.7
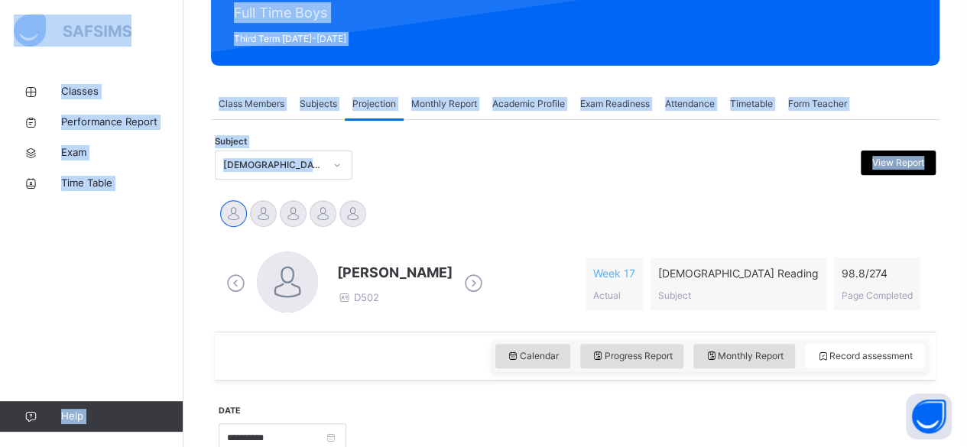
scroll to position [200, 0]
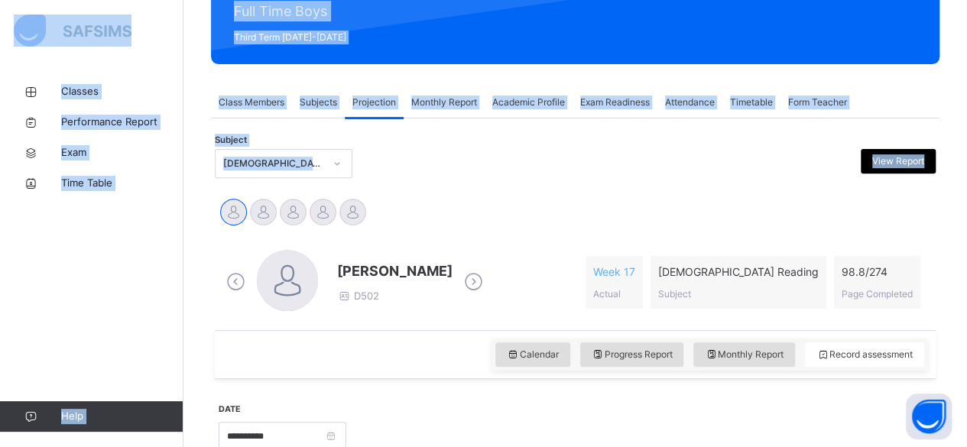
click at [465, 203] on div "[PERSON_NAME] Md [PERSON_NAME][DEMOGRAPHIC_DATA] [PERSON_NAME] [PERSON_NAME] [P…" at bounding box center [576, 214] width 714 height 34
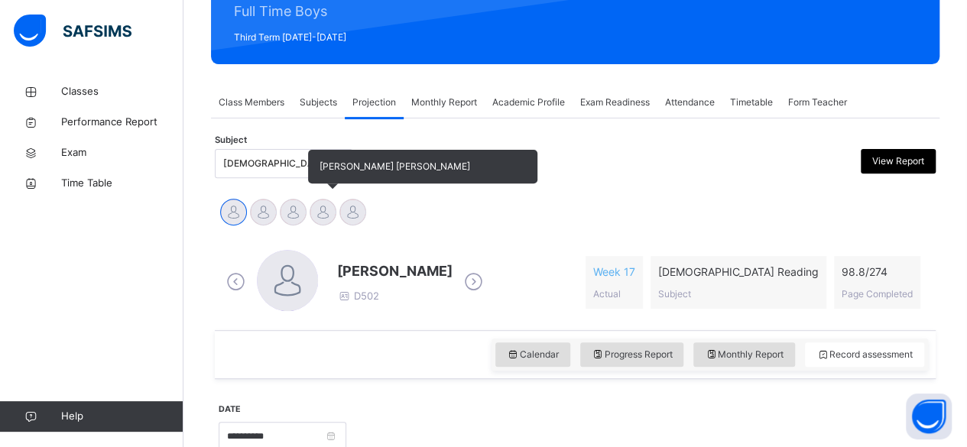
click at [318, 219] on div at bounding box center [323, 212] width 27 height 27
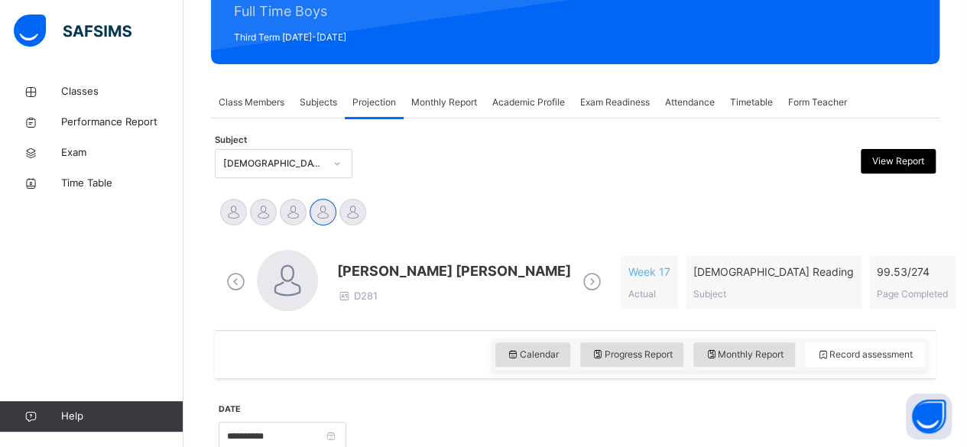
click at [362, 266] on span "[PERSON_NAME] [PERSON_NAME]" at bounding box center [454, 271] width 234 height 21
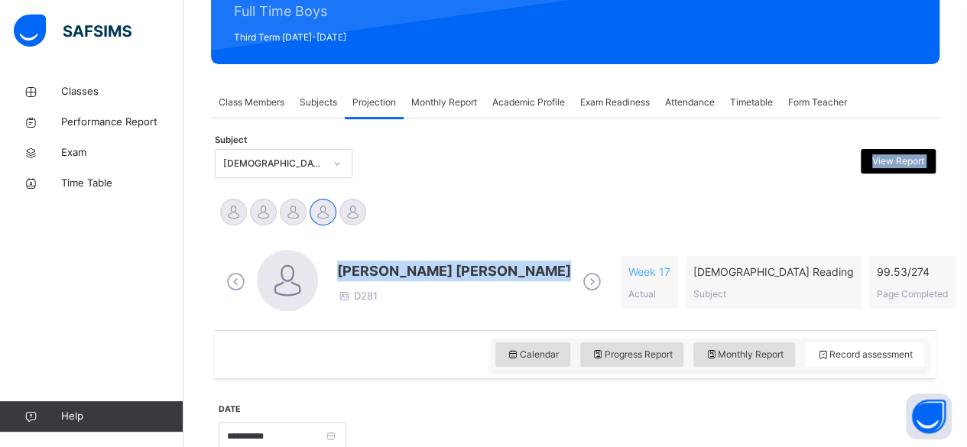
drag, startPoint x: 362, startPoint y: 266, endPoint x: 543, endPoint y: 141, distance: 220.4
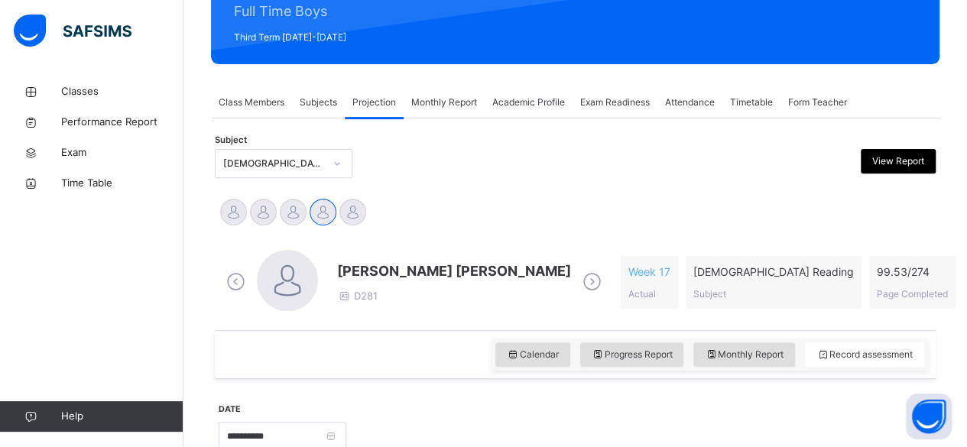
click at [226, 275] on icon at bounding box center [236, 282] width 27 height 23
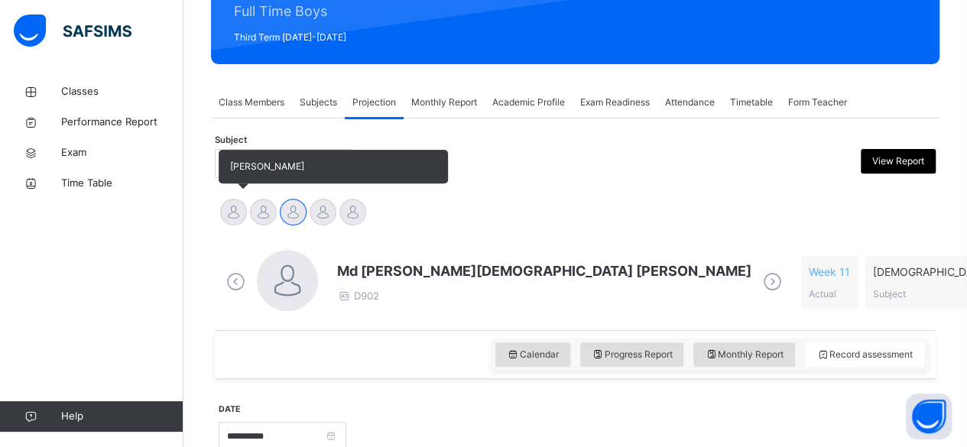
click at [240, 207] on div at bounding box center [233, 212] width 27 height 27
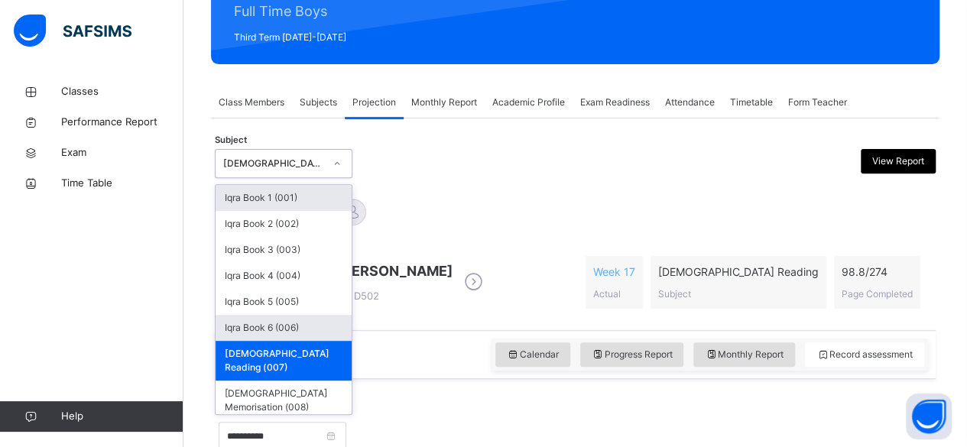
click at [277, 327] on div "Iqra Book 6 (006)" at bounding box center [284, 328] width 136 height 26
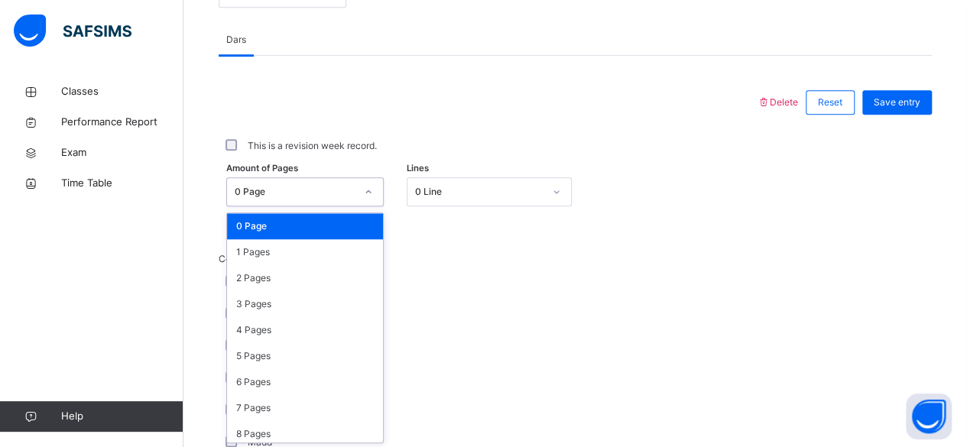
scroll to position [644, 0]
click at [297, 301] on div "3 Pages" at bounding box center [305, 304] width 156 height 26
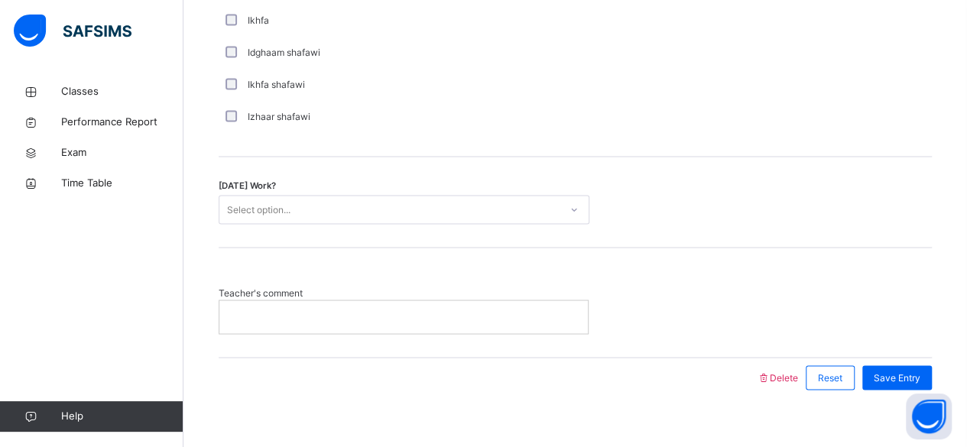
scroll to position [1274, 0]
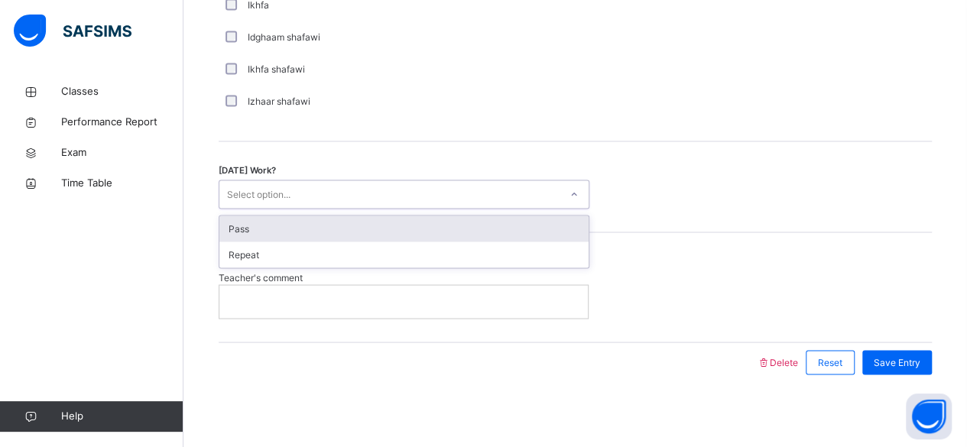
click at [389, 231] on div "Pass" at bounding box center [403, 229] width 369 height 26
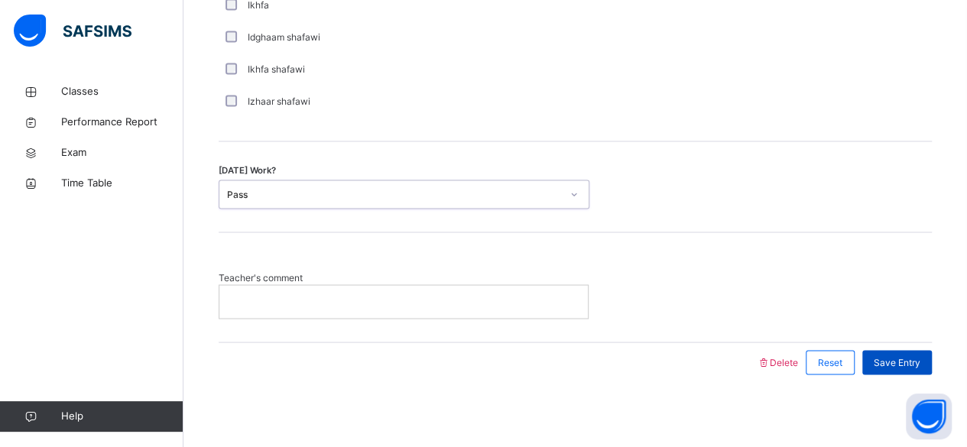
click at [906, 356] on span "Save Entry" at bounding box center [897, 363] width 47 height 14
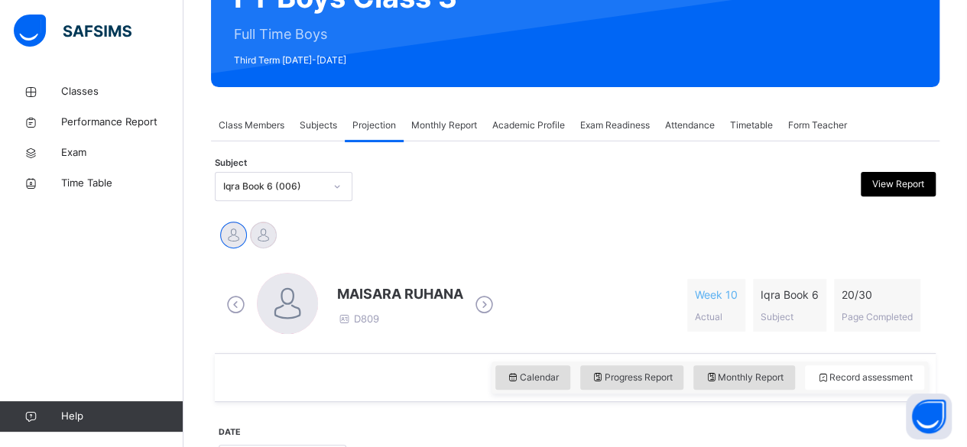
scroll to position [172, 0]
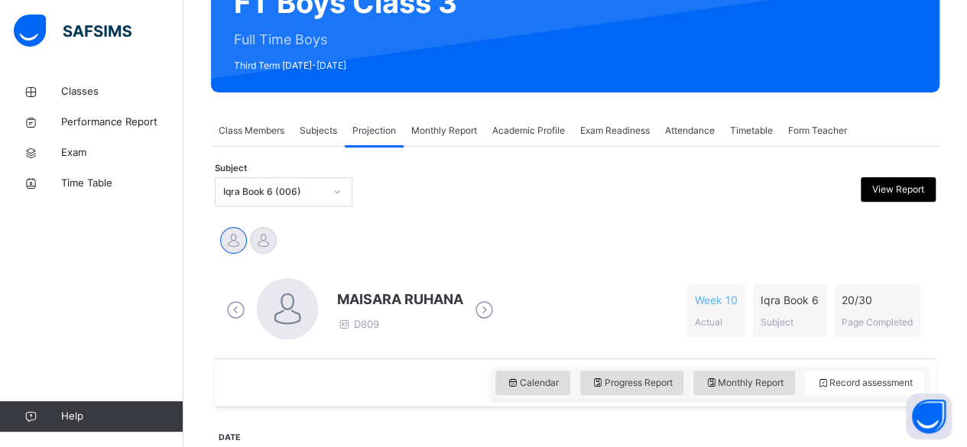
click at [630, 139] on div "Exam Readiness" at bounding box center [615, 130] width 85 height 31
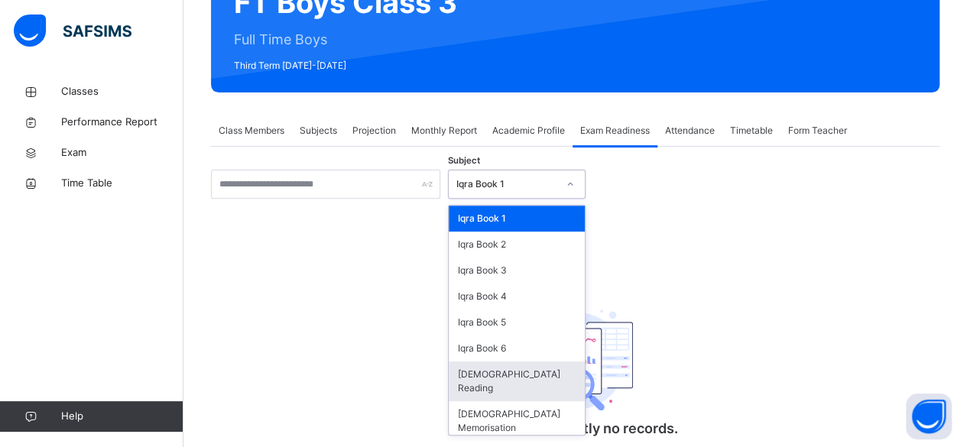
click at [504, 376] on div "[DEMOGRAPHIC_DATA] Reading" at bounding box center [517, 382] width 136 height 40
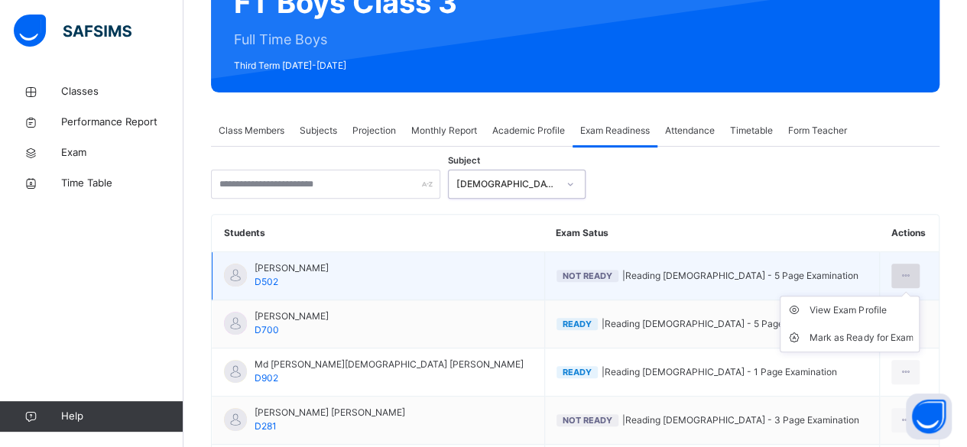
click at [899, 275] on icon at bounding box center [905, 276] width 13 height 14
click at [879, 349] on li "Mark as Ready for Exam" at bounding box center [850, 338] width 138 height 28
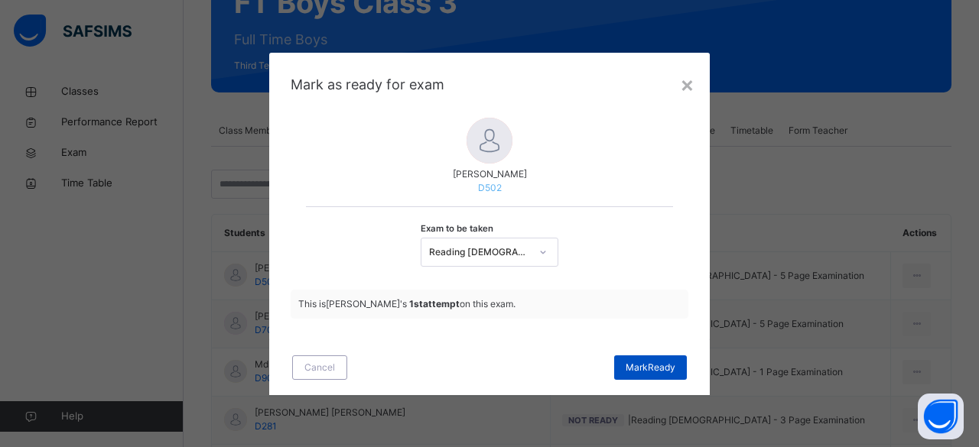
click at [662, 367] on span "[PERSON_NAME]" at bounding box center [651, 368] width 50 height 14
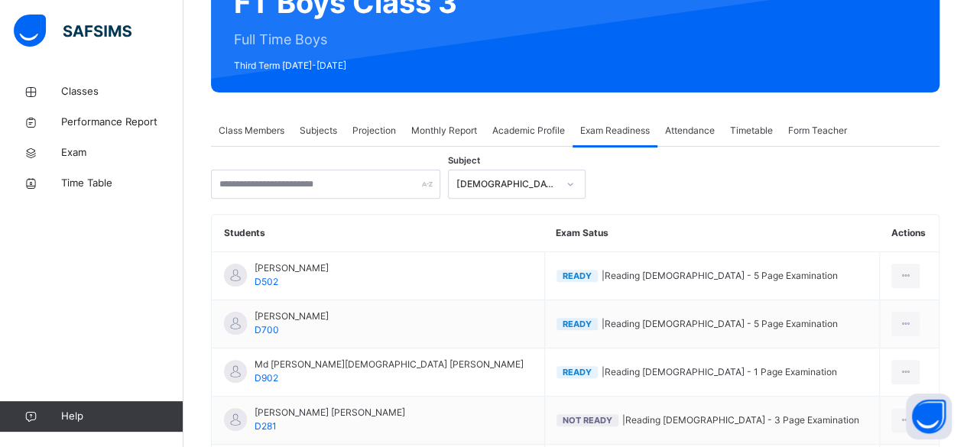
click at [389, 128] on span "Projection" at bounding box center [375, 131] width 44 height 14
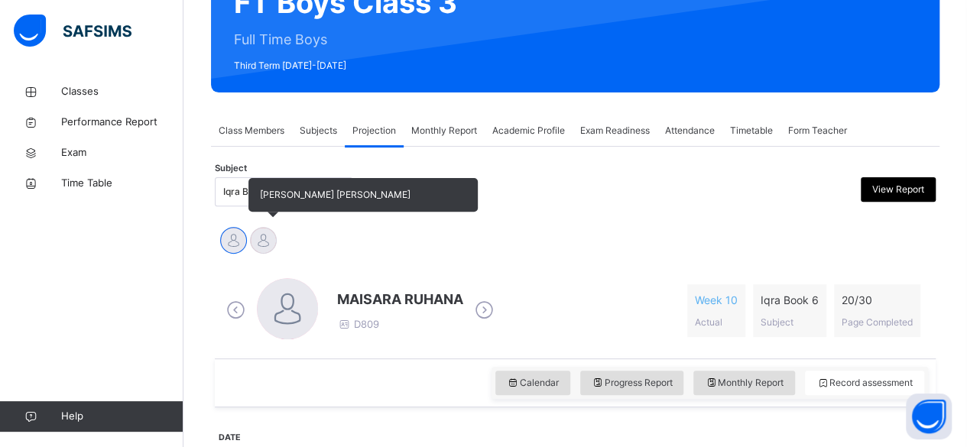
click at [254, 241] on div at bounding box center [263, 240] width 27 height 27
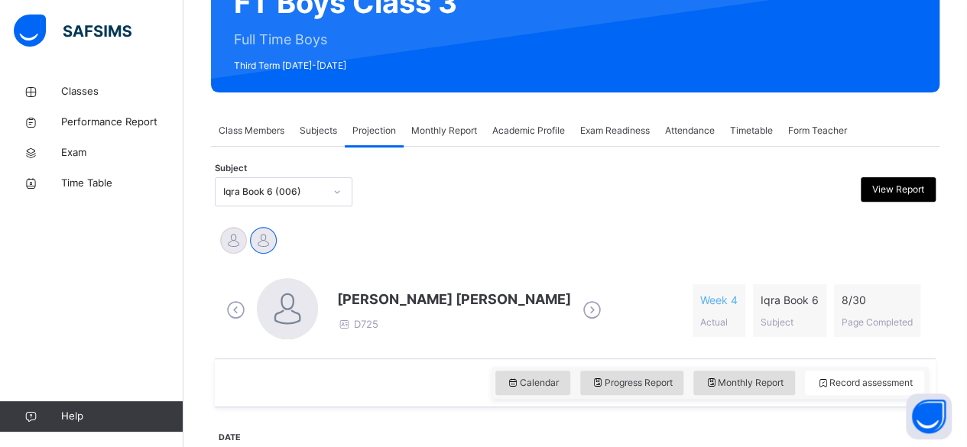
click at [376, 284] on div "Mohammed Zufar Khan D725" at bounding box center [414, 310] width 383 height 65
click at [372, 296] on span "[PERSON_NAME] [PERSON_NAME]" at bounding box center [454, 299] width 234 height 21
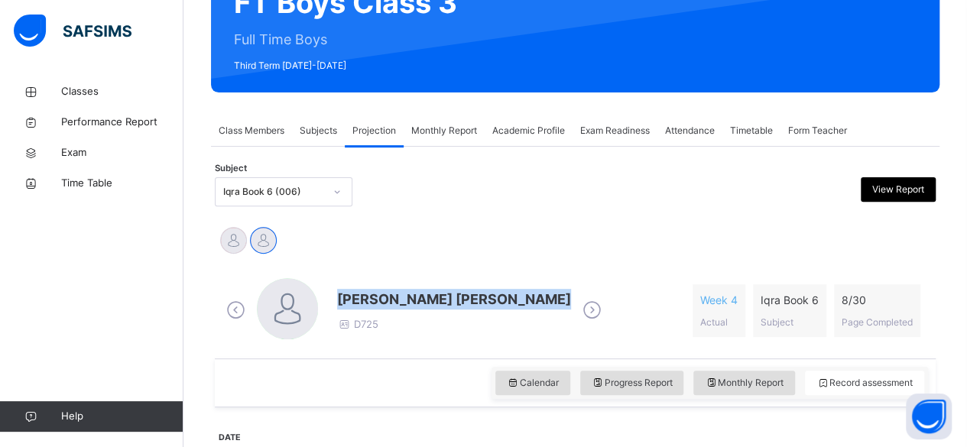
click at [372, 296] on span "[PERSON_NAME] [PERSON_NAME]" at bounding box center [454, 299] width 234 height 21
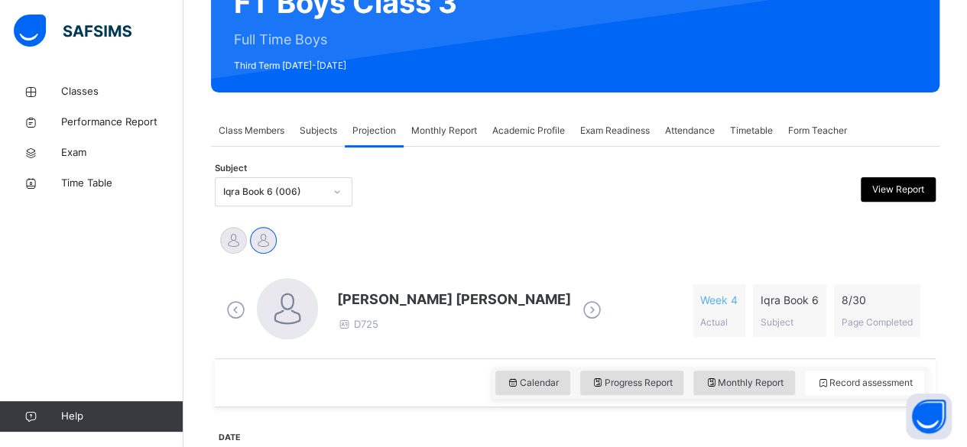
click at [517, 276] on div "Mohammed Zufar Khan D725 Week 4 Actual Iqra Book 6 Subject 8 / 30 Page Completed" at bounding box center [576, 311] width 714 height 88
click at [480, 298] on span "[PERSON_NAME] [PERSON_NAME]" at bounding box center [454, 299] width 234 height 21
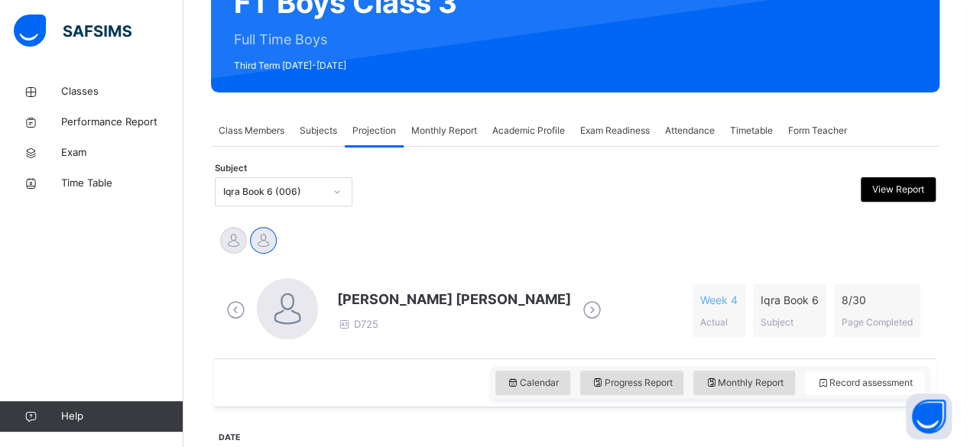
click at [579, 308] on icon at bounding box center [592, 310] width 27 height 23
click at [488, 305] on icon at bounding box center [484, 310] width 27 height 23
click at [469, 300] on span "[PERSON_NAME] [PERSON_NAME]" at bounding box center [454, 299] width 234 height 21
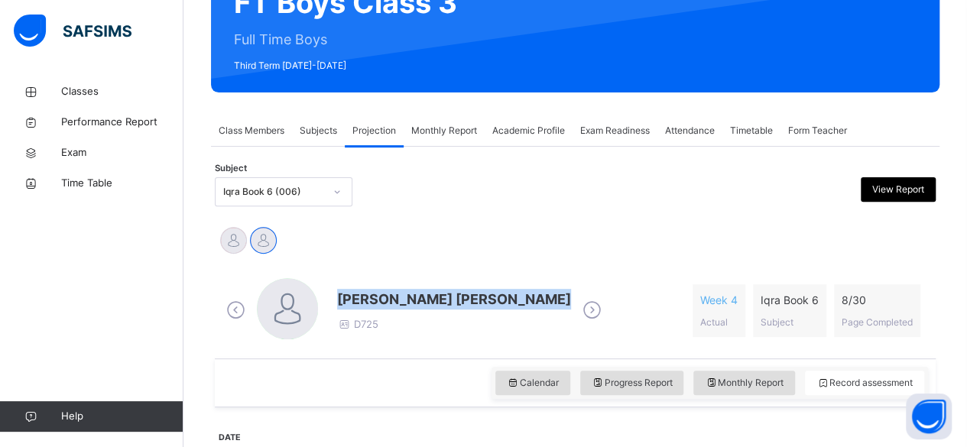
click at [469, 300] on span "[PERSON_NAME] [PERSON_NAME]" at bounding box center [454, 299] width 234 height 21
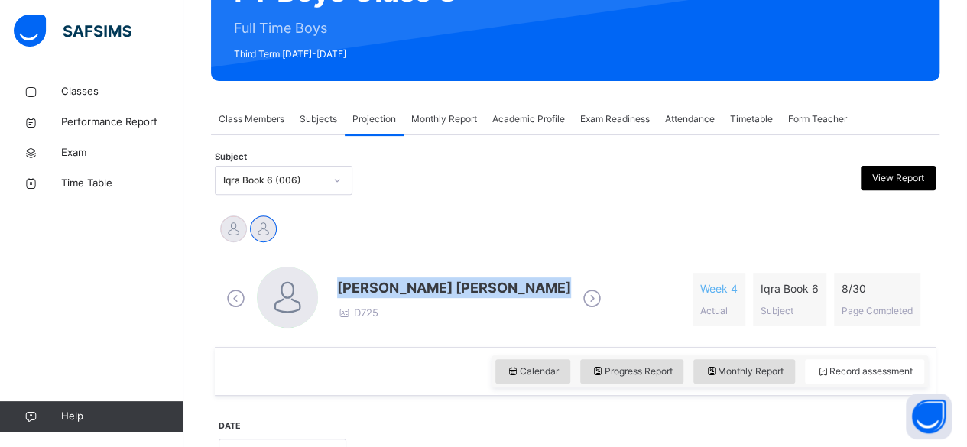
scroll to position [185, 0]
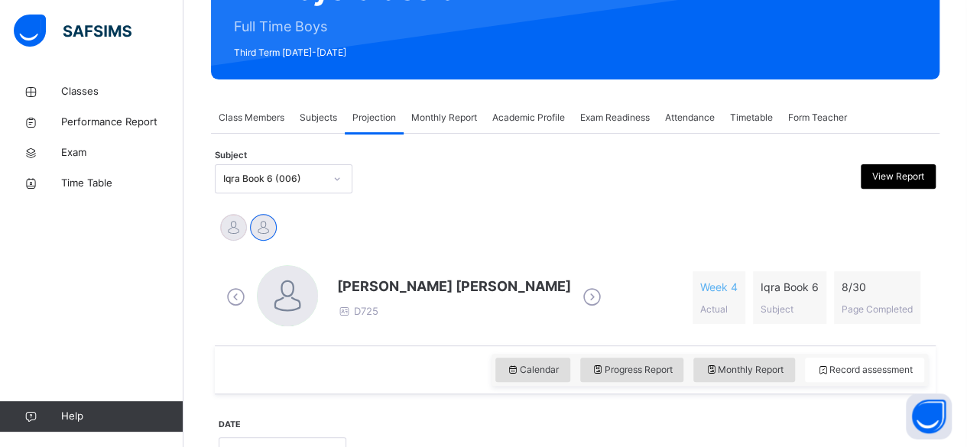
click at [470, 324] on div "Mohammed Zufar Khan D725" at bounding box center [414, 297] width 383 height 65
click at [330, 193] on div "Subject Iqra Book 6 (006) View Report" at bounding box center [575, 179] width 721 height 44
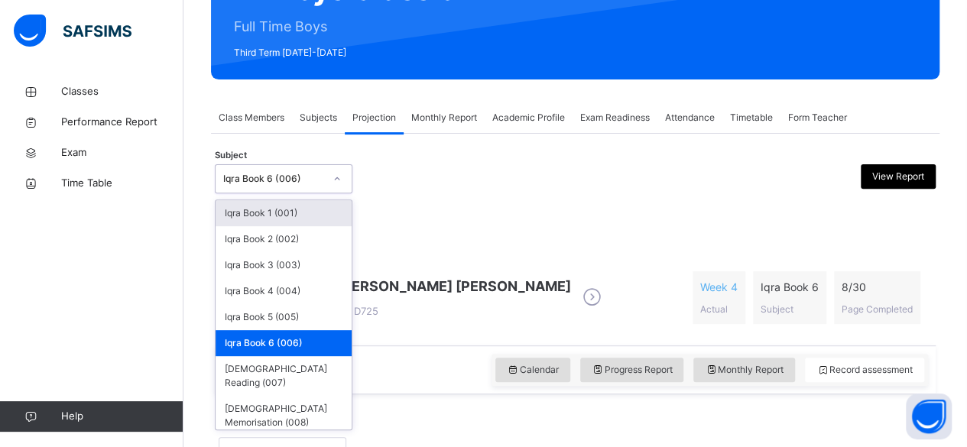
click at [337, 177] on icon at bounding box center [337, 178] width 9 height 15
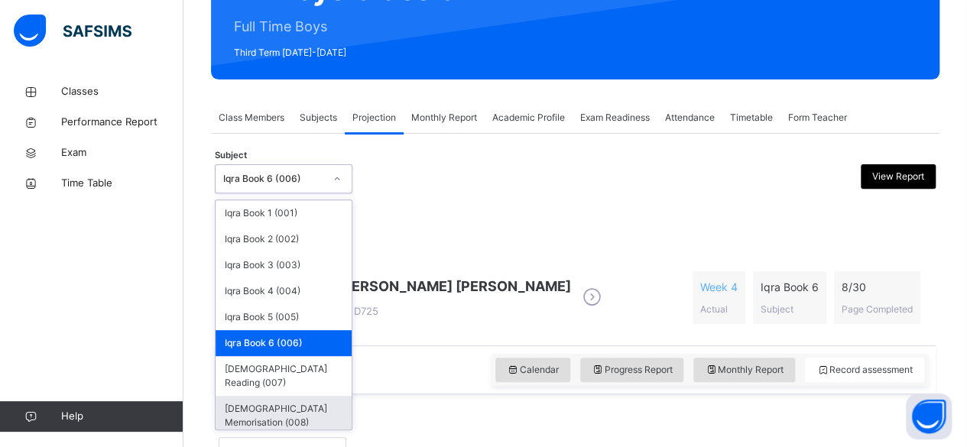
click at [242, 396] on div "[DEMOGRAPHIC_DATA] Memorisation (008)" at bounding box center [284, 416] width 136 height 40
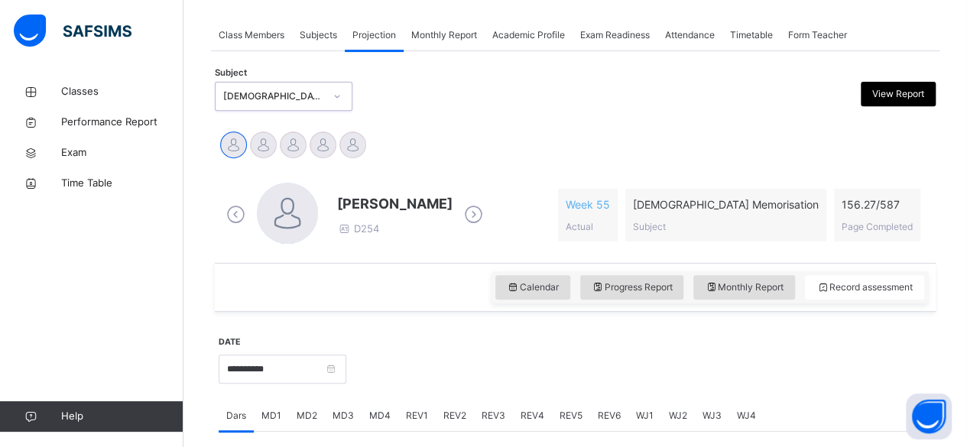
scroll to position [272, 0]
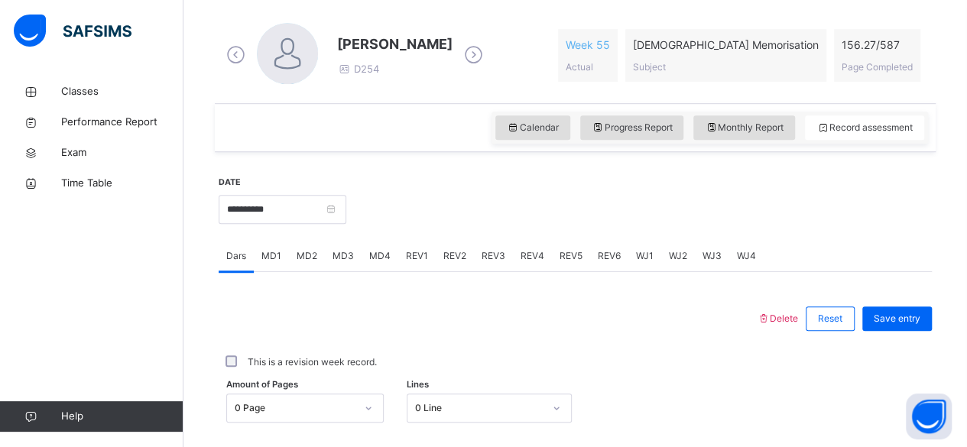
scroll to position [428, 0]
click at [305, 199] on input "**********" at bounding box center [283, 208] width 128 height 29
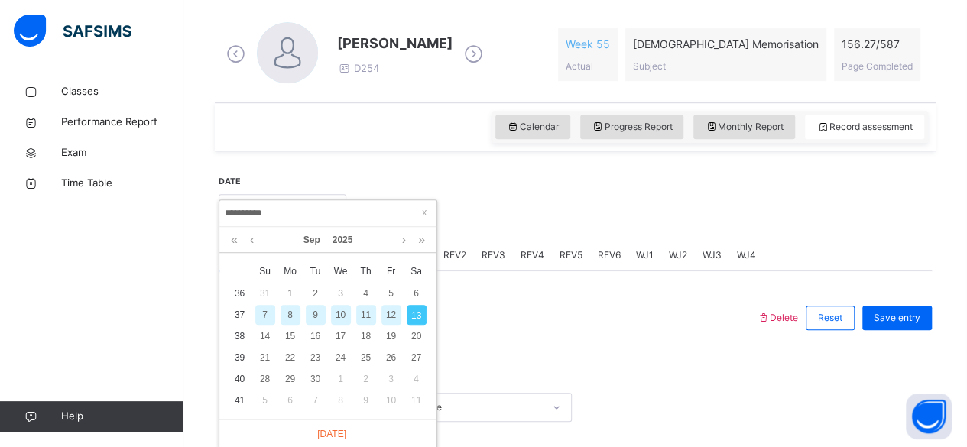
click at [392, 314] on div "12" at bounding box center [392, 315] width 20 height 20
type input "**********"
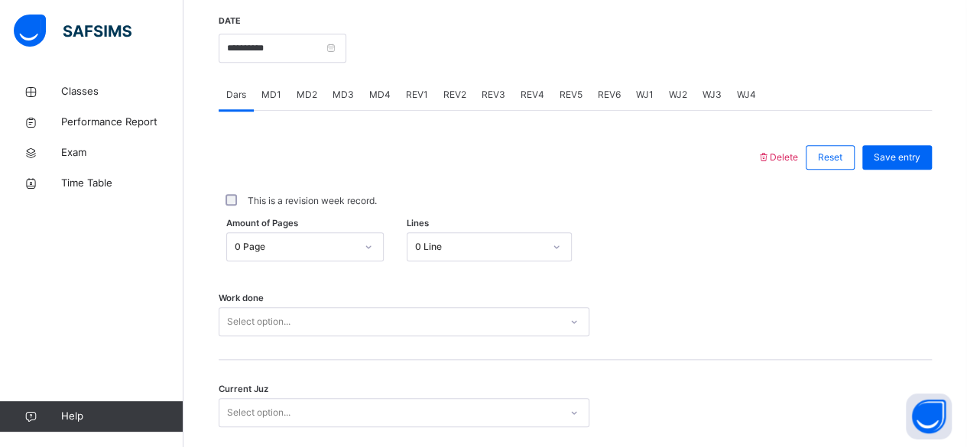
scroll to position [592, 0]
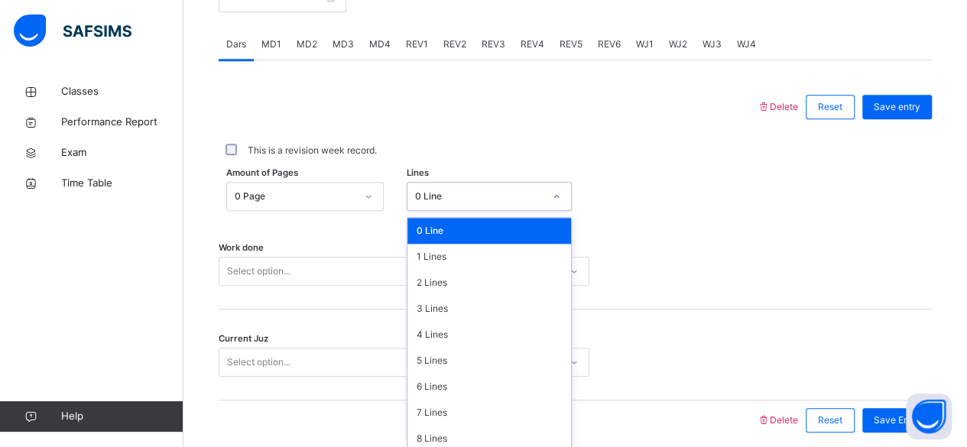
click at [483, 211] on div "option 0 Line focused, 1 of 16. 16 results available. Use Up and Down to choose…" at bounding box center [489, 196] width 165 height 29
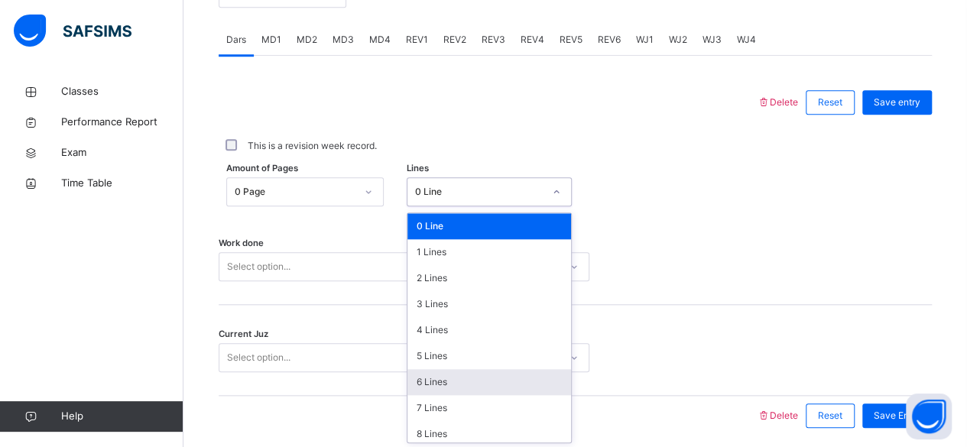
click at [459, 389] on div "6 Lines" at bounding box center [490, 382] width 164 height 26
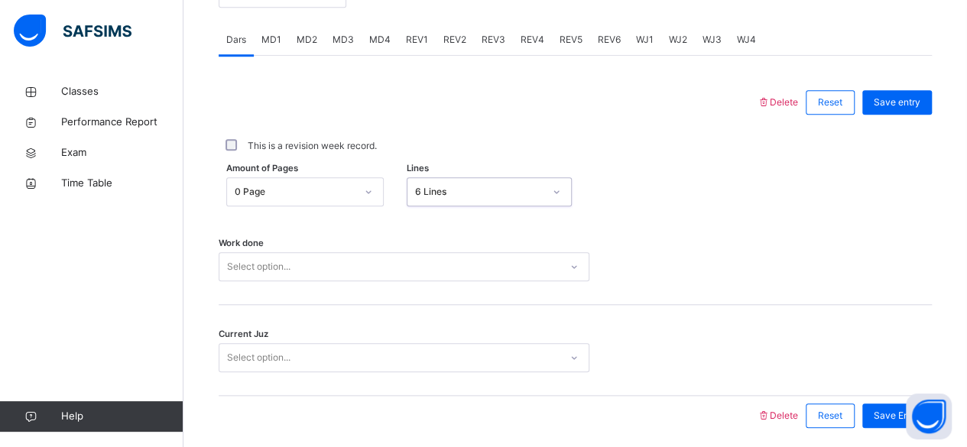
scroll to position [699, 0]
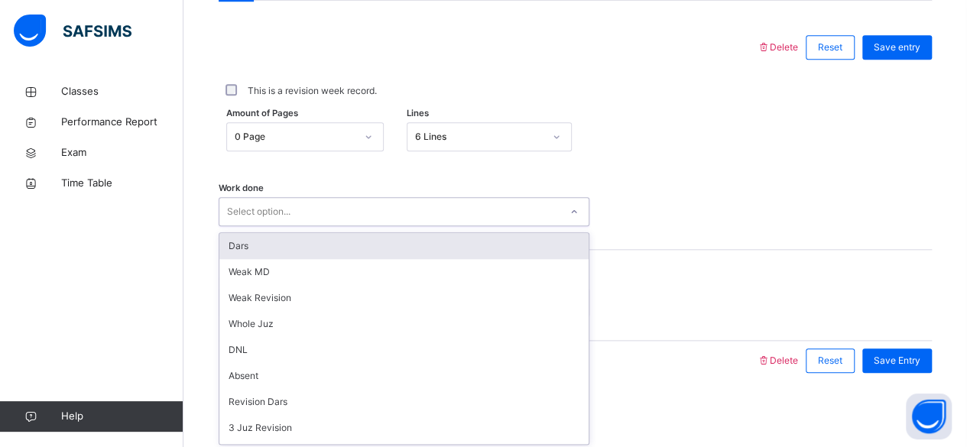
click at [512, 255] on div "Dars" at bounding box center [403, 246] width 369 height 26
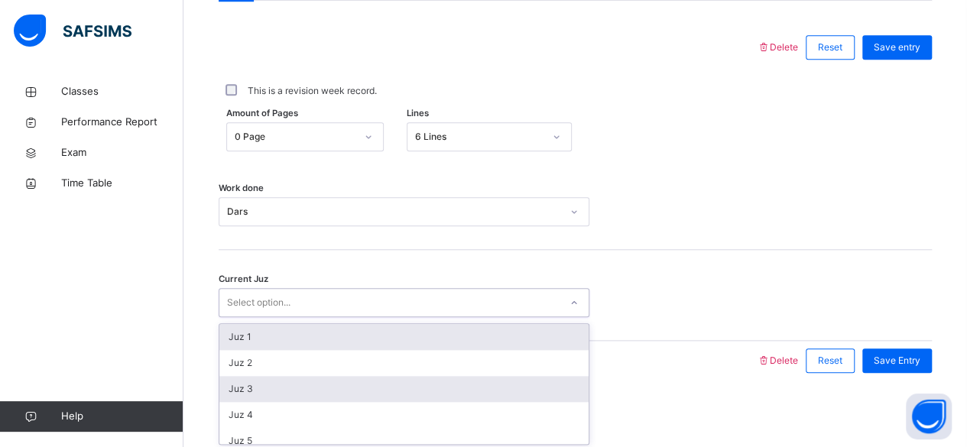
click at [373, 385] on div "Juz 3" at bounding box center [403, 389] width 369 height 26
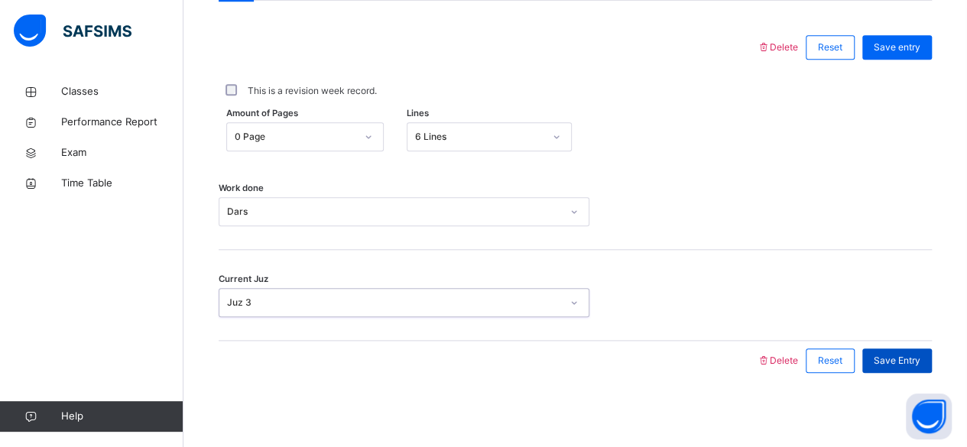
click at [932, 349] on div "Save Entry" at bounding box center [898, 361] width 70 height 24
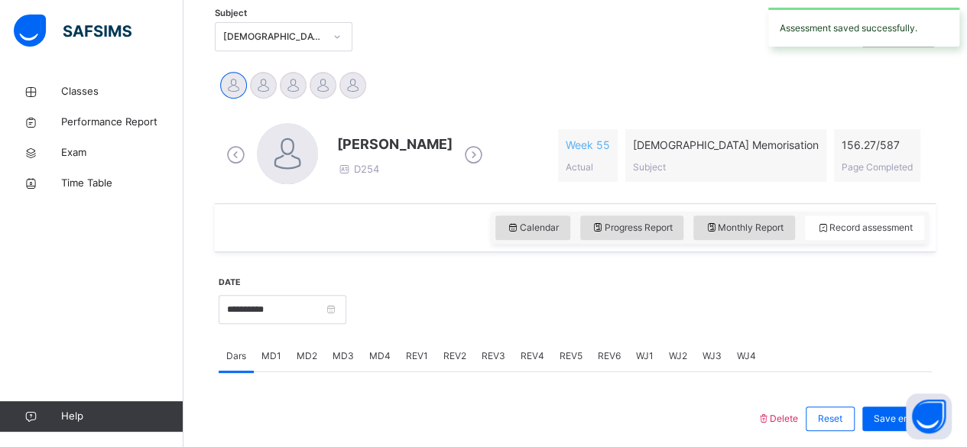
click at [385, 369] on div "MD4" at bounding box center [380, 356] width 37 height 31
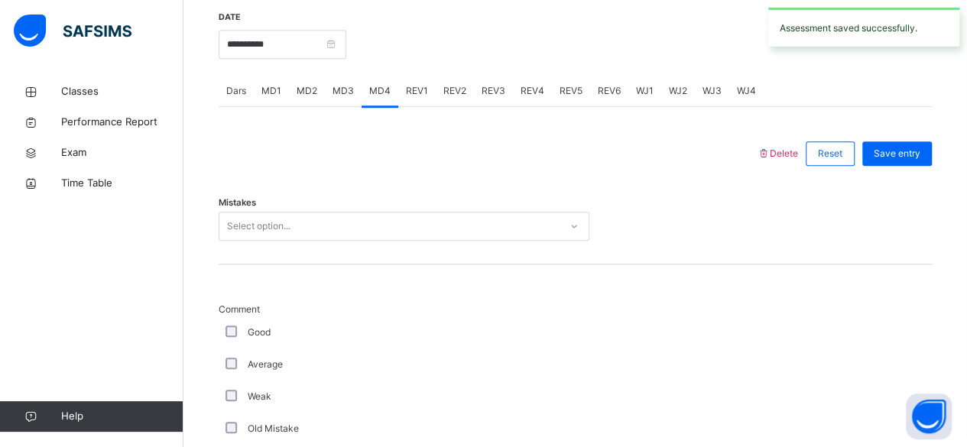
scroll to position [588, 0]
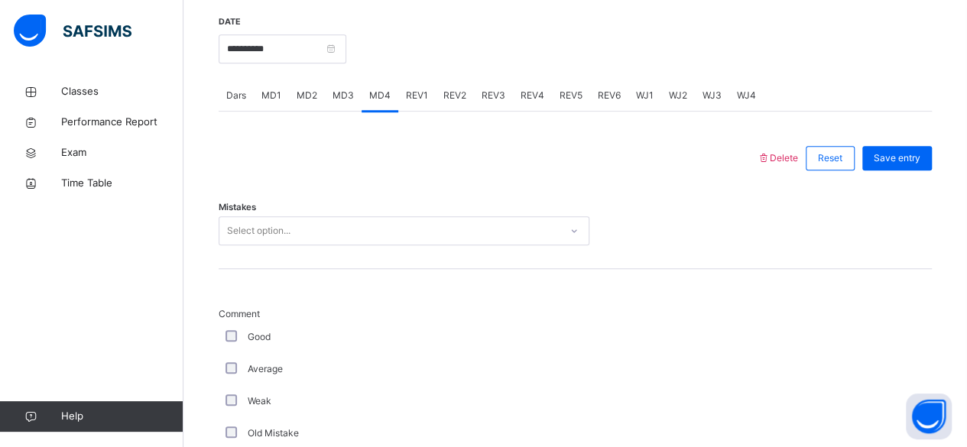
click at [340, 100] on span "MD3" at bounding box center [343, 96] width 21 height 14
click at [299, 104] on div "MD2" at bounding box center [307, 95] width 36 height 31
click at [266, 103] on div "MD1" at bounding box center [271, 95] width 35 height 31
click at [318, 97] on div "MD2" at bounding box center [307, 95] width 36 height 31
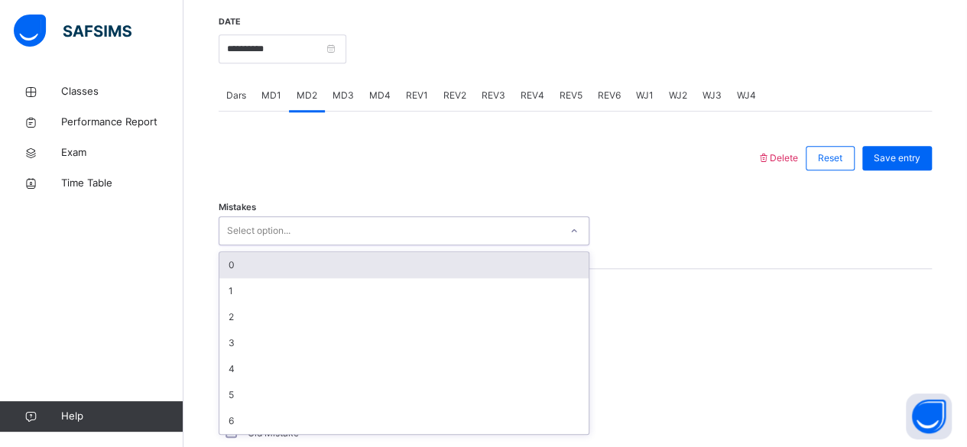
click at [385, 254] on div "0" at bounding box center [403, 265] width 369 height 26
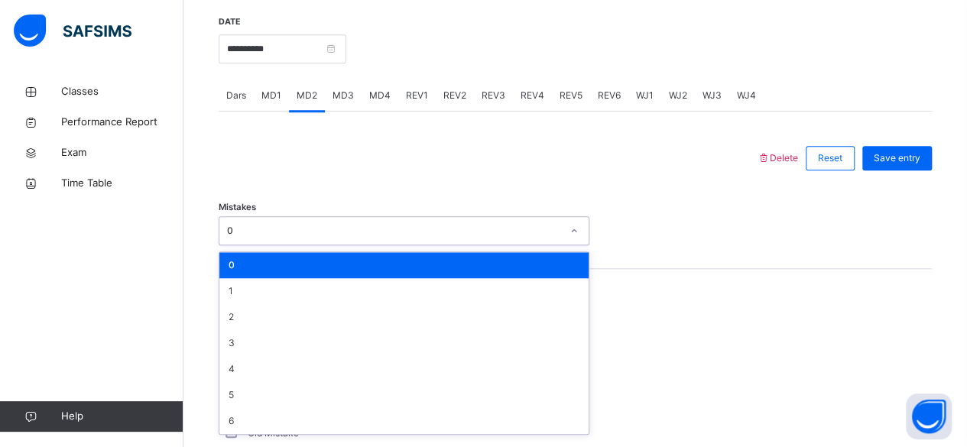
click at [287, 271] on div "0" at bounding box center [403, 265] width 369 height 26
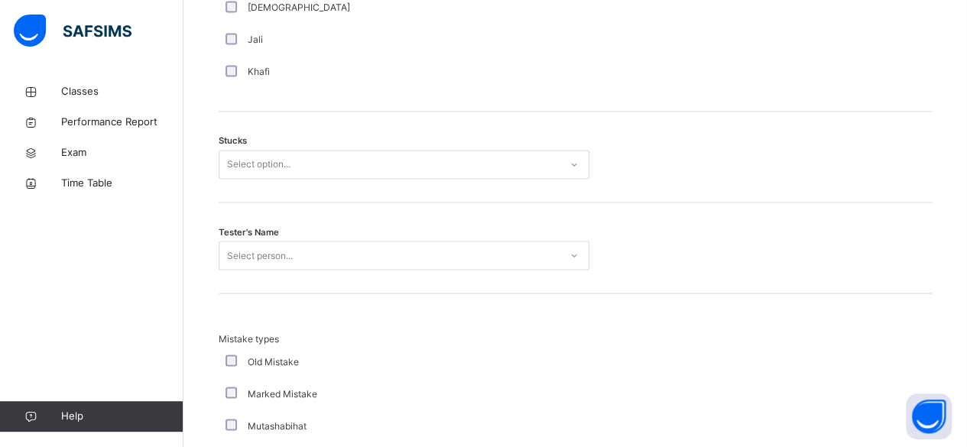
scroll to position [1239, 0]
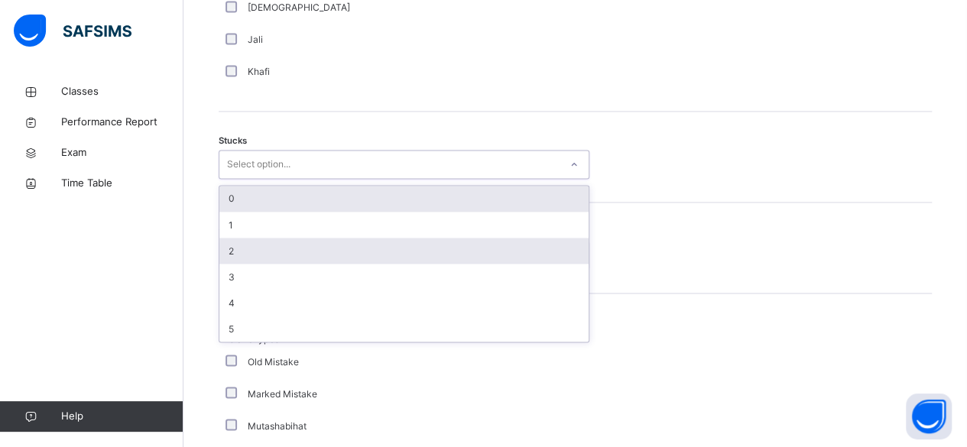
click at [259, 255] on div "2" at bounding box center [403, 251] width 369 height 26
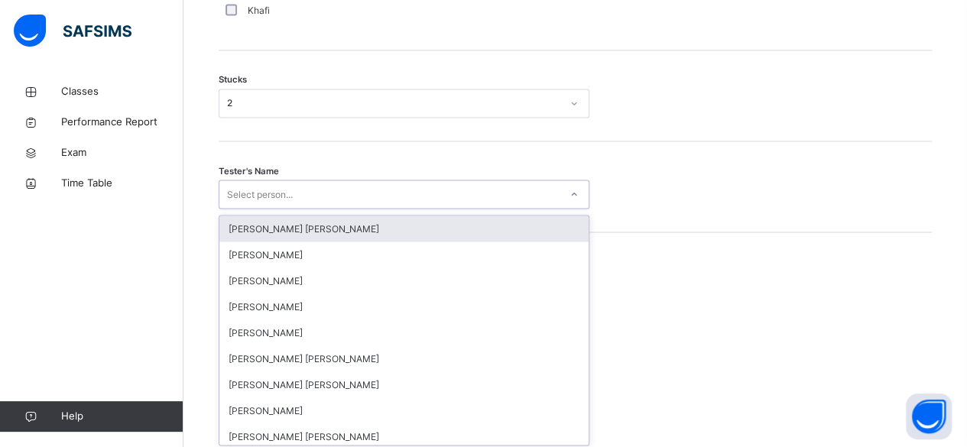
scroll to position [1302, 0]
click at [483, 231] on div "[PERSON_NAME] [PERSON_NAME]" at bounding box center [403, 227] width 369 height 26
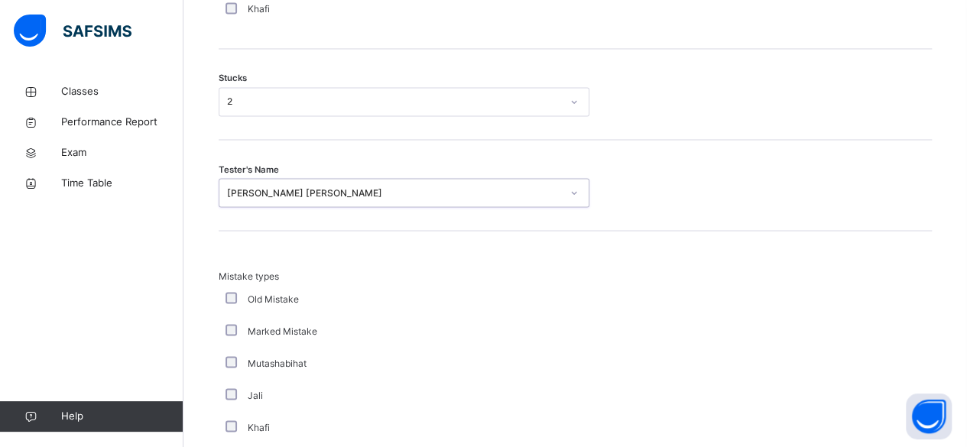
type input "*"
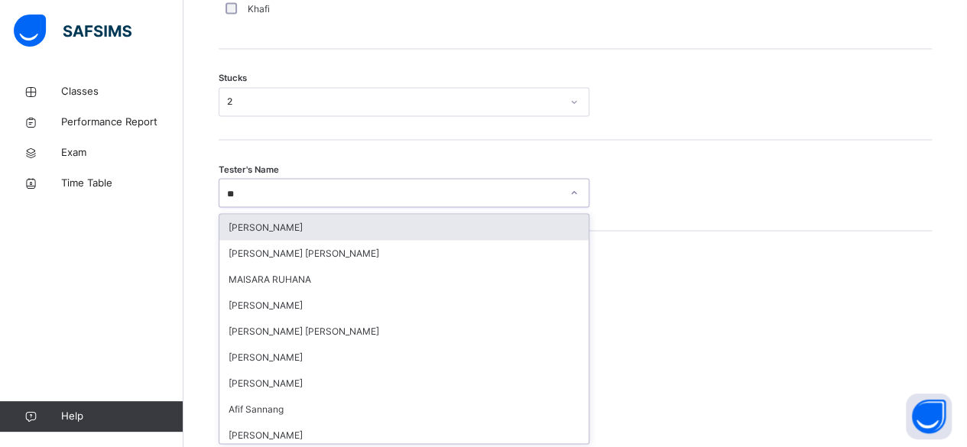
type input "***"
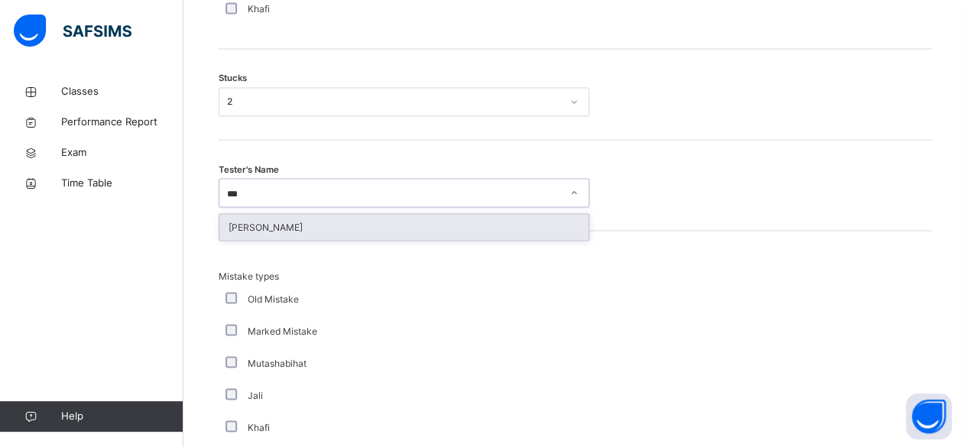
click at [353, 223] on div "[PERSON_NAME]" at bounding box center [403, 227] width 369 height 26
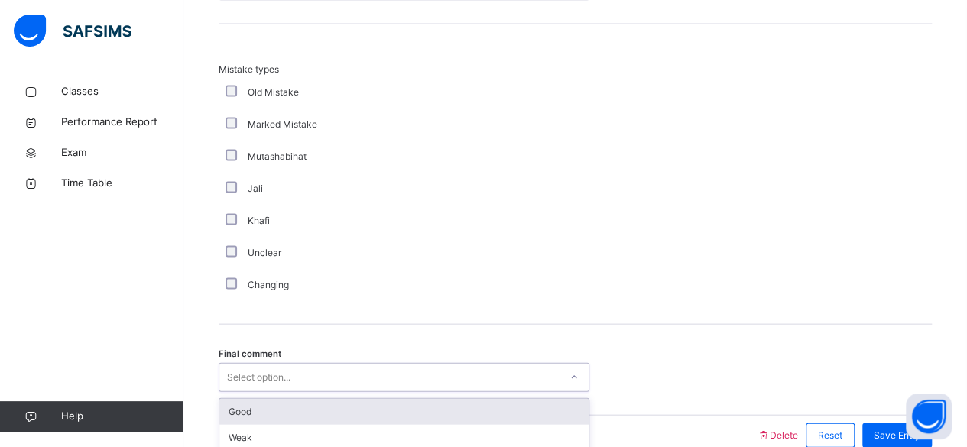
scroll to position [1582, 0]
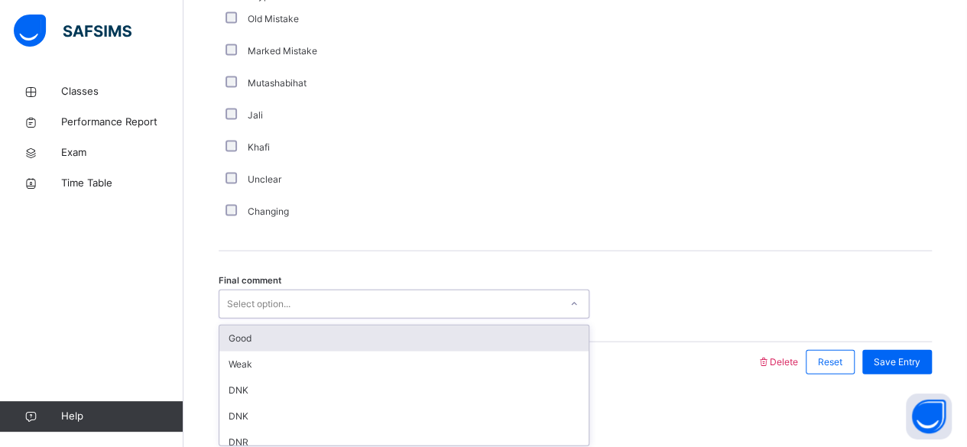
click at [430, 335] on div "Good" at bounding box center [403, 339] width 369 height 26
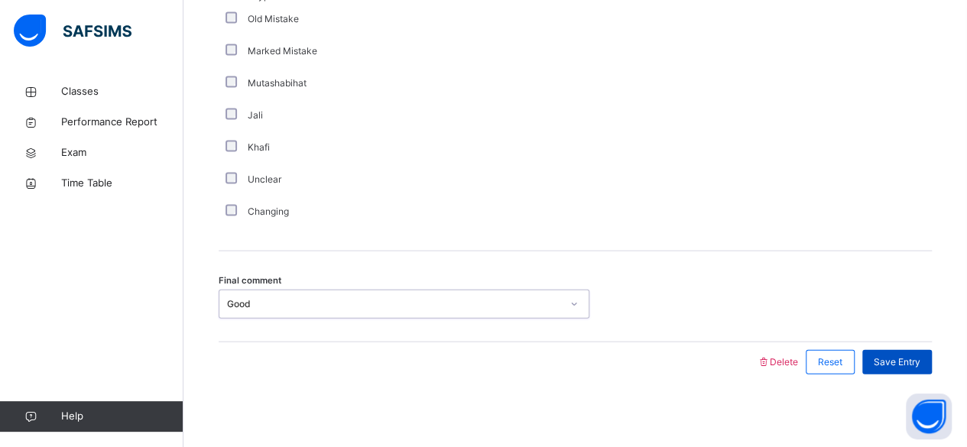
click at [910, 361] on span "Save Entry" at bounding box center [897, 363] width 47 height 14
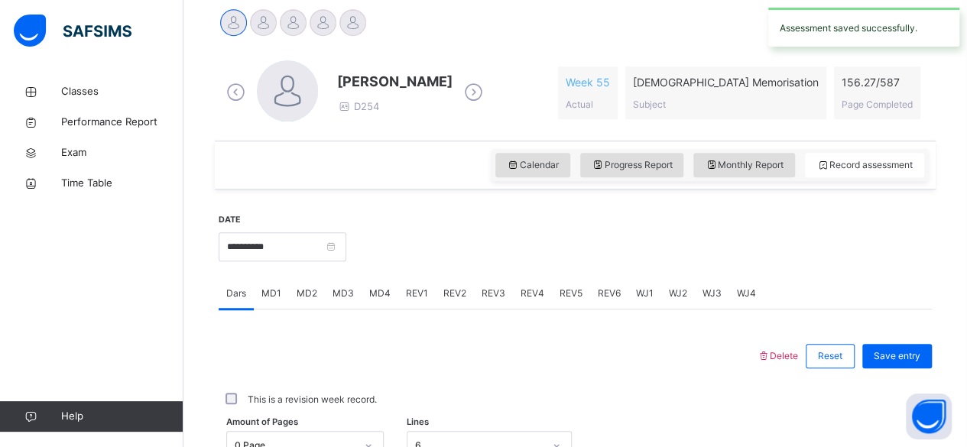
scroll to position [401, 0]
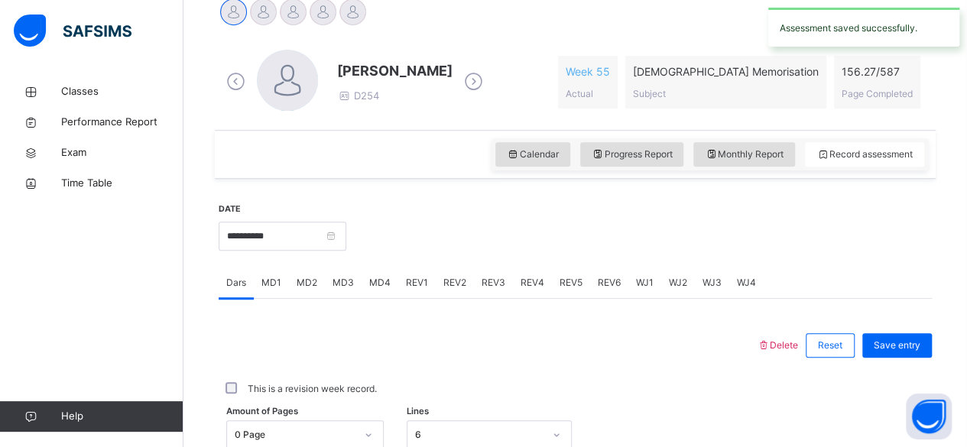
click at [310, 288] on span "MD2" at bounding box center [307, 283] width 21 height 14
click at [275, 297] on div "MD1" at bounding box center [271, 283] width 35 height 31
click at [315, 283] on span "MD2" at bounding box center [307, 283] width 21 height 14
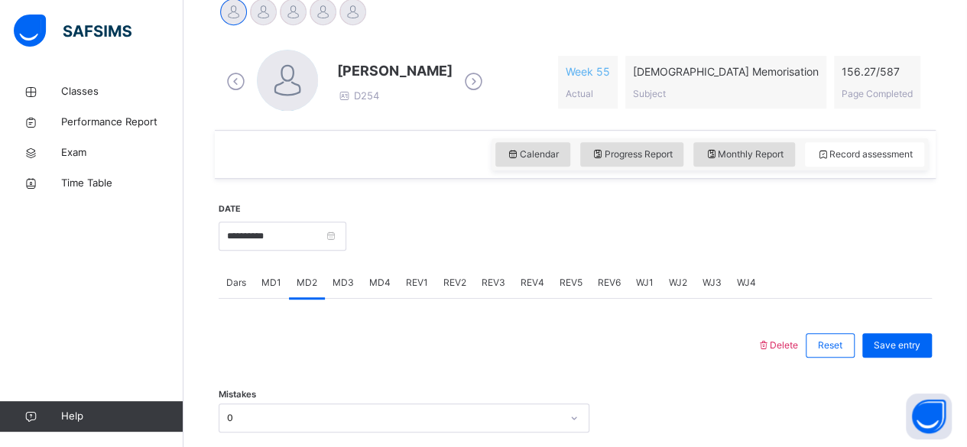
click at [376, 281] on span "MD4" at bounding box center [379, 283] width 21 height 14
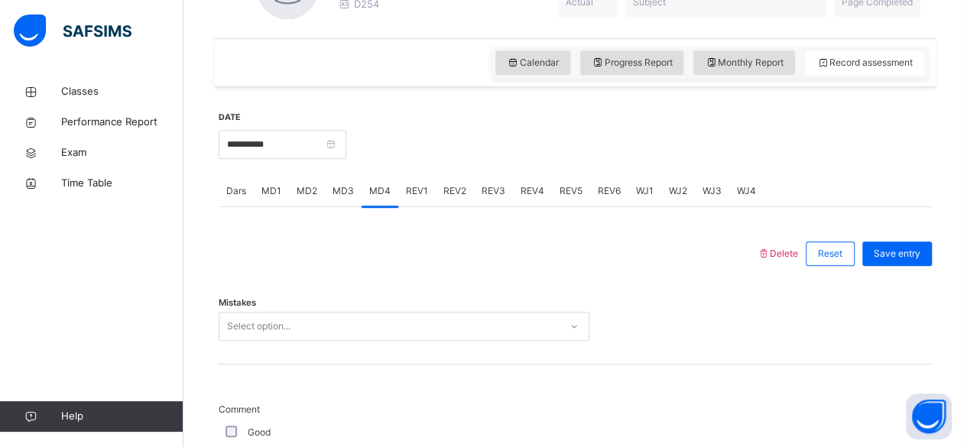
scroll to position [589, 0]
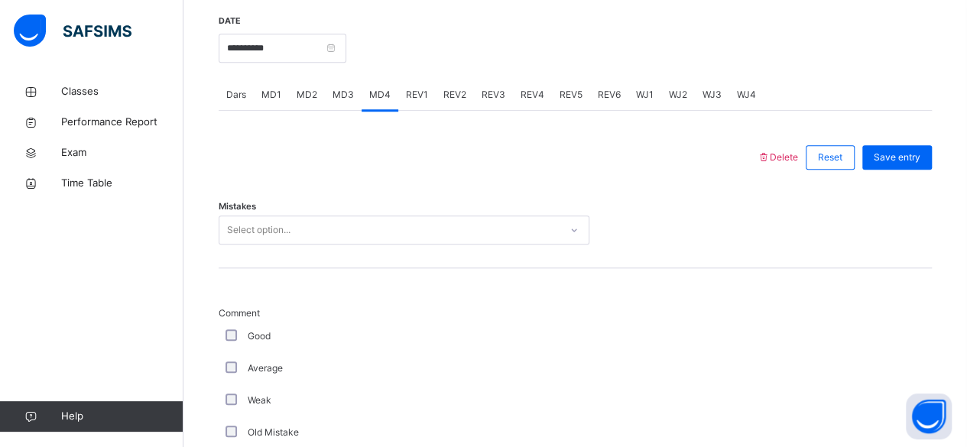
click at [430, 251] on div "Mistakes Select option..." at bounding box center [576, 222] width 714 height 91
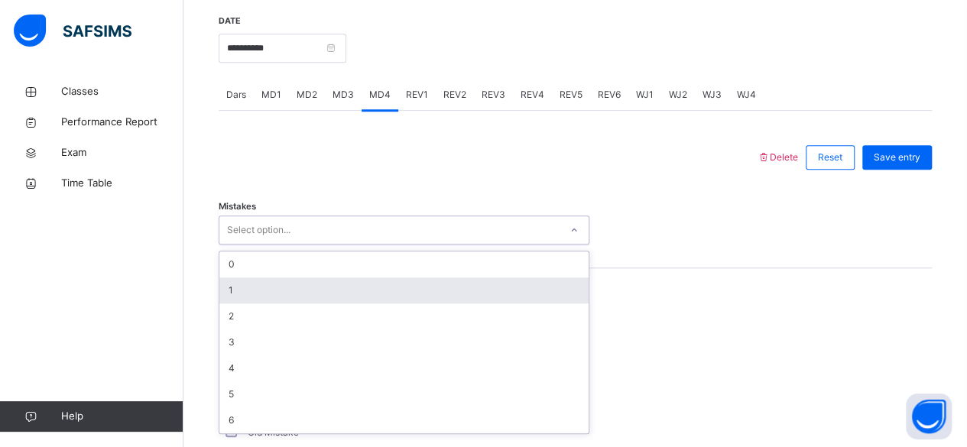
click at [340, 281] on div "1" at bounding box center [403, 291] width 369 height 26
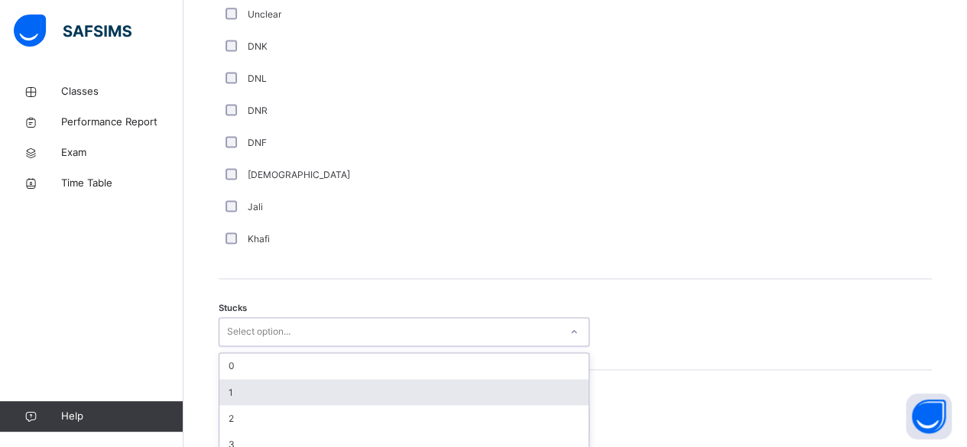
scroll to position [1138, 0]
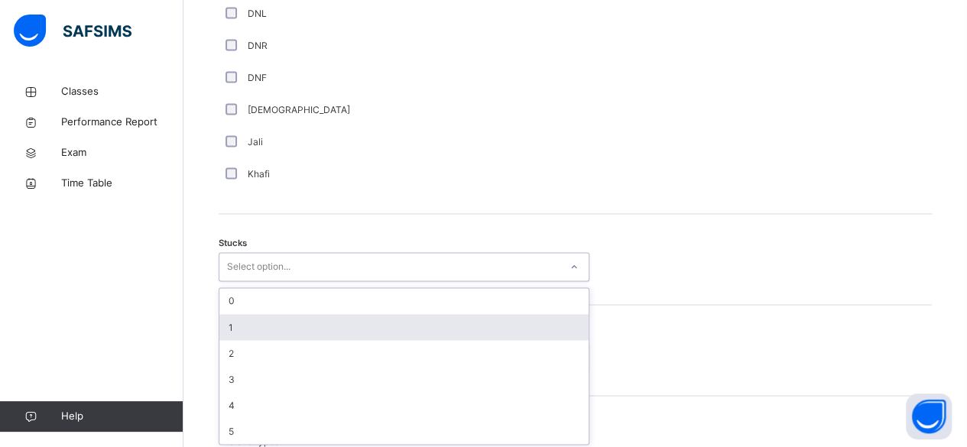
click at [228, 281] on div "option 1 focused, 2 of 6. 6 results available. Use Up and Down to choose option…" at bounding box center [404, 266] width 371 height 29
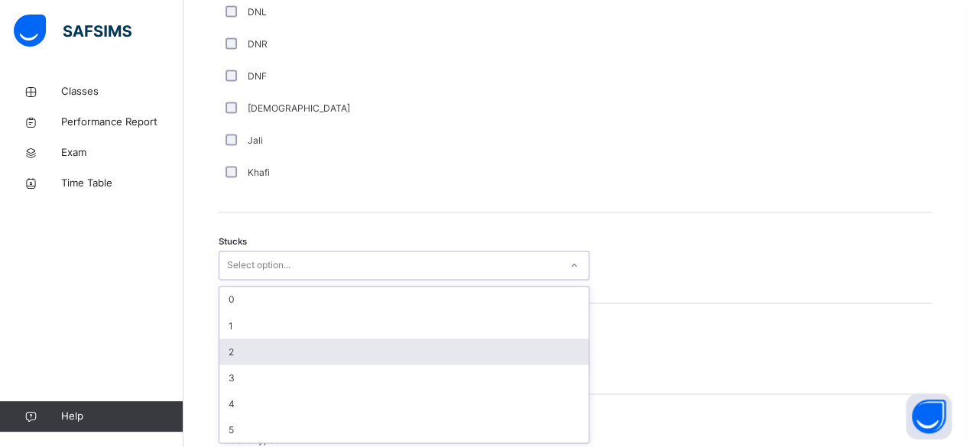
click at [229, 343] on div "2" at bounding box center [403, 352] width 369 height 26
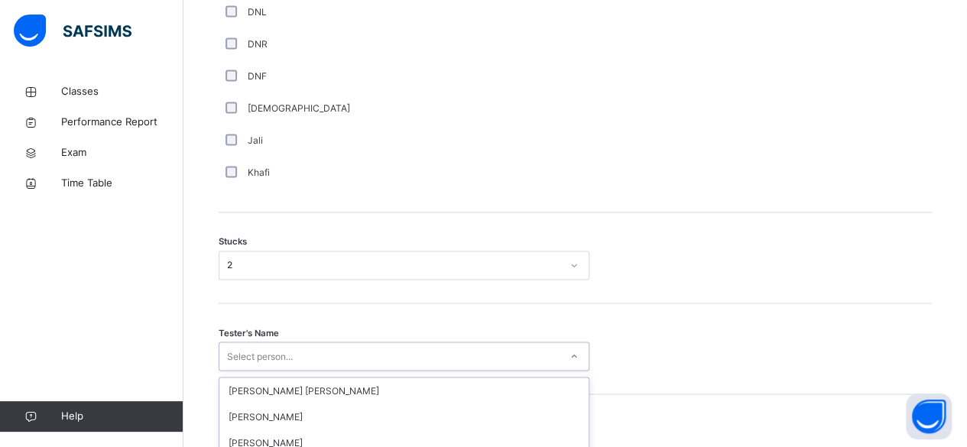
scroll to position [1302, 0]
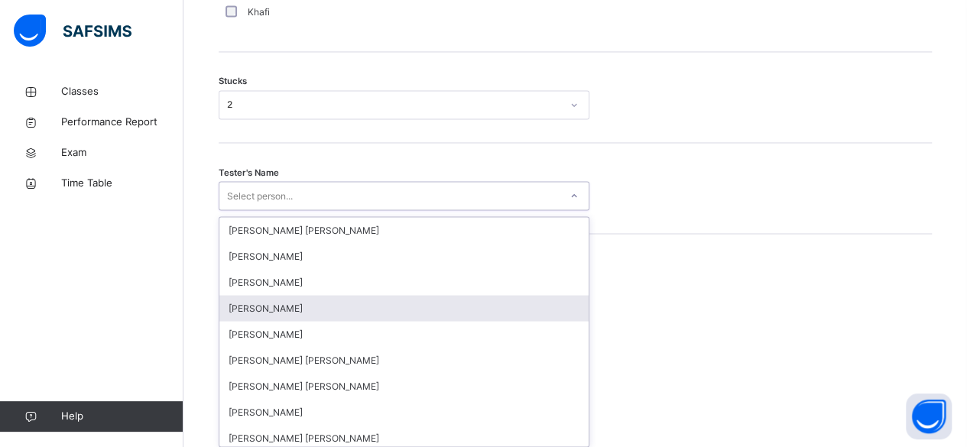
click at [229, 210] on div "option Wajid Sadath focused, 4 of 90. 90 results available. Use Up and Down to …" at bounding box center [404, 195] width 371 height 29
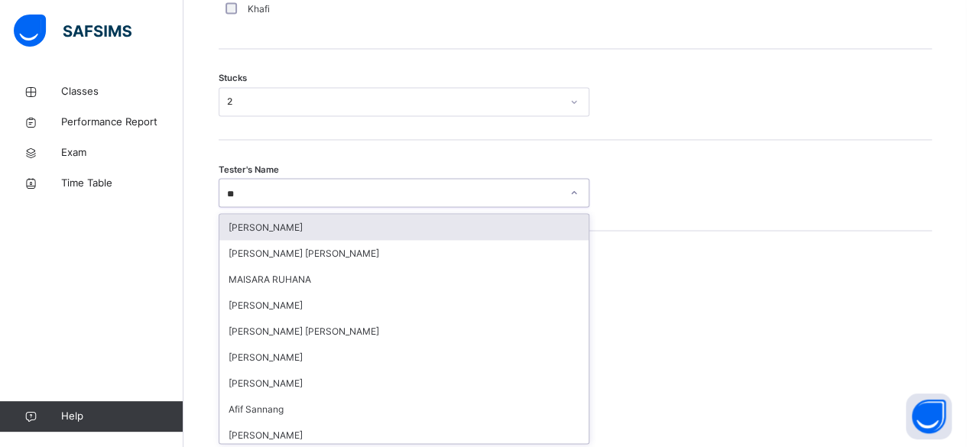
type input "***"
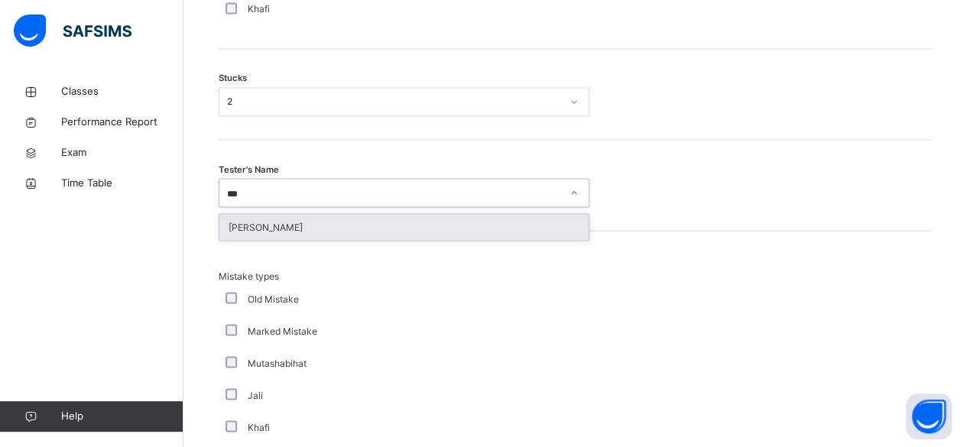
click at [347, 229] on div "[PERSON_NAME]" at bounding box center [403, 227] width 369 height 26
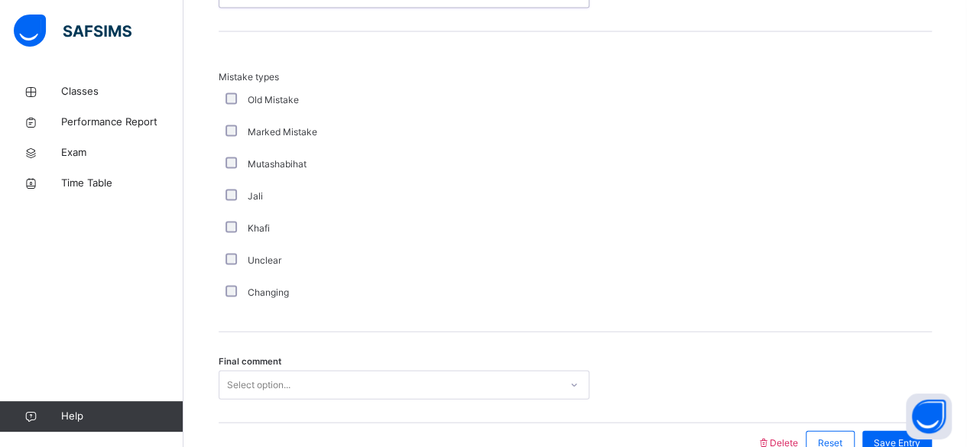
scroll to position [1582, 0]
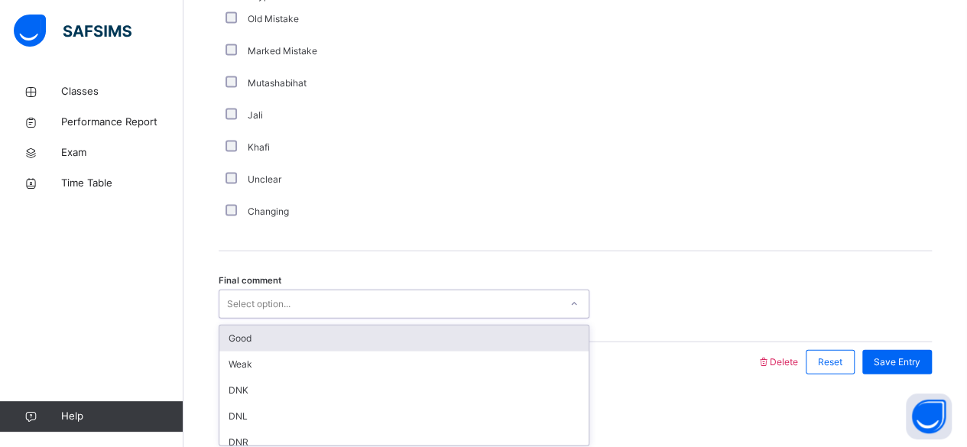
click at [344, 301] on div "Select option..." at bounding box center [389, 305] width 340 height 24
click at [343, 327] on div "Good" at bounding box center [403, 339] width 369 height 26
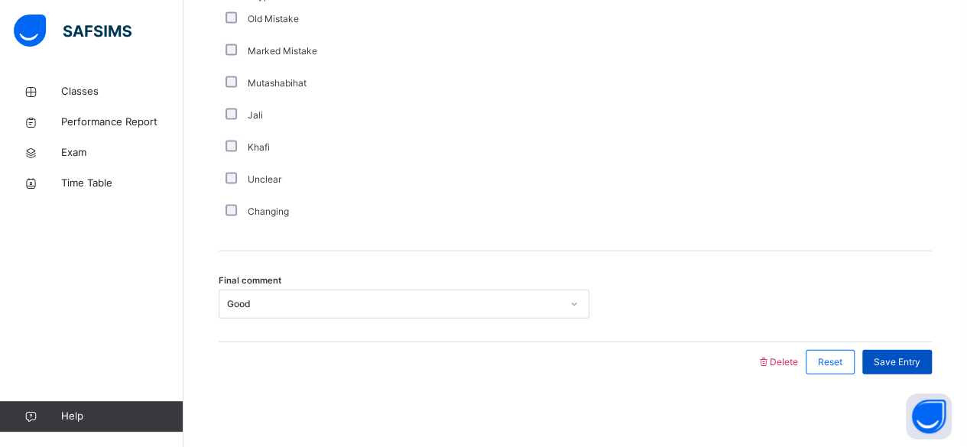
click at [921, 360] on span "Save Entry" at bounding box center [897, 363] width 47 height 14
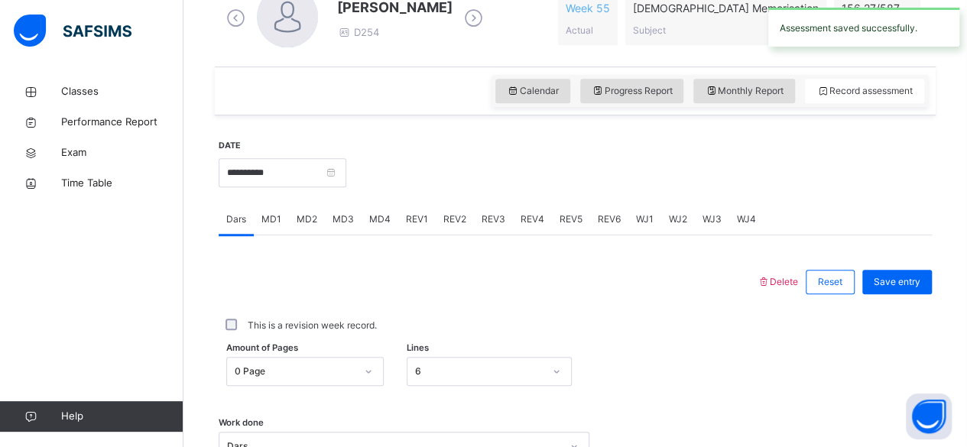
scroll to position [463, 0]
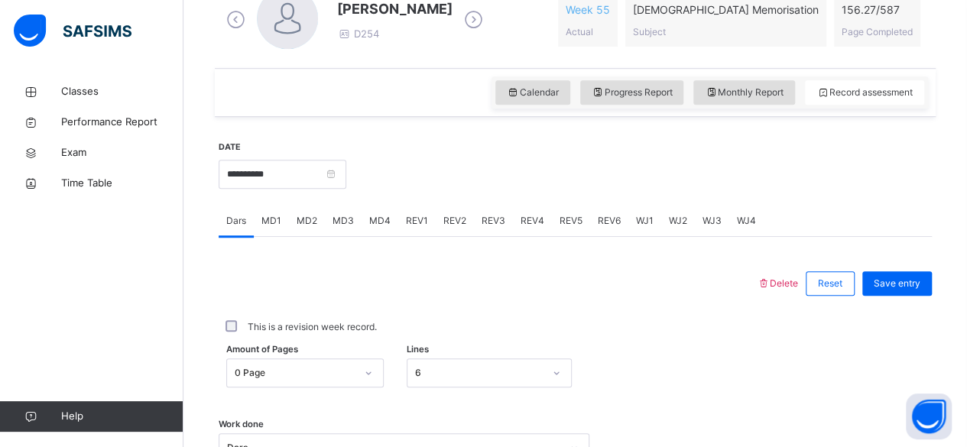
click at [371, 219] on span "MD4" at bounding box center [379, 221] width 21 height 14
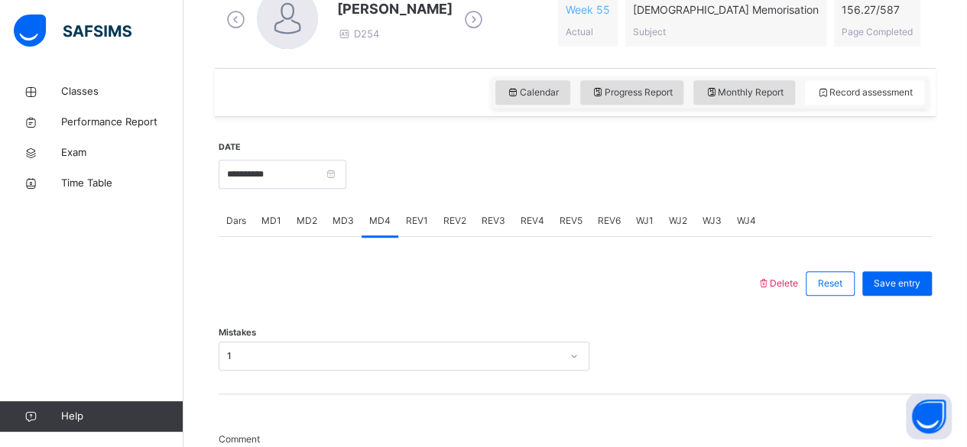
click at [301, 219] on span "MD2" at bounding box center [307, 221] width 21 height 14
click at [412, 218] on span "REV1" at bounding box center [417, 221] width 22 height 14
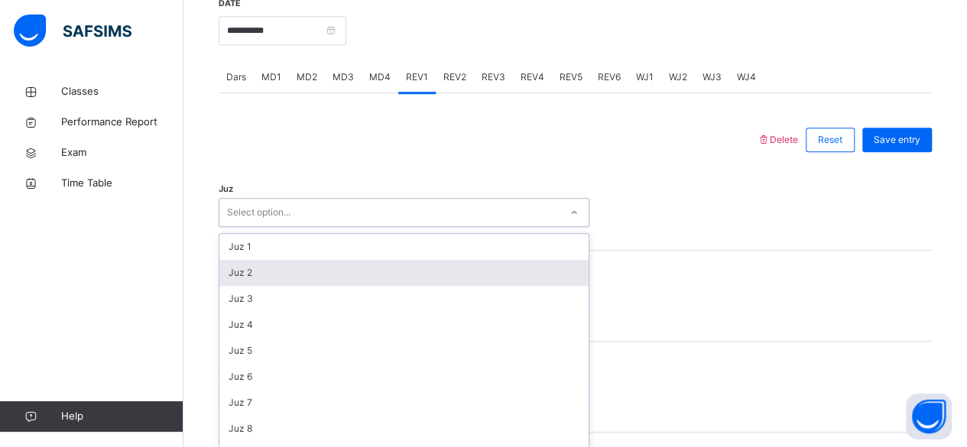
click at [344, 227] on div "option Juz 2 focused, 2 of 30. 30 results available. Use Up and Down to choose …" at bounding box center [404, 212] width 371 height 29
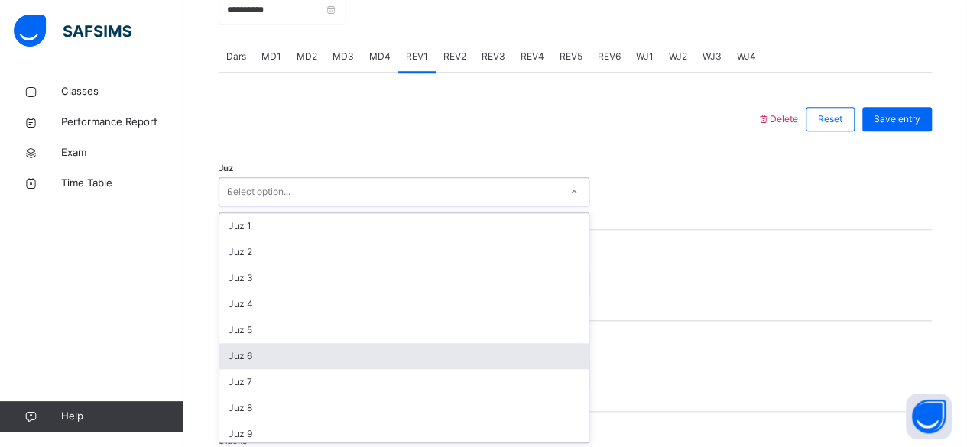
type input "**"
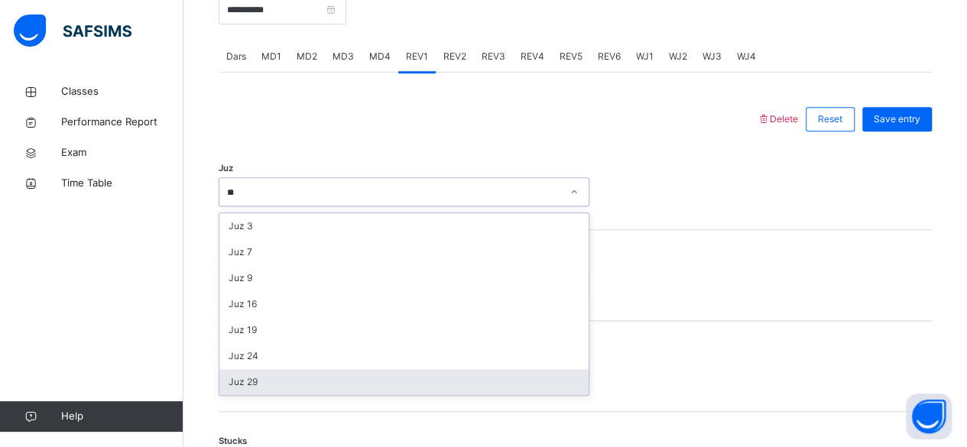
click at [329, 388] on div "Juz 29" at bounding box center [403, 382] width 369 height 26
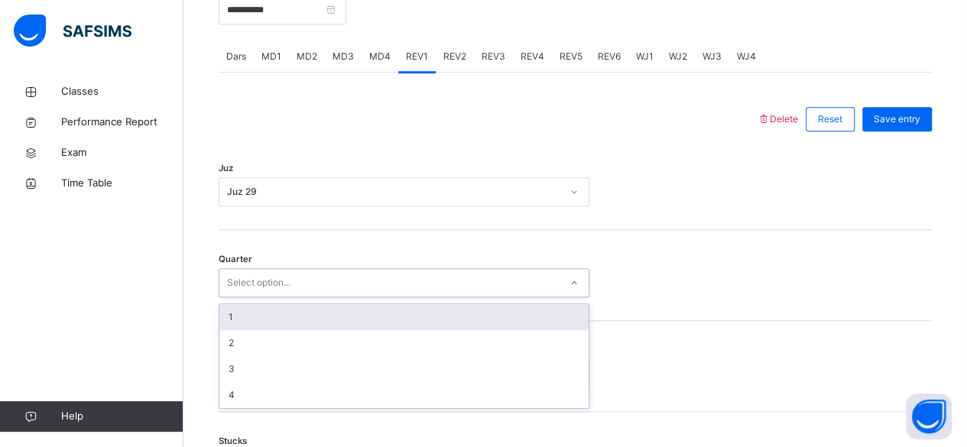
click at [335, 288] on div "Select option..." at bounding box center [389, 284] width 340 height 24
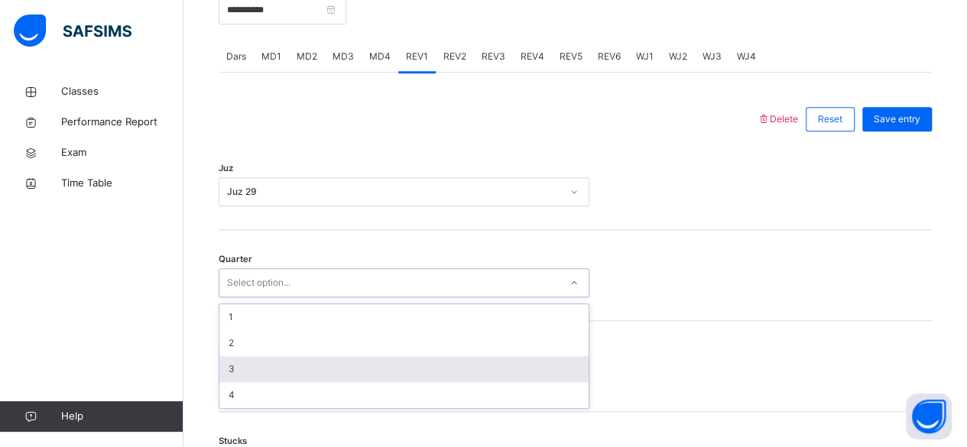
click at [307, 366] on div "3" at bounding box center [403, 369] width 369 height 26
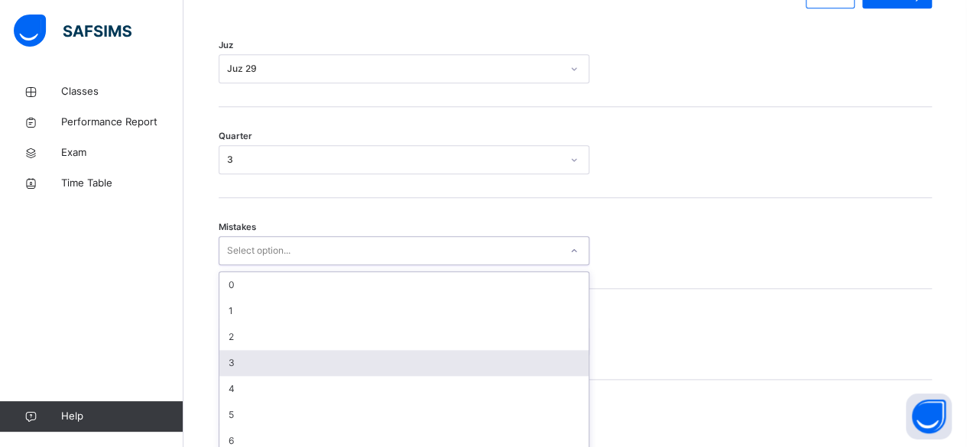
scroll to position [762, 0]
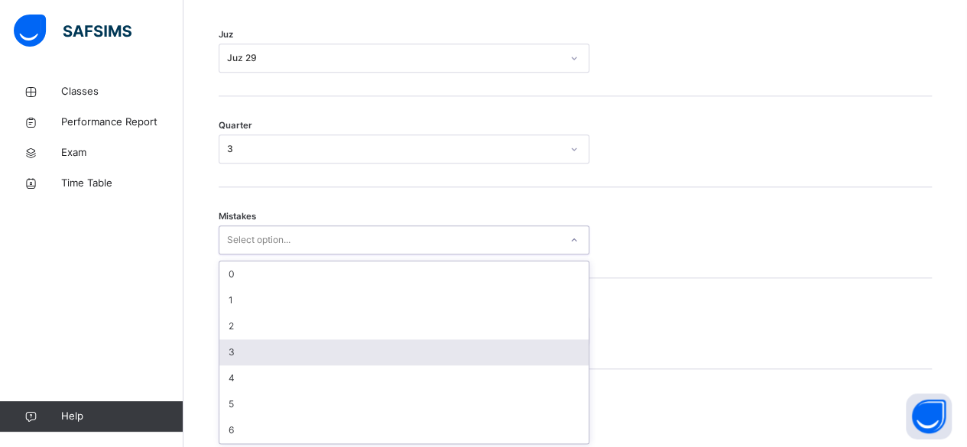
click at [307, 255] on div "option 3 focused, 4 of 7. 7 results available. Use Up and Down to choose option…" at bounding box center [404, 240] width 371 height 29
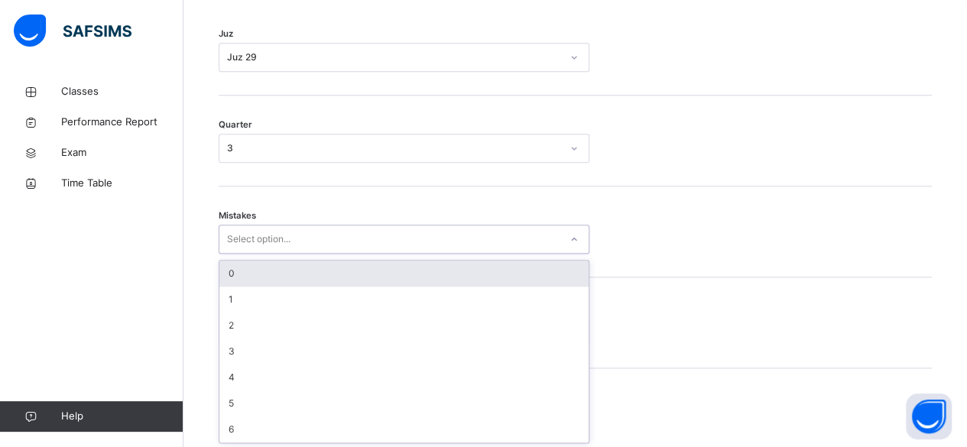
click at [269, 268] on div "0" at bounding box center [403, 274] width 369 height 26
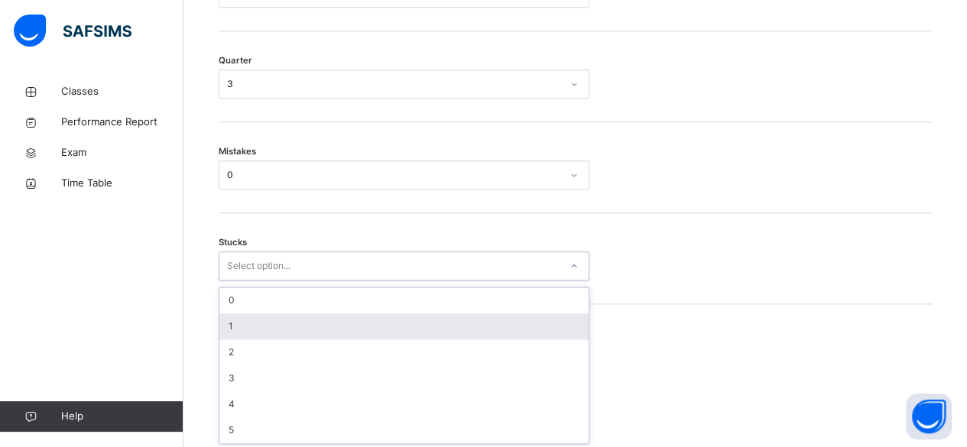
click at [259, 281] on div "option 1 focused, 2 of 6. 6 results available. Use Up and Down to choose option…" at bounding box center [404, 266] width 371 height 29
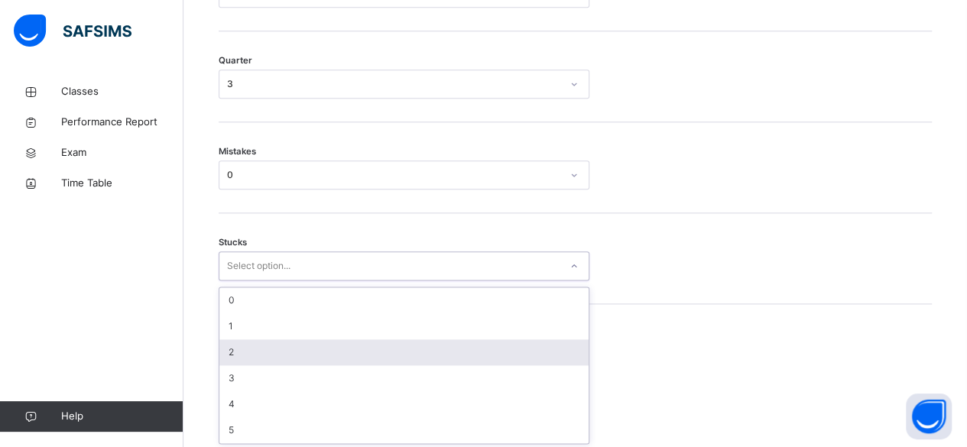
click at [255, 353] on div "2" at bounding box center [403, 353] width 369 height 26
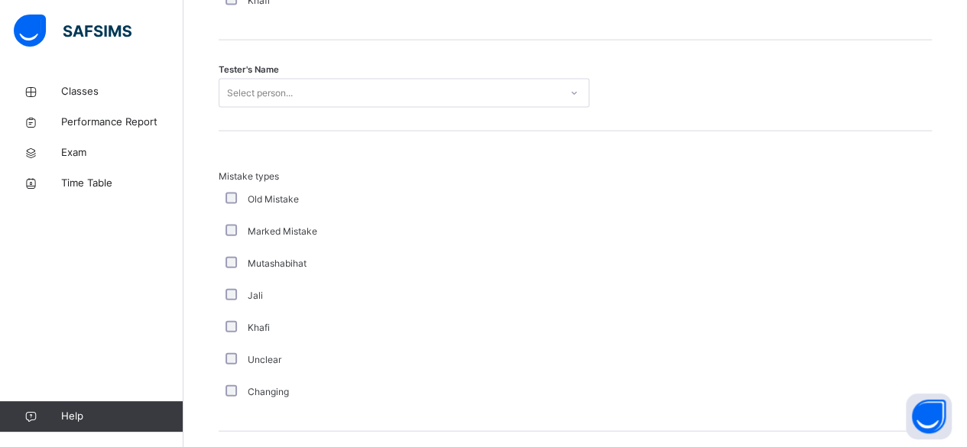
scroll to position [1559, 0]
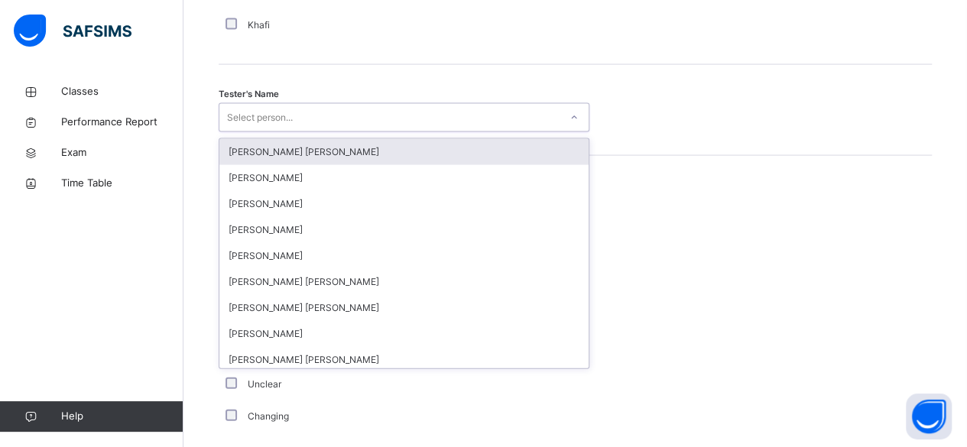
click at [411, 106] on div "Select person..." at bounding box center [389, 118] width 340 height 24
type input "**"
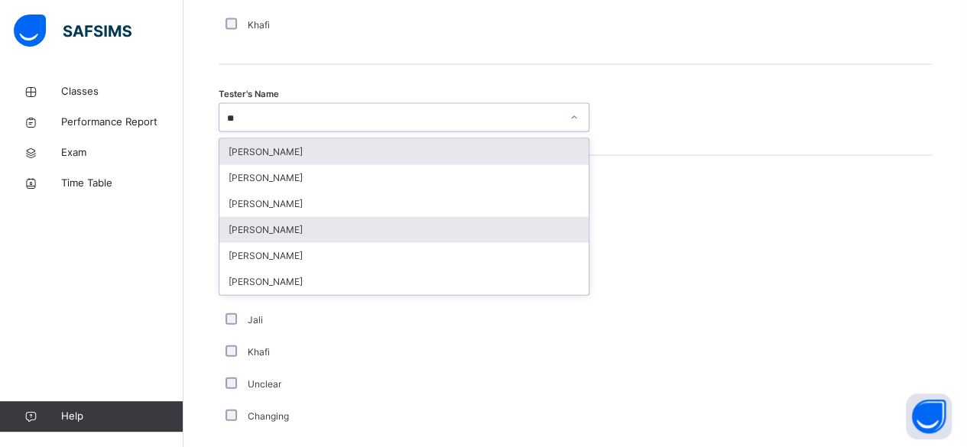
click at [307, 236] on div "[PERSON_NAME]" at bounding box center [403, 230] width 369 height 26
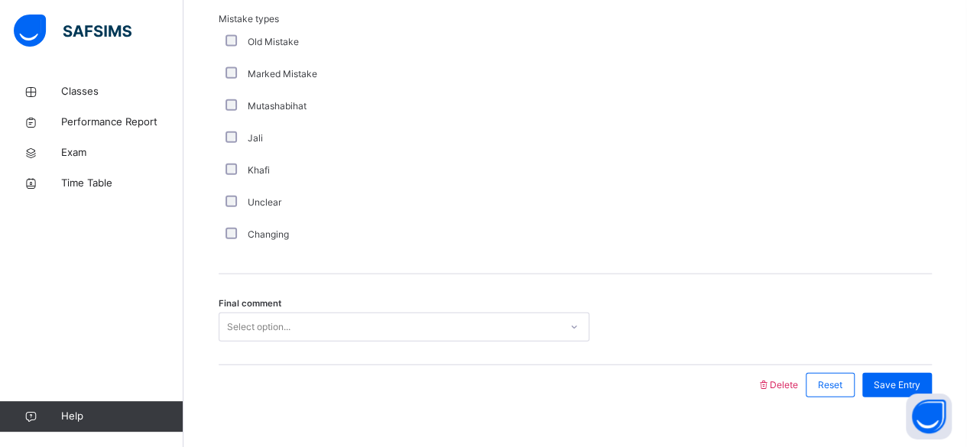
scroll to position [1764, 0]
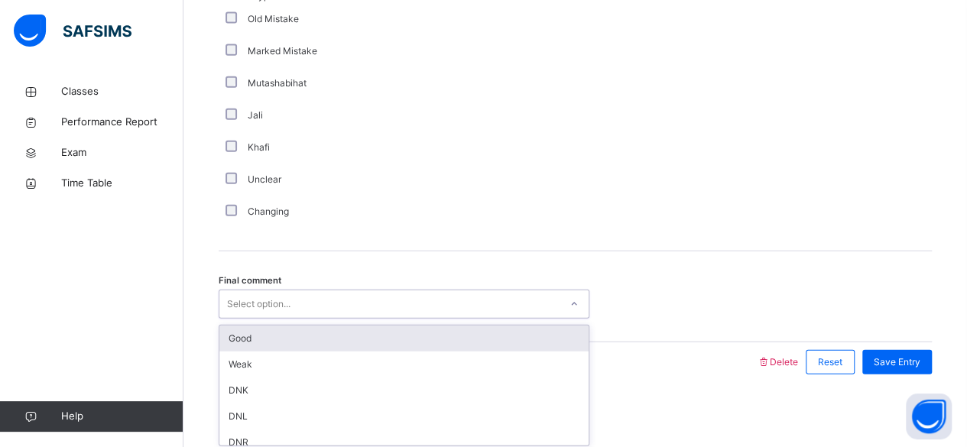
click at [336, 341] on div "Good" at bounding box center [403, 339] width 369 height 26
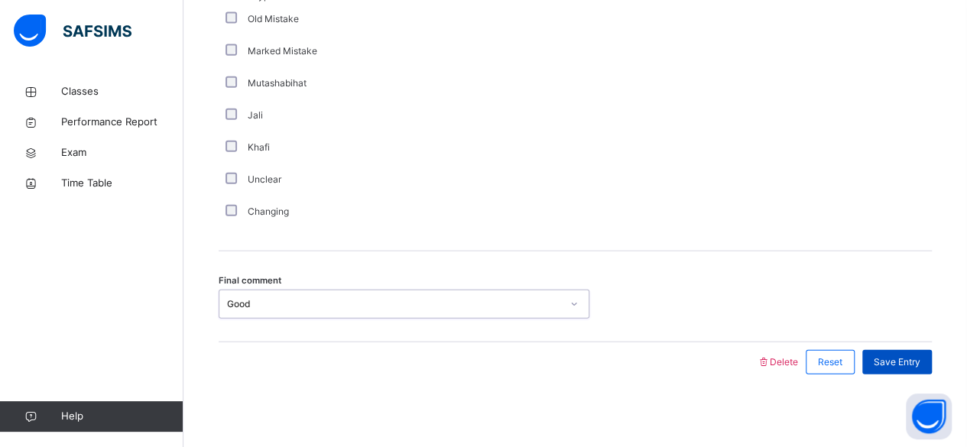
click at [896, 359] on span "Save Entry" at bounding box center [897, 363] width 47 height 14
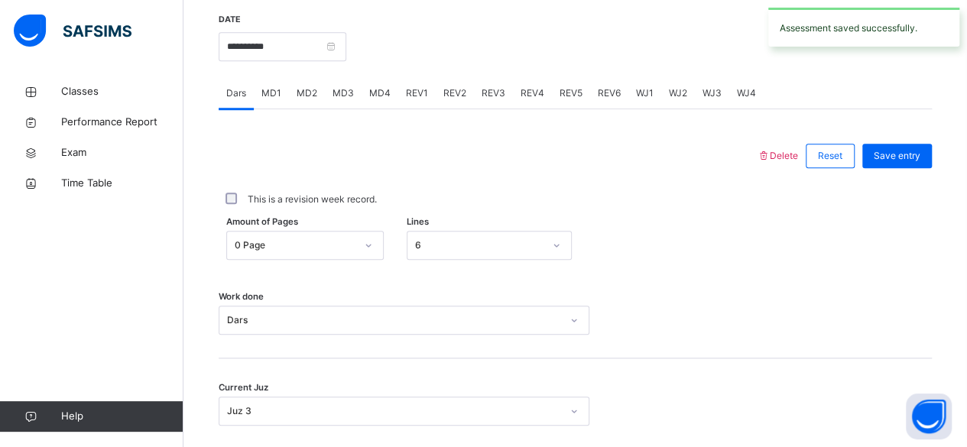
click at [445, 98] on div "REV2" at bounding box center [455, 93] width 38 height 31
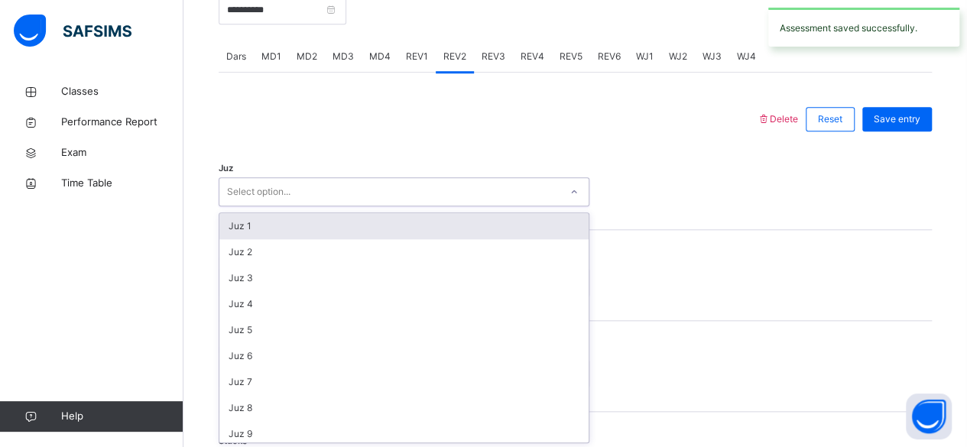
scroll to position [627, 0]
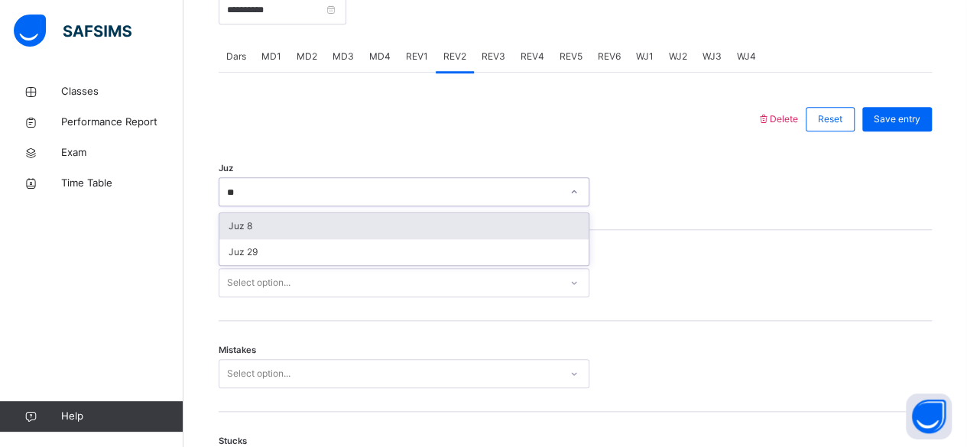
type input "**"
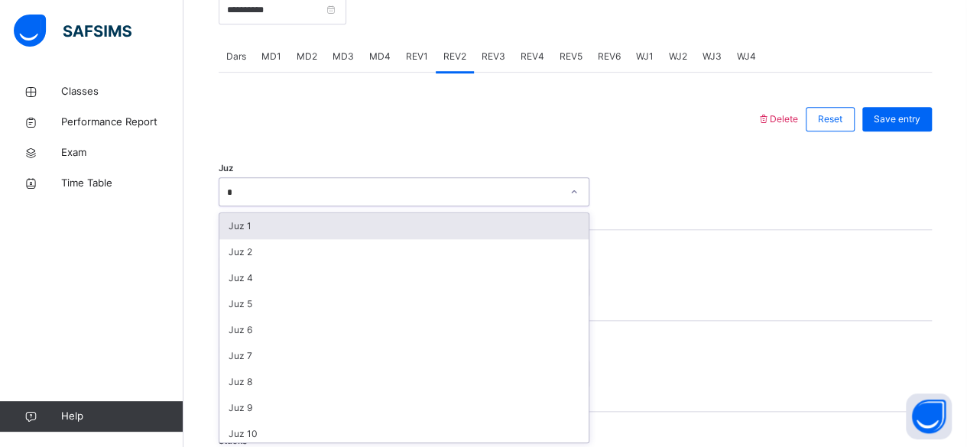
type input "**"
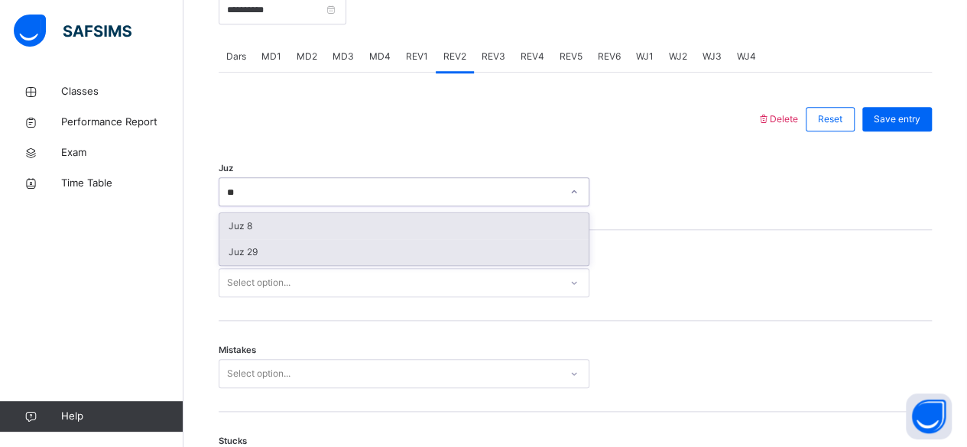
click at [255, 259] on div "Juz 29" at bounding box center [403, 252] width 369 height 26
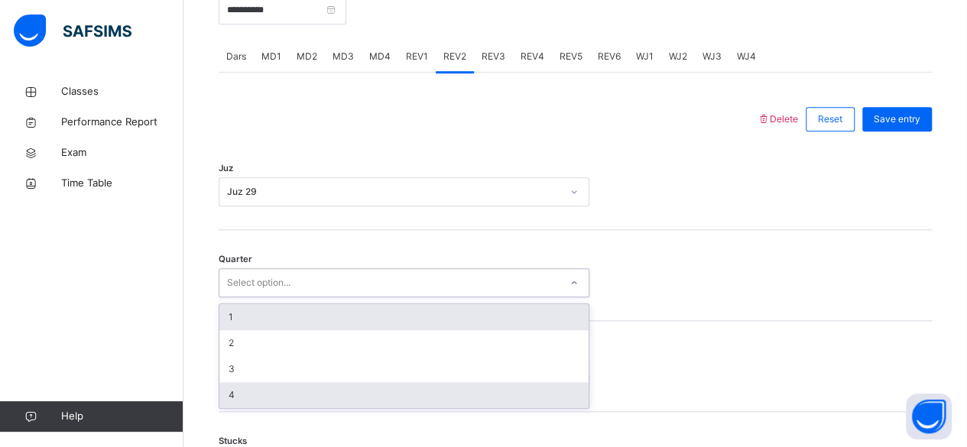
click at [249, 398] on div "4" at bounding box center [403, 395] width 369 height 26
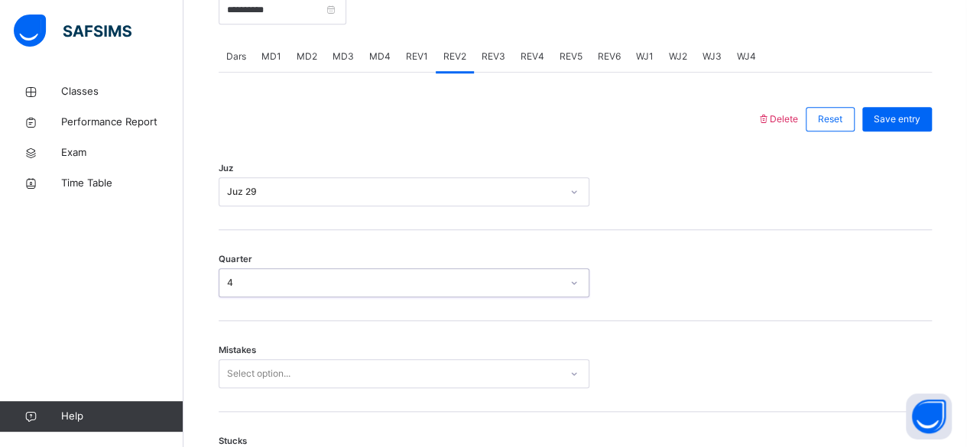
click at [301, 327] on div "Mistakes Select option..." at bounding box center [576, 366] width 714 height 91
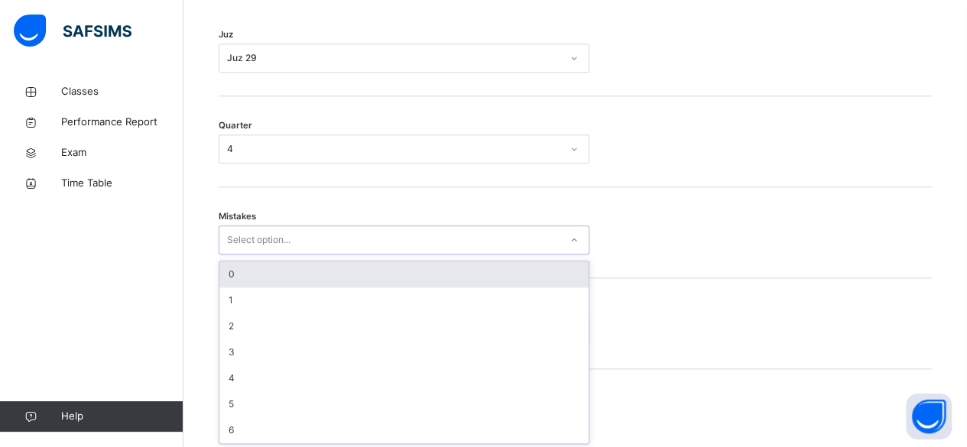
scroll to position [762, 0]
click at [343, 268] on div "0" at bounding box center [403, 274] width 369 height 26
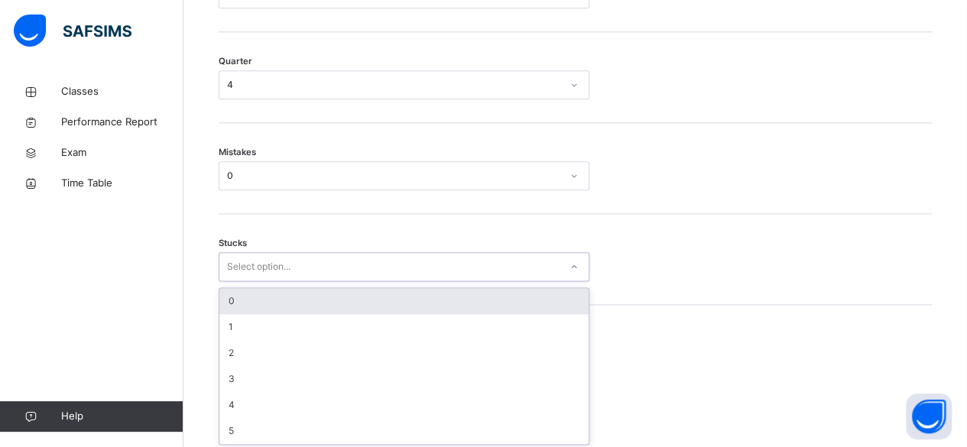
scroll to position [826, 0]
click at [293, 304] on div "0" at bounding box center [403, 301] width 369 height 26
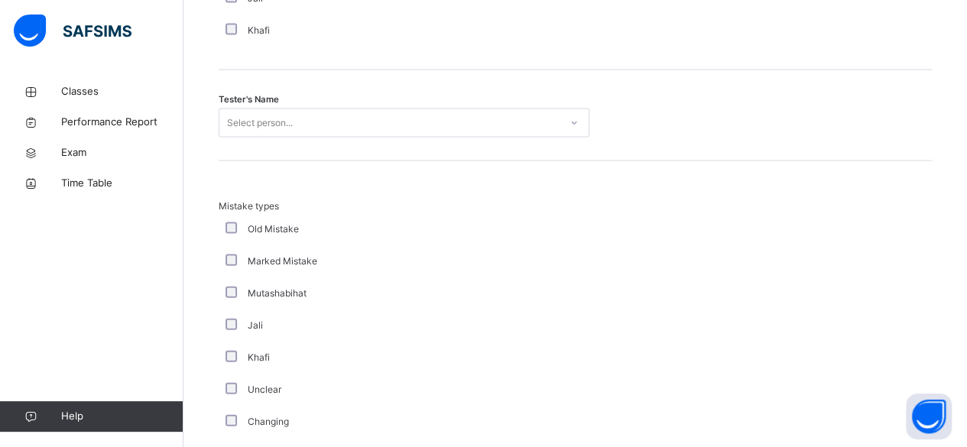
scroll to position [1557, 0]
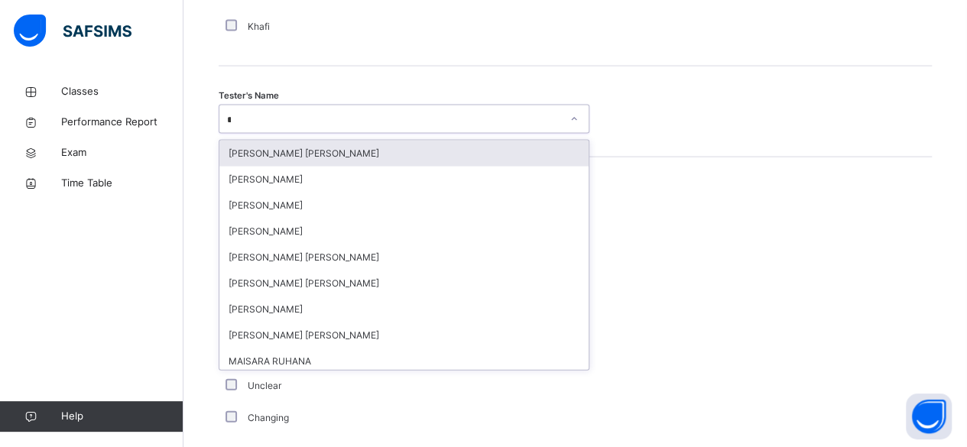
type input "**"
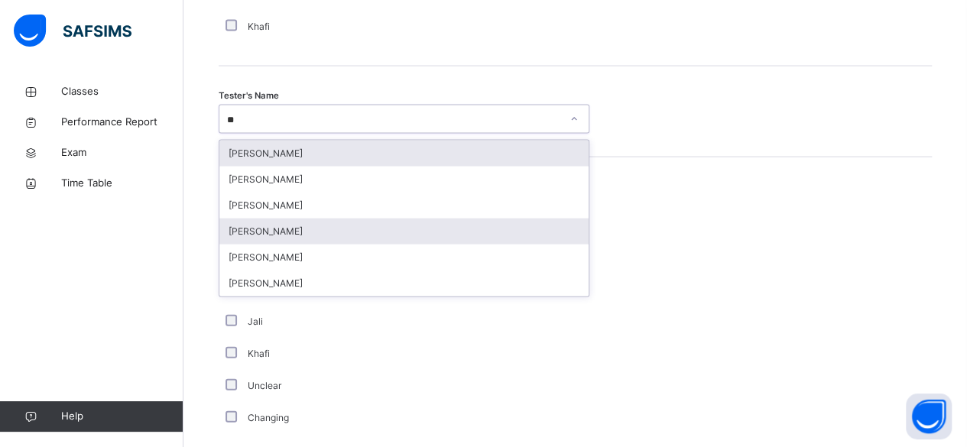
click at [331, 233] on div "[PERSON_NAME]" at bounding box center [403, 232] width 369 height 26
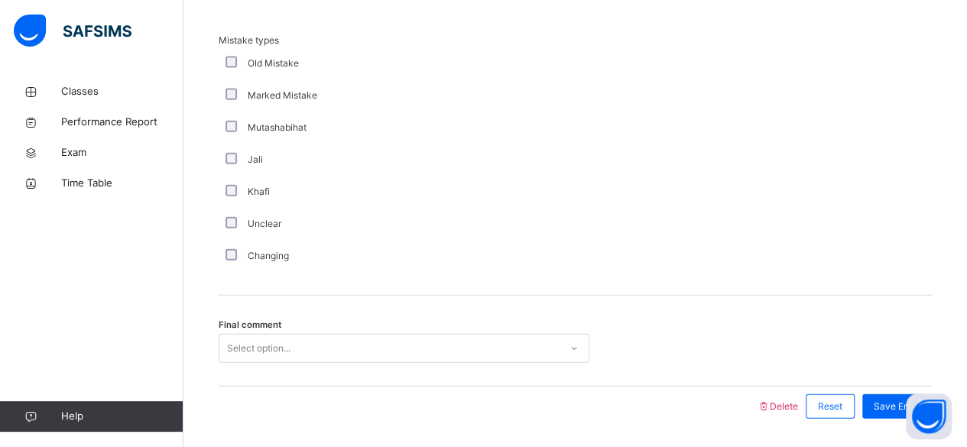
scroll to position [1764, 0]
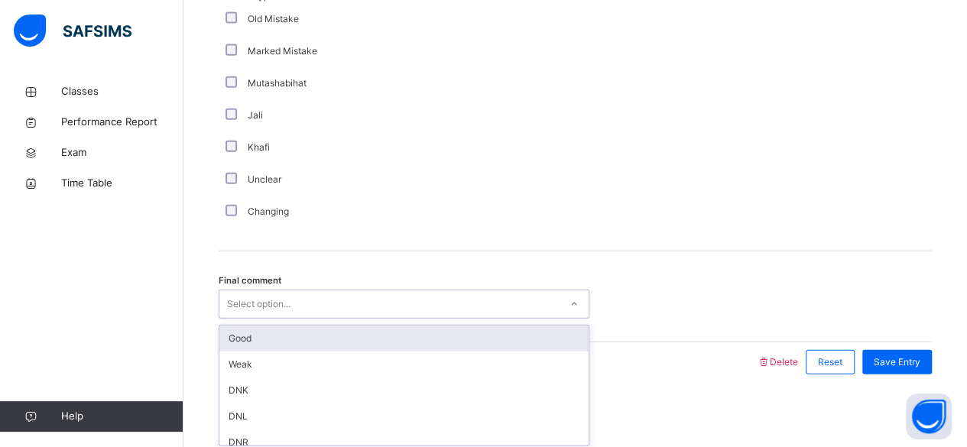
click at [289, 340] on div "Good" at bounding box center [403, 339] width 369 height 26
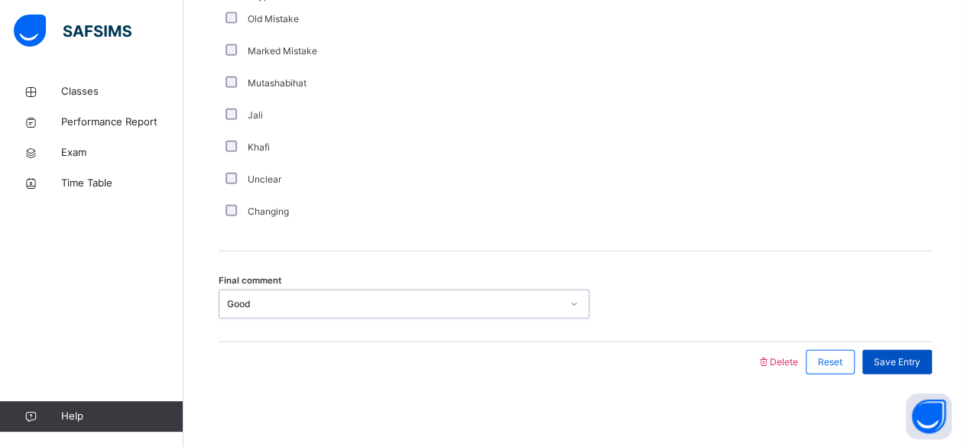
click at [893, 369] on div "Save Entry" at bounding box center [898, 362] width 70 height 24
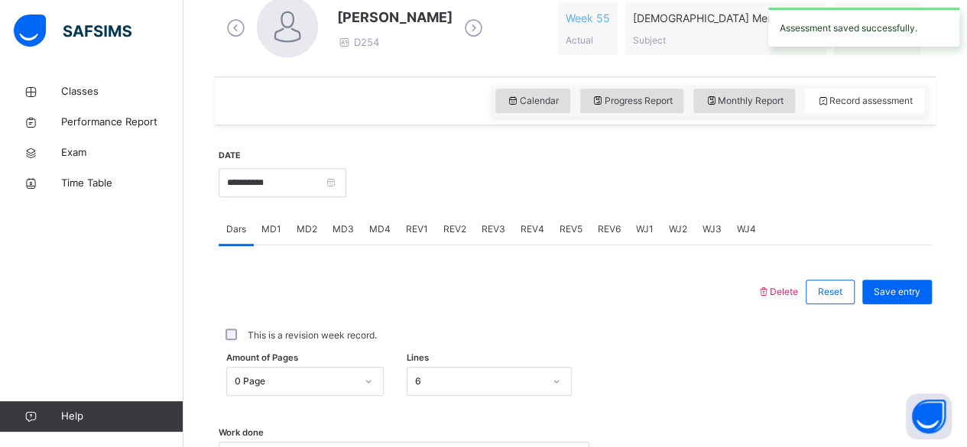
scroll to position [452, 0]
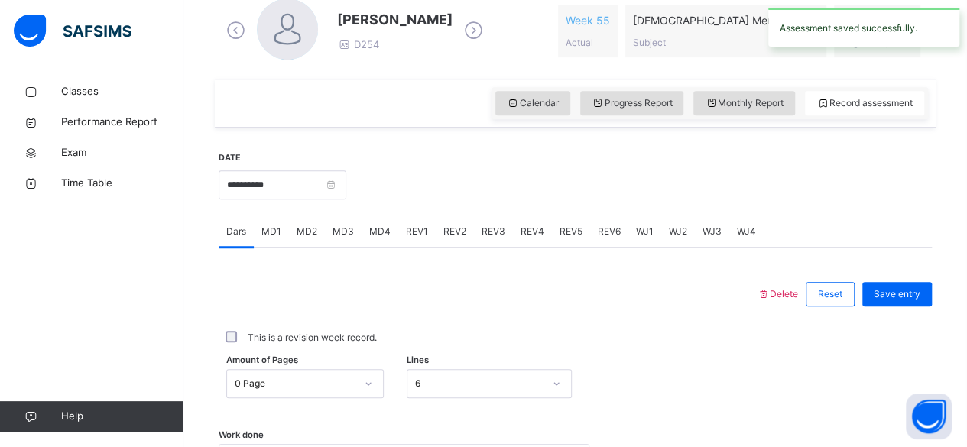
click at [363, 229] on div "MD4" at bounding box center [380, 231] width 37 height 31
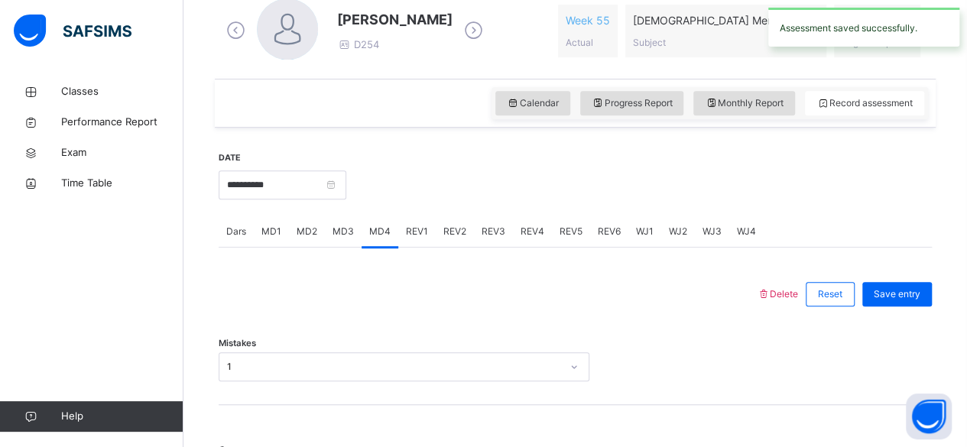
click at [355, 241] on div "MD3" at bounding box center [343, 231] width 37 height 31
click at [337, 281] on div at bounding box center [487, 295] width 523 height 40
click at [298, 242] on div "MD2" at bounding box center [307, 231] width 36 height 31
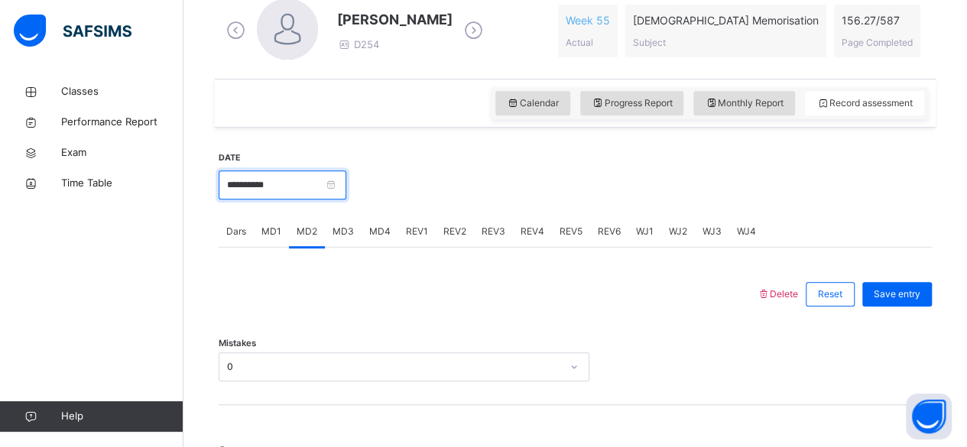
click at [310, 194] on input "**********" at bounding box center [283, 185] width 128 height 29
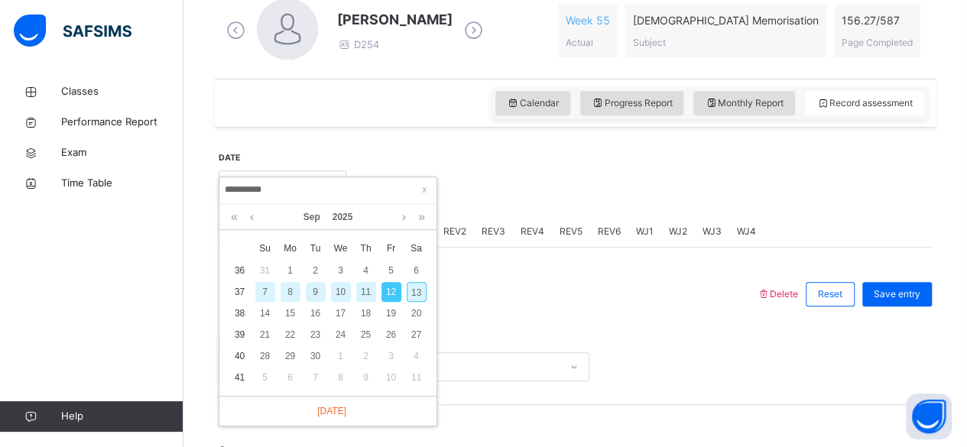
click at [416, 291] on div "13" at bounding box center [417, 292] width 20 height 20
type input "**********"
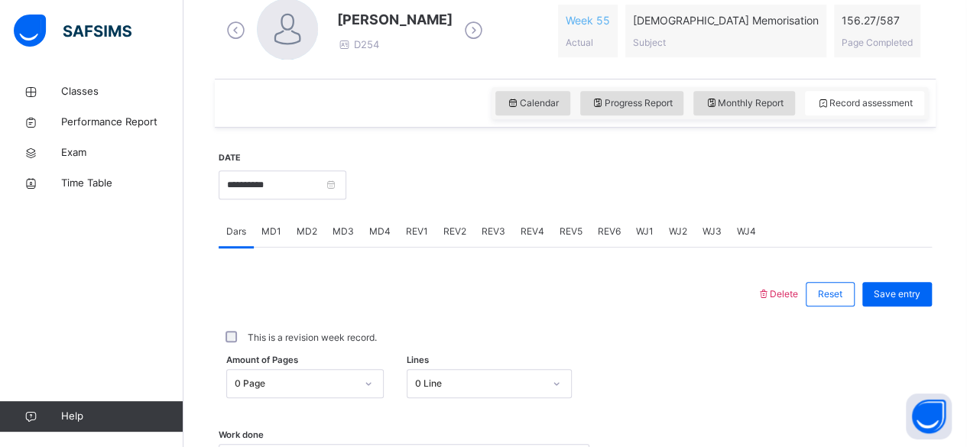
click at [423, 234] on span "REV1" at bounding box center [417, 232] width 22 height 14
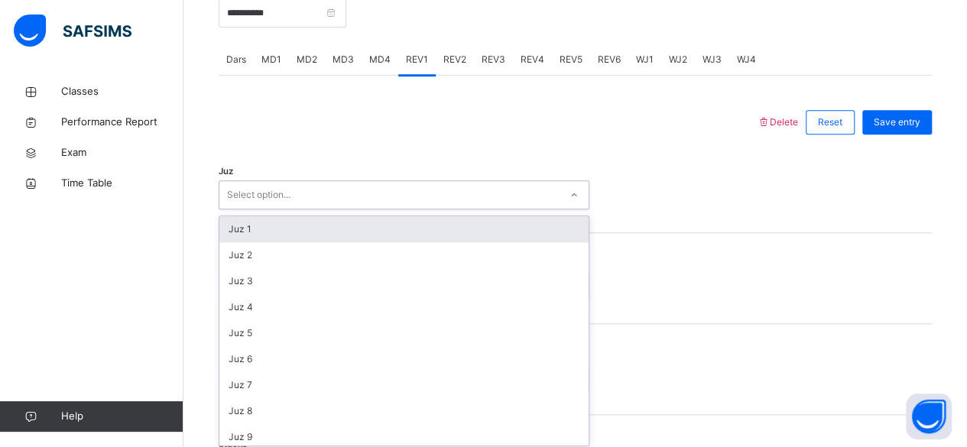
scroll to position [627, 0]
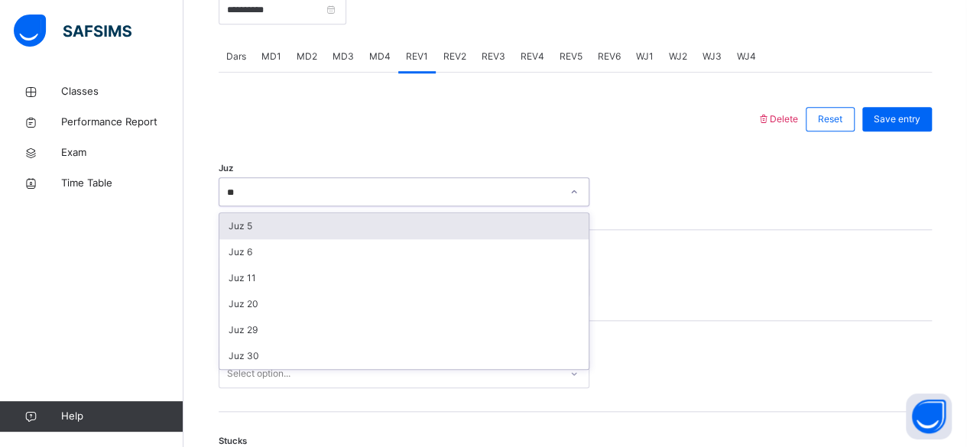
type input "**"
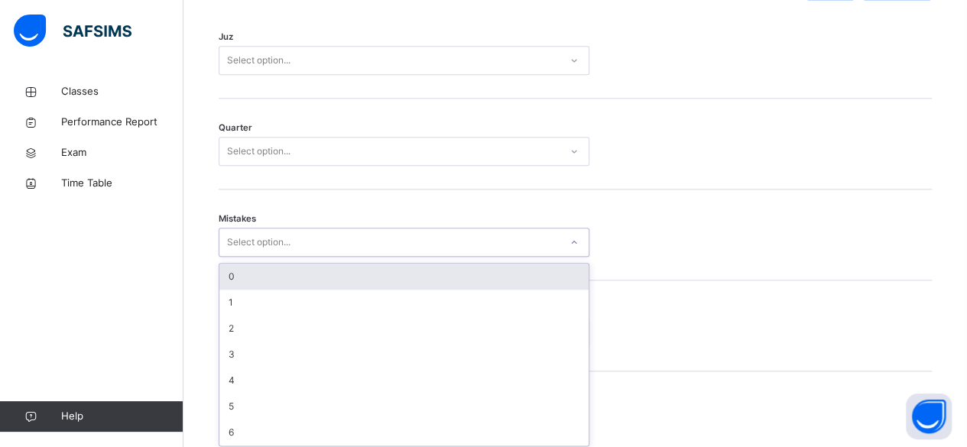
scroll to position [762, 0]
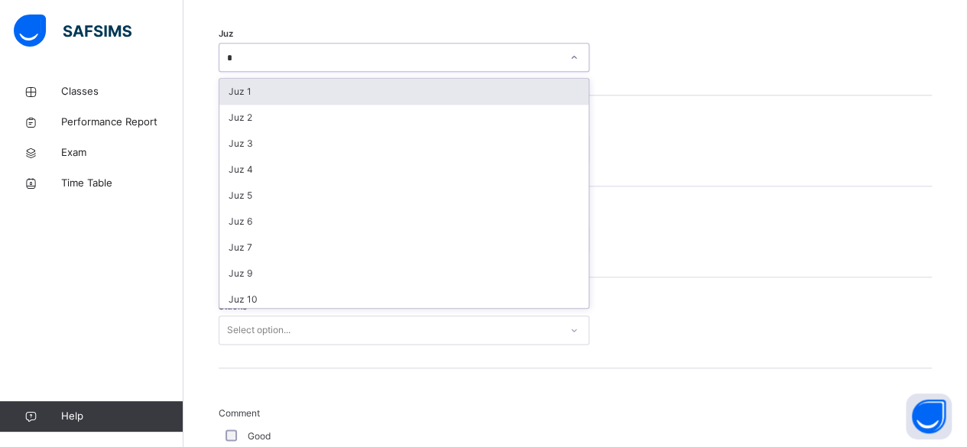
type input "**"
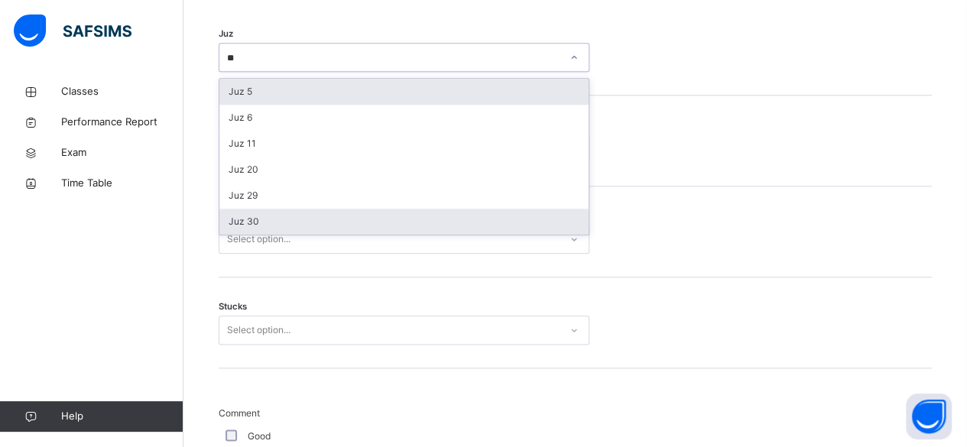
click at [315, 223] on div "Juz 30" at bounding box center [403, 222] width 369 height 26
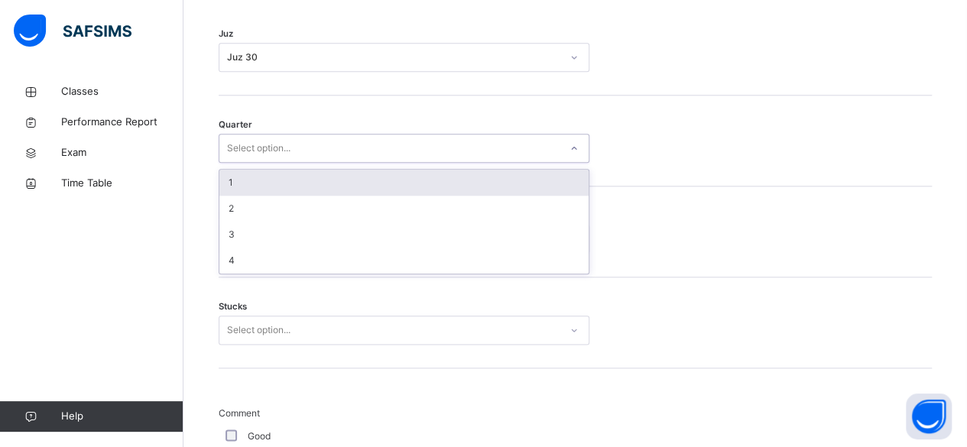
click at [352, 182] on div "1" at bounding box center [403, 183] width 369 height 26
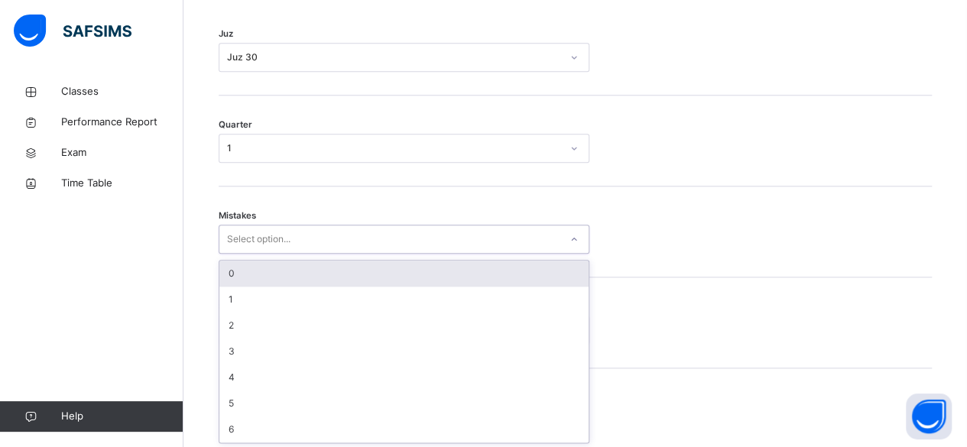
click at [327, 281] on div "0" at bounding box center [403, 274] width 369 height 26
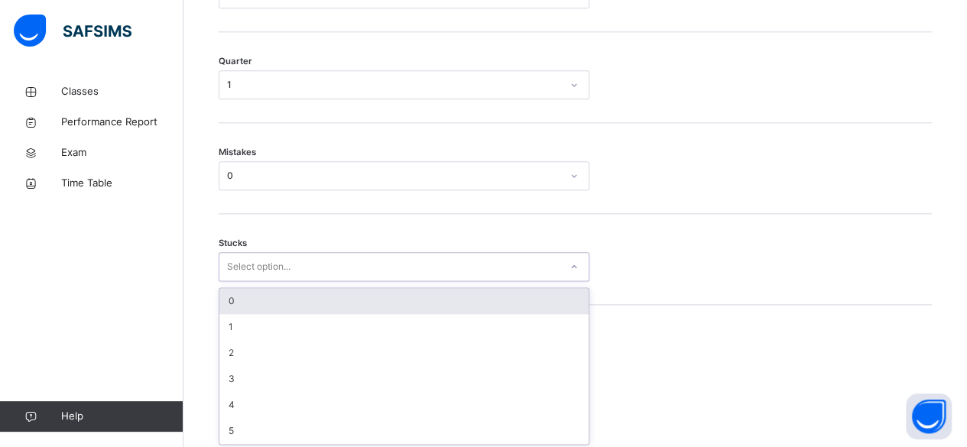
scroll to position [826, 0]
click at [293, 304] on div "0" at bounding box center [403, 301] width 369 height 26
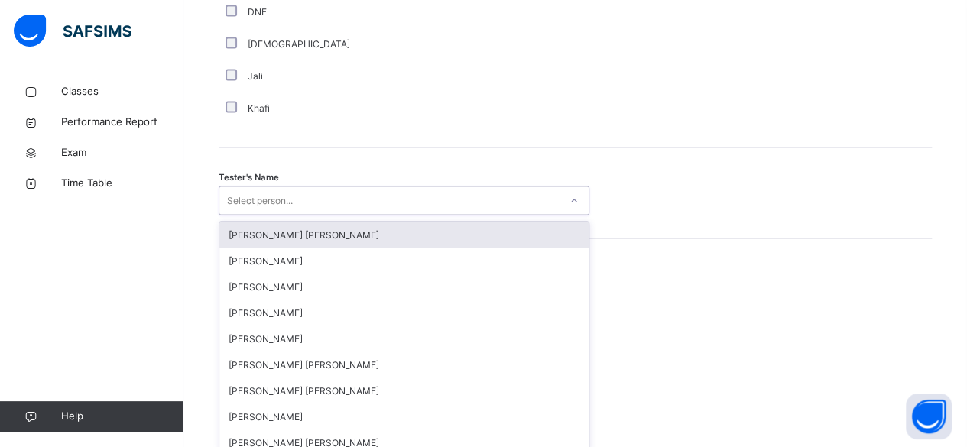
scroll to position [1484, 0]
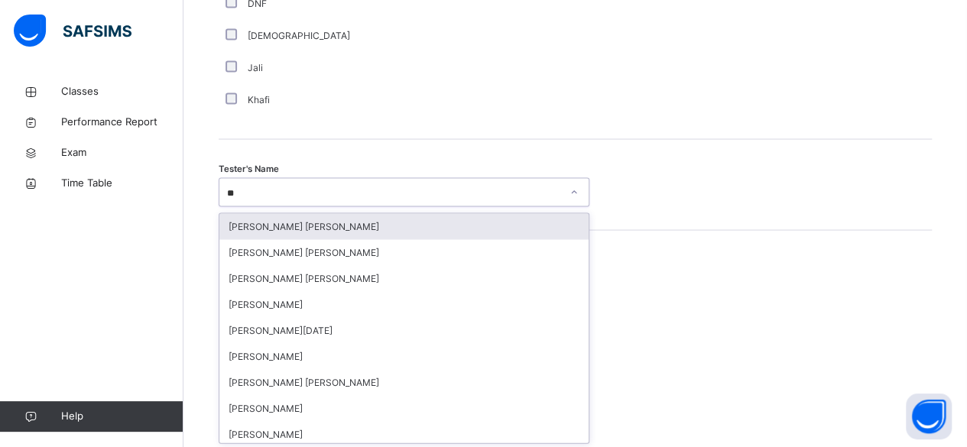
type input "***"
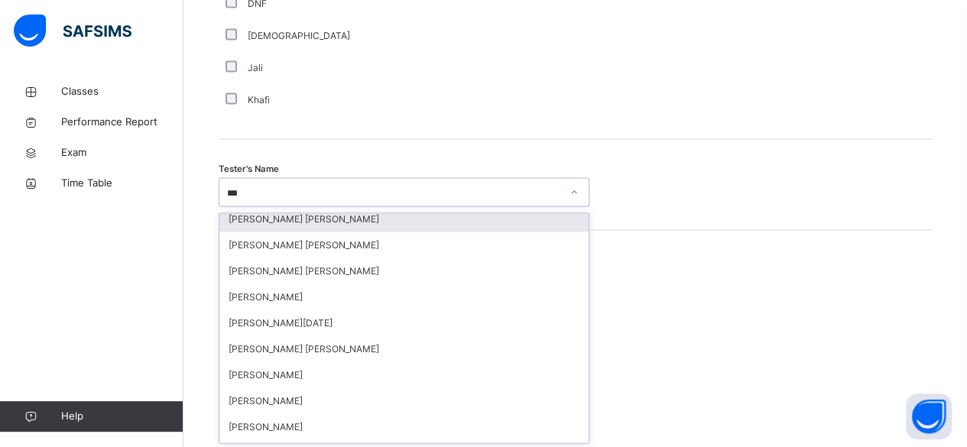
scroll to position [8, 0]
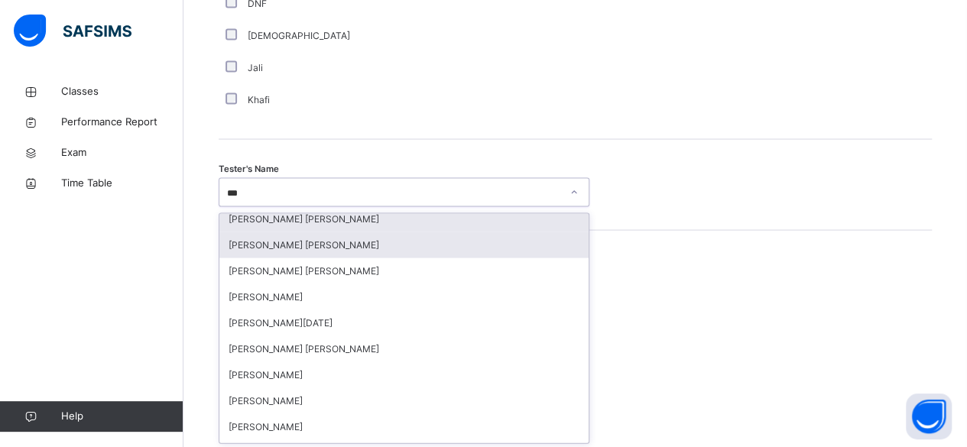
click at [395, 240] on div "[PERSON_NAME] [PERSON_NAME]" at bounding box center [403, 246] width 369 height 26
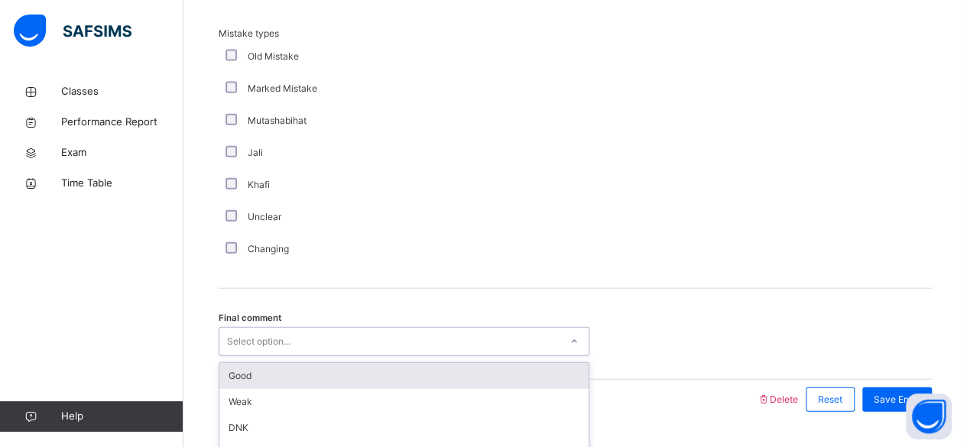
scroll to position [1764, 0]
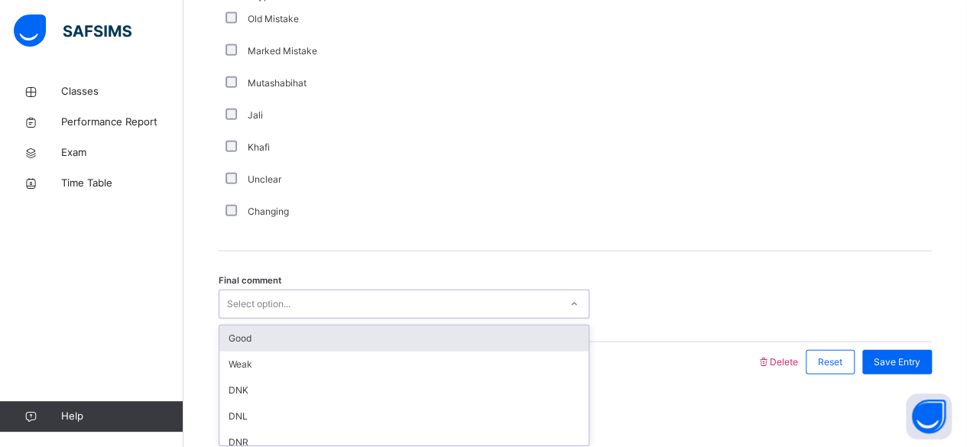
click at [317, 346] on div "Good" at bounding box center [403, 339] width 369 height 26
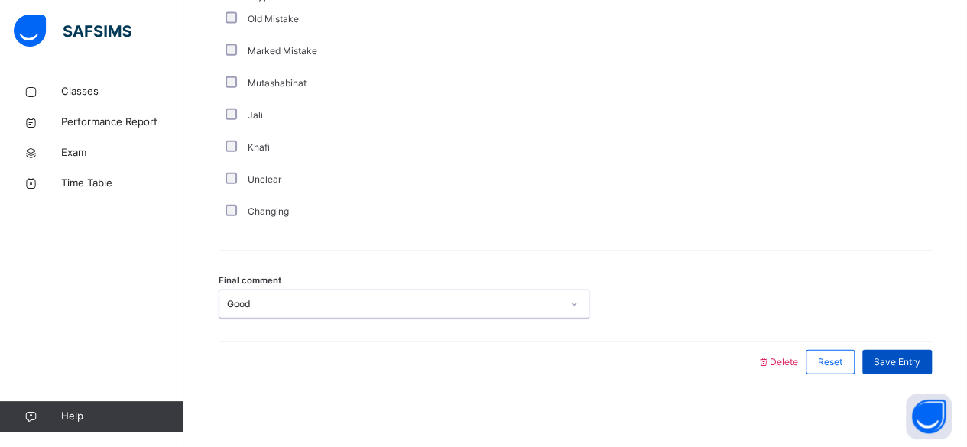
click at [916, 370] on div "Save Entry" at bounding box center [898, 362] width 70 height 24
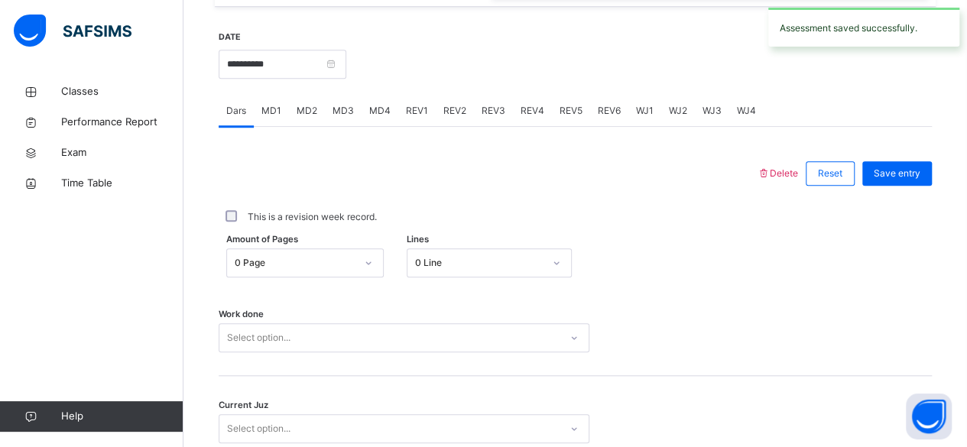
scroll to position [572, 0]
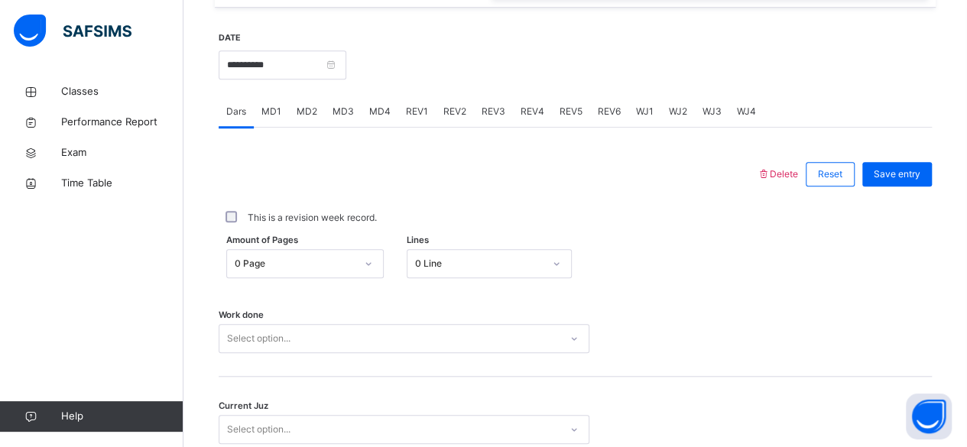
click at [372, 117] on div "MD4" at bounding box center [380, 111] width 37 height 31
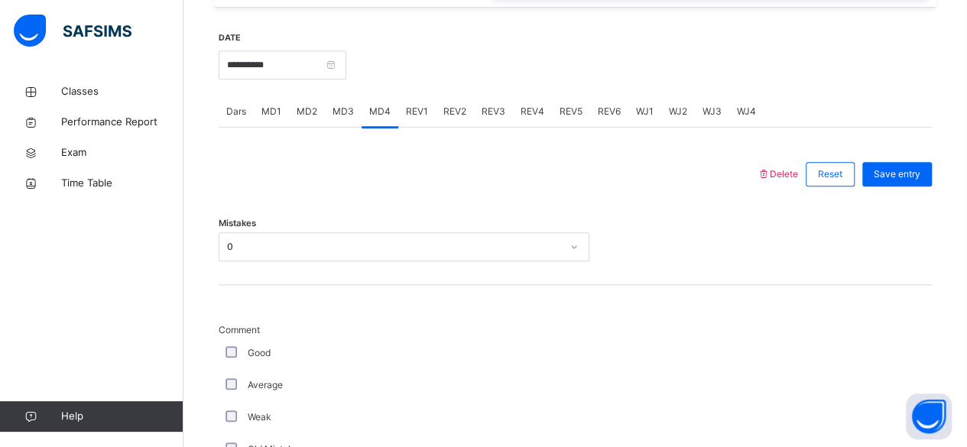
click at [301, 118] on div "MD2" at bounding box center [307, 111] width 36 height 31
click at [263, 109] on span "MD1" at bounding box center [272, 112] width 20 height 14
click at [308, 112] on span "MD2" at bounding box center [307, 112] width 21 height 14
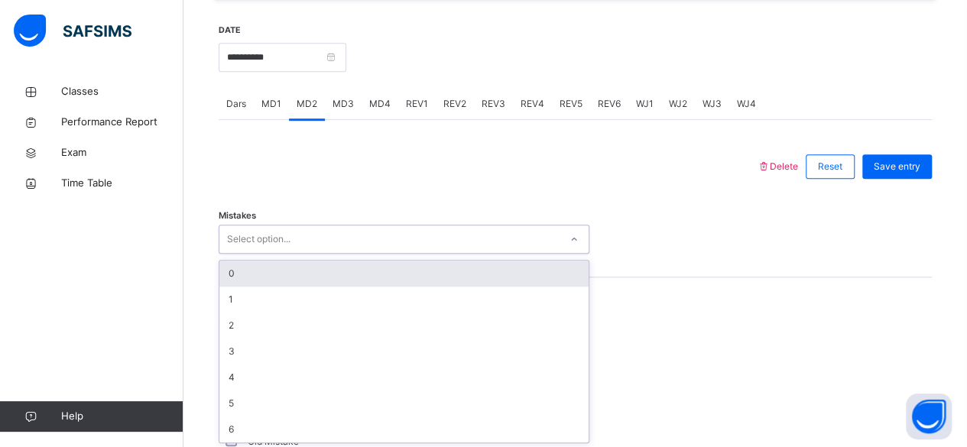
scroll to position [580, 0]
click at [265, 106] on span "MD1" at bounding box center [272, 104] width 20 height 14
click at [272, 270] on div "0" at bounding box center [403, 274] width 369 height 26
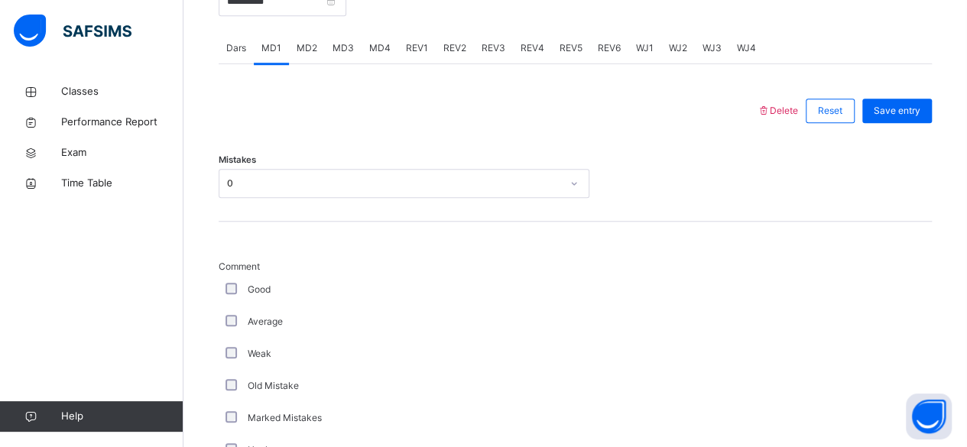
scroll to position [675, 0]
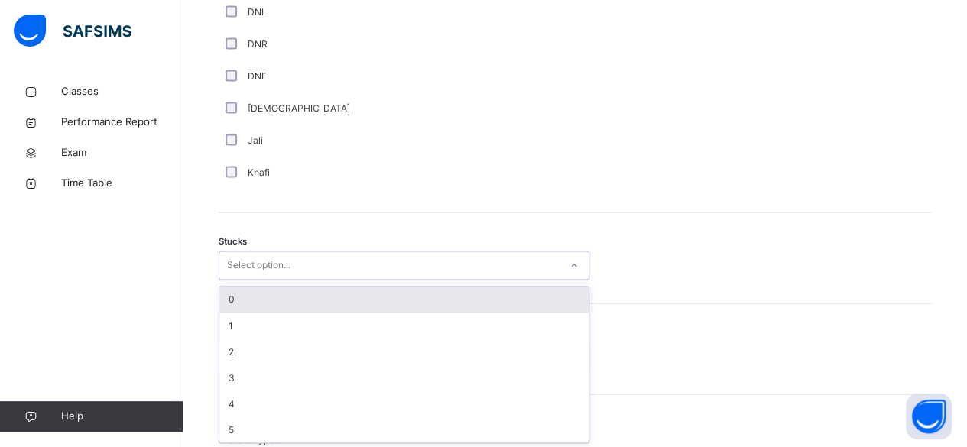
click at [279, 300] on div "0" at bounding box center [403, 300] width 369 height 26
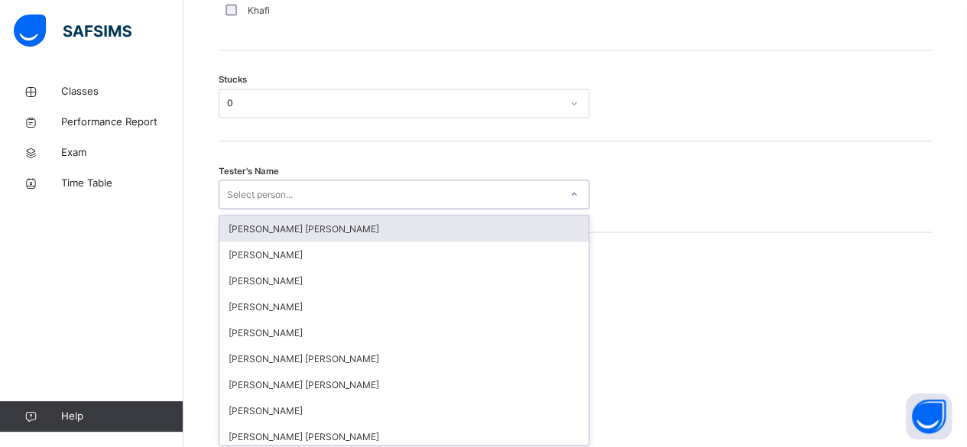
scroll to position [1302, 0]
type input "**"
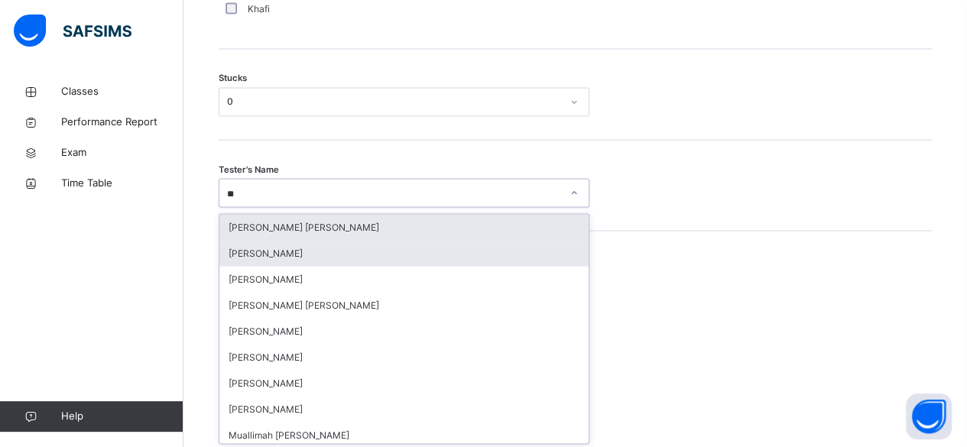
click at [281, 252] on div "[PERSON_NAME]" at bounding box center [403, 253] width 369 height 26
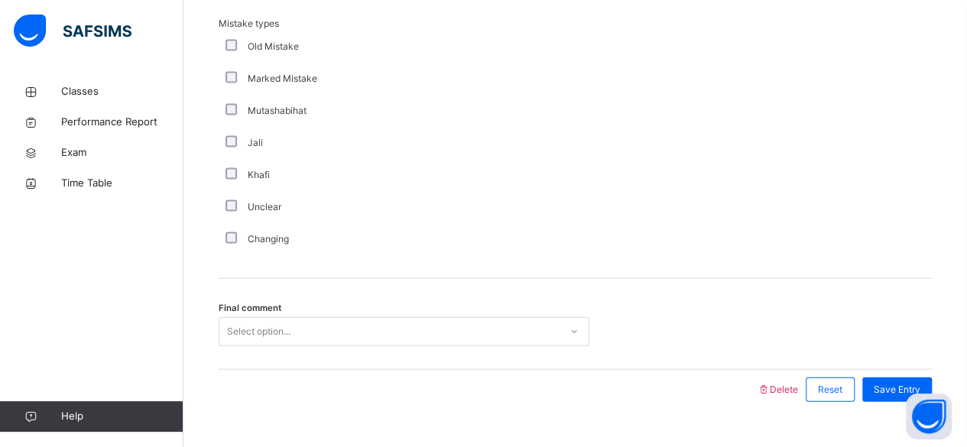
scroll to position [1582, 0]
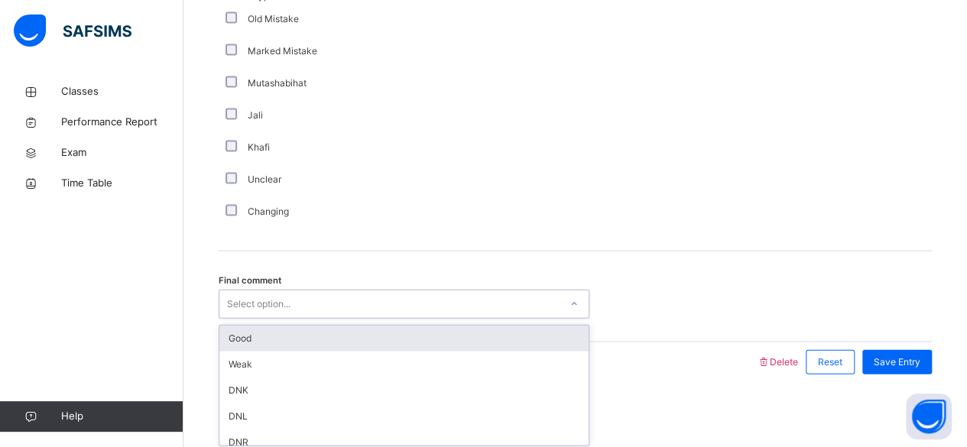
click at [274, 341] on div "Good" at bounding box center [403, 339] width 369 height 26
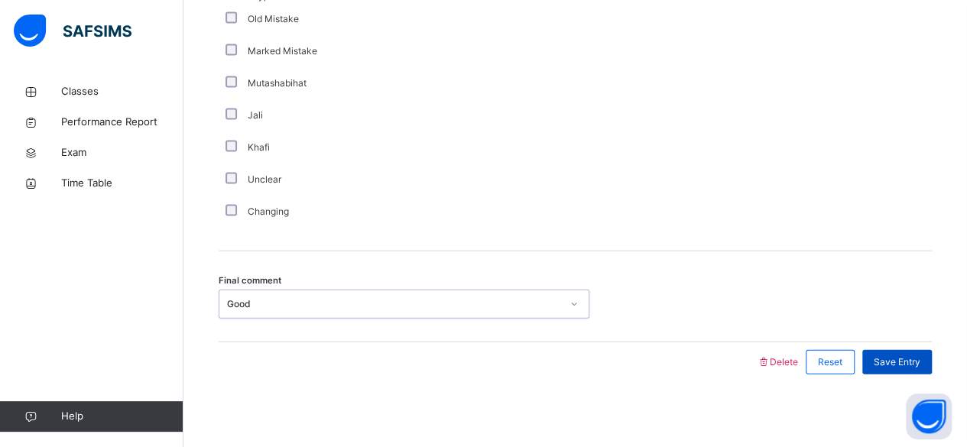
click at [924, 369] on div "Save Entry" at bounding box center [898, 362] width 70 height 24
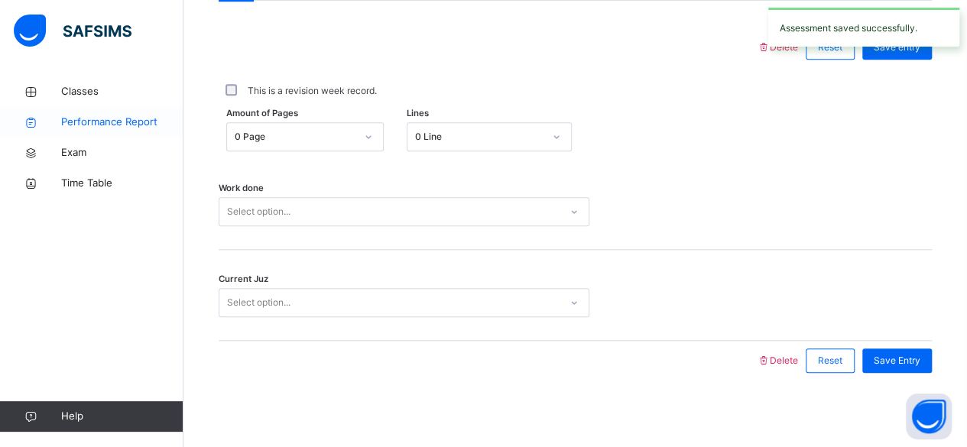
click at [66, 135] on link "Performance Report" at bounding box center [92, 122] width 184 height 31
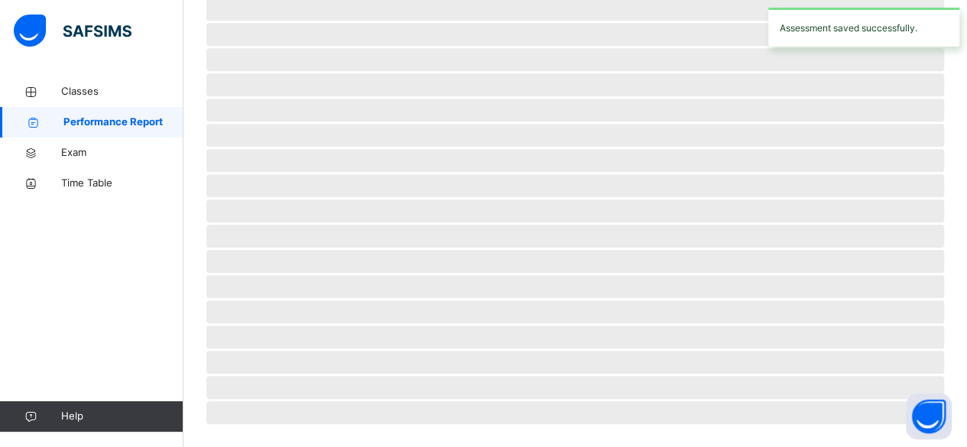
scroll to position [414, 0]
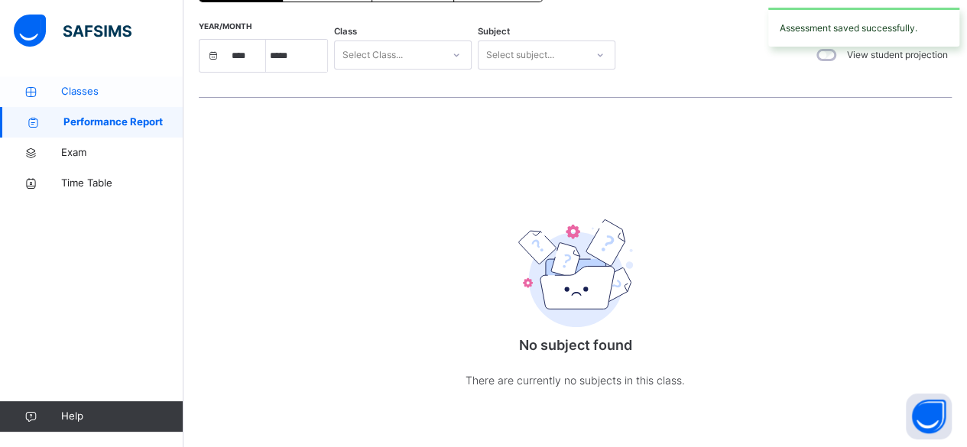
click at [67, 86] on span "Classes" at bounding box center [122, 91] width 122 height 15
